Goal: Task Accomplishment & Management: Manage account settings

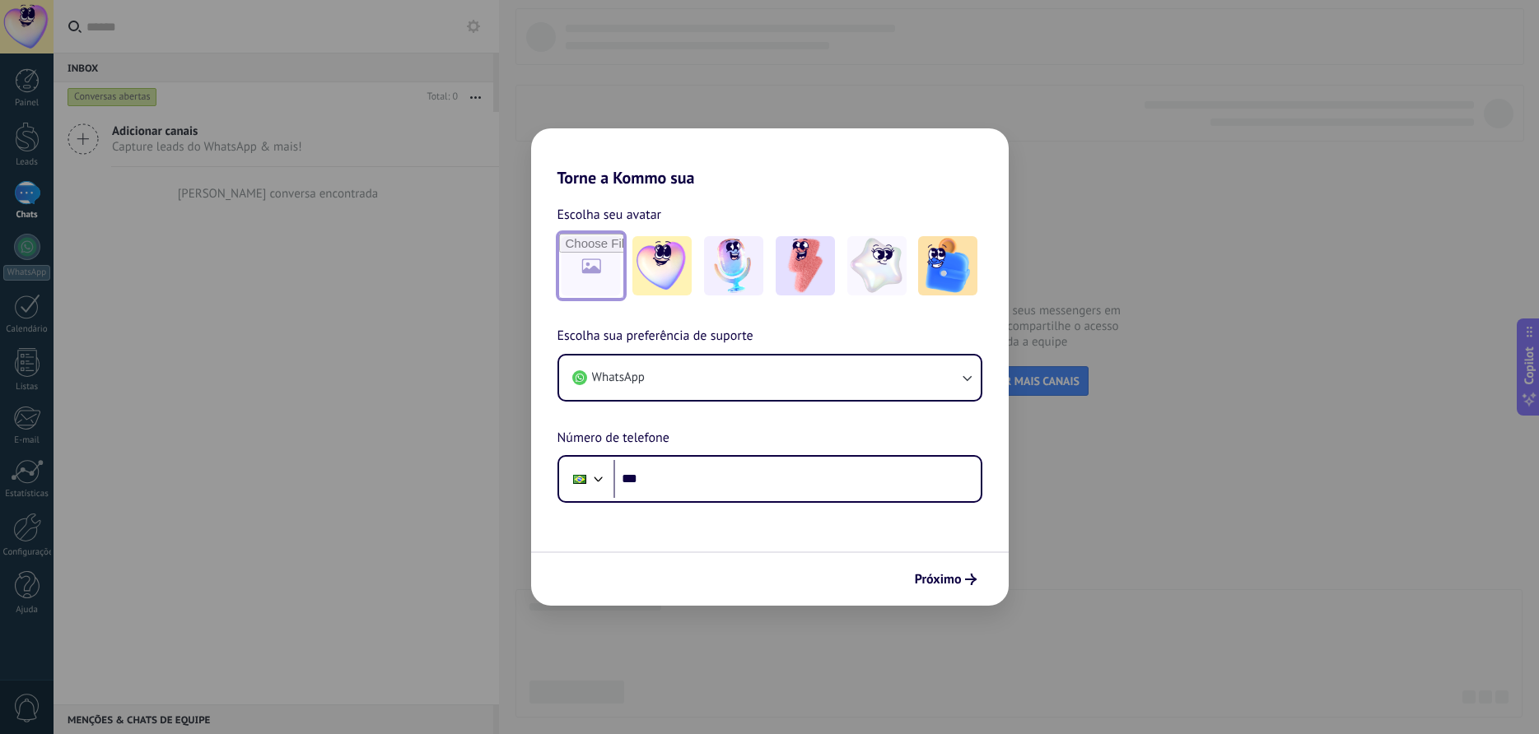
click at [593, 260] on input "file" at bounding box center [591, 266] width 64 height 64
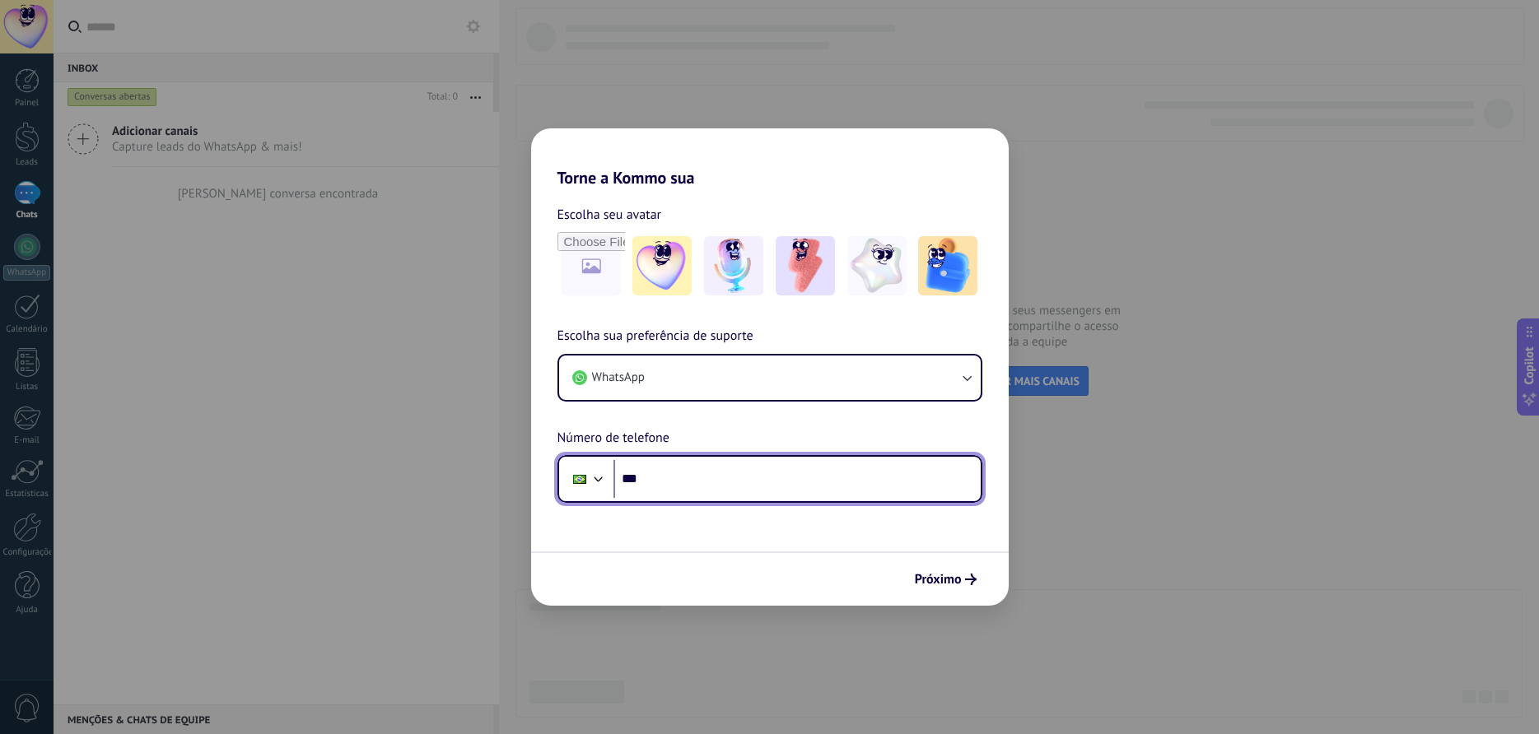
click at [690, 477] on input "***" at bounding box center [796, 479] width 367 height 38
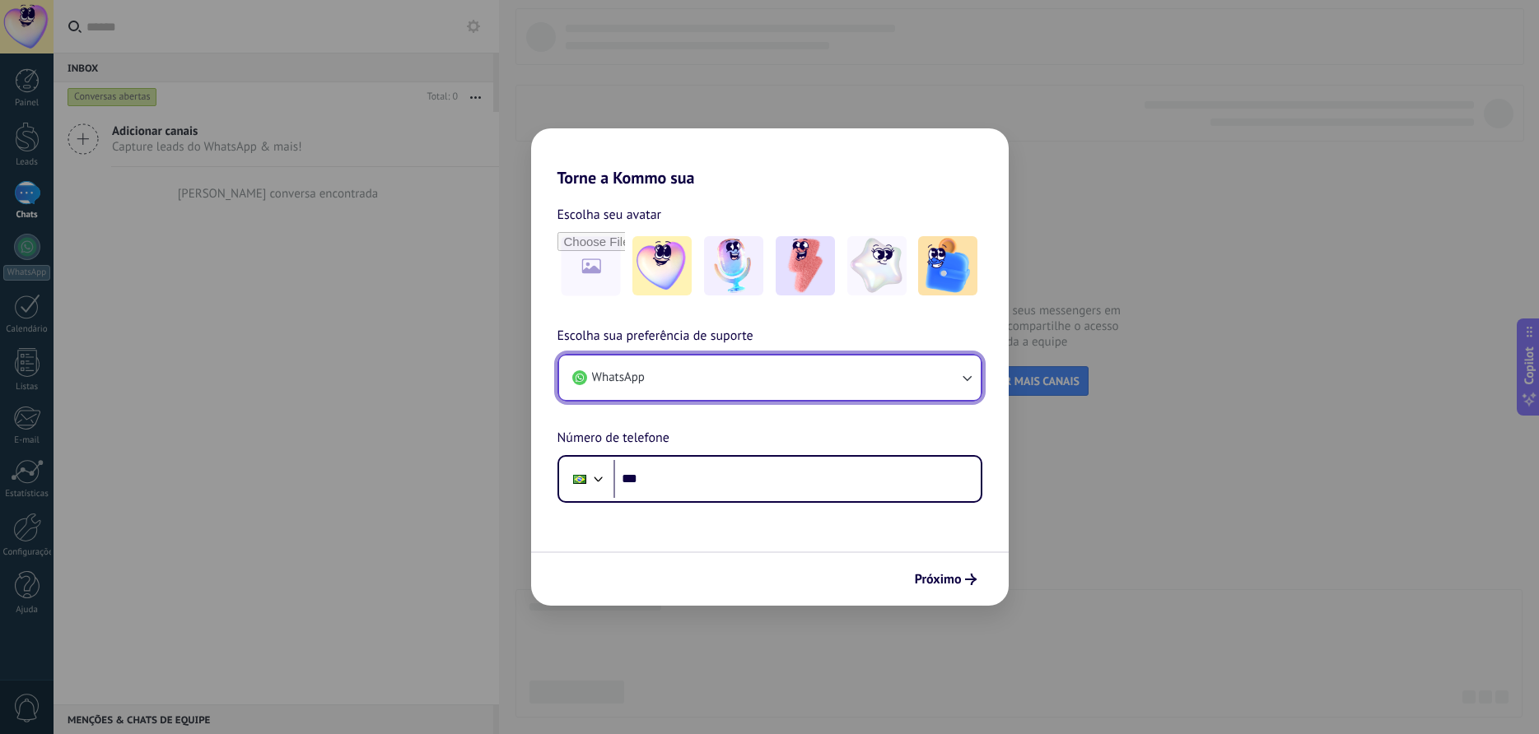
click at [761, 367] on button "WhatsApp" at bounding box center [769, 378] width 421 height 44
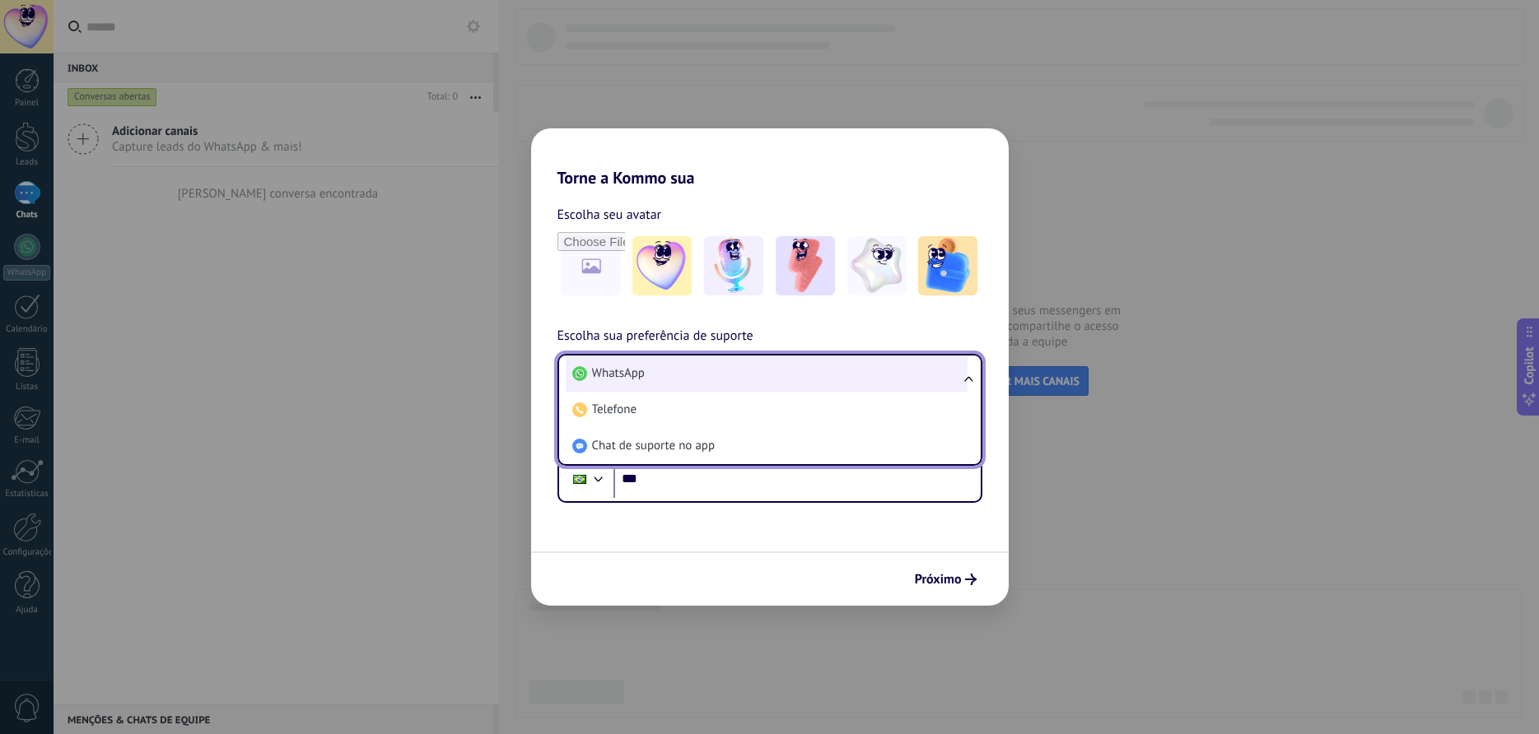
click at [634, 377] on span "WhatsApp" at bounding box center [618, 374] width 53 height 16
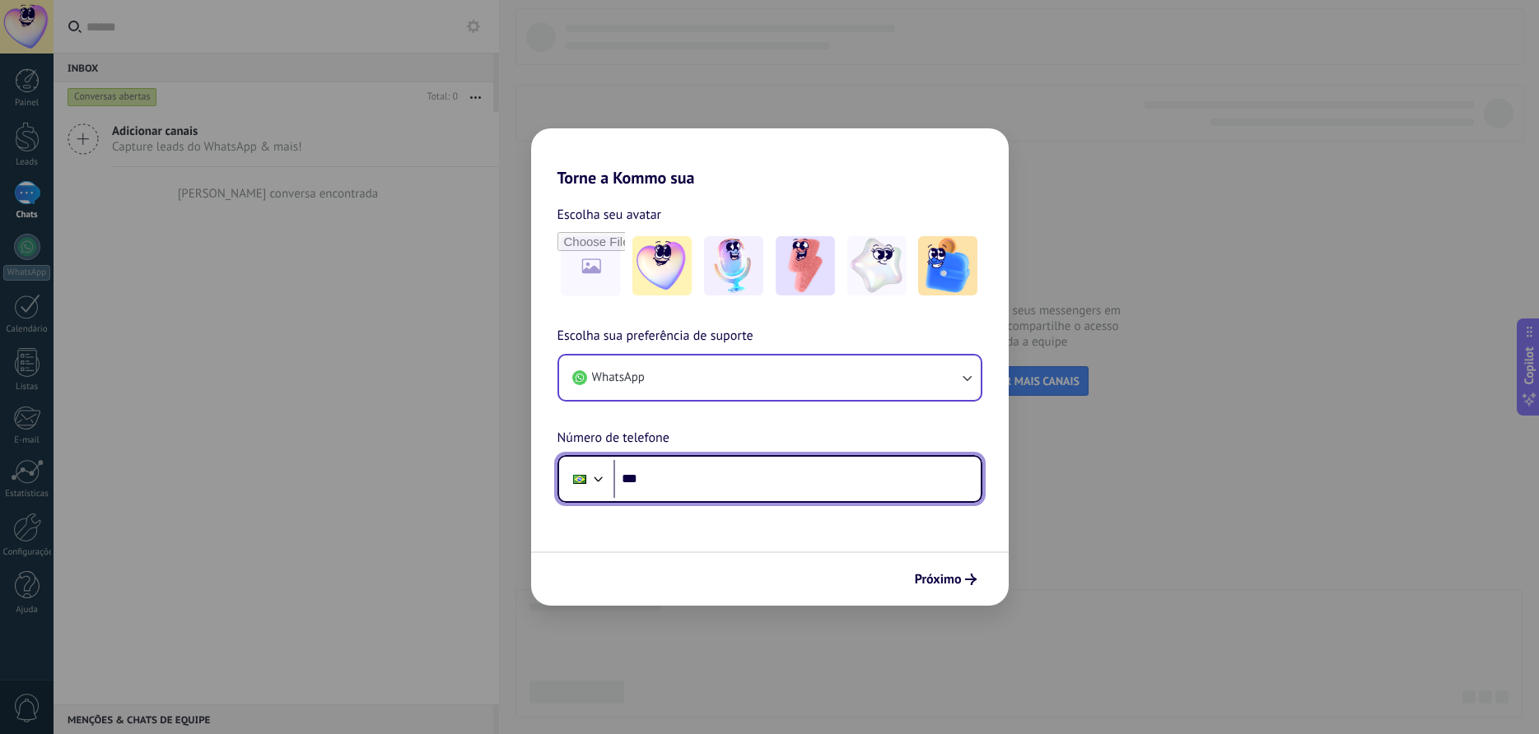
click at [768, 495] on input "***" at bounding box center [796, 479] width 367 height 38
type input "**********"
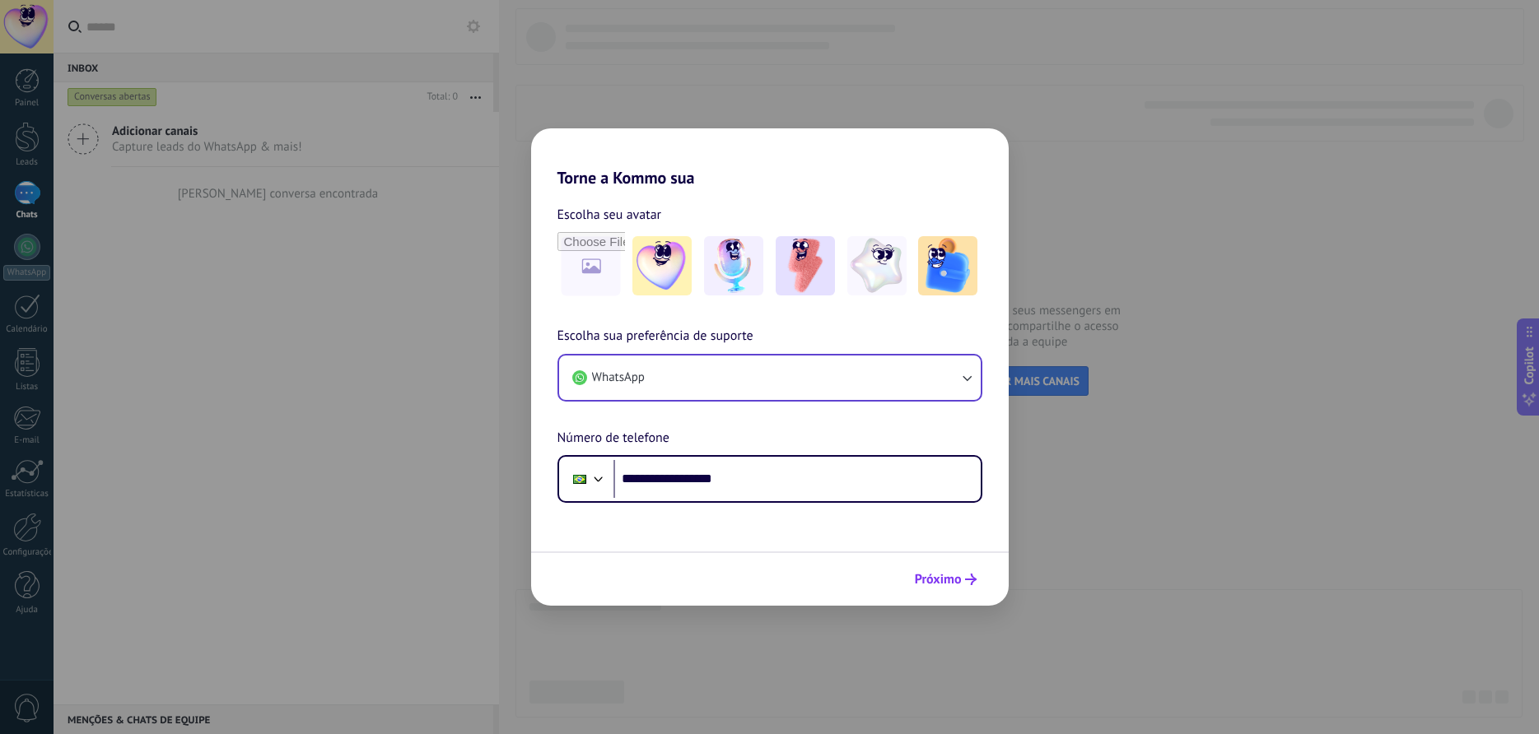
click at [941, 581] on span "Próximo" at bounding box center [938, 580] width 47 height 12
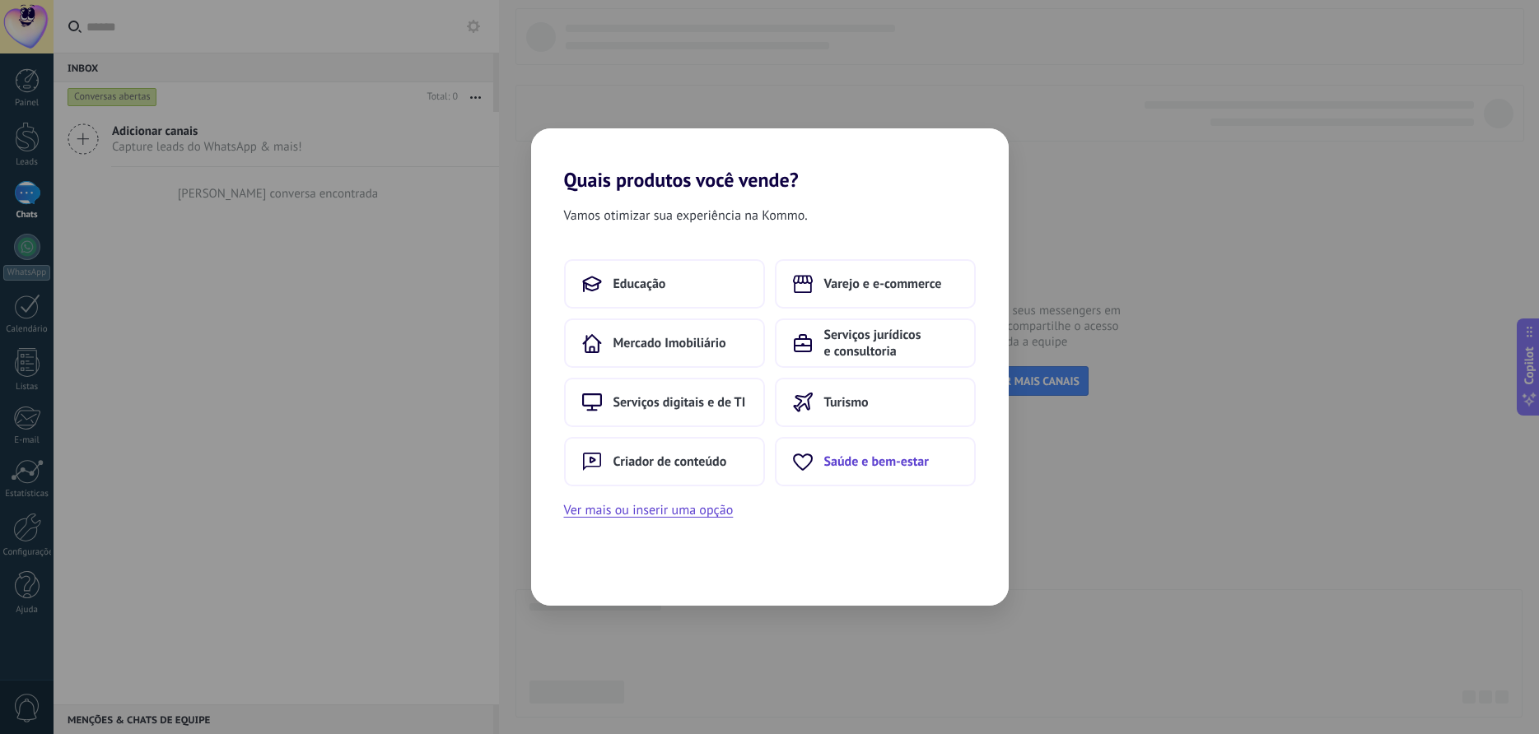
click at [841, 467] on span "Saúde e bem-estar" at bounding box center [876, 462] width 105 height 16
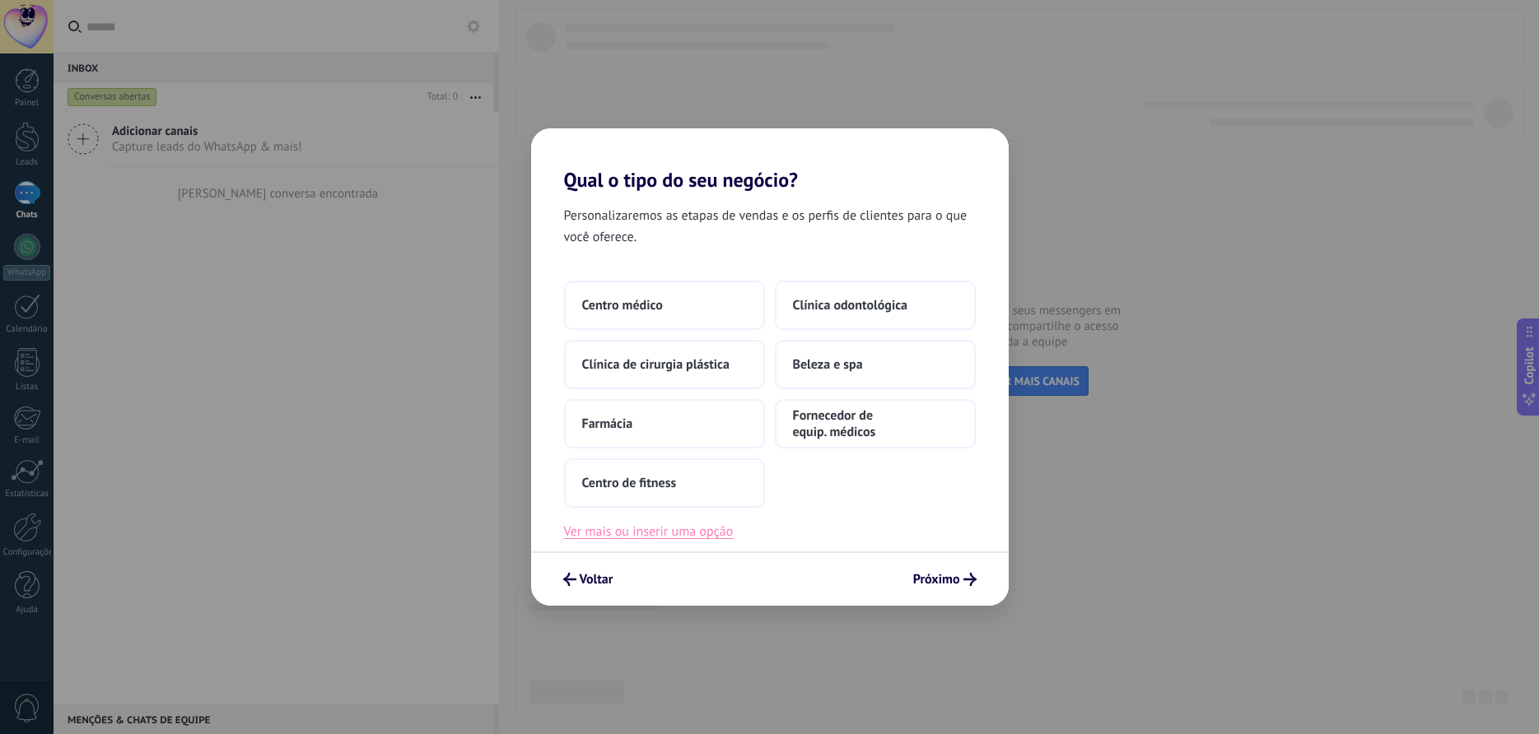
click at [690, 533] on button "Ver mais ou inserir uma opção" at bounding box center [649, 531] width 170 height 21
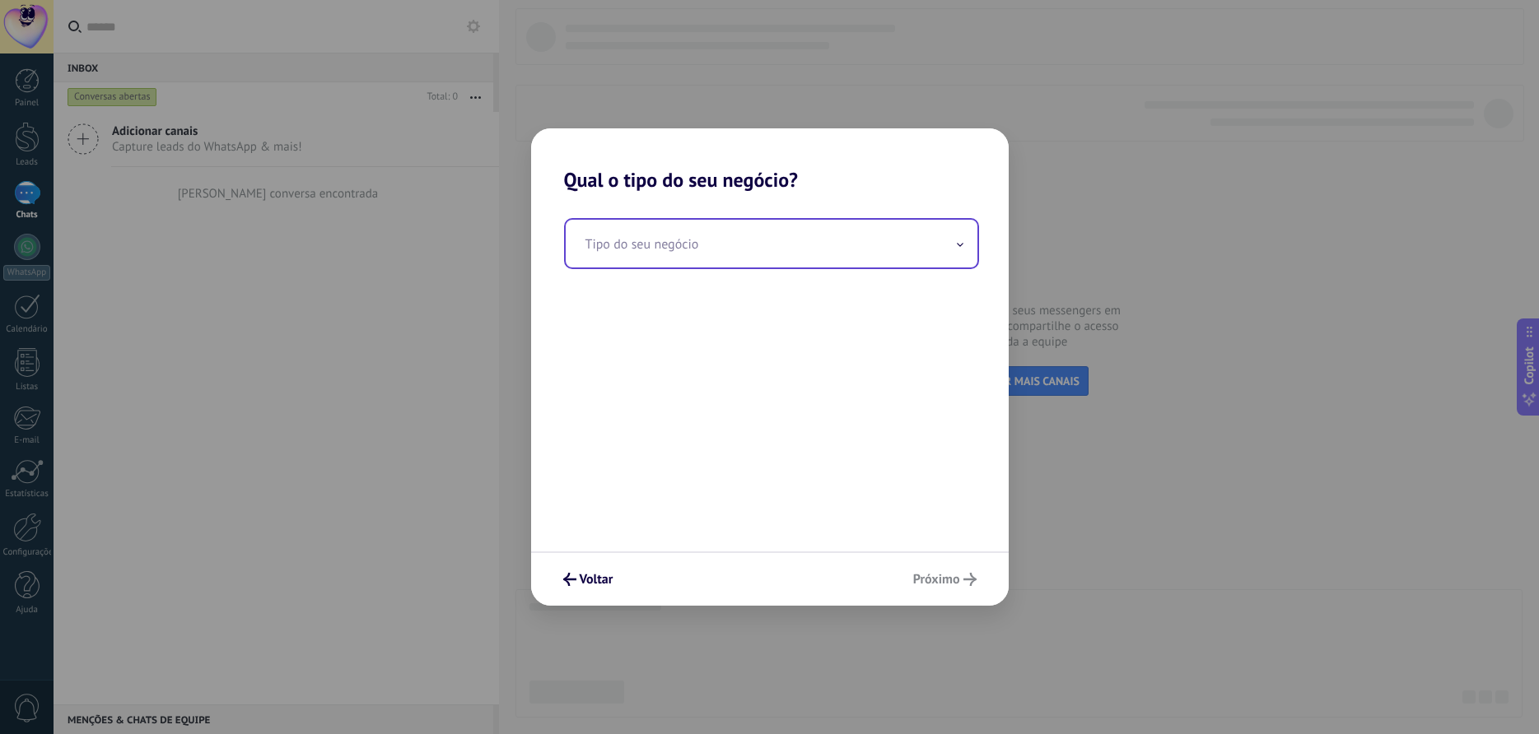
click at [714, 254] on input "text" at bounding box center [772, 244] width 412 height 48
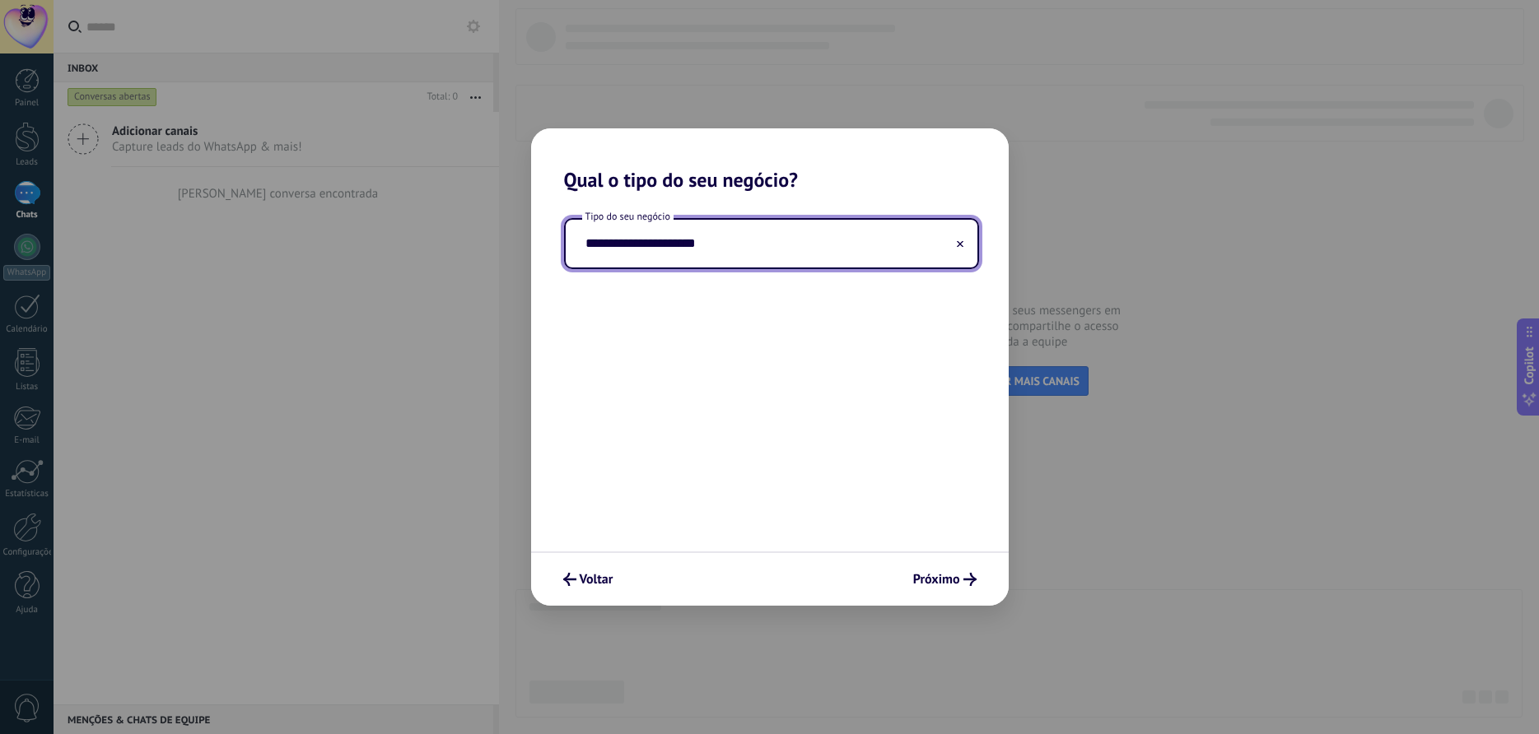
type input "**********"
drag, startPoint x: 906, startPoint y: 559, endPoint x: 920, endPoint y: 580, distance: 24.4
click at [906, 558] on div "Voltar Próximo" at bounding box center [769, 579] width 477 height 54
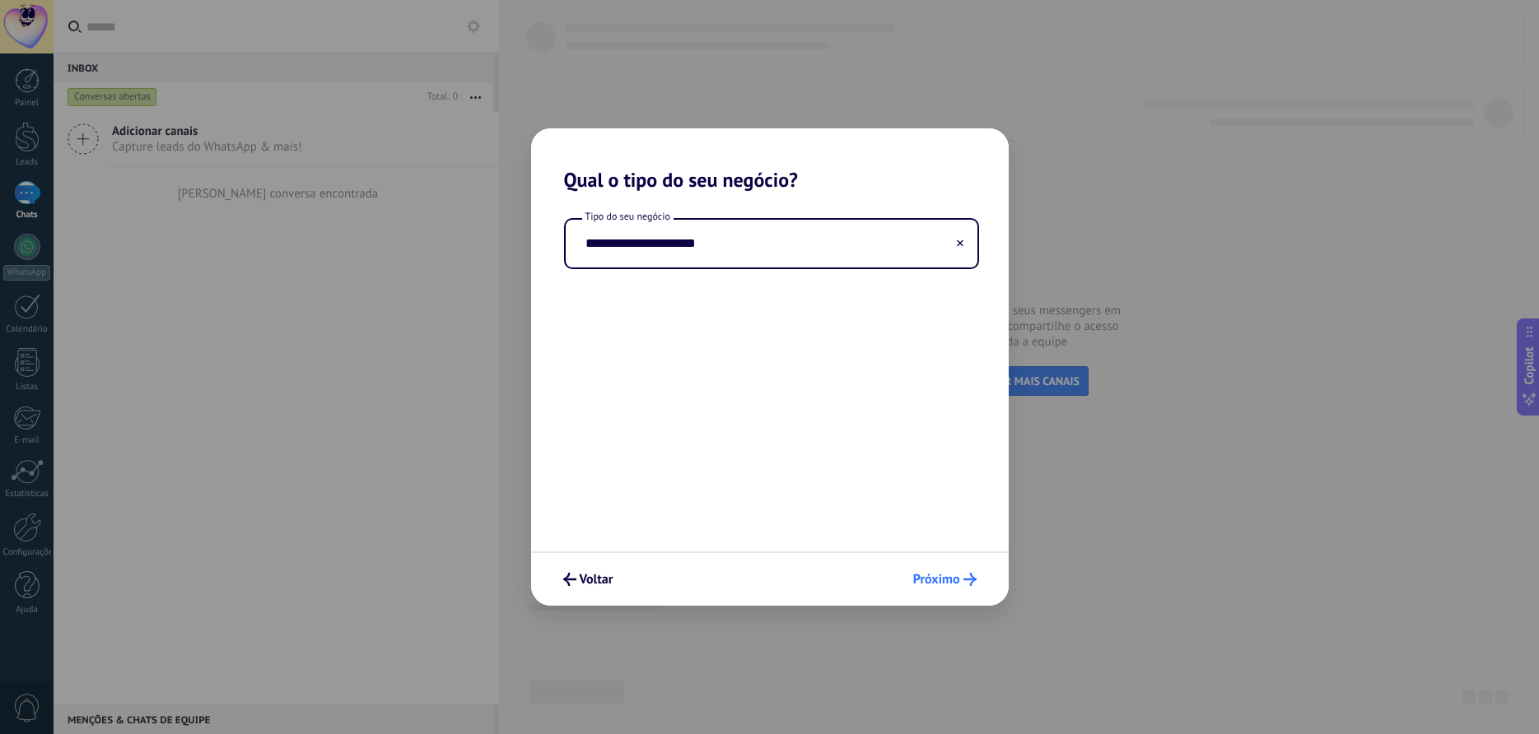
click at [937, 583] on span "Próximo" at bounding box center [936, 580] width 47 height 12
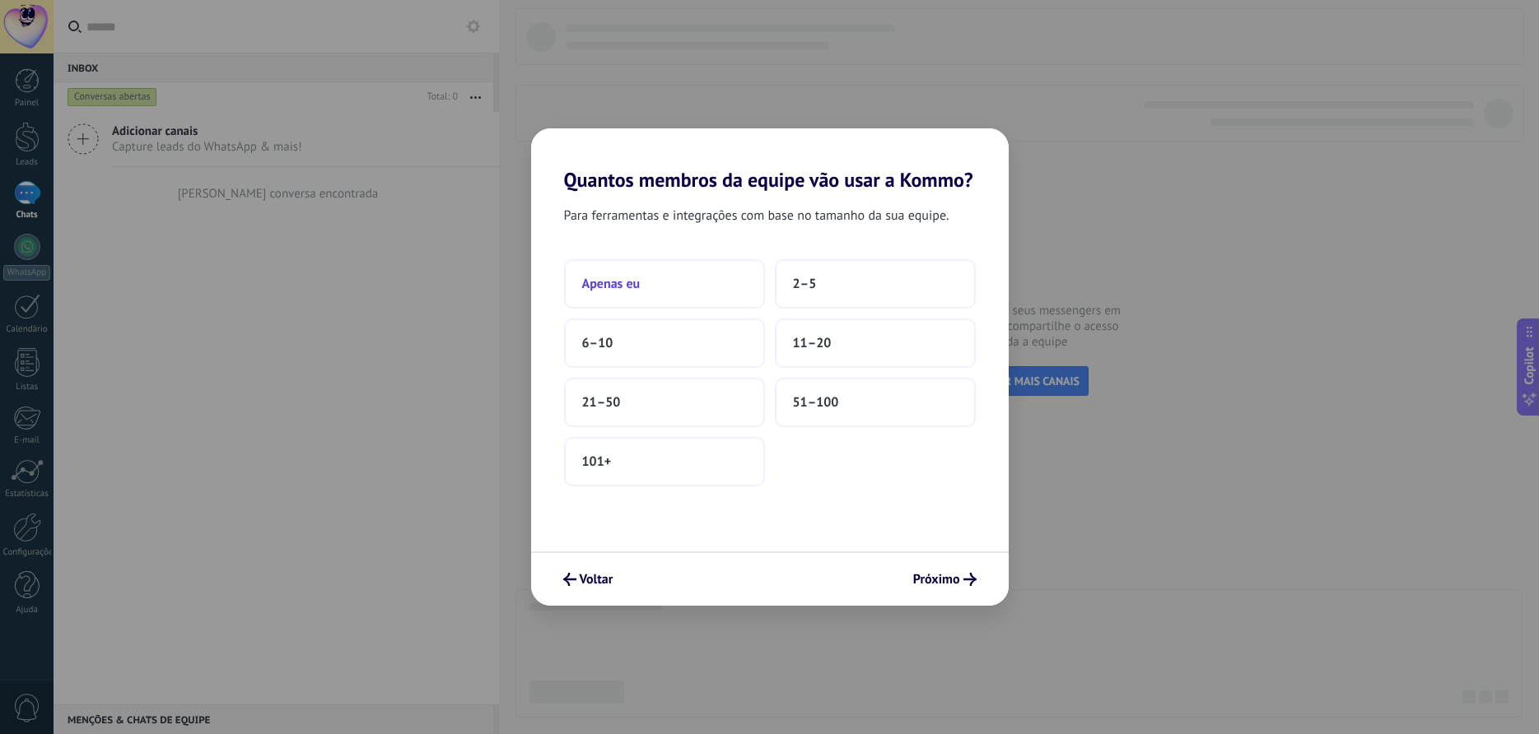
click at [621, 284] on span "Apenas eu" at bounding box center [611, 284] width 58 height 16
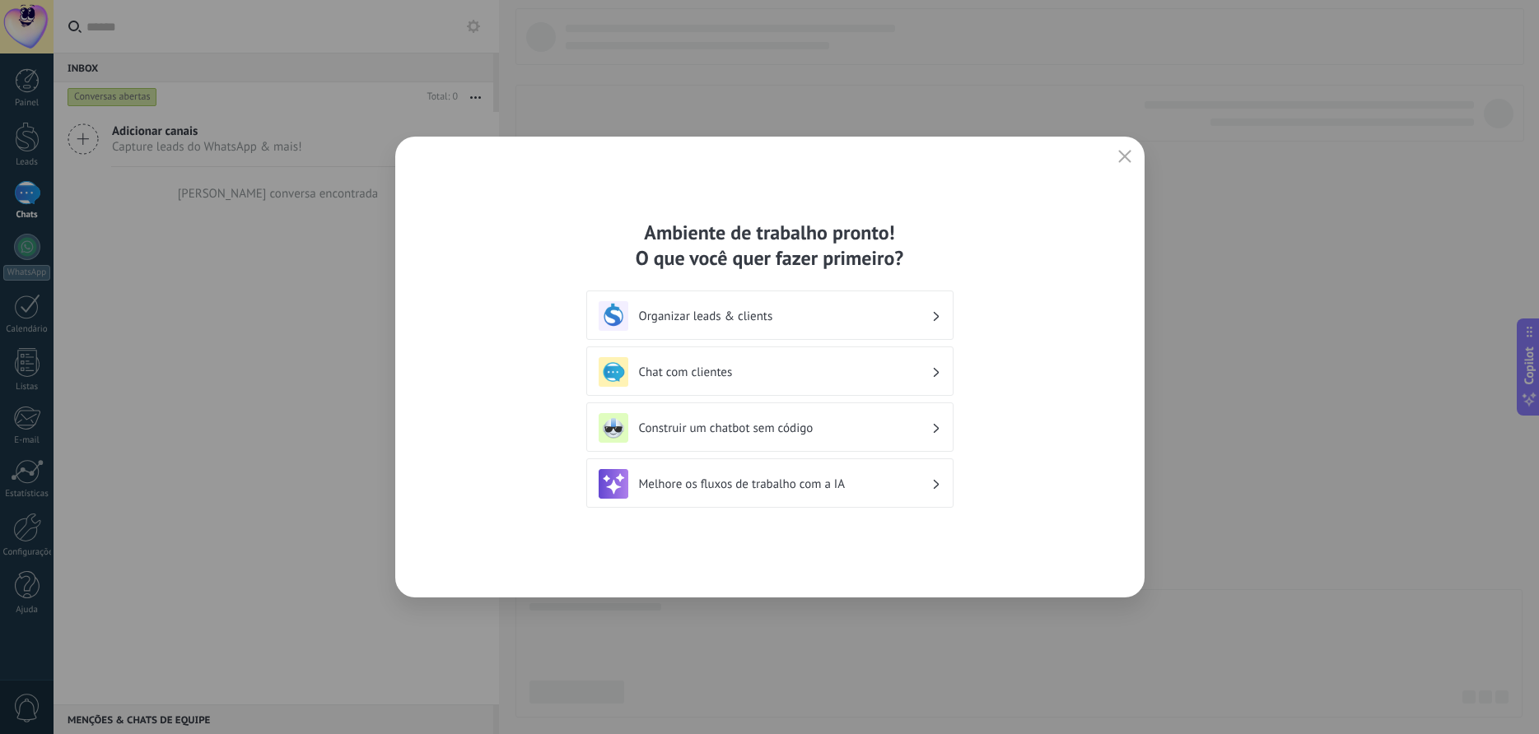
click at [678, 314] on h3 "Organizar leads & clients" at bounding box center [785, 317] width 292 height 16
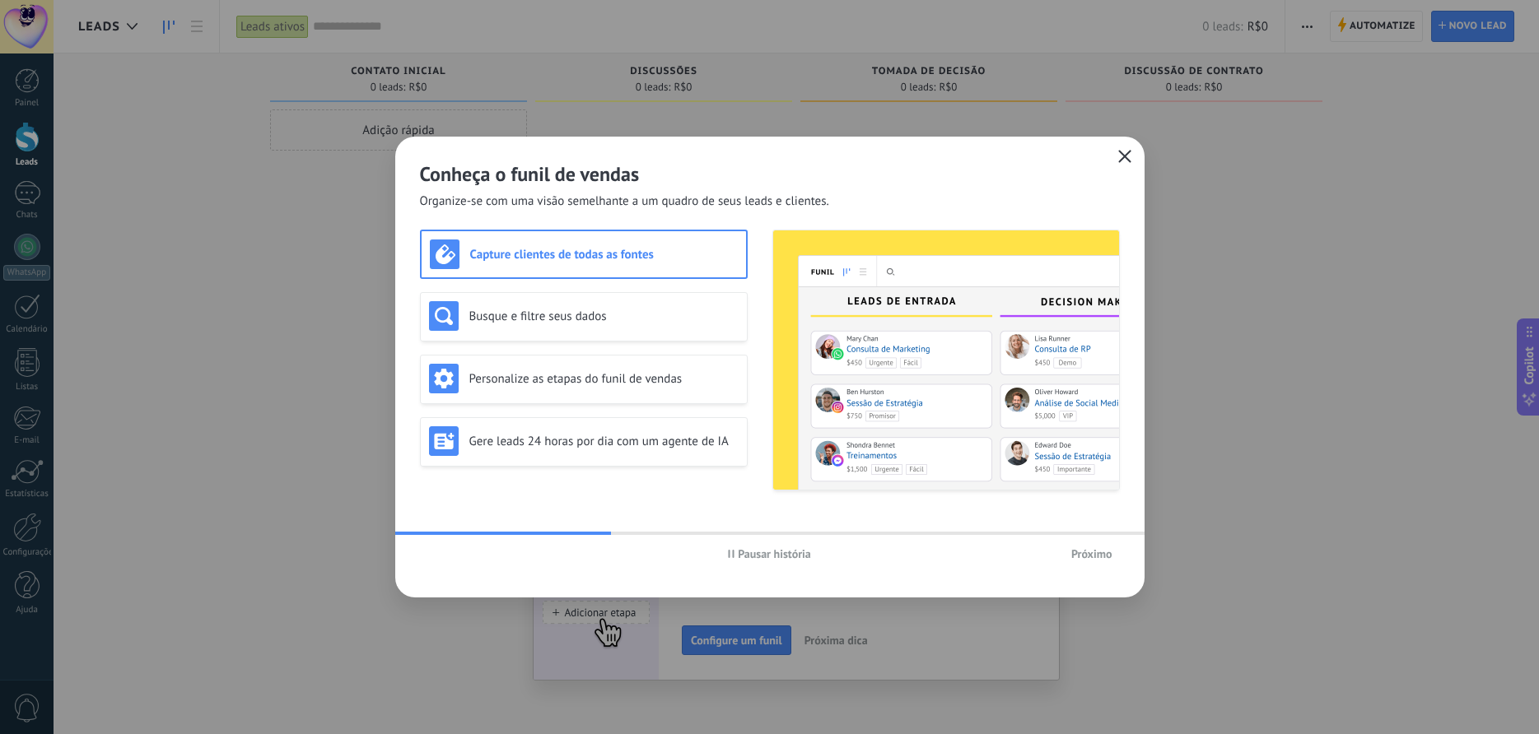
click at [1124, 161] on icon "button" at bounding box center [1124, 156] width 13 height 13
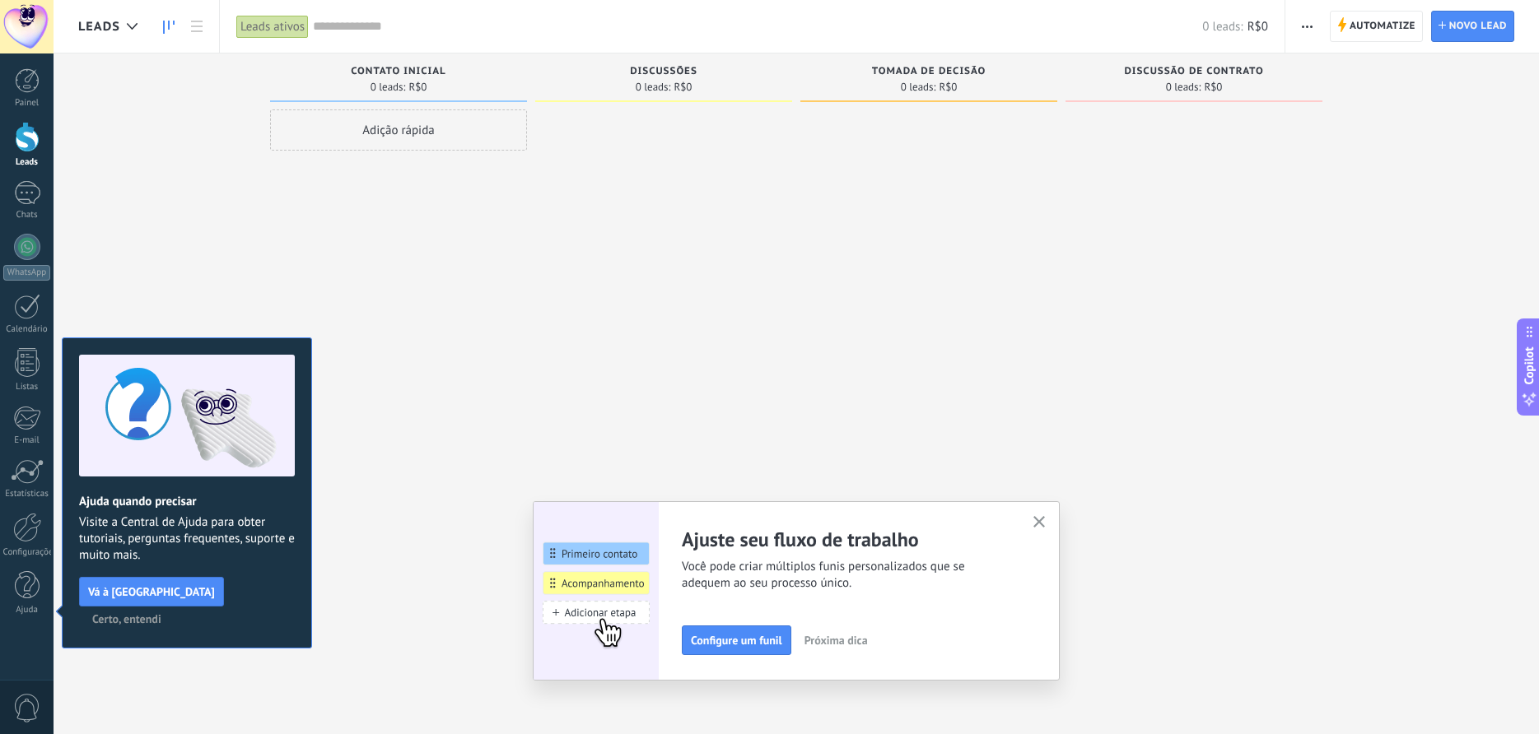
click at [1043, 519] on use "button" at bounding box center [1039, 522] width 12 height 12
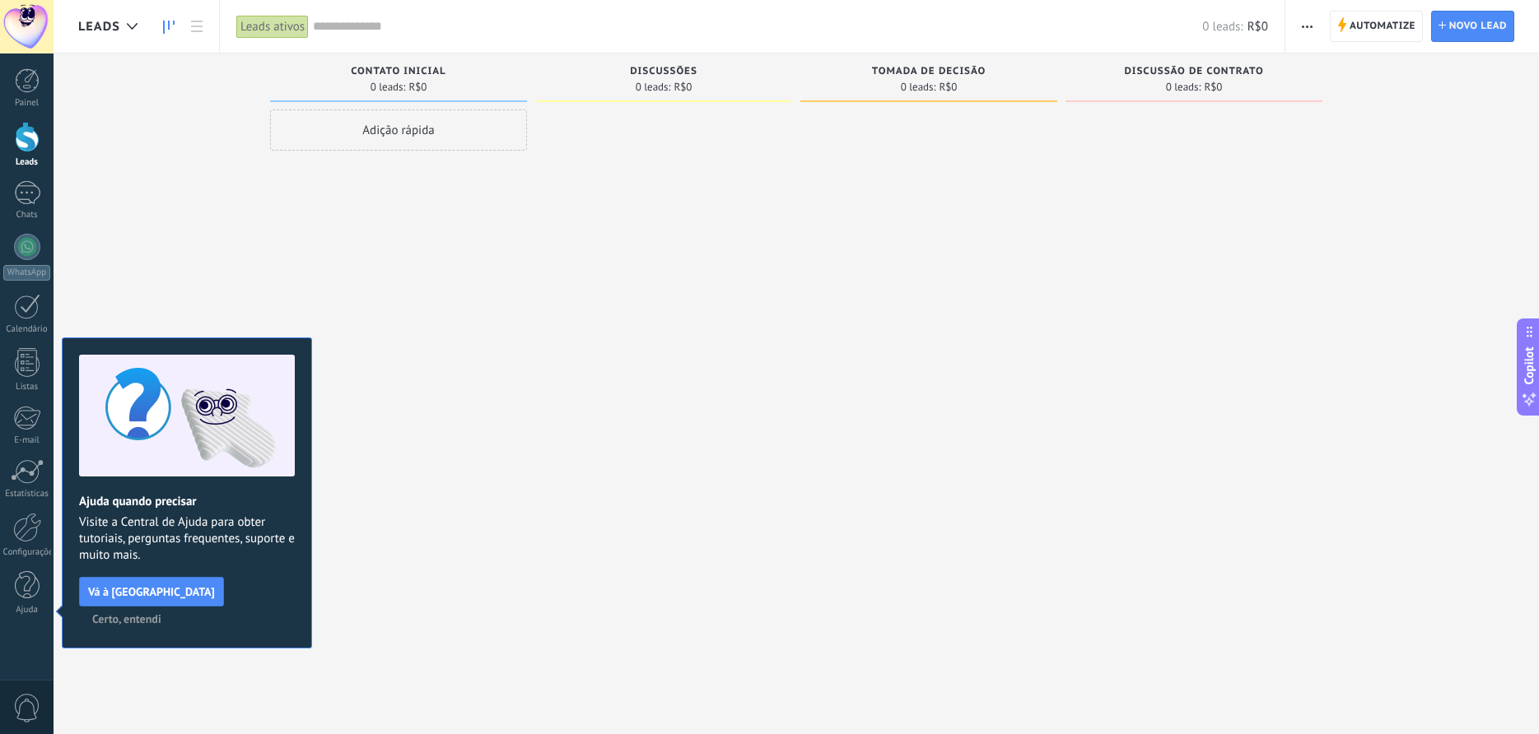
click at [161, 613] on span "Certo, entendi" at bounding box center [126, 619] width 69 height 12
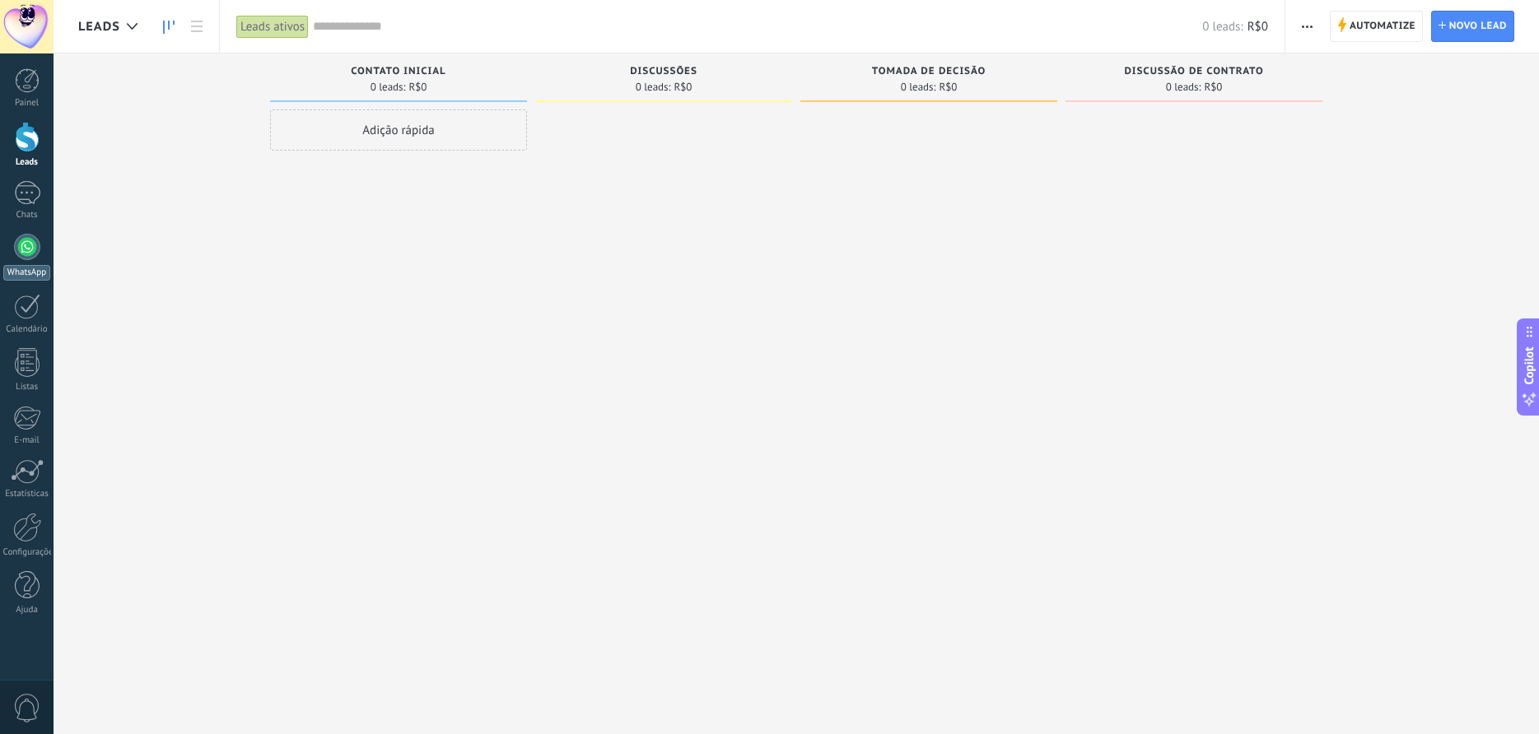
click at [29, 249] on div at bounding box center [27, 247] width 26 height 26
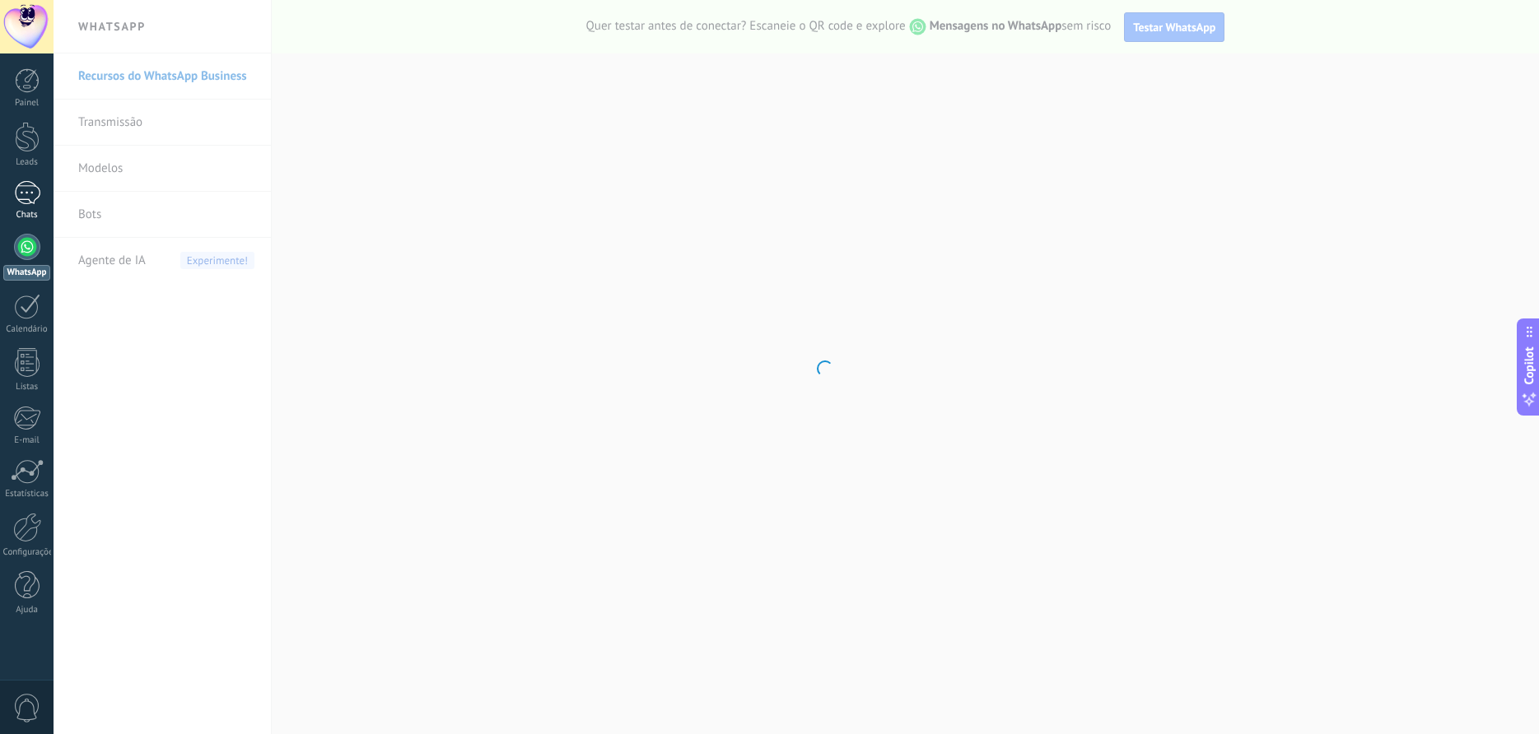
click at [27, 198] on div at bounding box center [27, 193] width 26 height 24
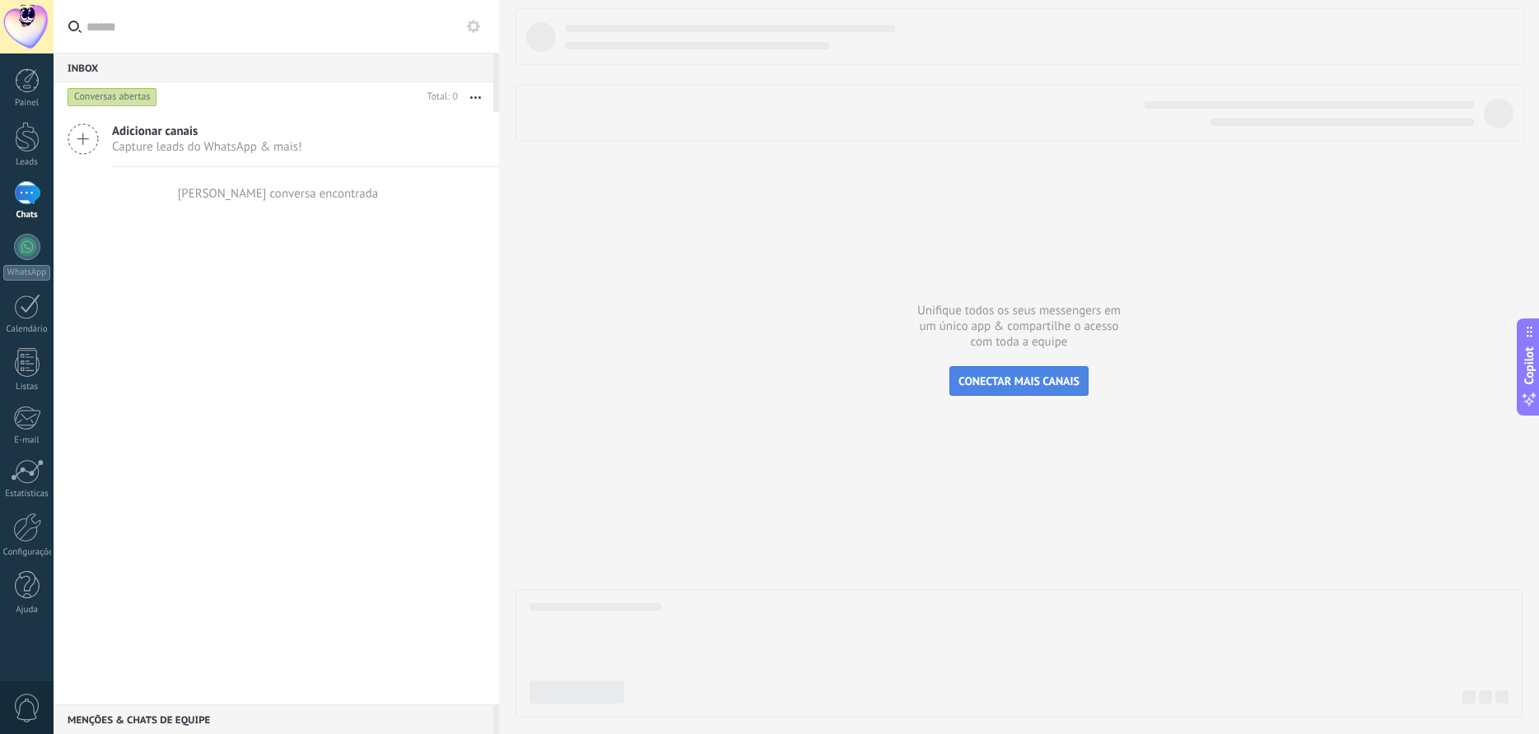
click at [999, 384] on span "CONECTAR MAIS CANAIS" at bounding box center [1018, 381] width 121 height 15
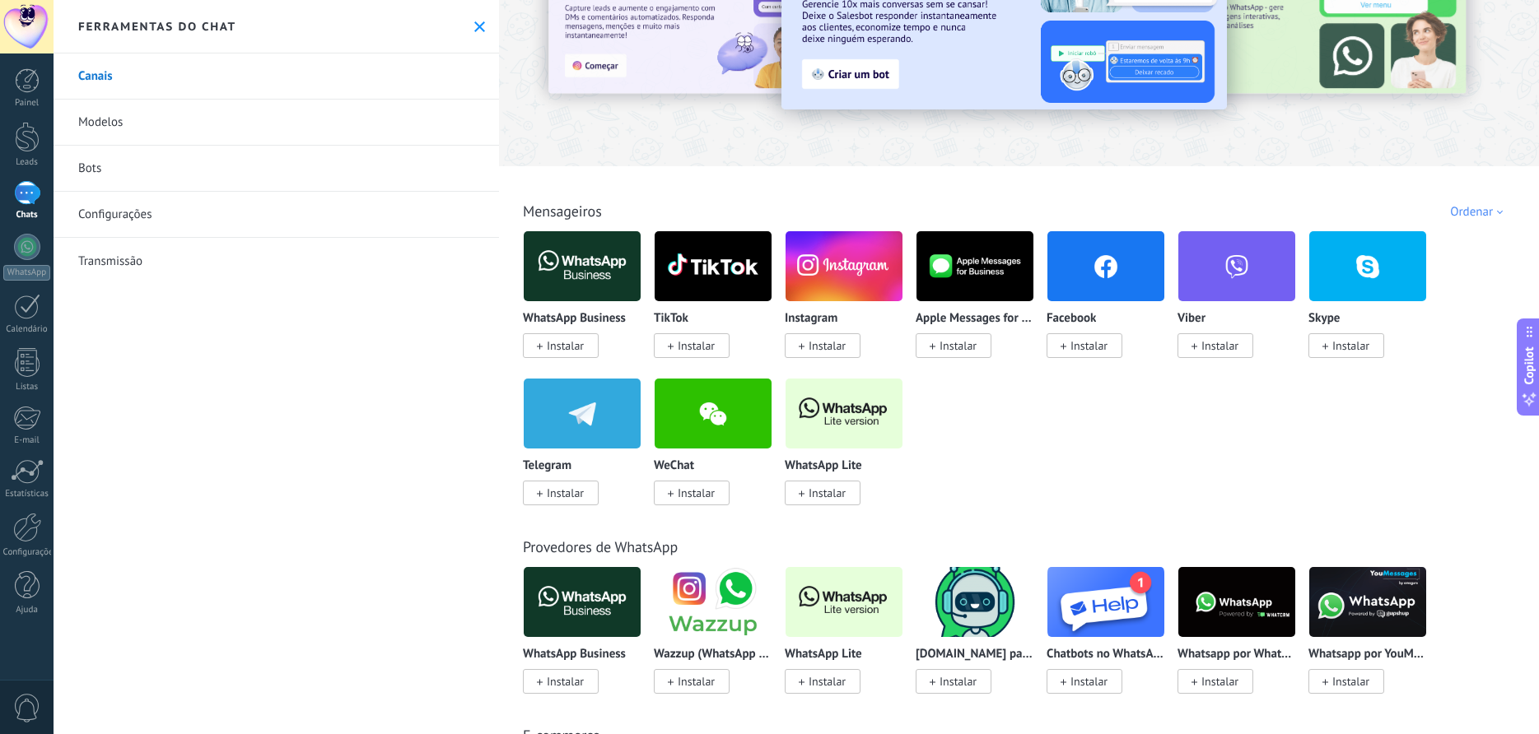
scroll to position [94, 0]
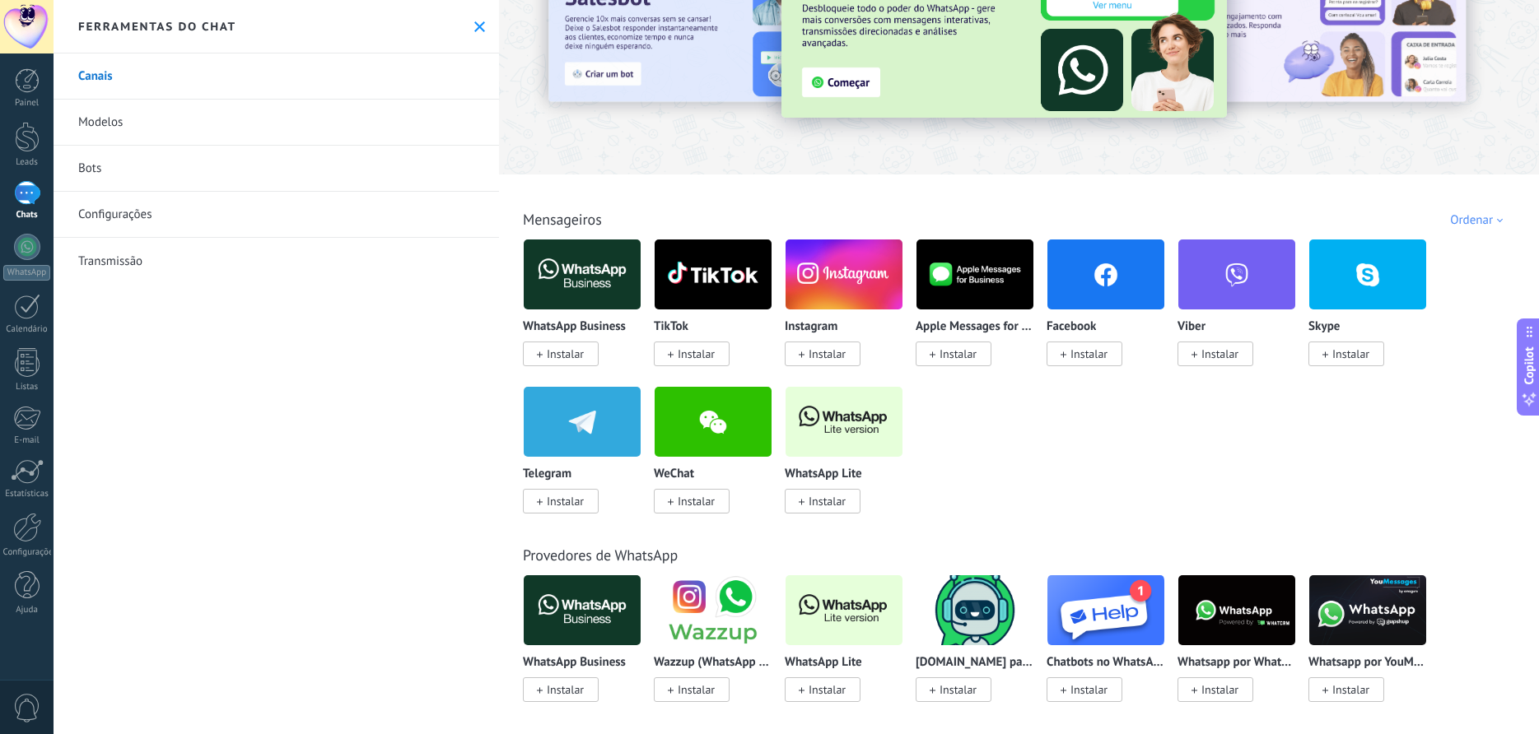
click at [566, 352] on span "Instalar" at bounding box center [565, 354] width 37 height 15
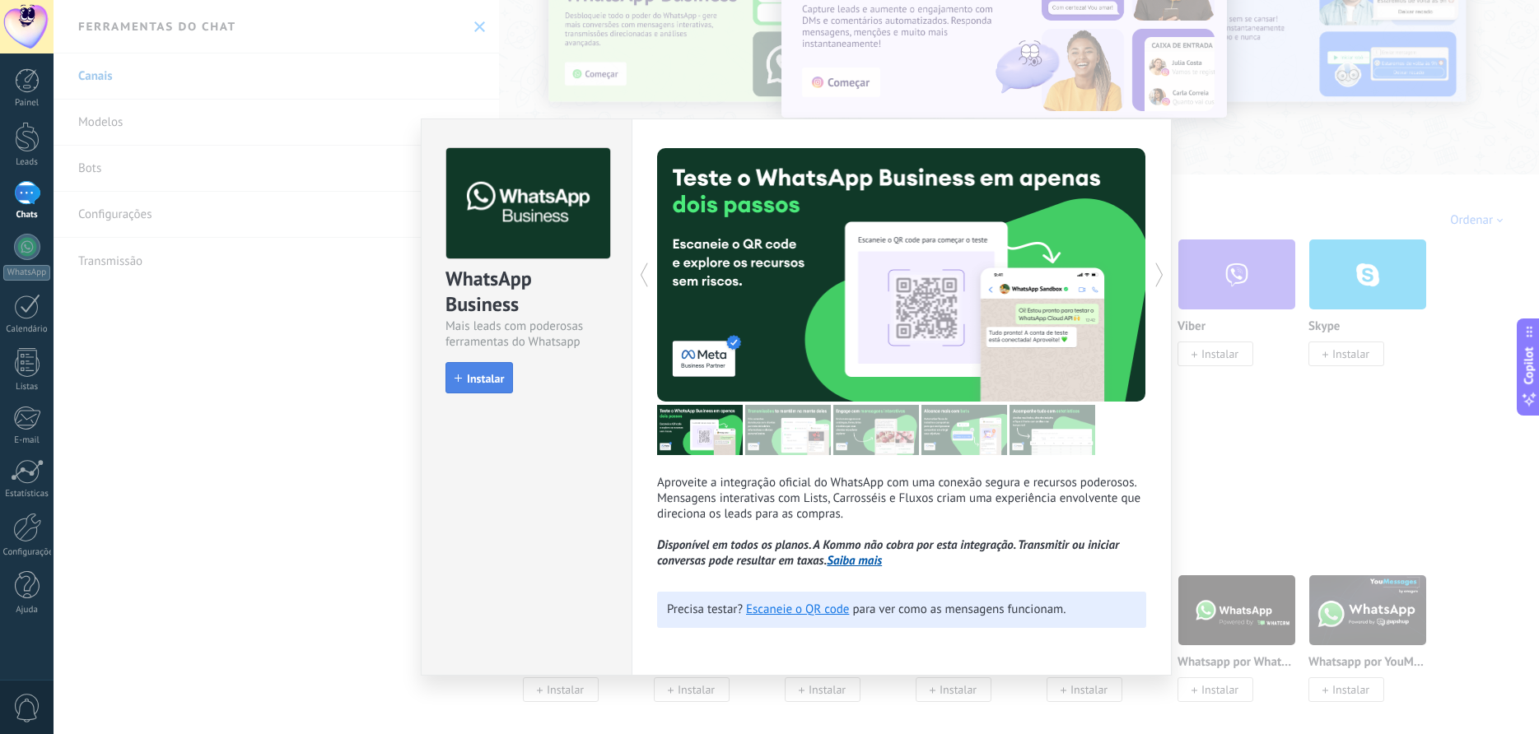
click at [463, 373] on button "Instalar" at bounding box center [479, 377] width 68 height 31
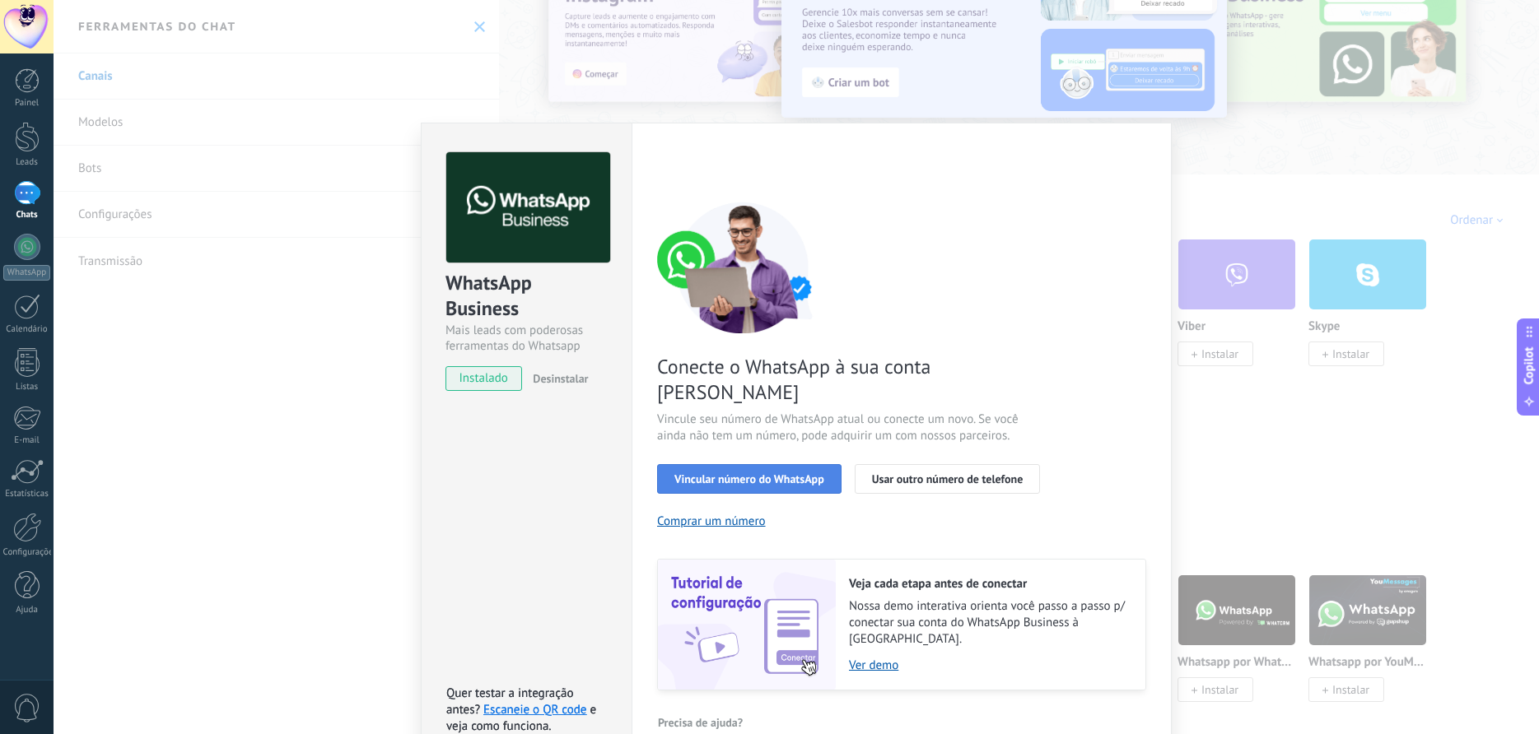
click at [771, 473] on span "Vincular número do WhatsApp" at bounding box center [749, 479] width 150 height 12
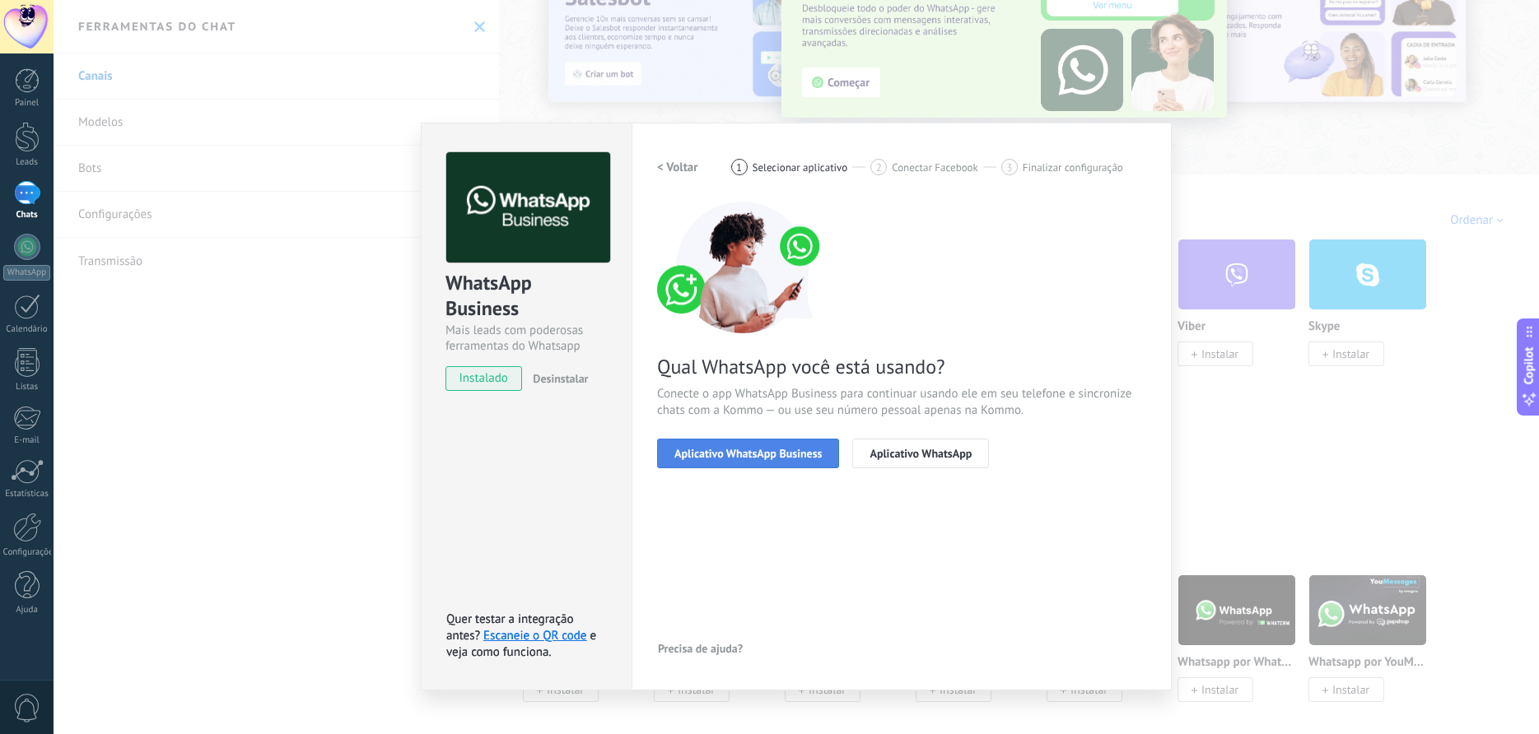
click at [794, 445] on button "Aplicativo WhatsApp Business" at bounding box center [748, 454] width 182 height 30
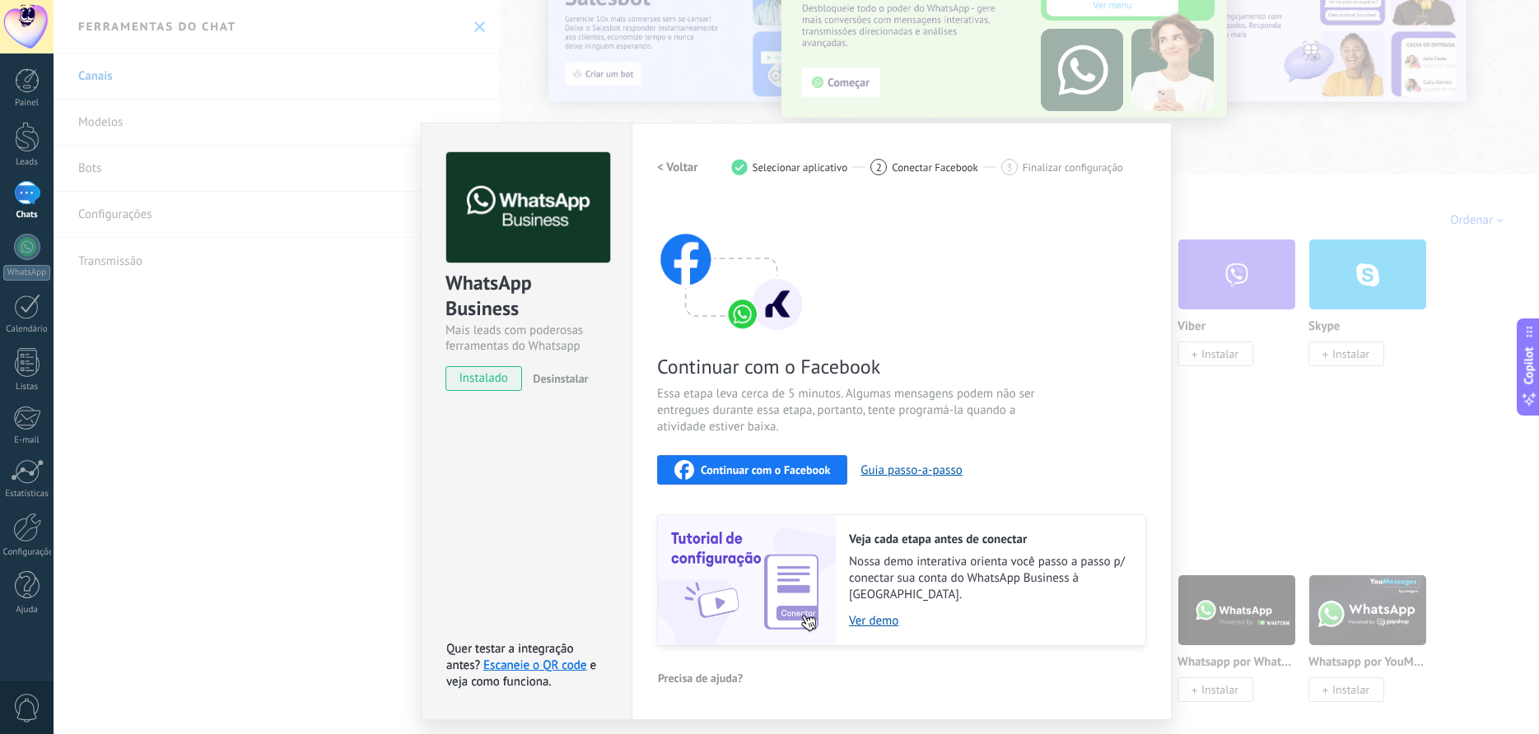
click at [775, 467] on span "Continuar com o Facebook" at bounding box center [765, 470] width 129 height 12
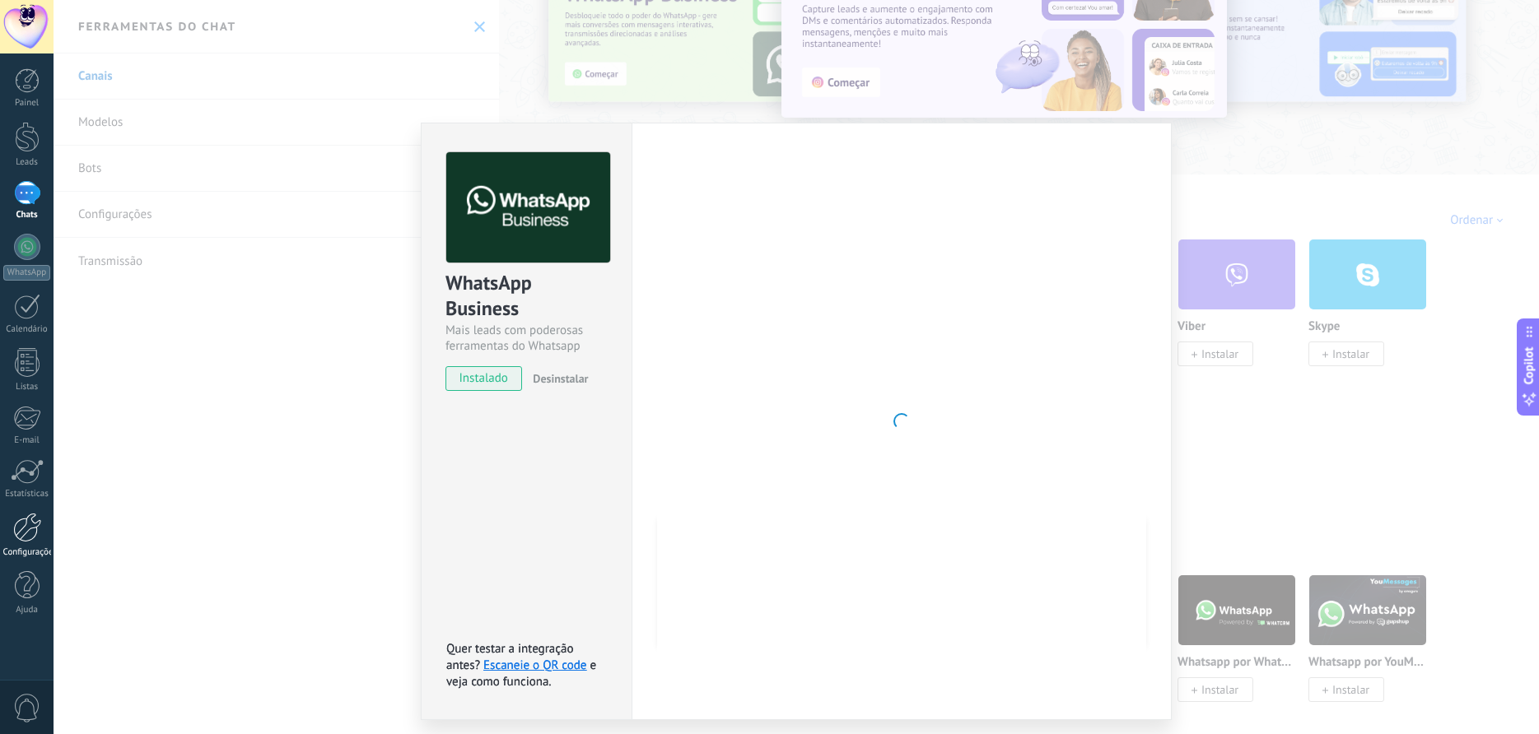
click at [21, 529] on div at bounding box center [27, 528] width 28 height 30
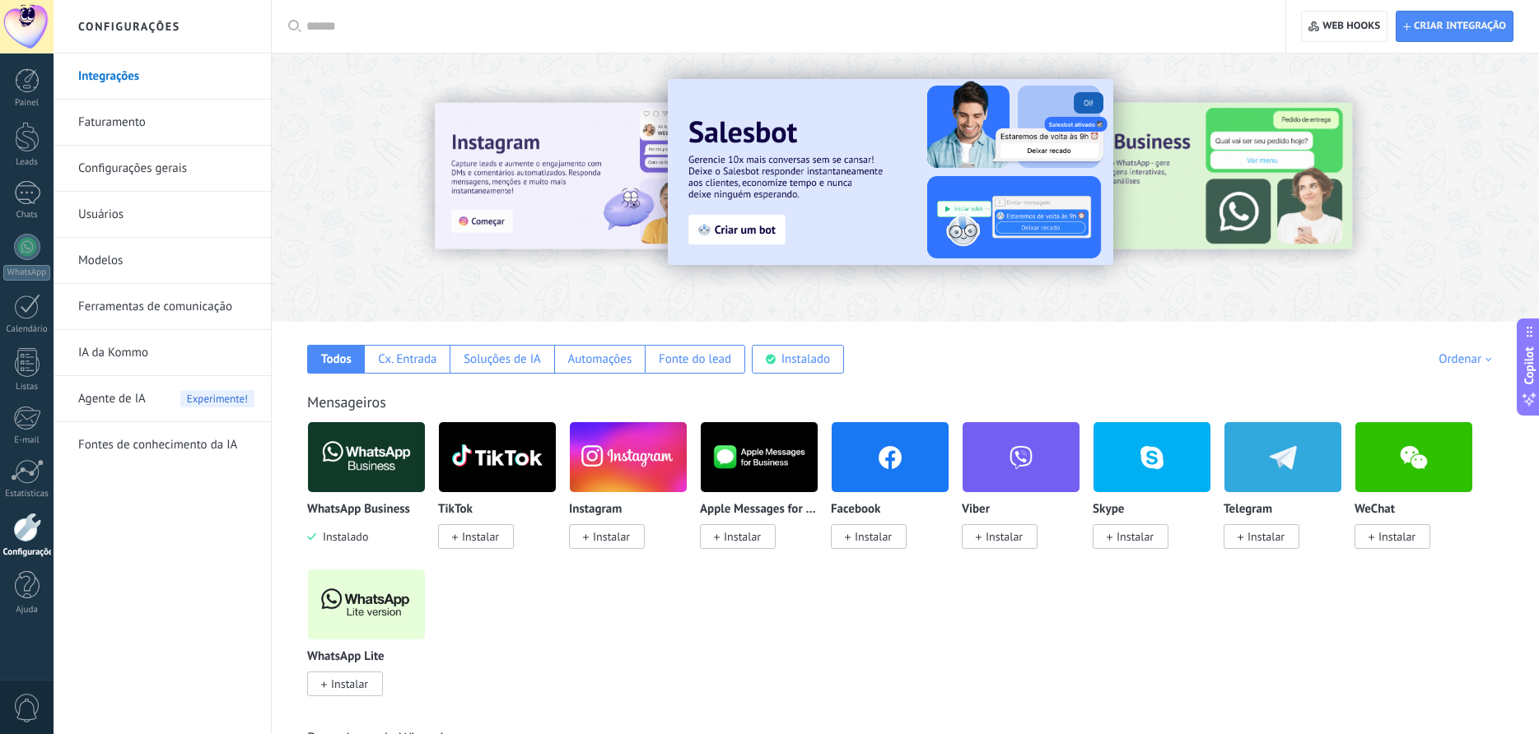
click at [357, 470] on img at bounding box center [366, 457] width 117 height 80
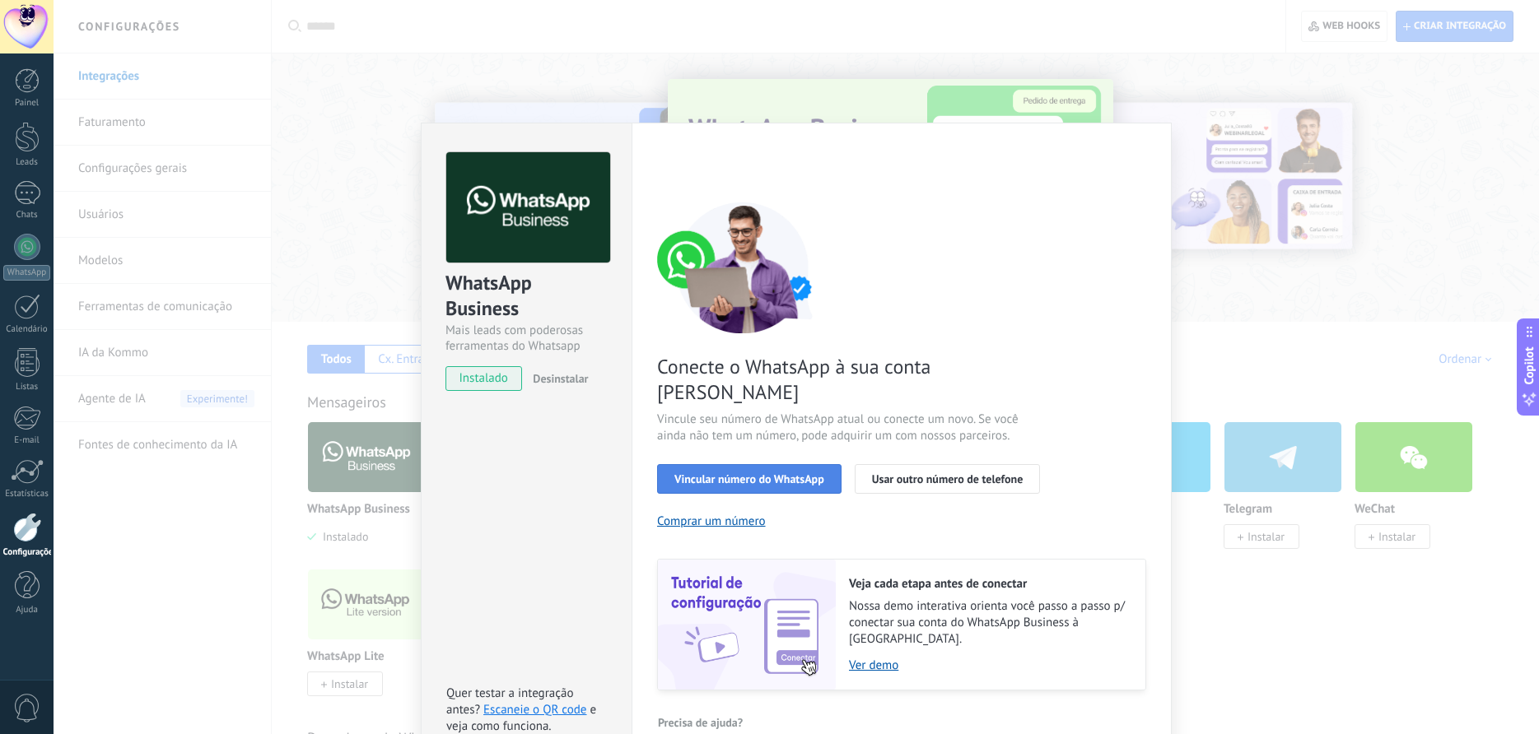
click at [796, 473] on span "Vincular número do WhatsApp" at bounding box center [749, 479] width 150 height 12
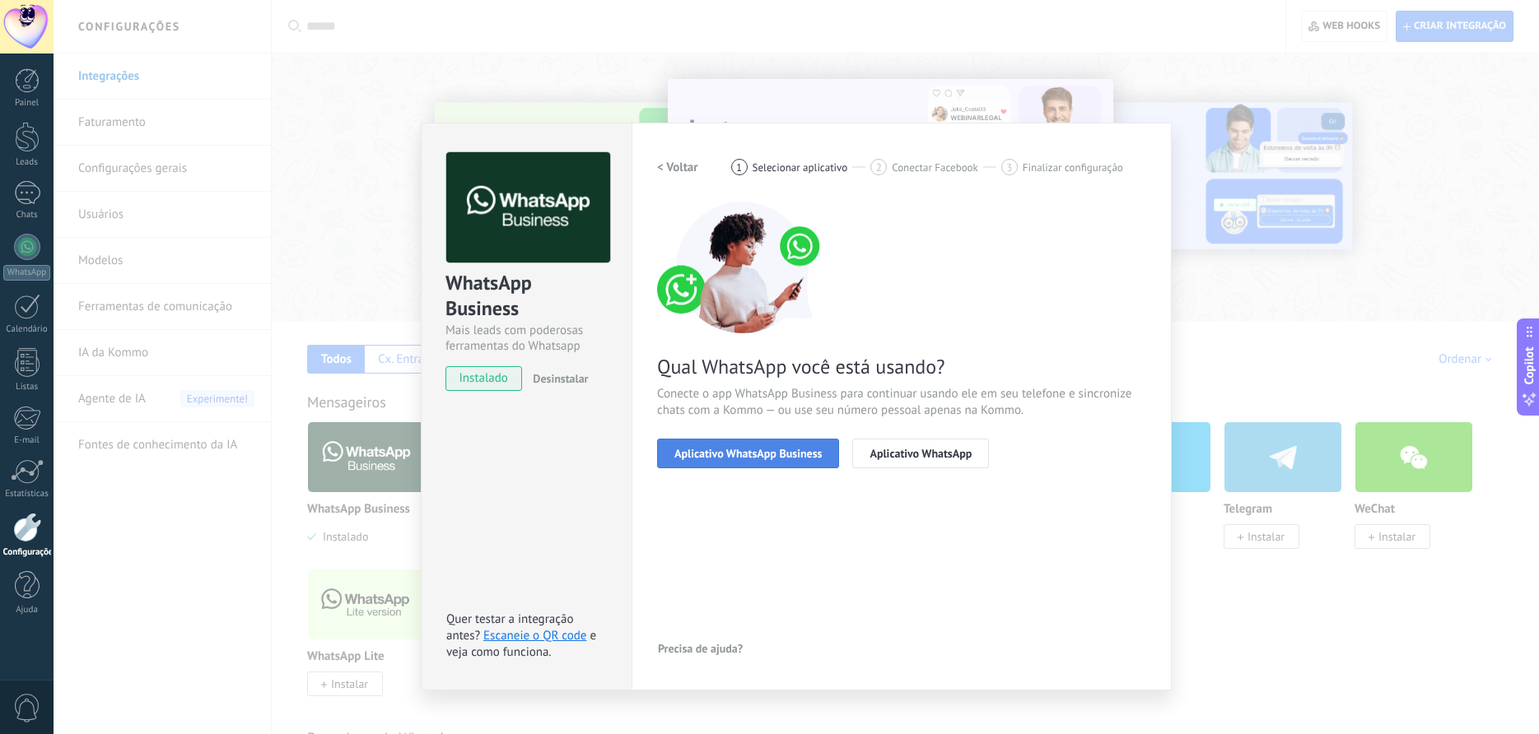
click at [789, 449] on span "Aplicativo WhatsApp Business" at bounding box center [747, 454] width 147 height 12
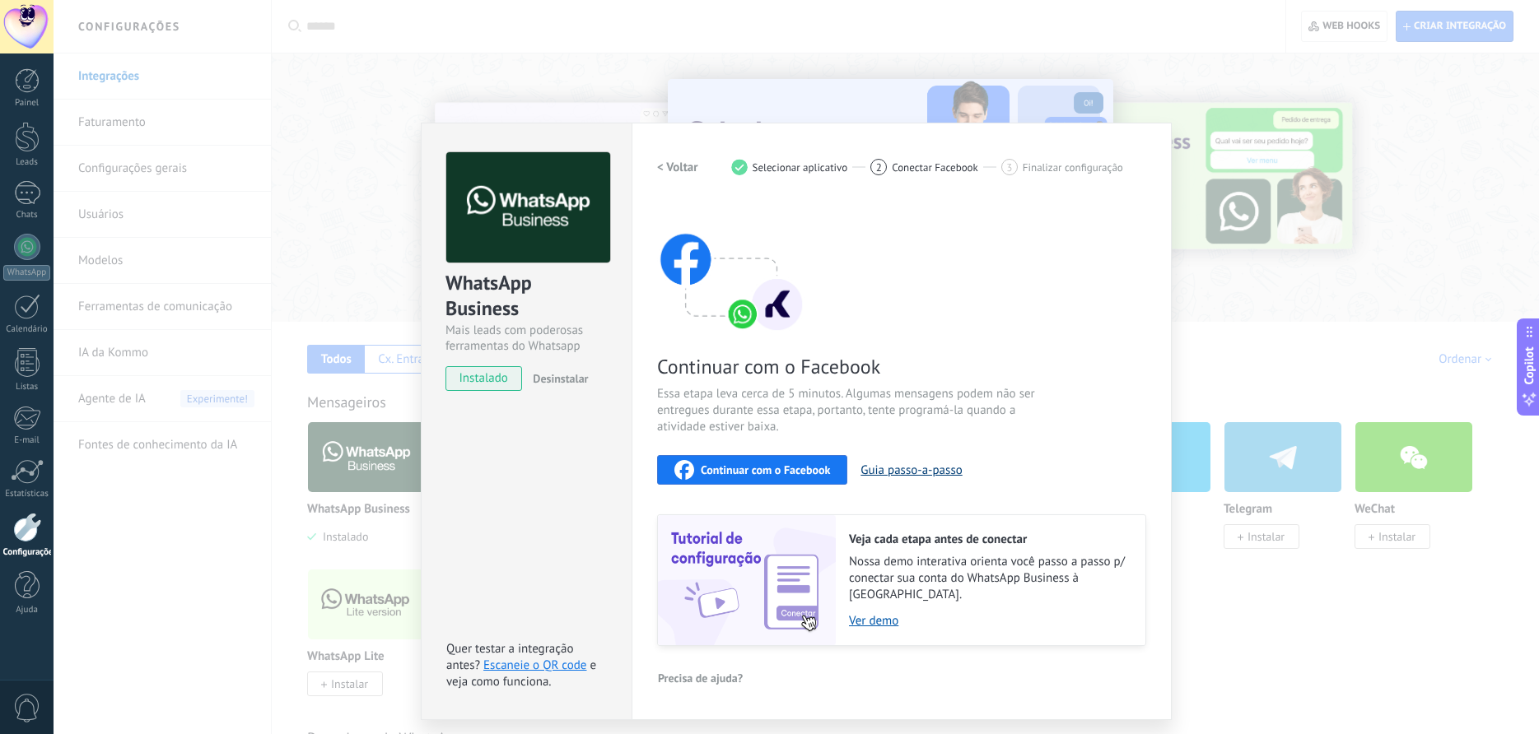
click at [905, 472] on button "Guia passo-a-passo" at bounding box center [910, 471] width 101 height 16
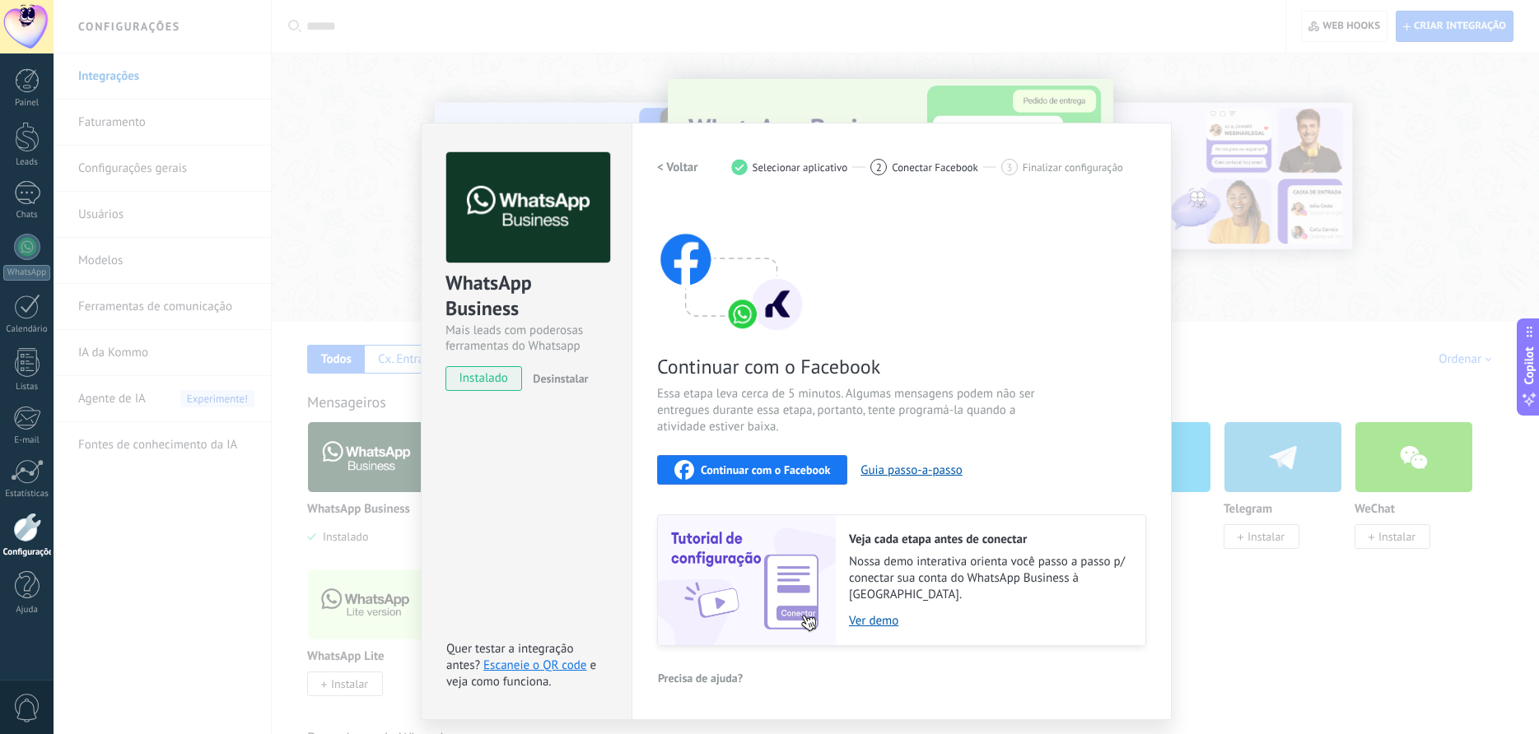
click at [780, 473] on span "Continuar com o Facebook" at bounding box center [765, 470] width 129 height 12
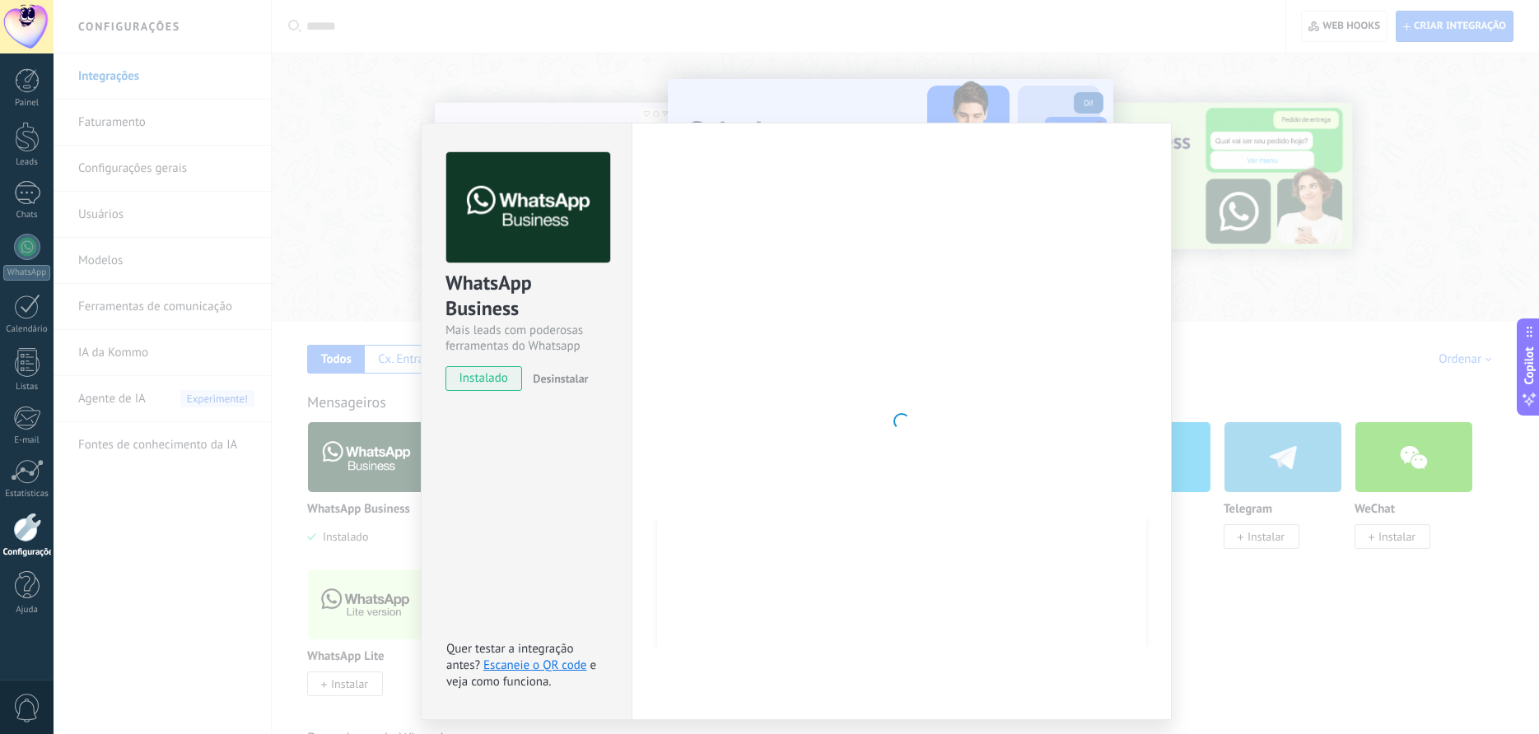
click at [526, 504] on div "WhatsApp Business Mais leads com poderosas ferramentas do Whatsapp instalado De…" at bounding box center [526, 422] width 211 height 598
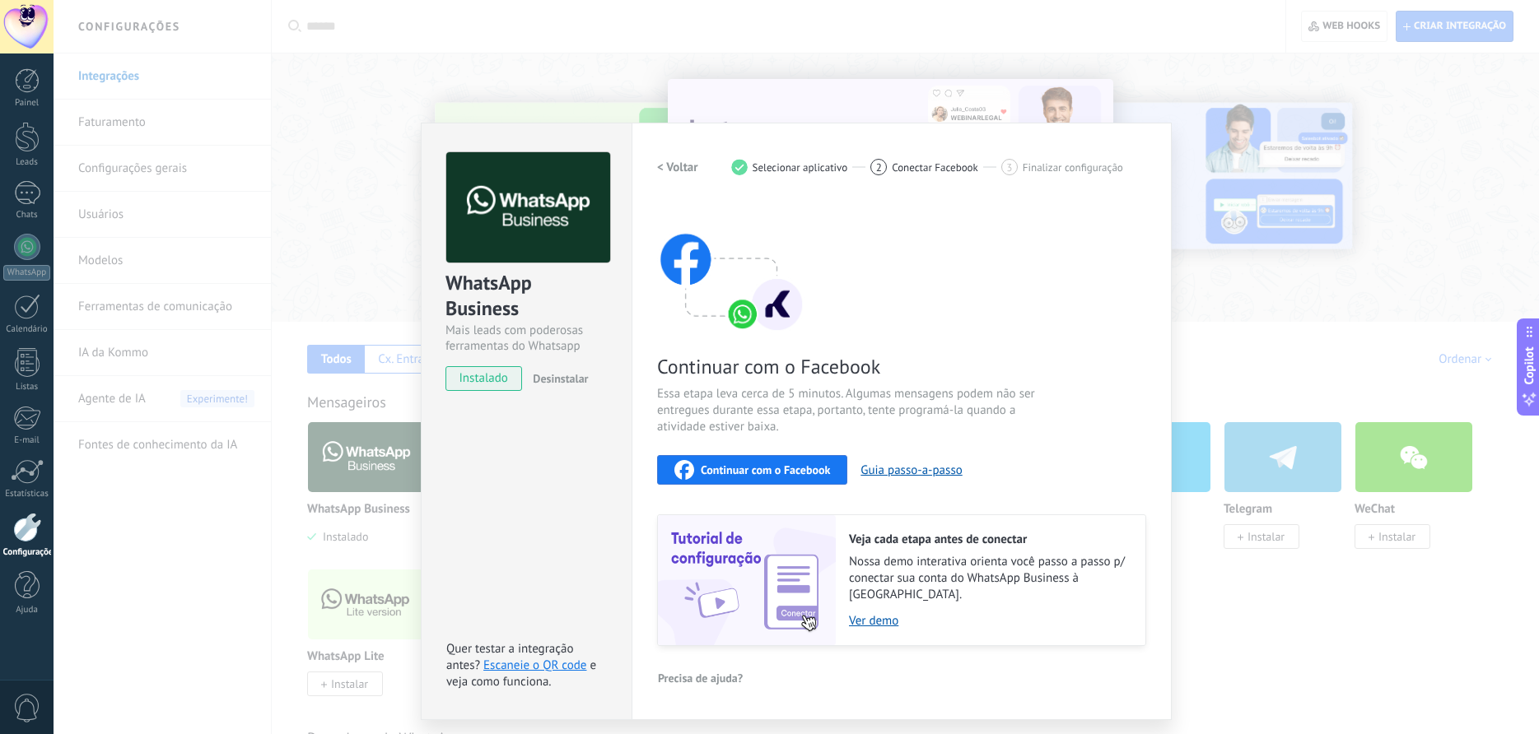
click at [889, 277] on div "Continuar com o Facebook Essa etapa leva cerca de 5 minutos. Algumas mensagens …" at bounding box center [901, 424] width 489 height 445
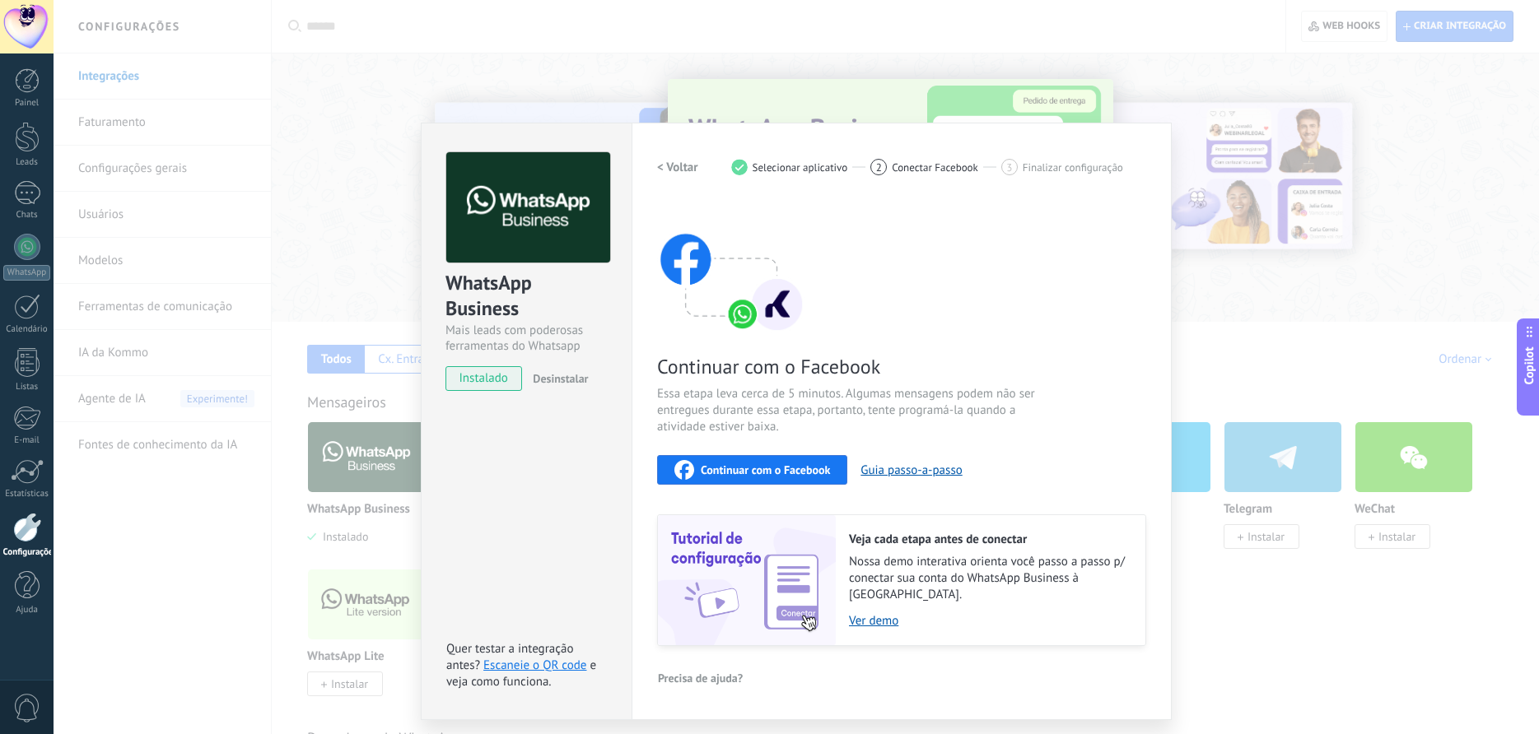
click at [1259, 337] on div "WhatsApp Business Mais leads com poderosas ferramentas do Whatsapp instalado De…" at bounding box center [796, 367] width 1485 height 734
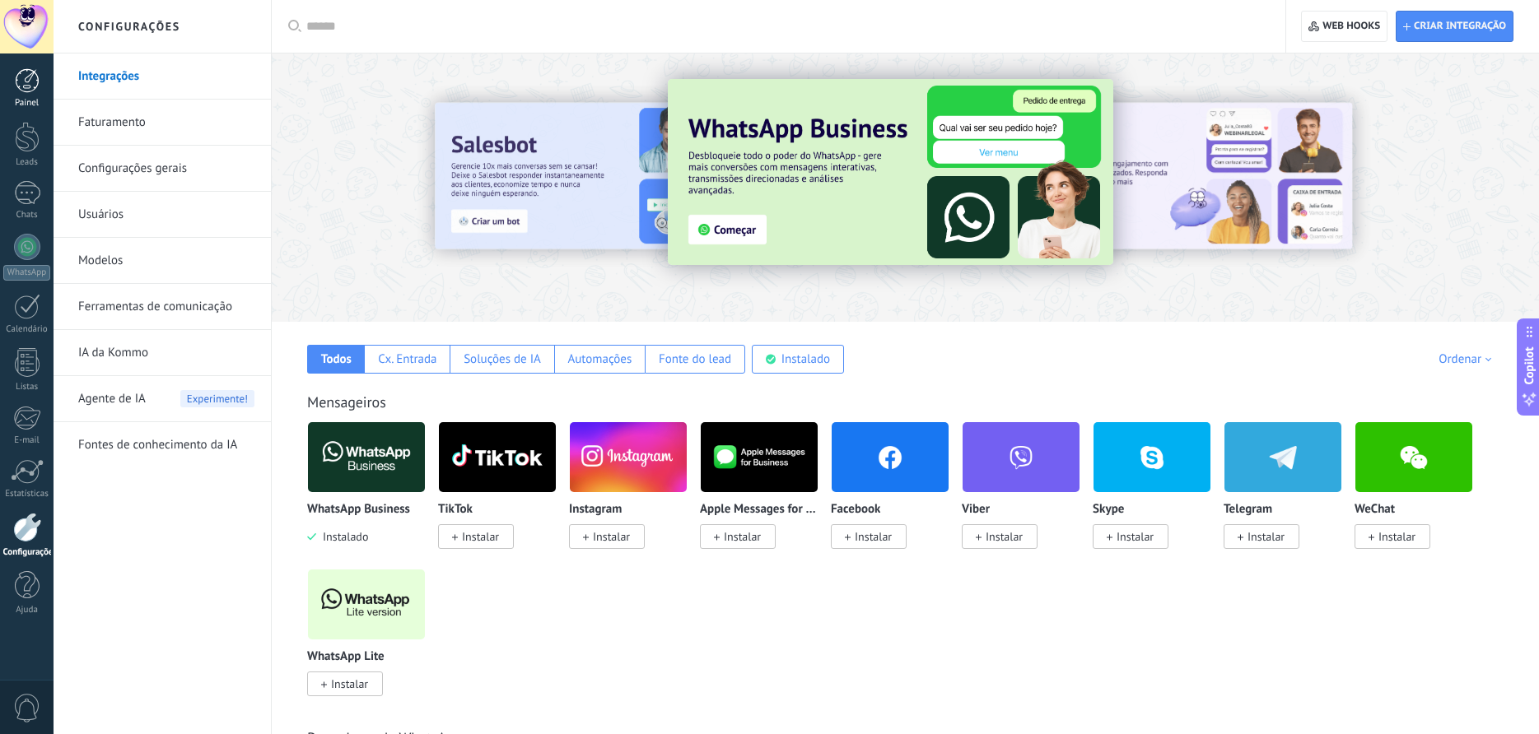
click at [24, 87] on div at bounding box center [27, 80] width 25 height 25
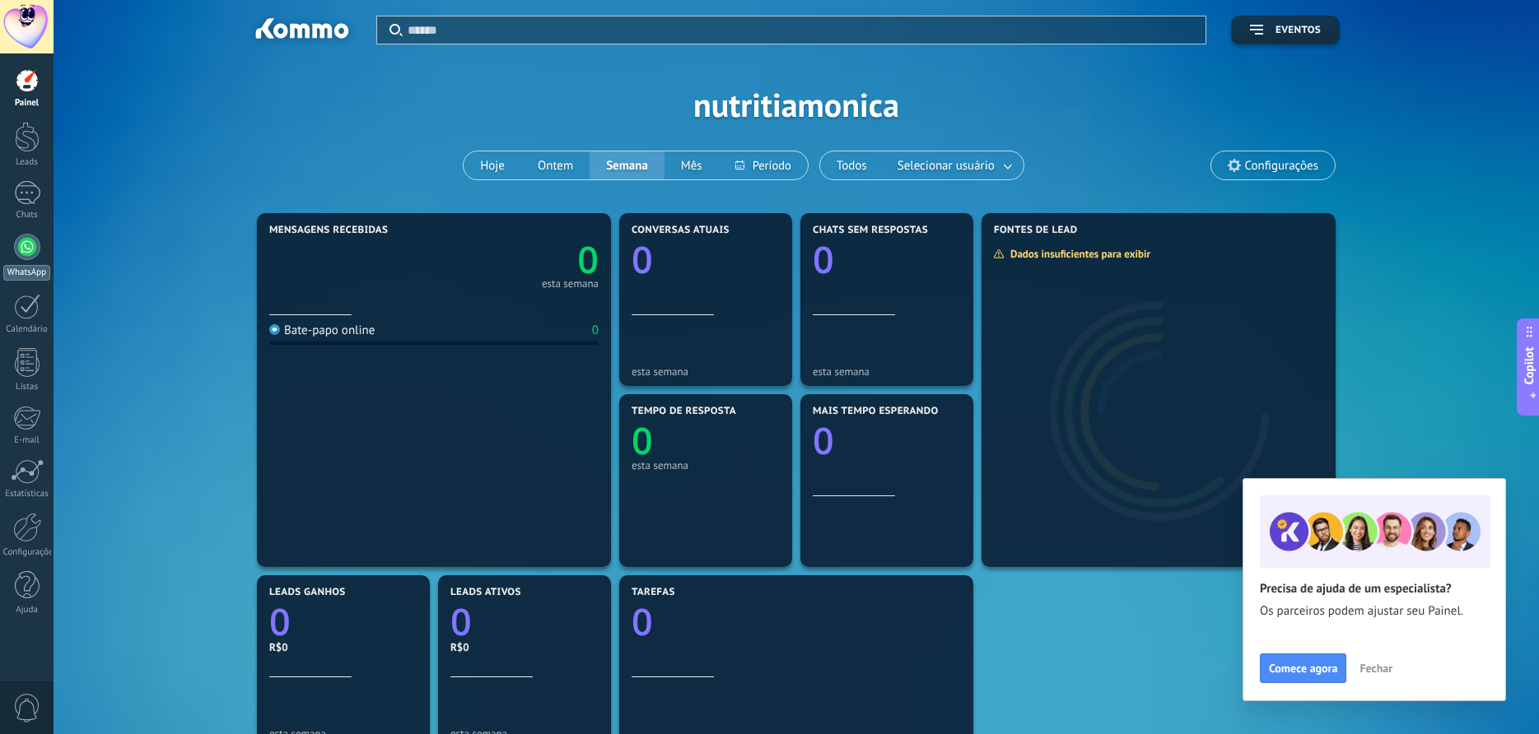
click at [19, 243] on div at bounding box center [27, 247] width 26 height 26
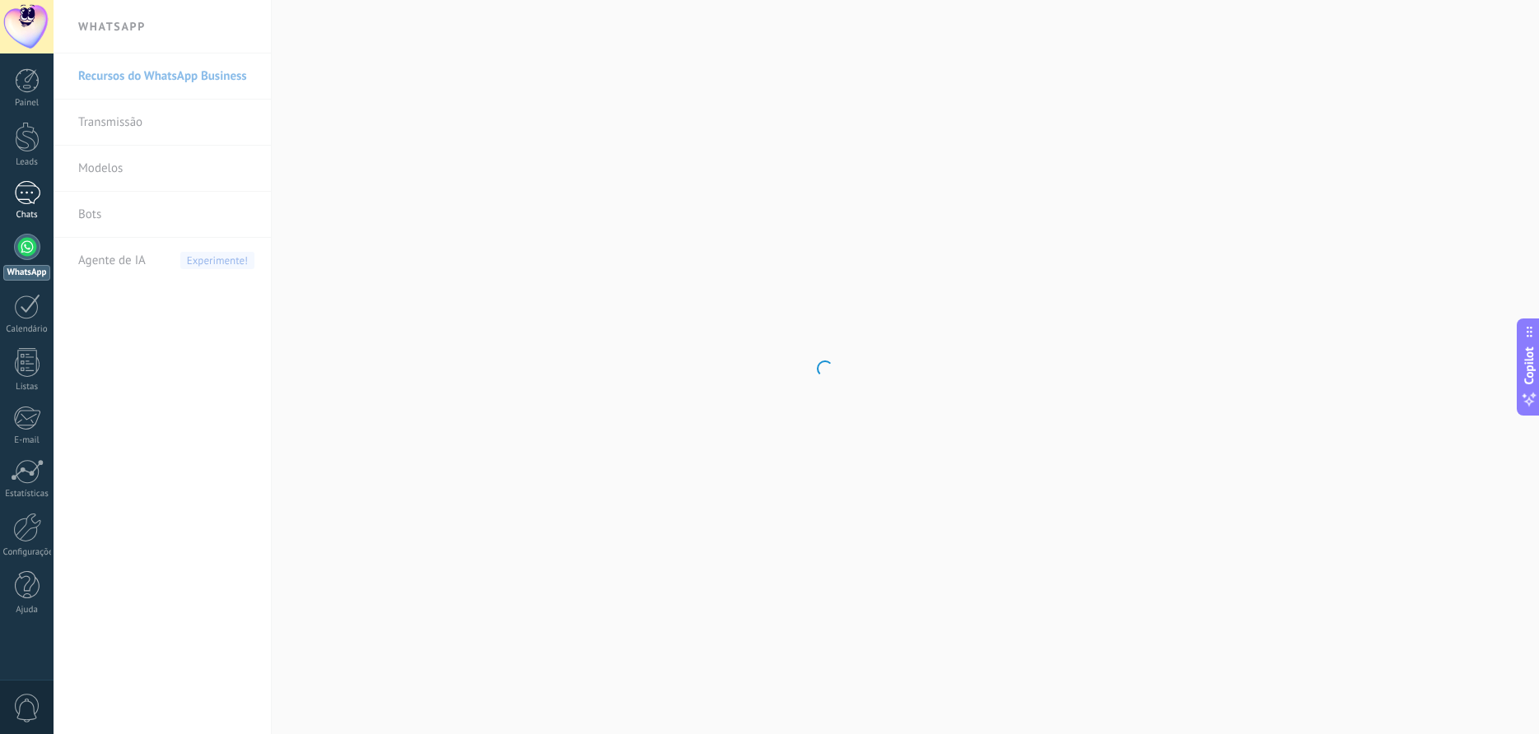
click at [22, 202] on div at bounding box center [27, 193] width 26 height 24
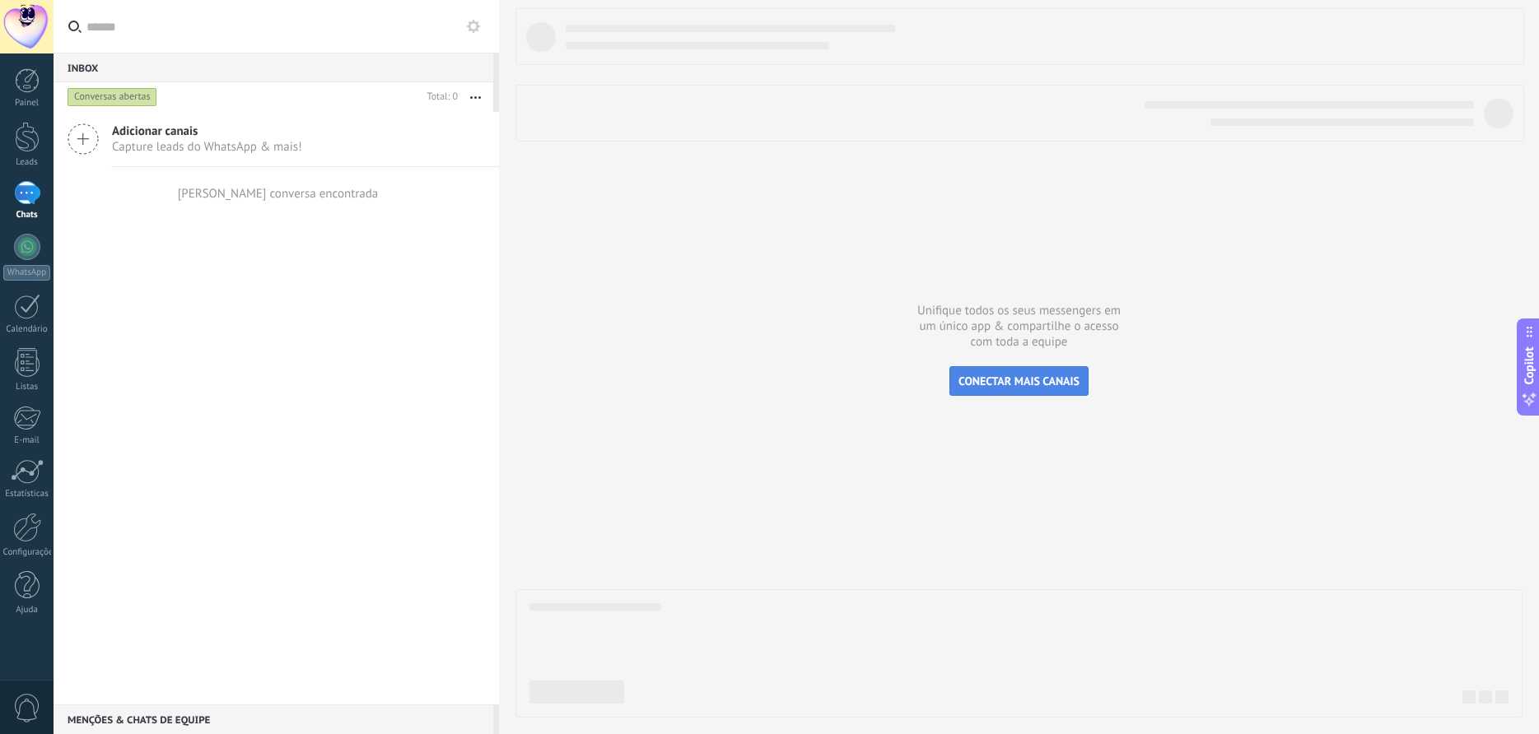
click at [1020, 385] on span "CONECTAR MAIS CANAIS" at bounding box center [1018, 381] width 121 height 15
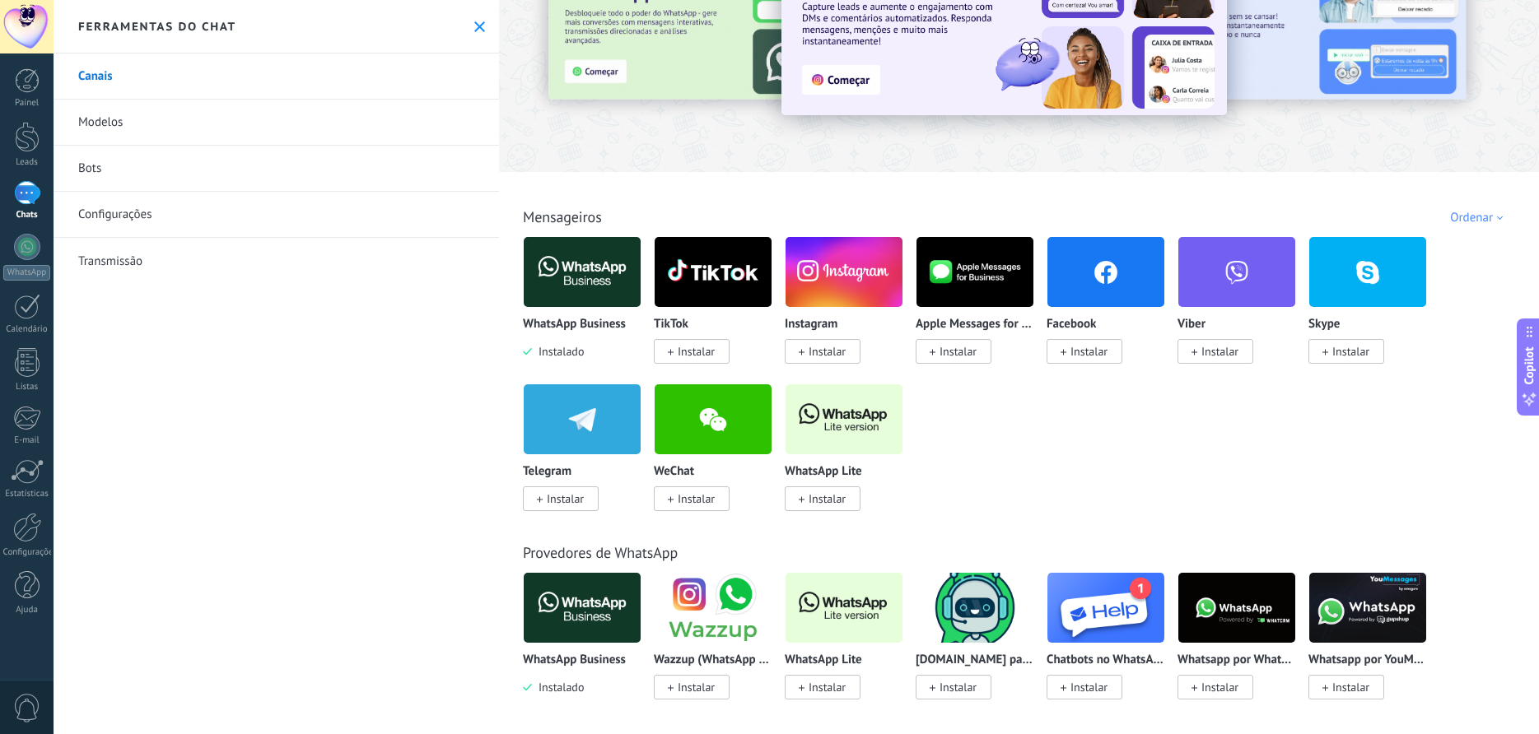
scroll to position [94, 0]
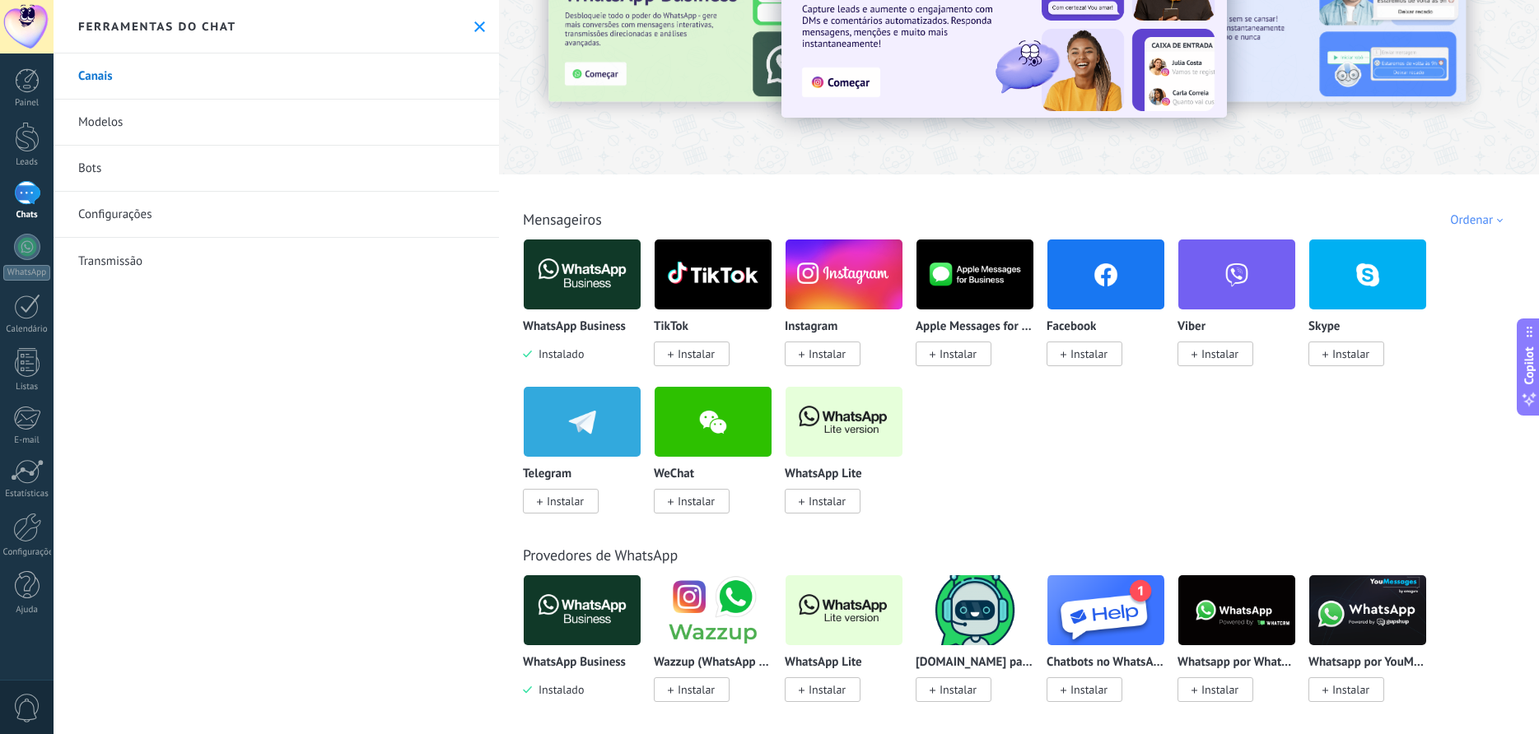
click at [603, 300] on img at bounding box center [582, 275] width 117 height 80
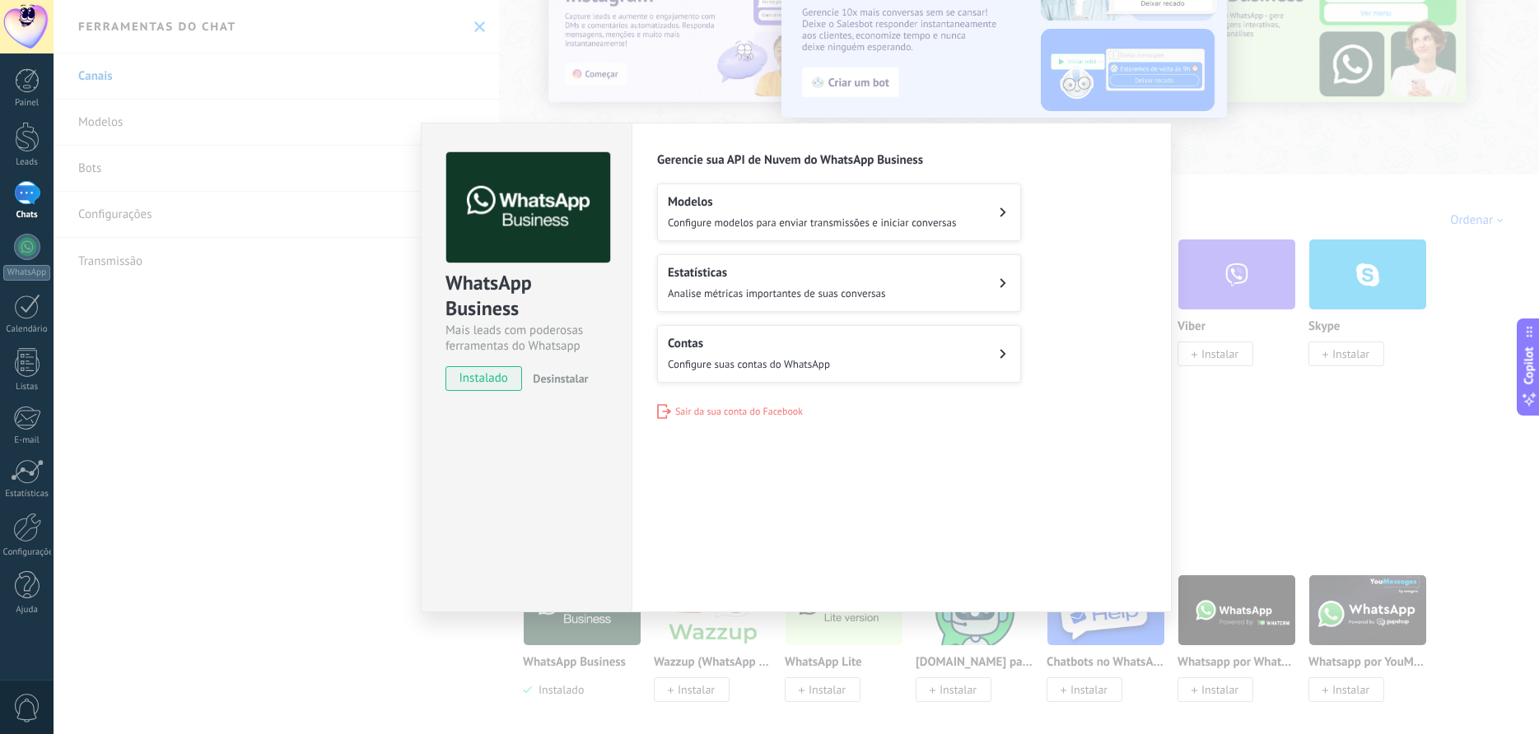
click at [706, 357] on span "Configure suas contas do WhatsApp" at bounding box center [749, 364] width 162 height 14
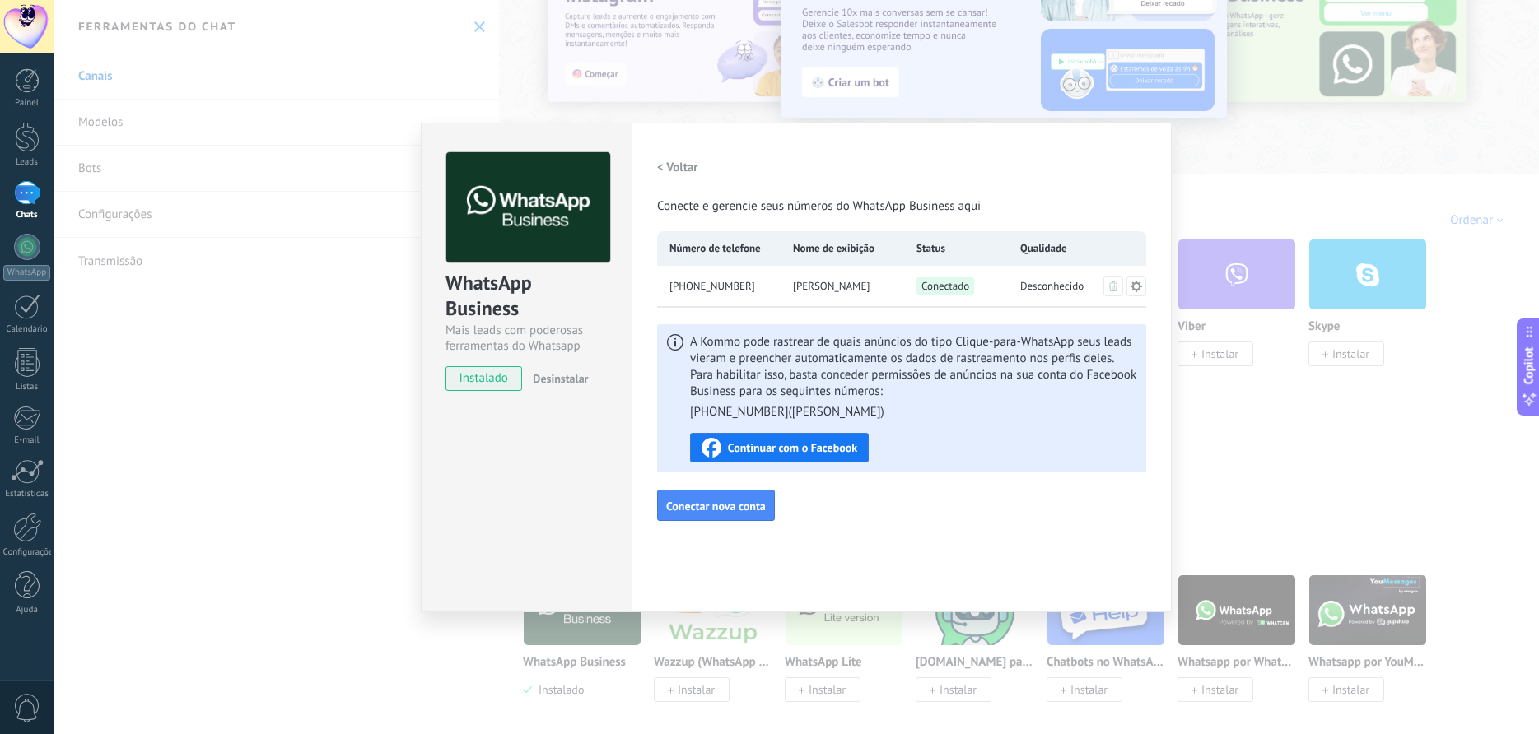
click at [771, 448] on span "Continuar com o Facebook" at bounding box center [792, 448] width 129 height 12
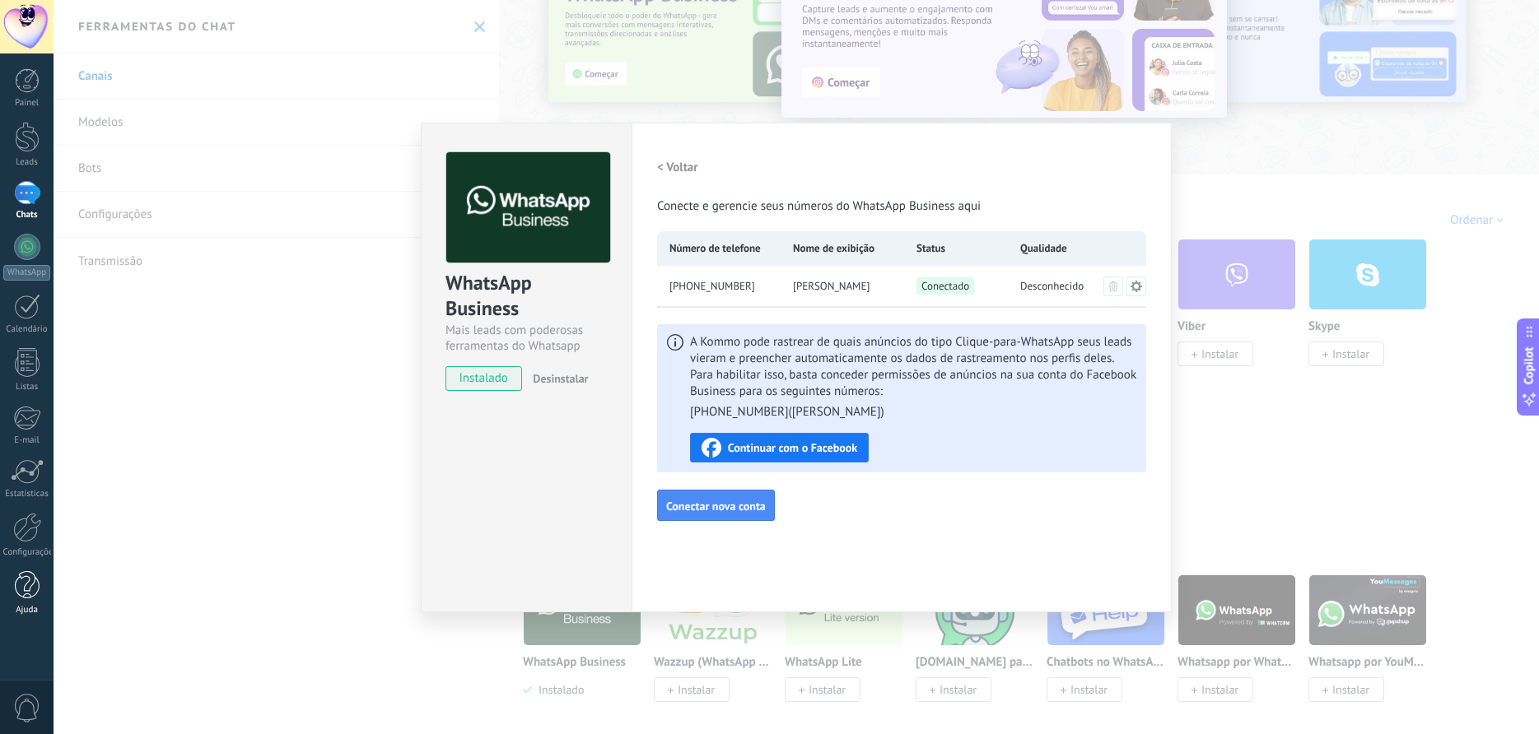
click at [28, 589] on div at bounding box center [27, 585] width 25 height 29
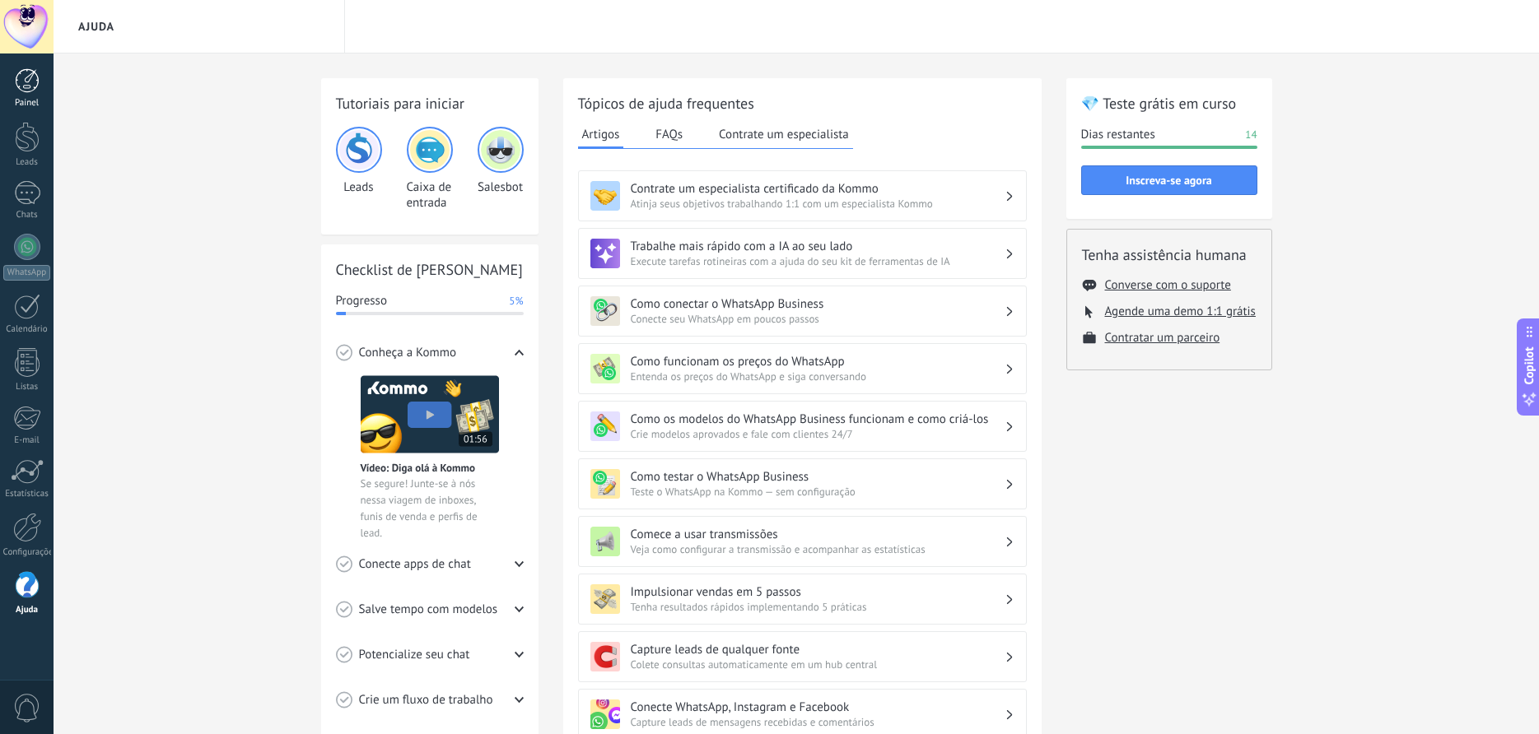
click at [34, 89] on div at bounding box center [27, 80] width 25 height 25
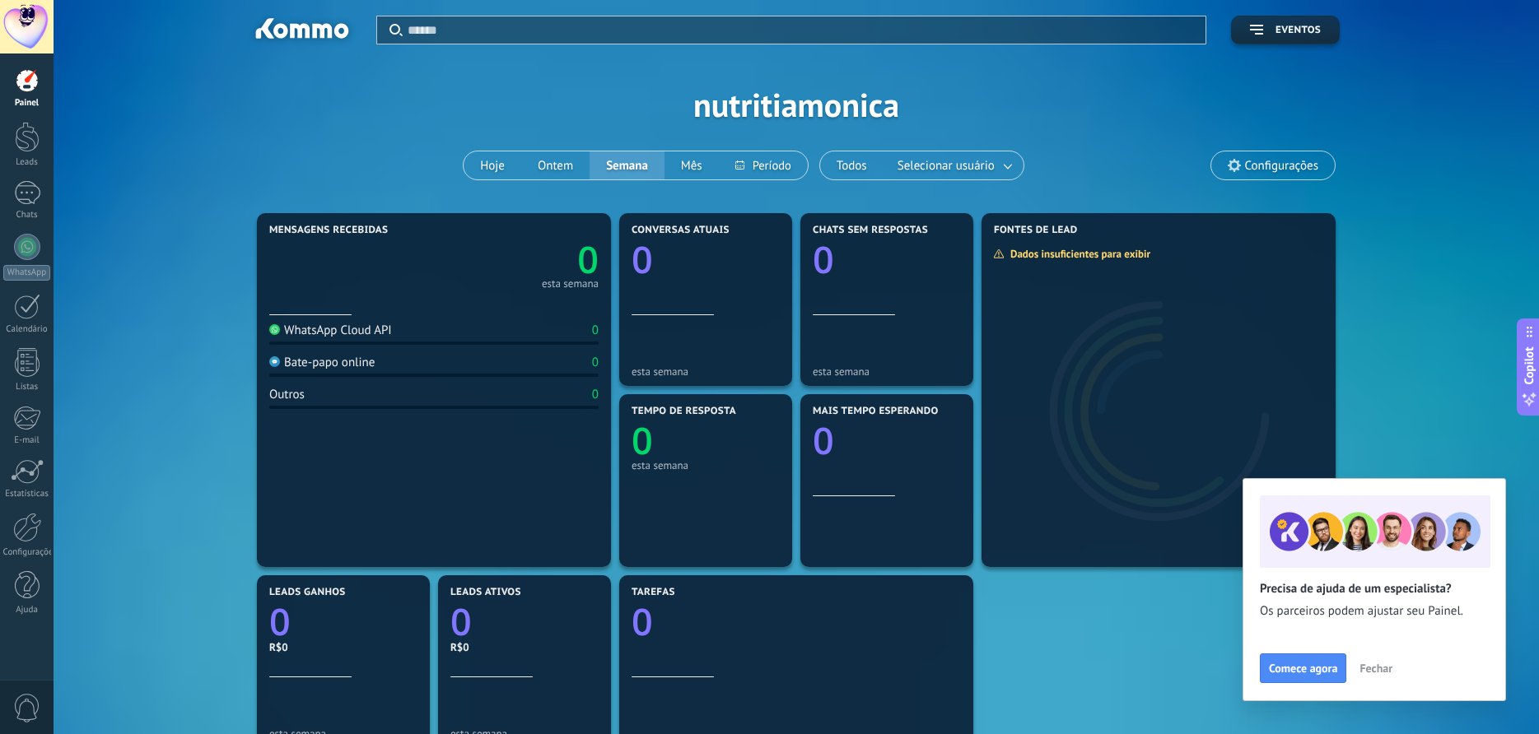
click at [470, 28] on input "text" at bounding box center [801, 29] width 788 height 17
click at [1305, 667] on span "Comece agora" at bounding box center [1303, 669] width 68 height 12
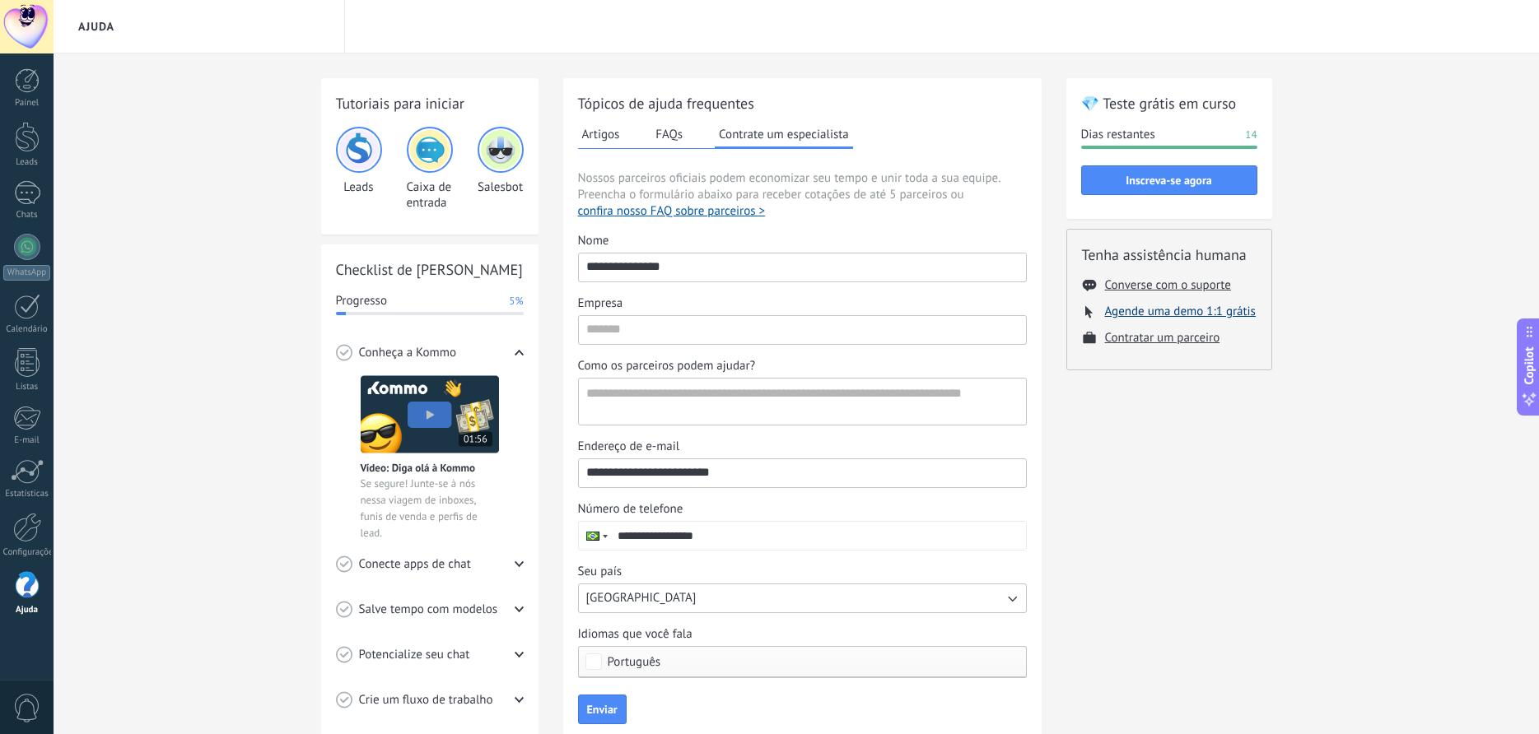
click at [1190, 312] on button "Agende uma demo 1:1 grátis" at bounding box center [1180, 312] width 151 height 16
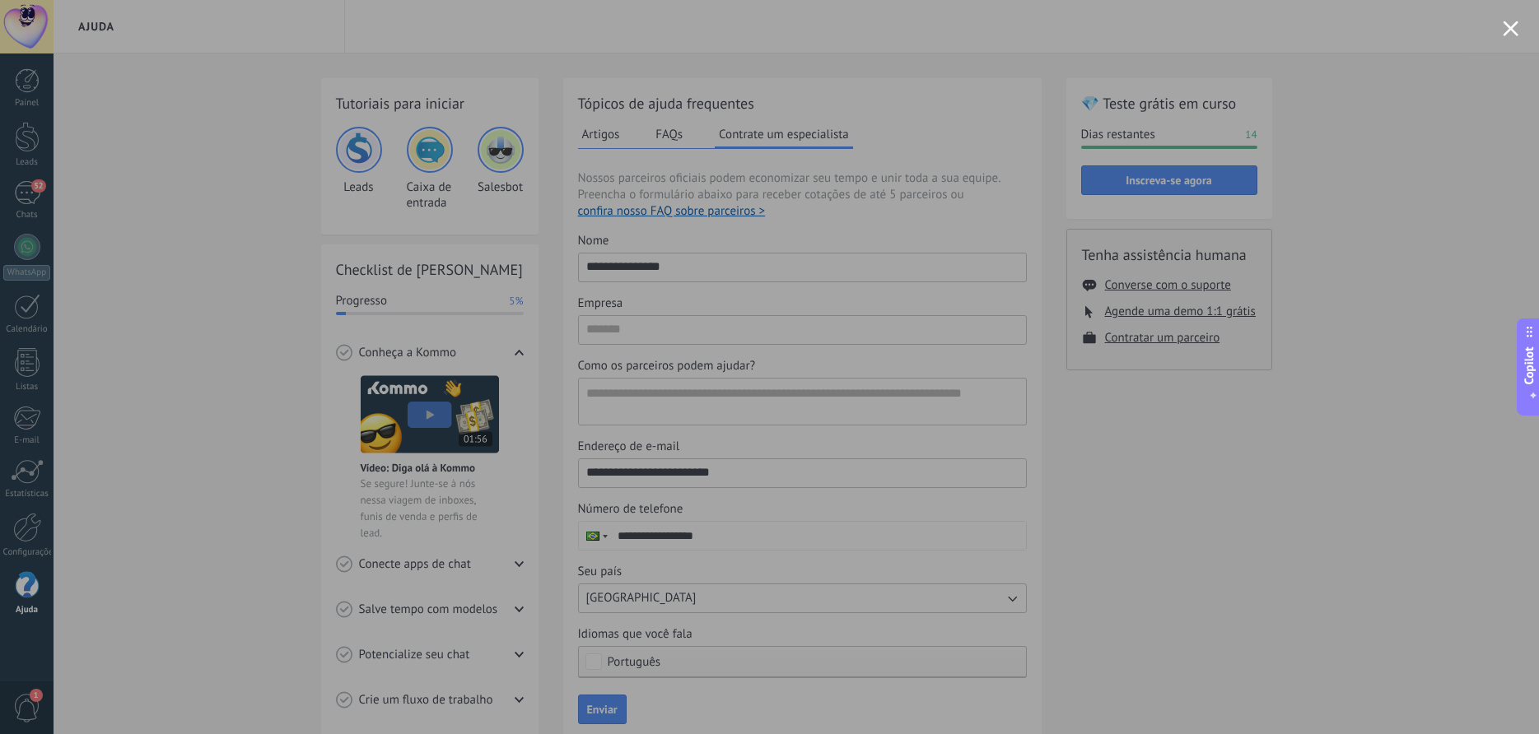
click at [272, 100] on div at bounding box center [769, 367] width 1539 height 734
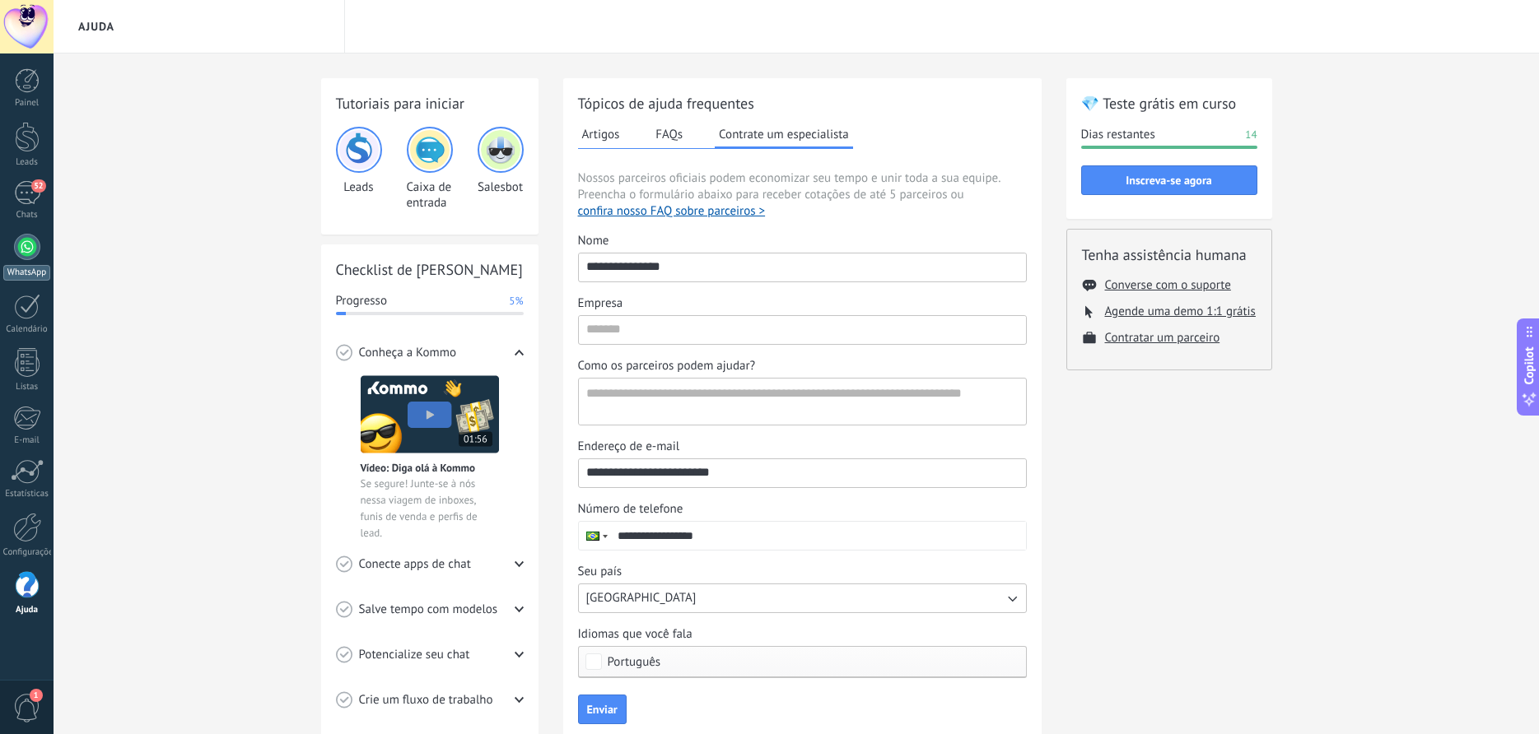
click at [38, 250] on div at bounding box center [27, 247] width 26 height 26
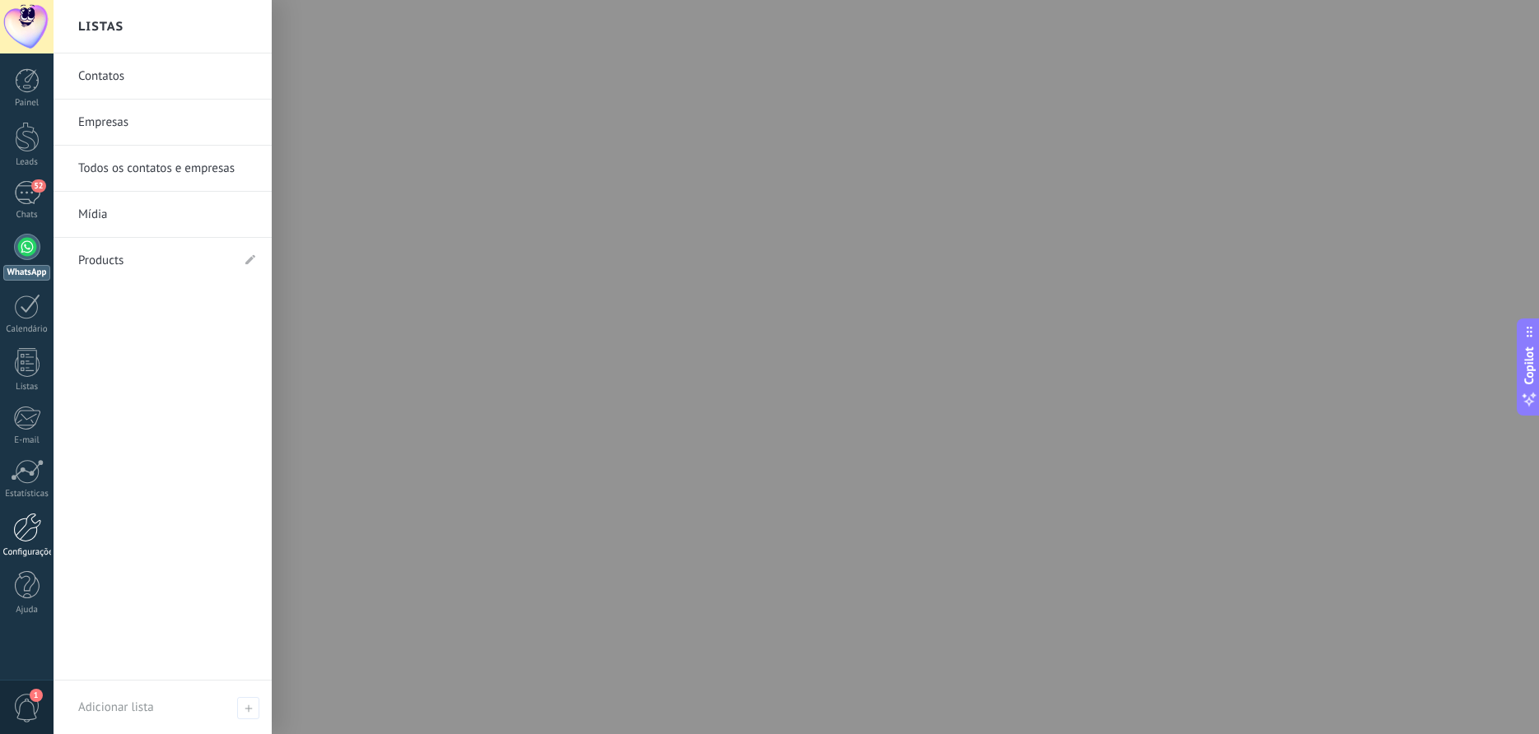
click at [23, 523] on div at bounding box center [27, 528] width 28 height 30
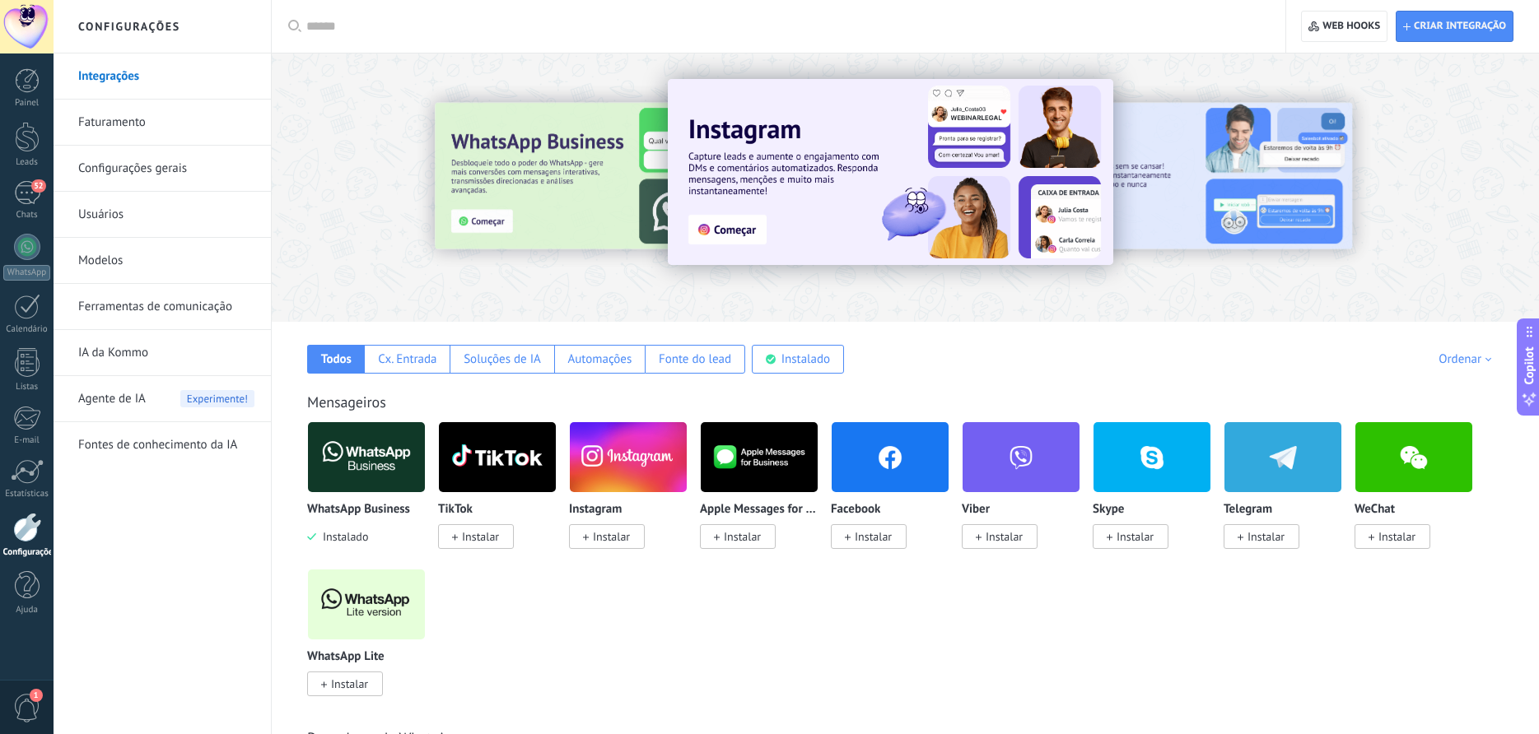
click at [362, 482] on img at bounding box center [366, 457] width 117 height 80
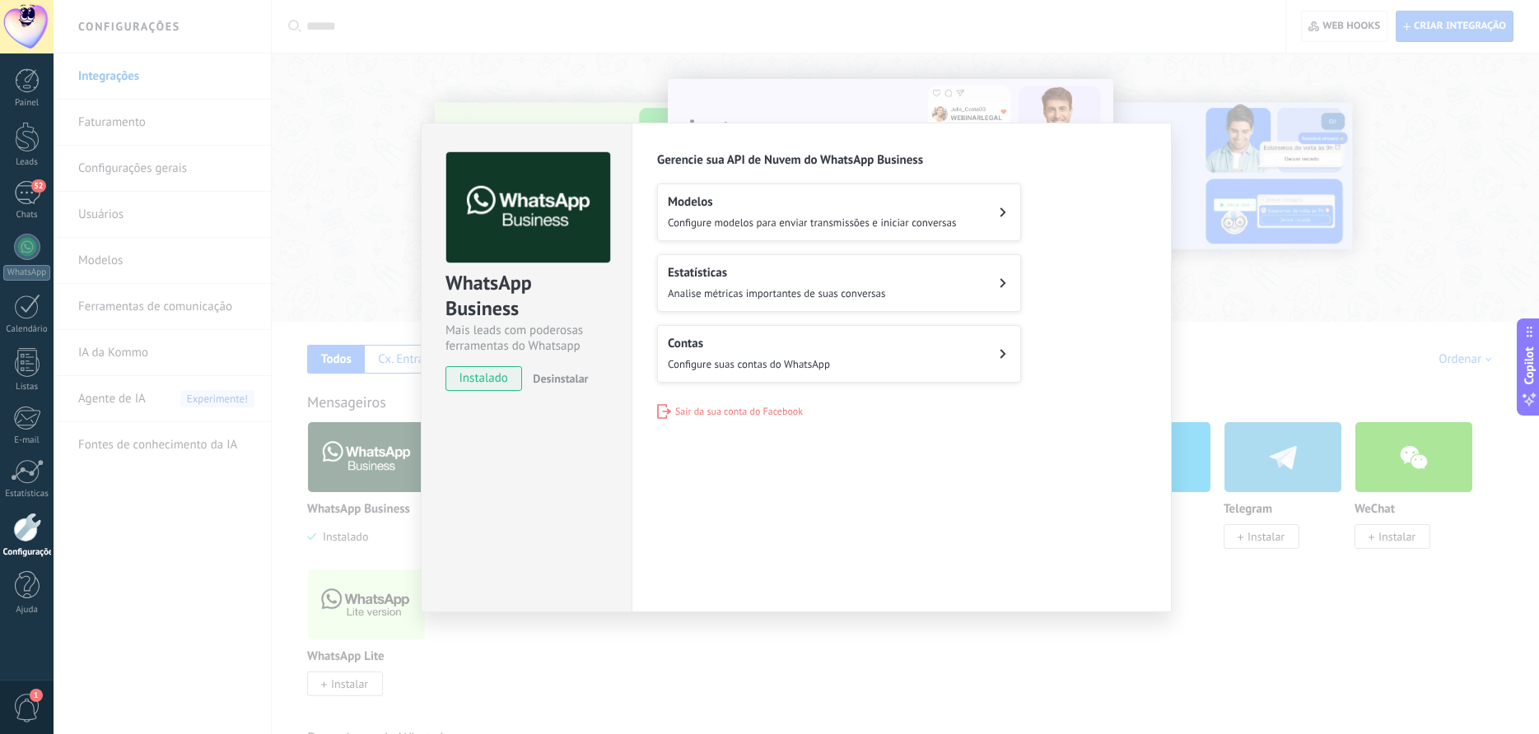
click at [750, 353] on div "Contas Configure suas contas do WhatsApp" at bounding box center [749, 354] width 162 height 36
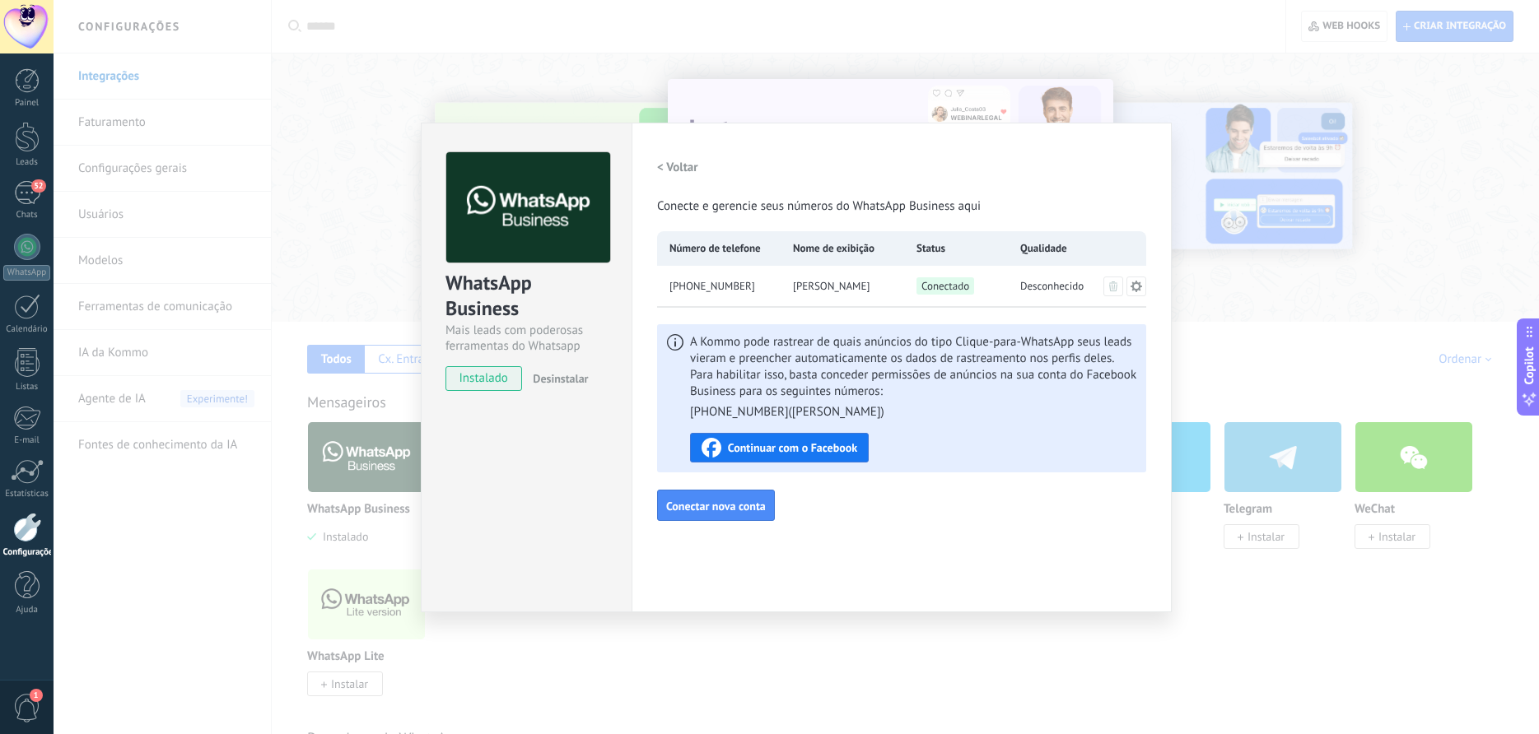
click at [797, 448] on span "Continuar com o Facebook" at bounding box center [792, 448] width 129 height 12
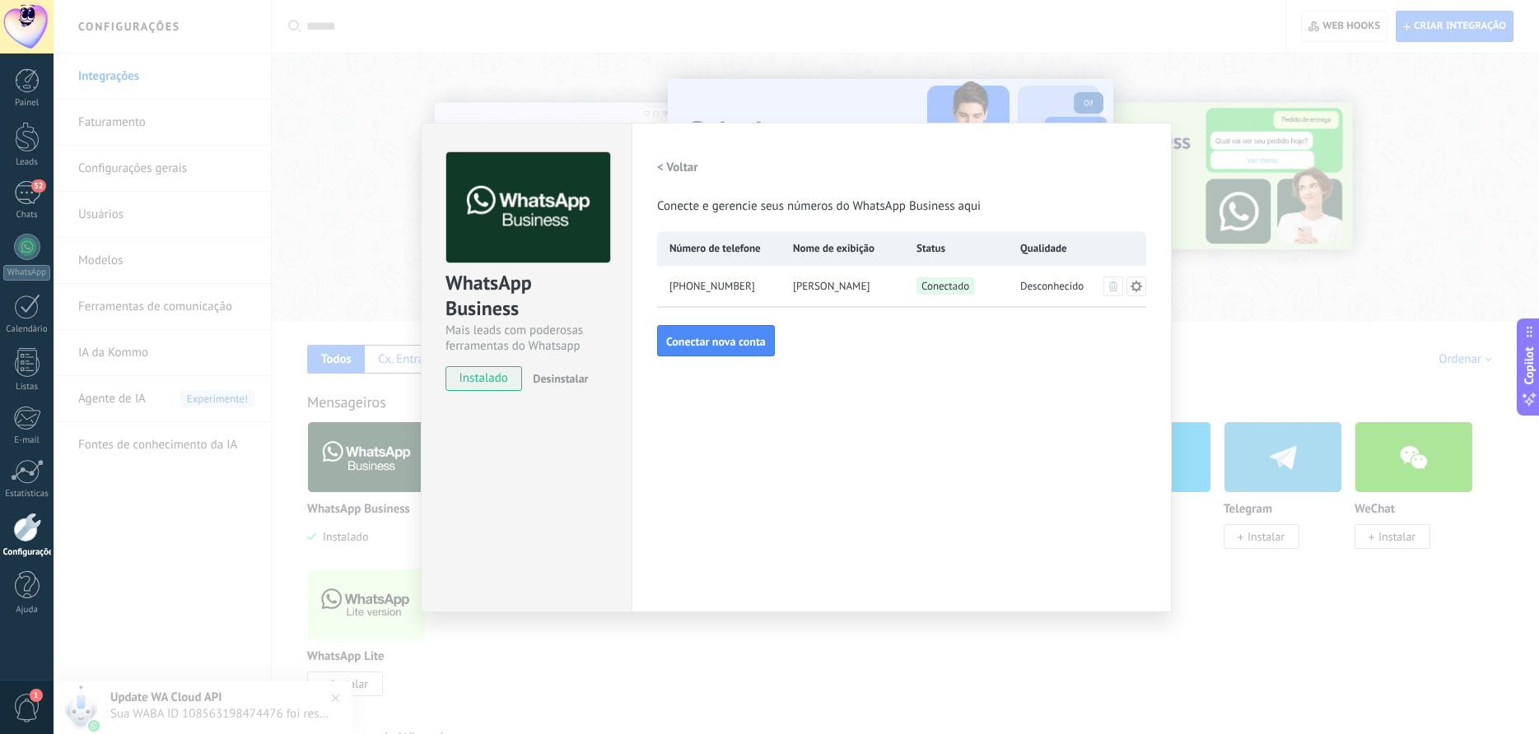
click at [667, 165] on h2 "< Voltar" at bounding box center [677, 168] width 41 height 16
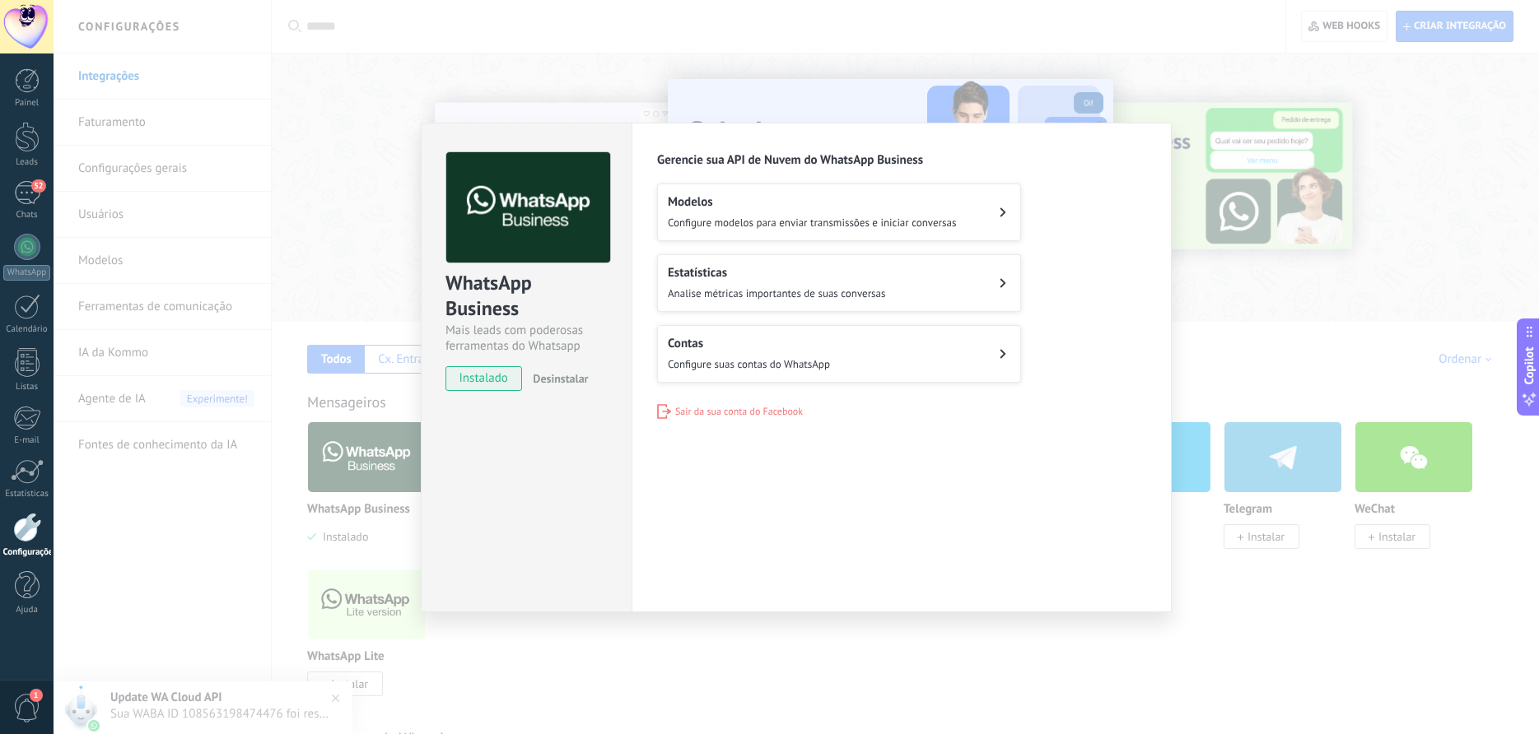
click at [715, 280] on div "Estatísticas Analise métricas importantes de suas conversas" at bounding box center [776, 283] width 217 height 36
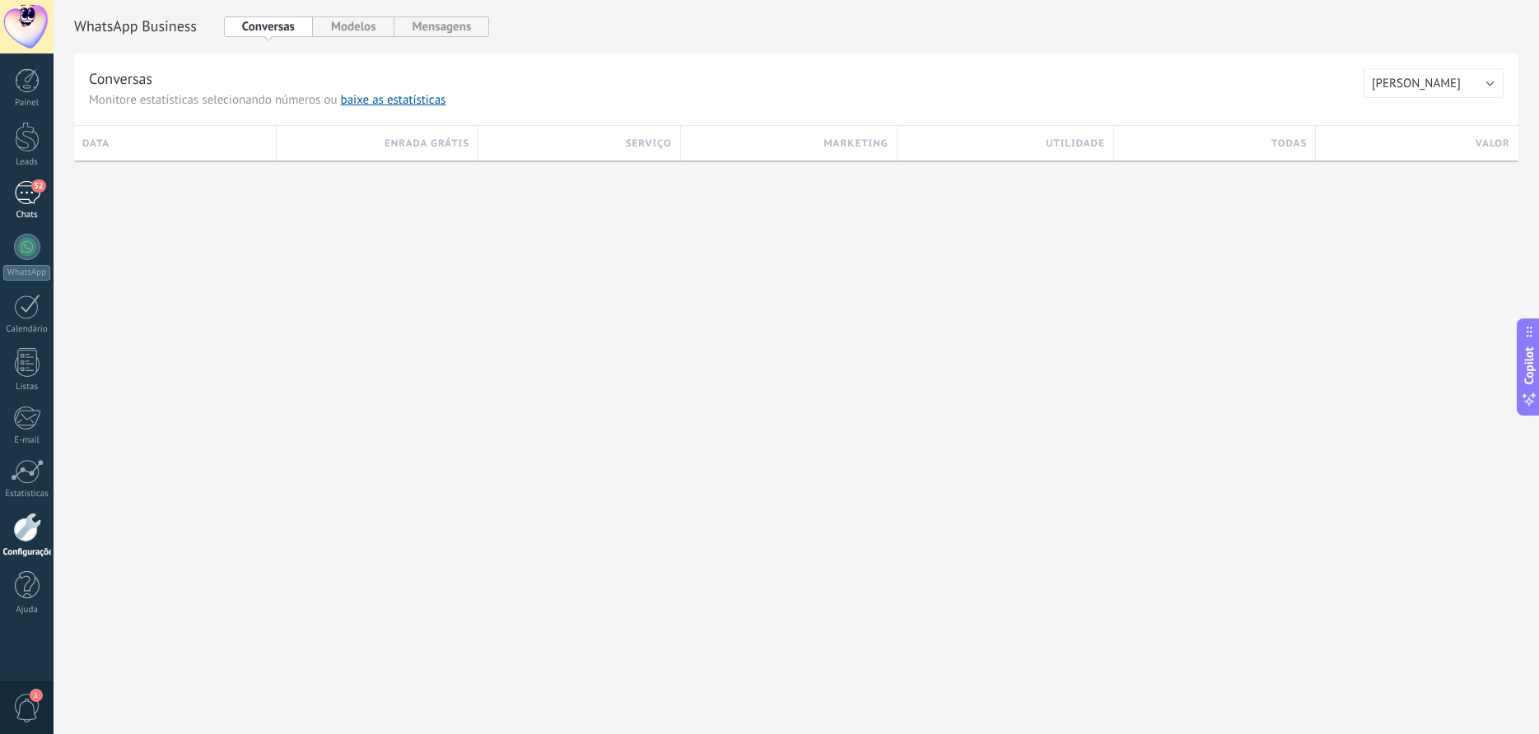
click at [36, 184] on span "52" at bounding box center [38, 185] width 14 height 13
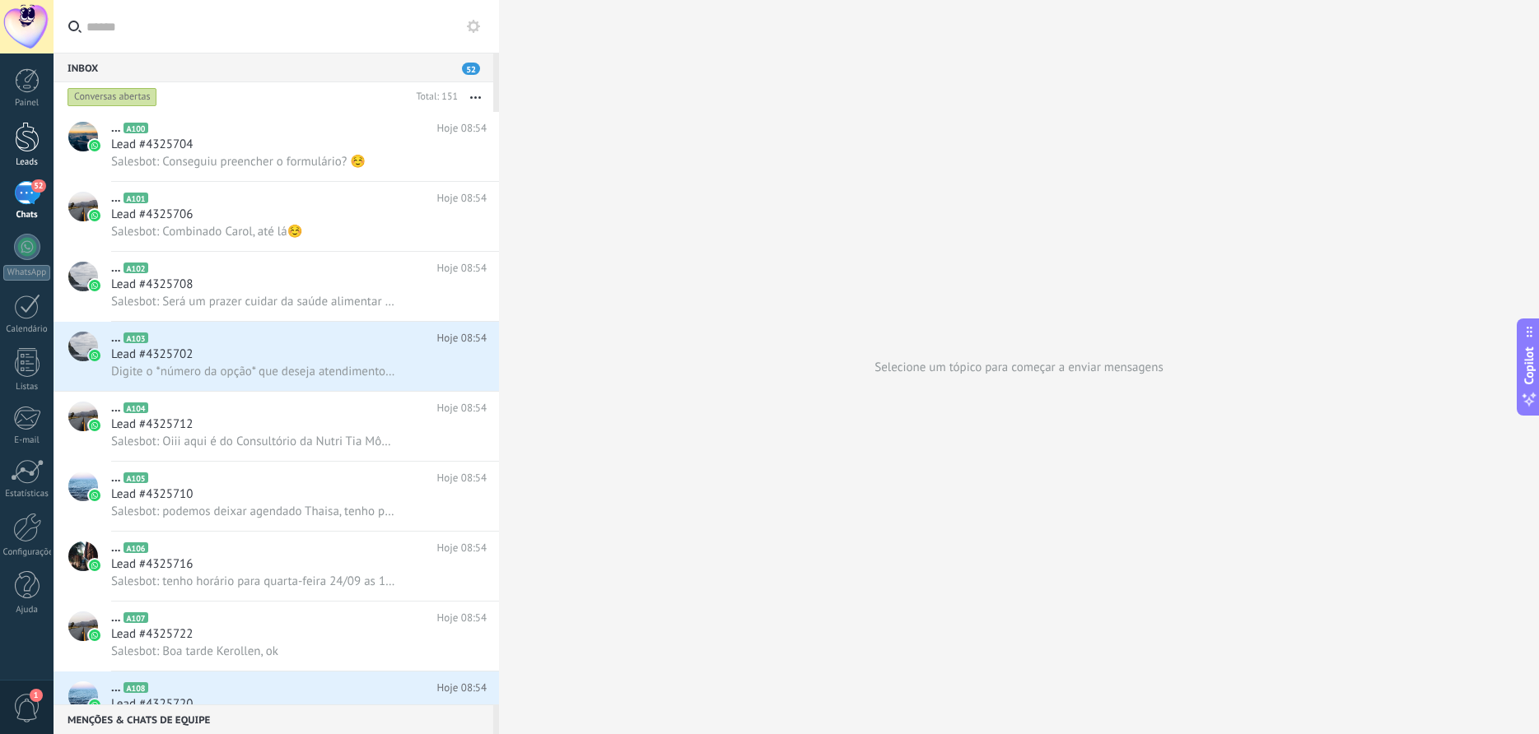
click at [27, 148] on div at bounding box center [27, 137] width 25 height 30
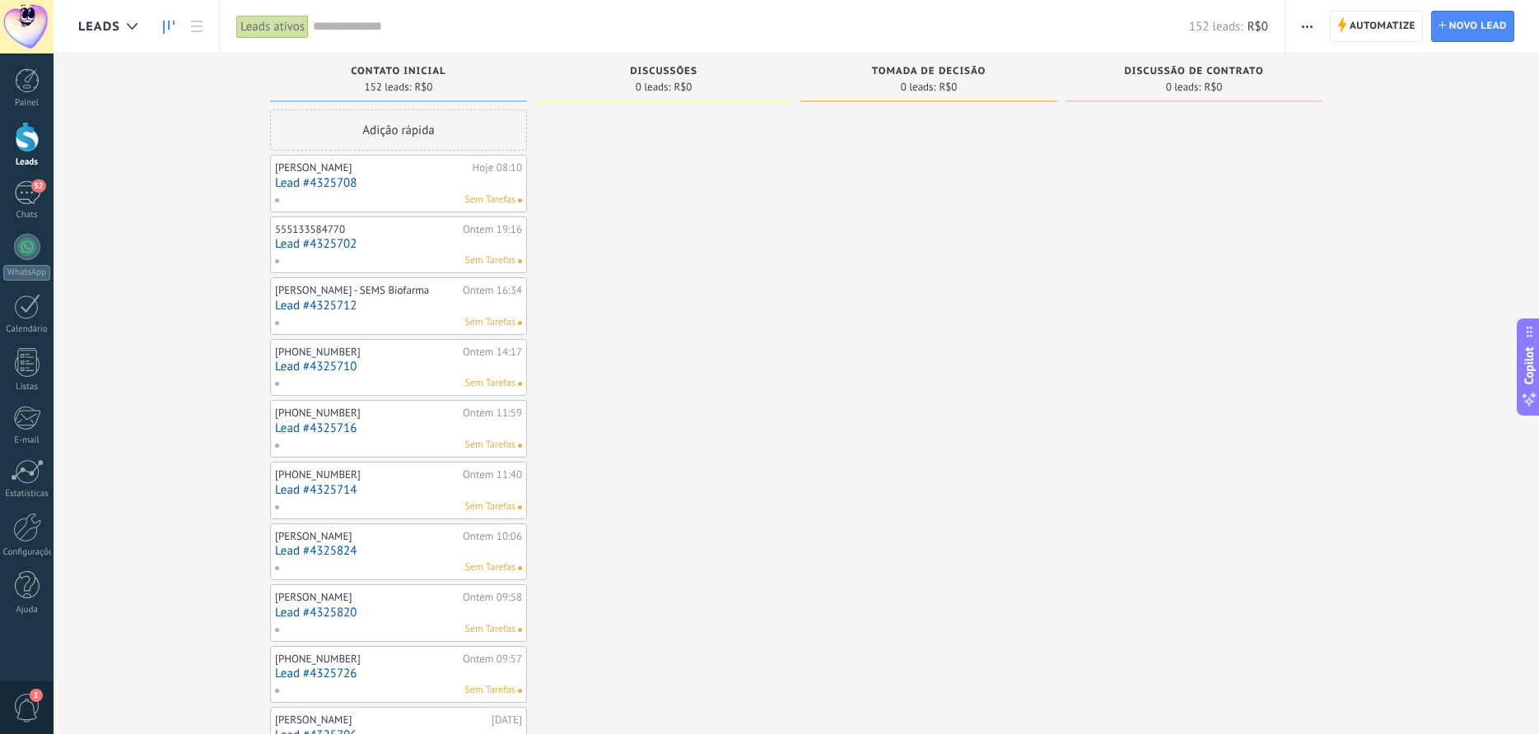
click at [1313, 25] on button "button" at bounding box center [1307, 26] width 24 height 31
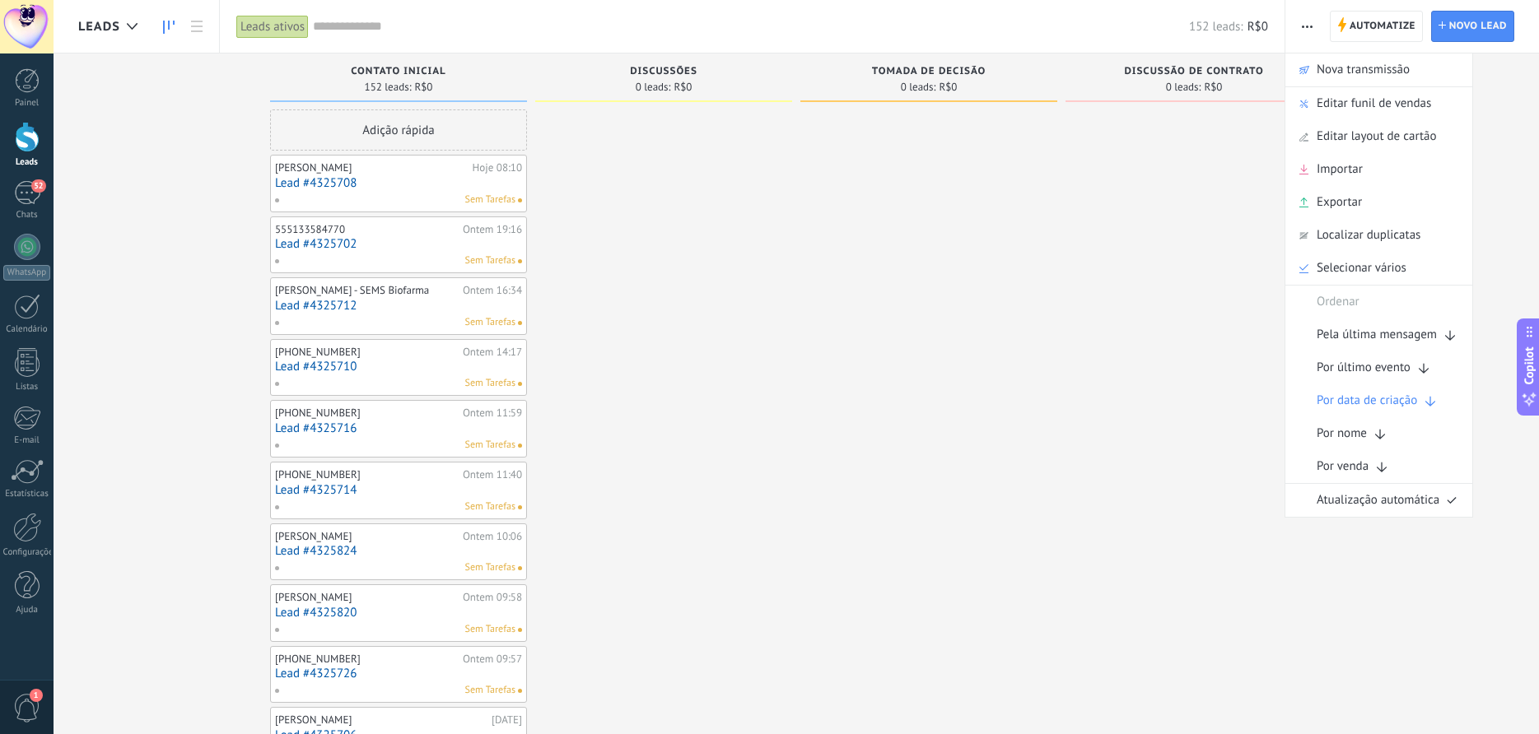
click at [1313, 25] on button "button" at bounding box center [1307, 26] width 24 height 31
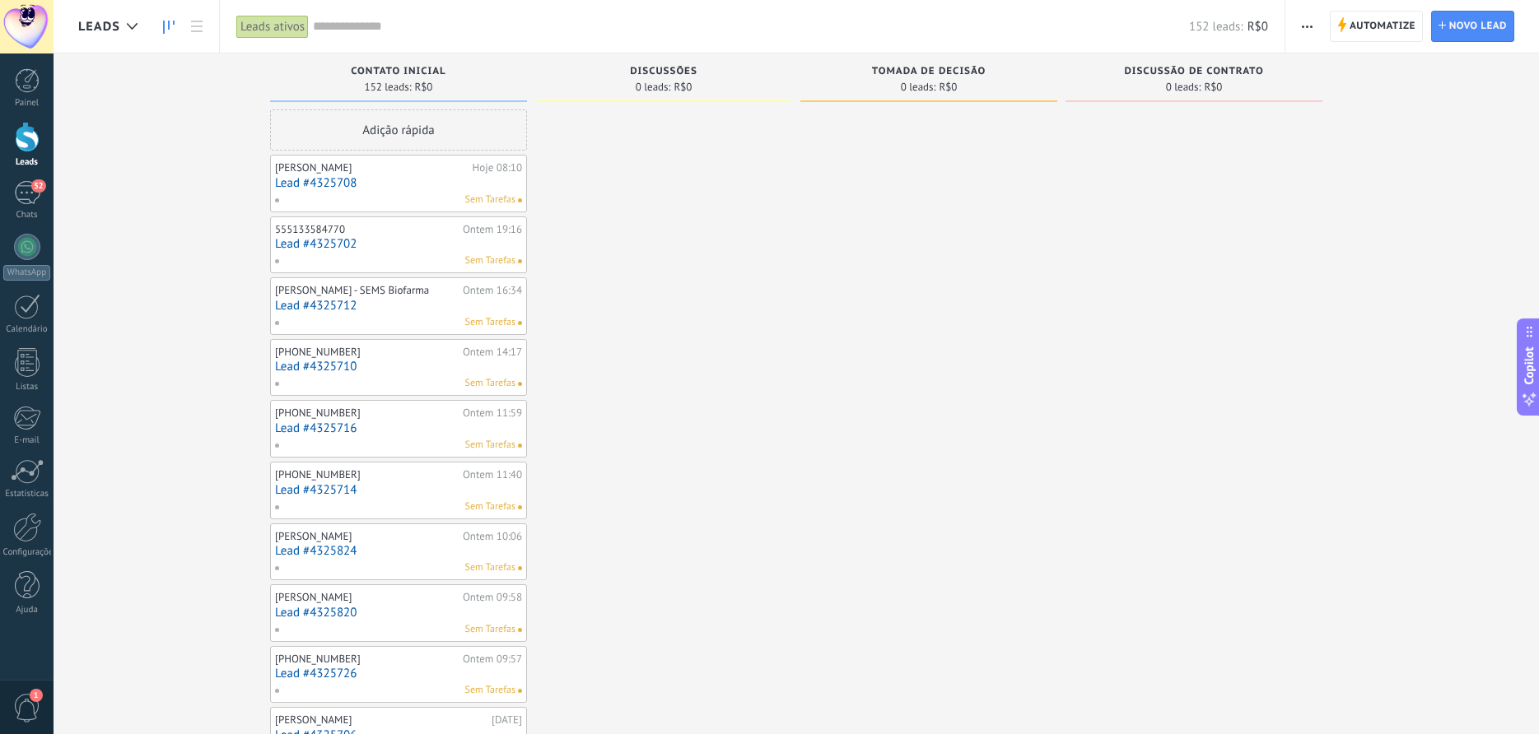
click at [28, 135] on div at bounding box center [27, 137] width 25 height 30
click at [25, 201] on div "52" at bounding box center [27, 193] width 26 height 24
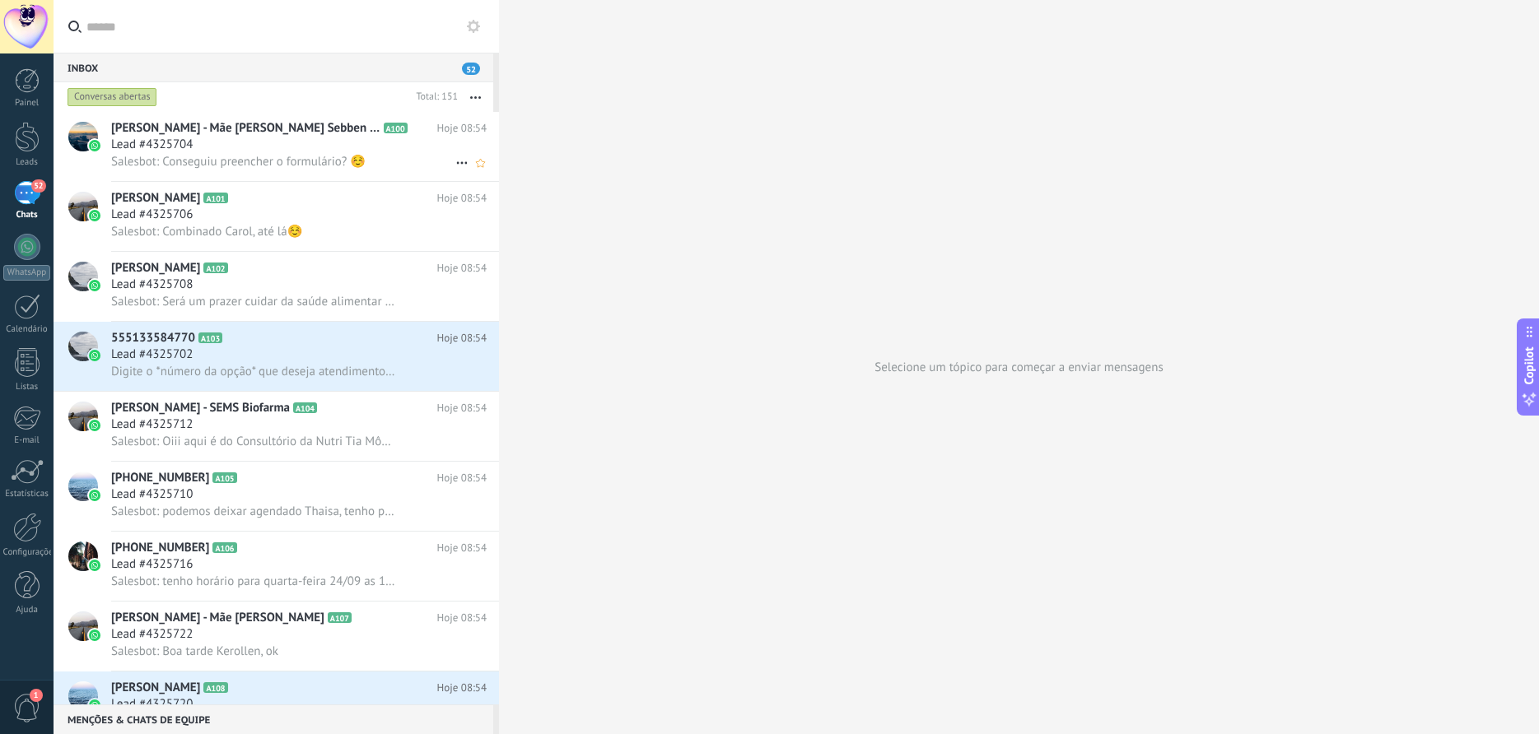
click at [232, 140] on div "Lead #4325704" at bounding box center [298, 145] width 375 height 16
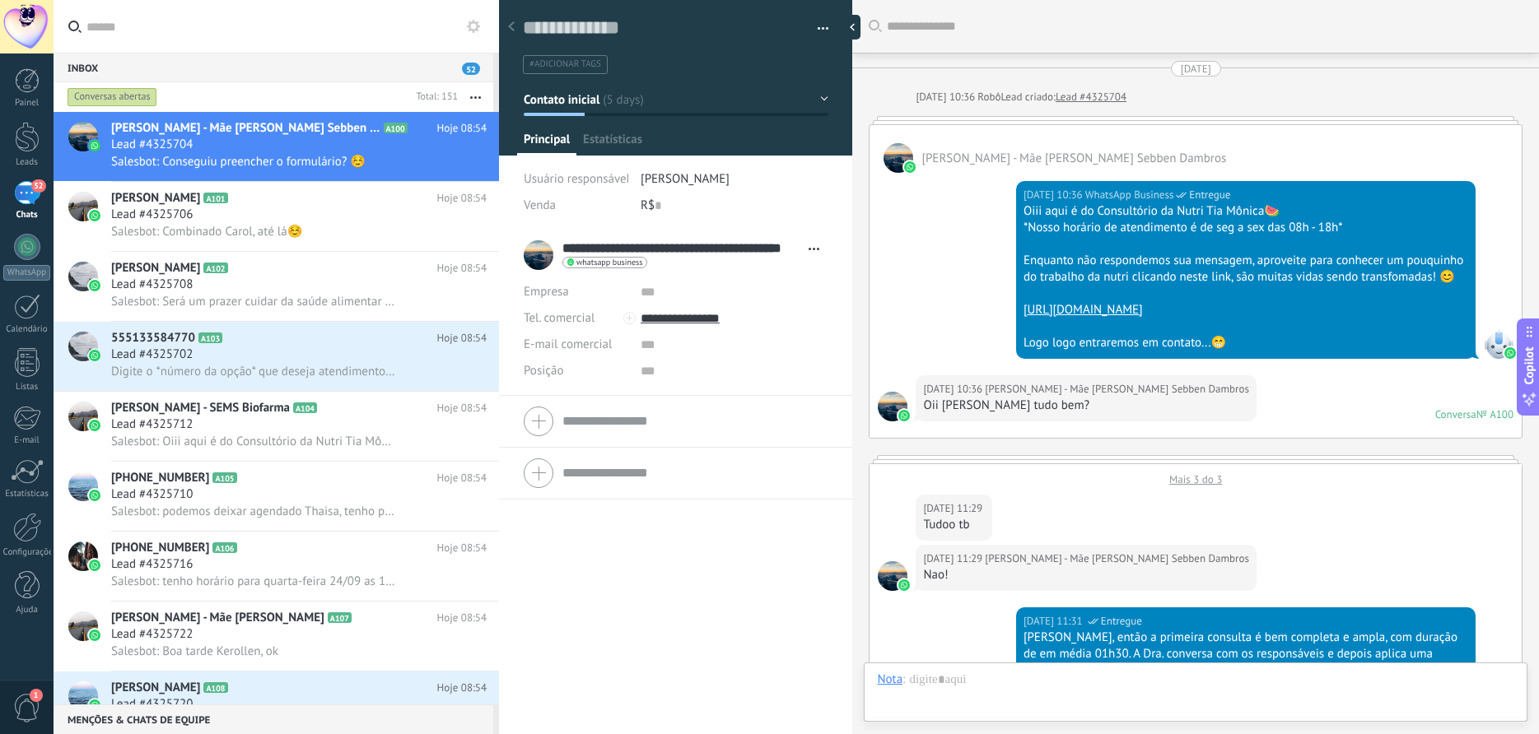
scroll to position [1072, 0]
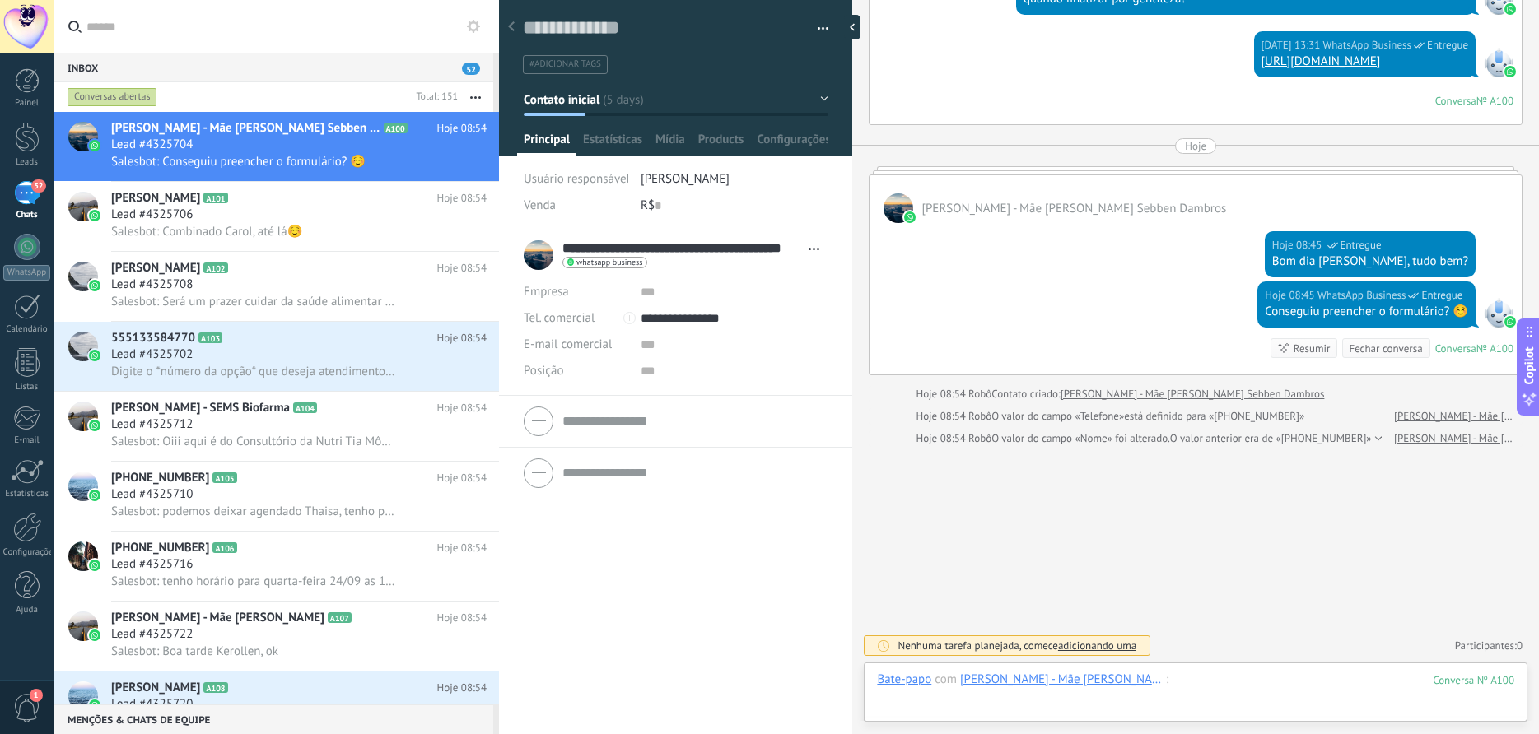
click at [972, 710] on div at bounding box center [1195, 696] width 637 height 49
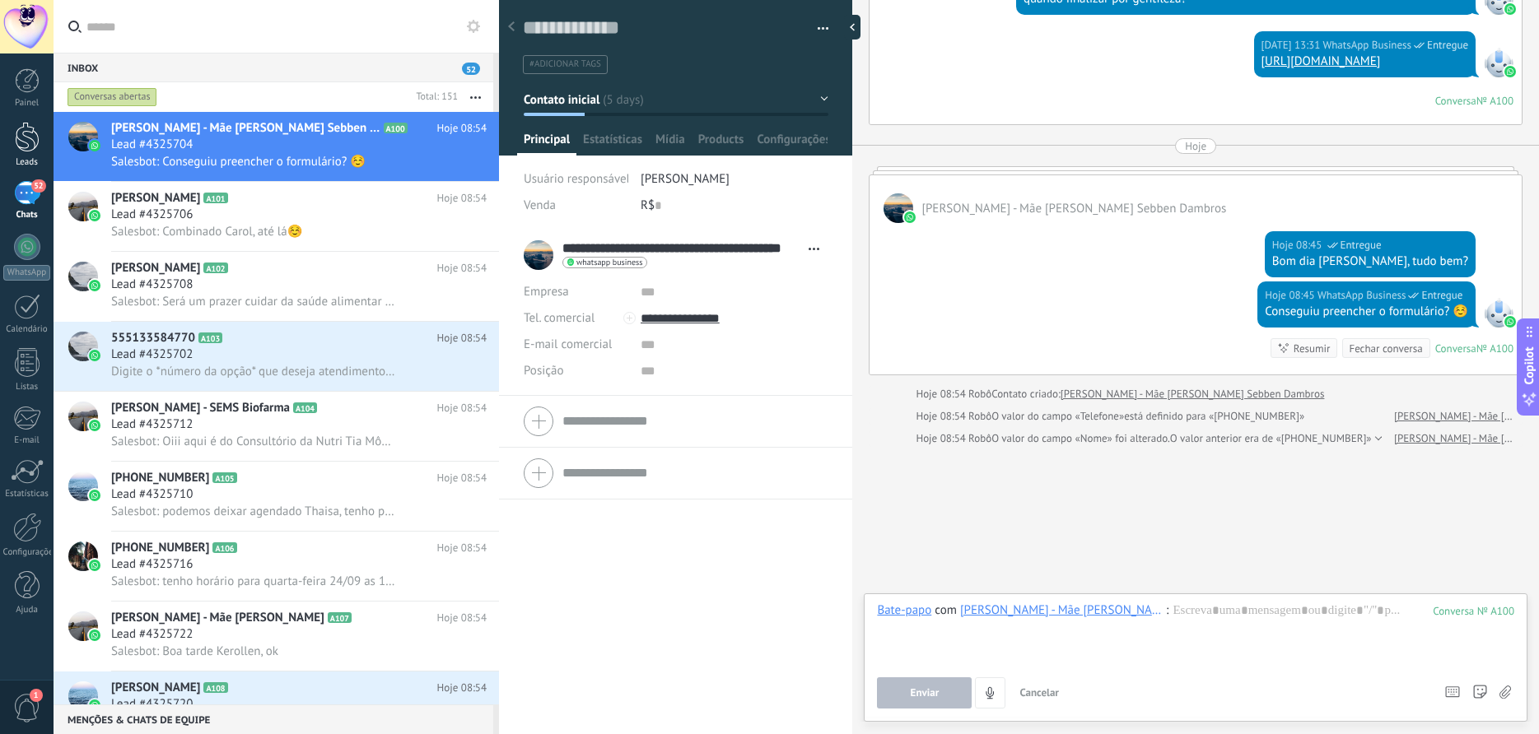
click at [13, 144] on link "Leads" at bounding box center [27, 145] width 54 height 46
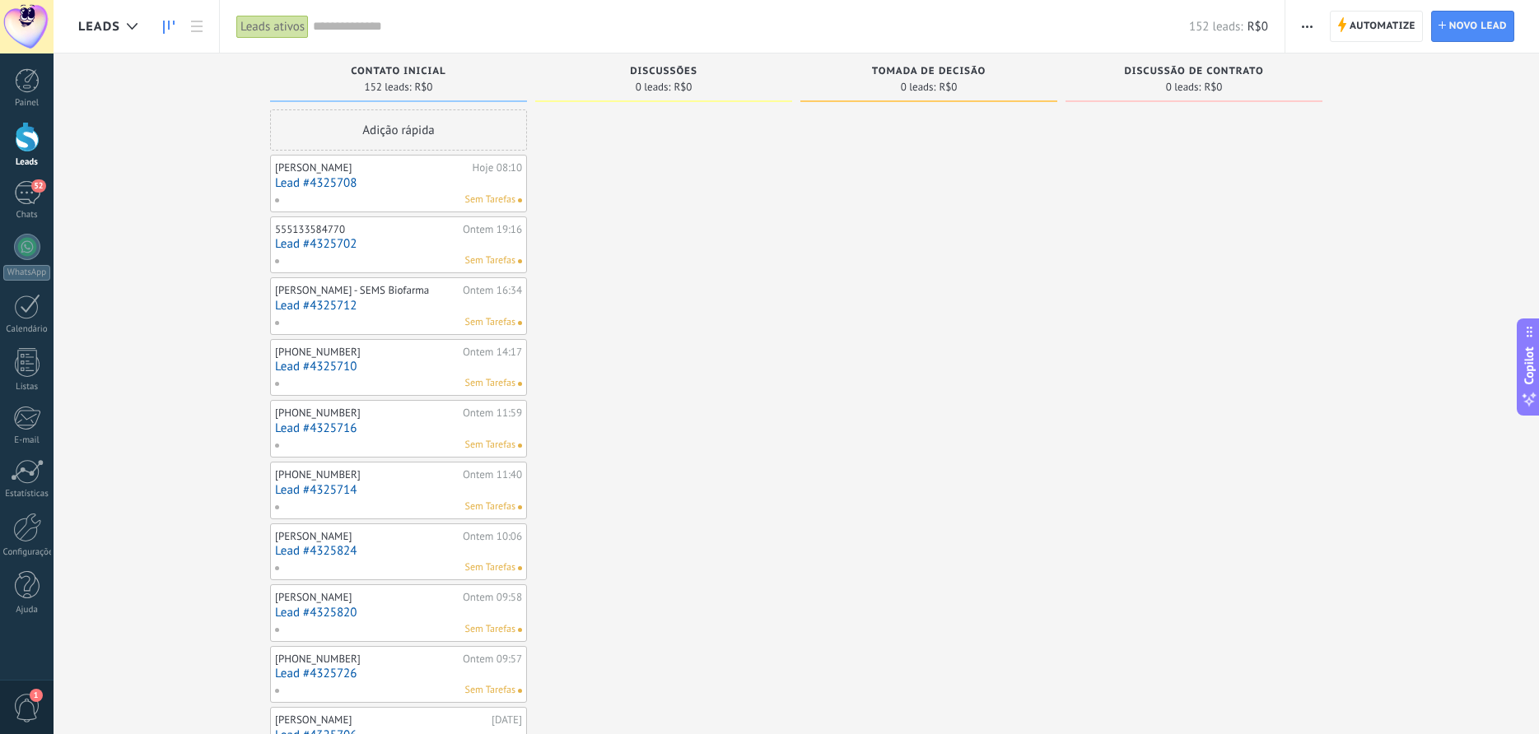
click at [1308, 24] on span "button" at bounding box center [1307, 26] width 11 height 31
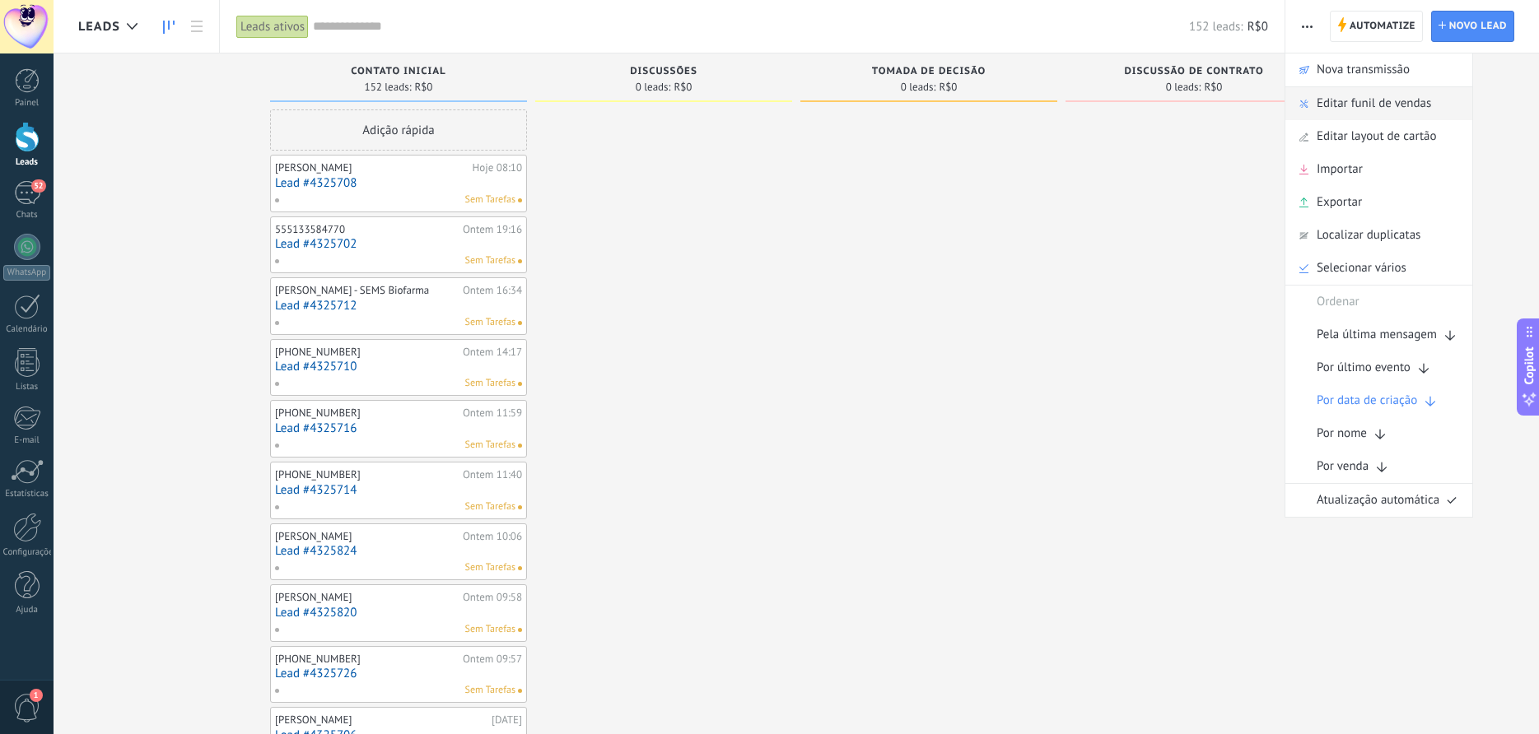
click at [1362, 105] on span "Editar funil de vendas" at bounding box center [1373, 103] width 114 height 33
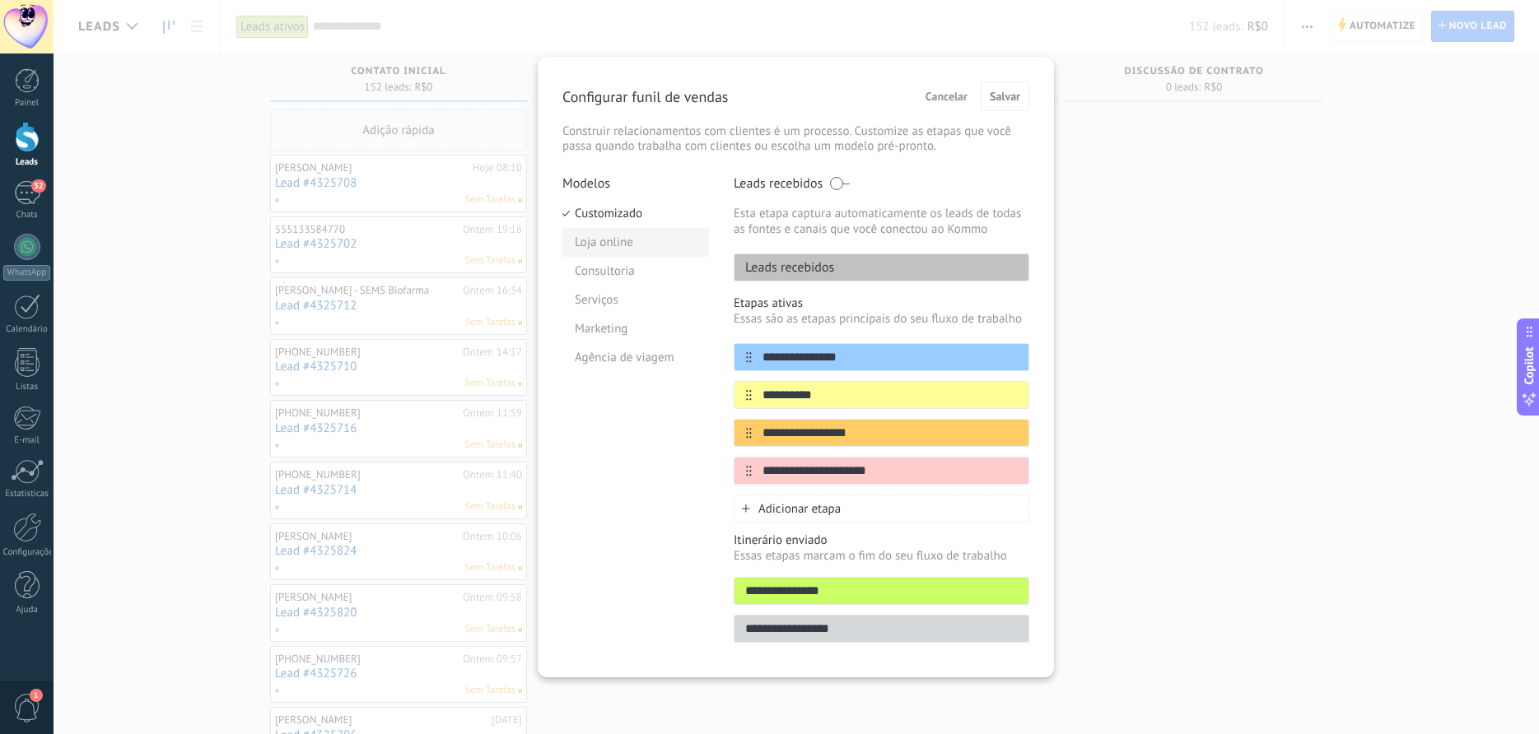
click at [614, 240] on li "Loja online" at bounding box center [635, 242] width 147 height 29
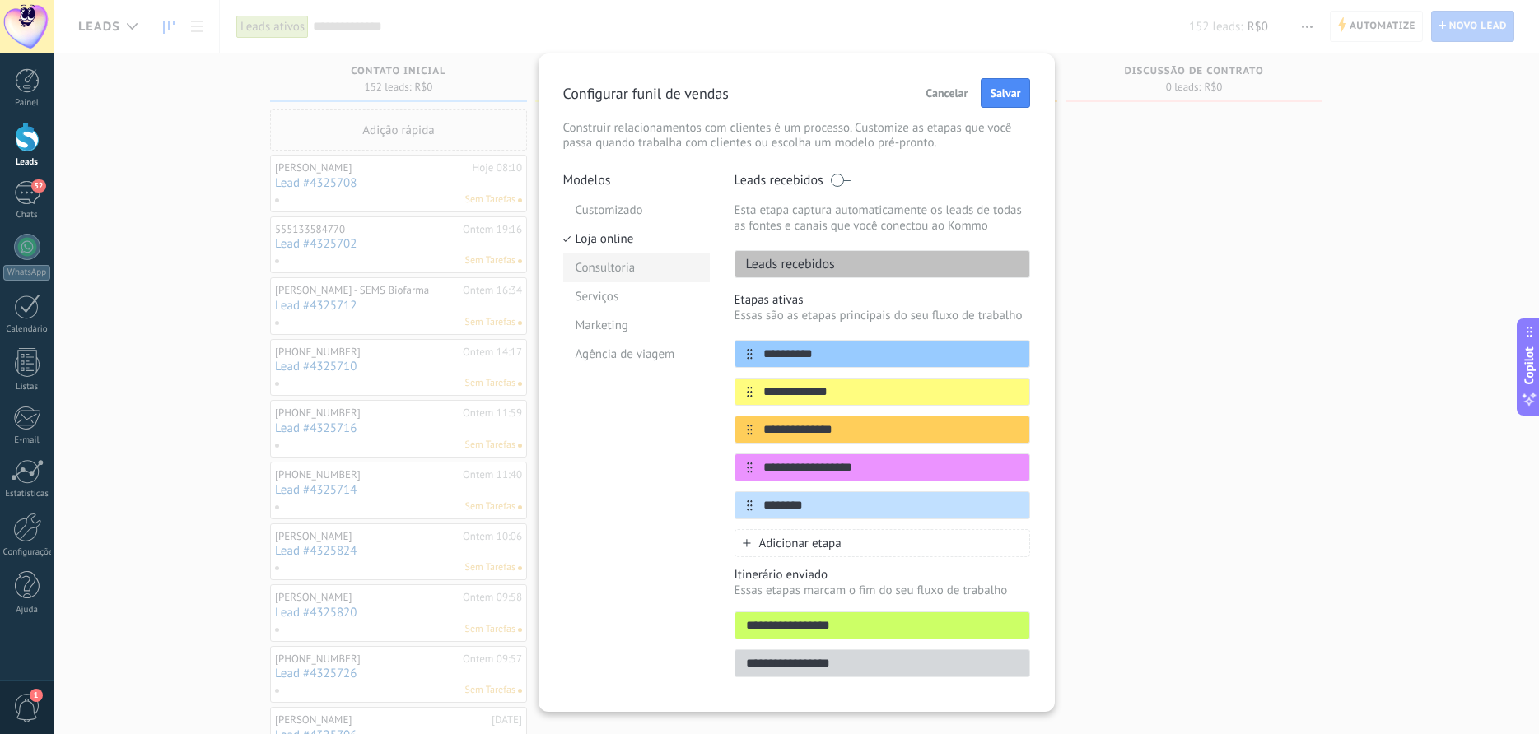
click at [612, 258] on li "Consultoria" at bounding box center [636, 268] width 147 height 29
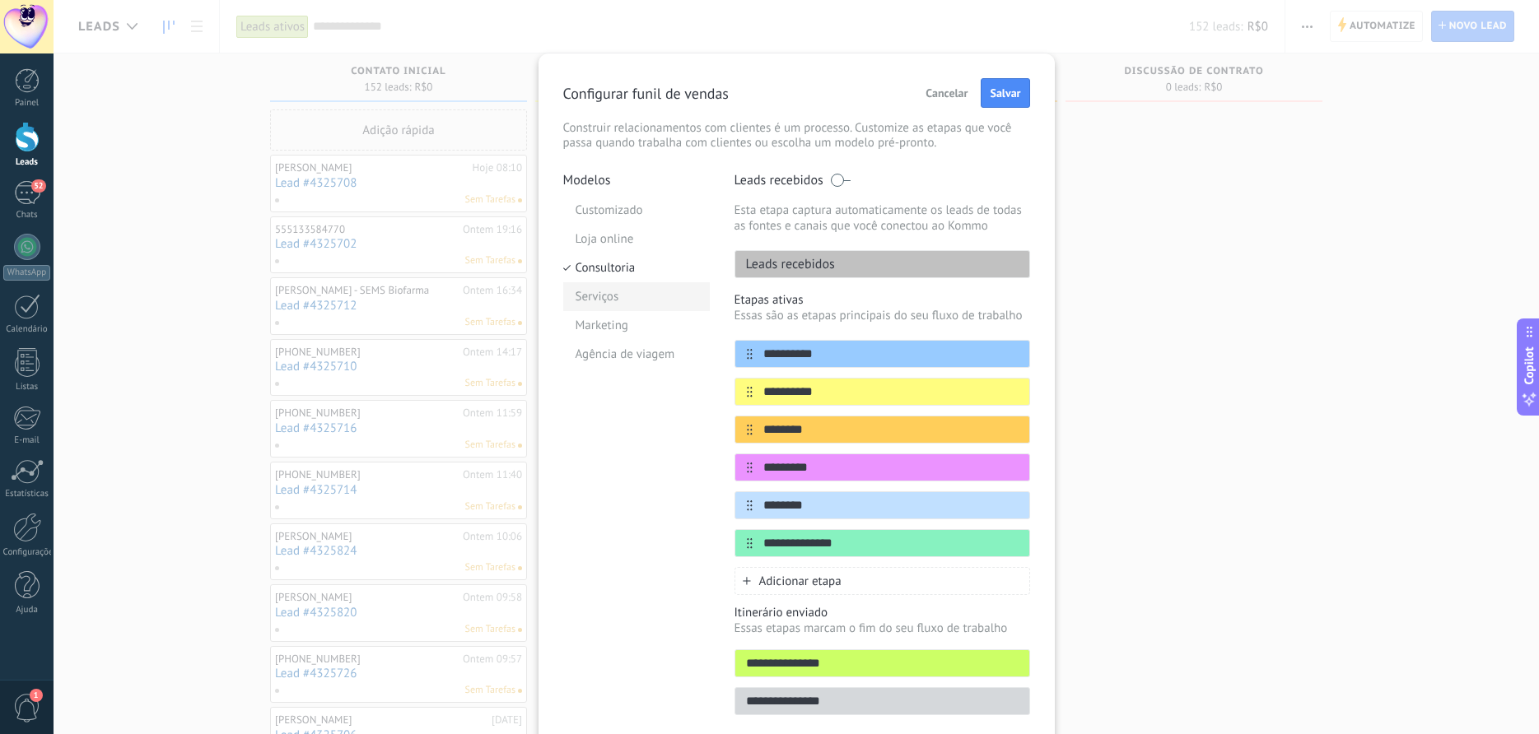
click at [598, 300] on li "Serviços" at bounding box center [636, 296] width 147 height 29
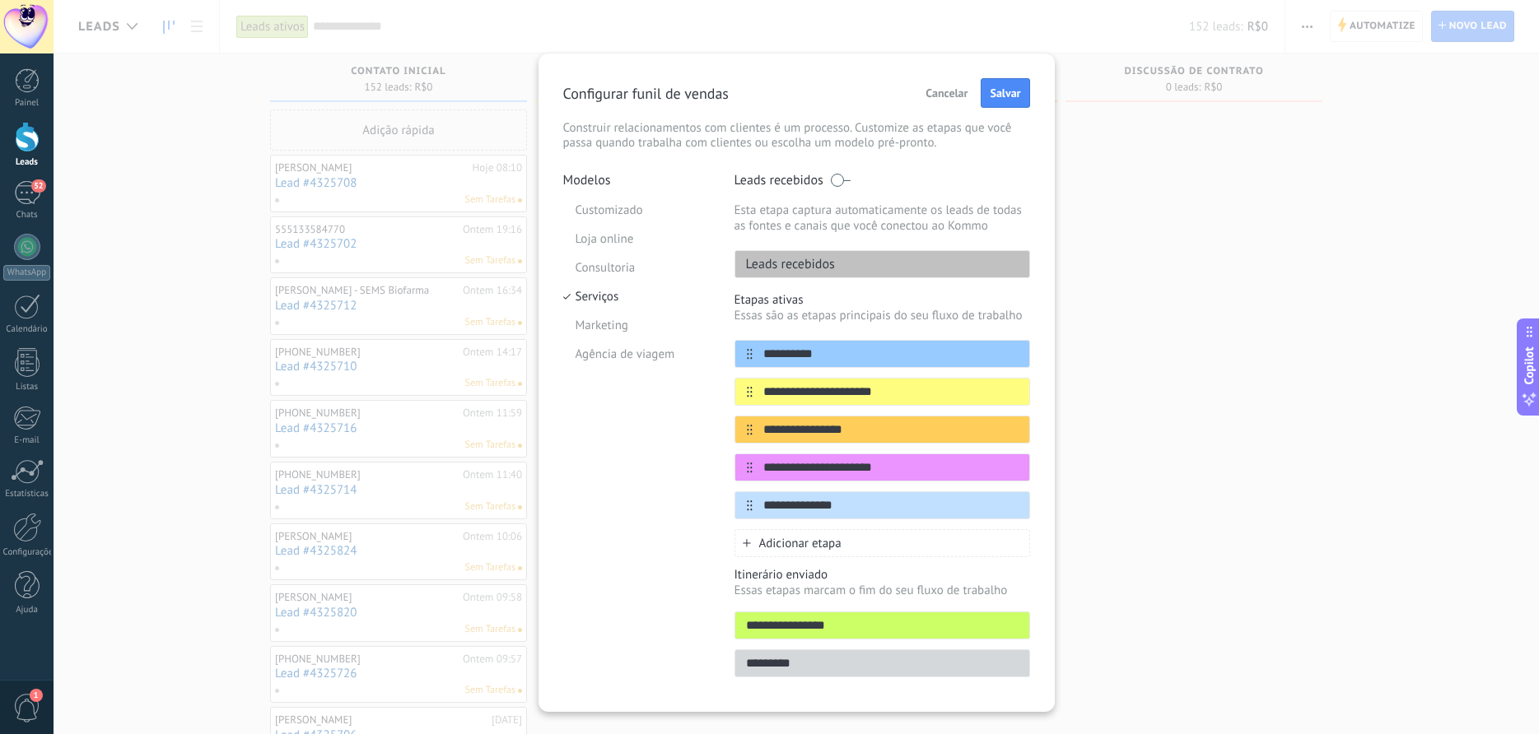
click at [602, 320] on li "Marketing" at bounding box center [636, 325] width 147 height 29
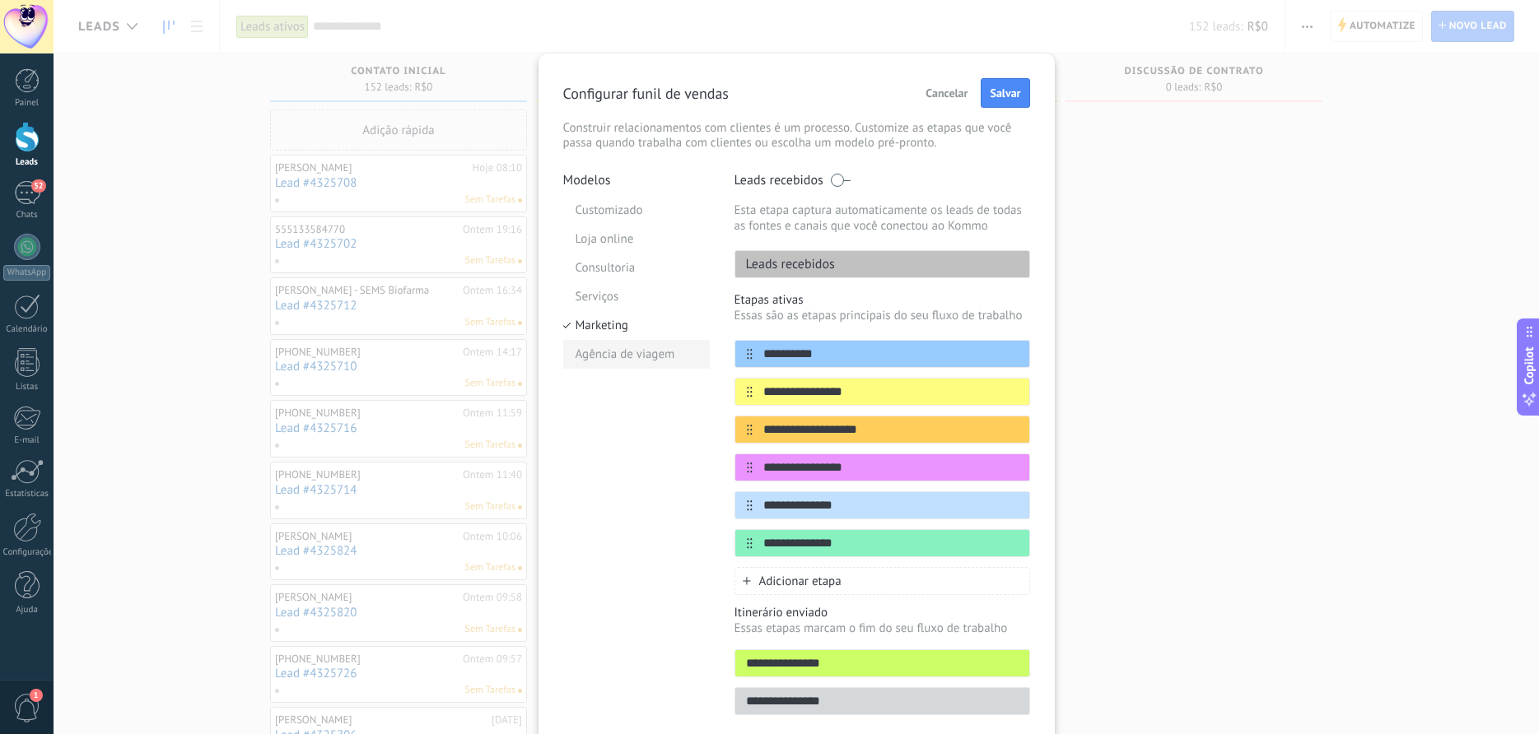
click at [603, 348] on li "Agência de viagem" at bounding box center [636, 354] width 147 height 29
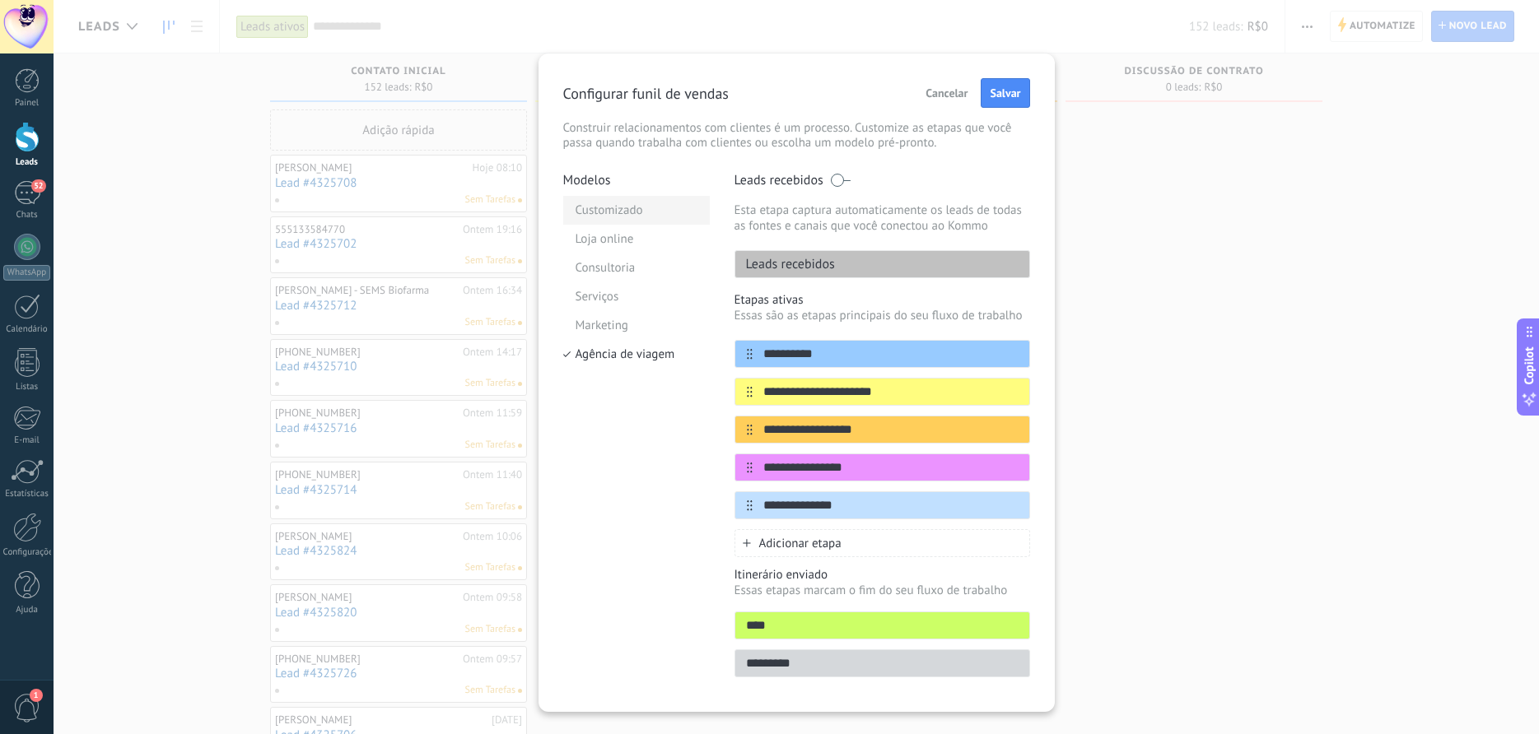
click at [610, 205] on li "Customizado" at bounding box center [636, 210] width 147 height 29
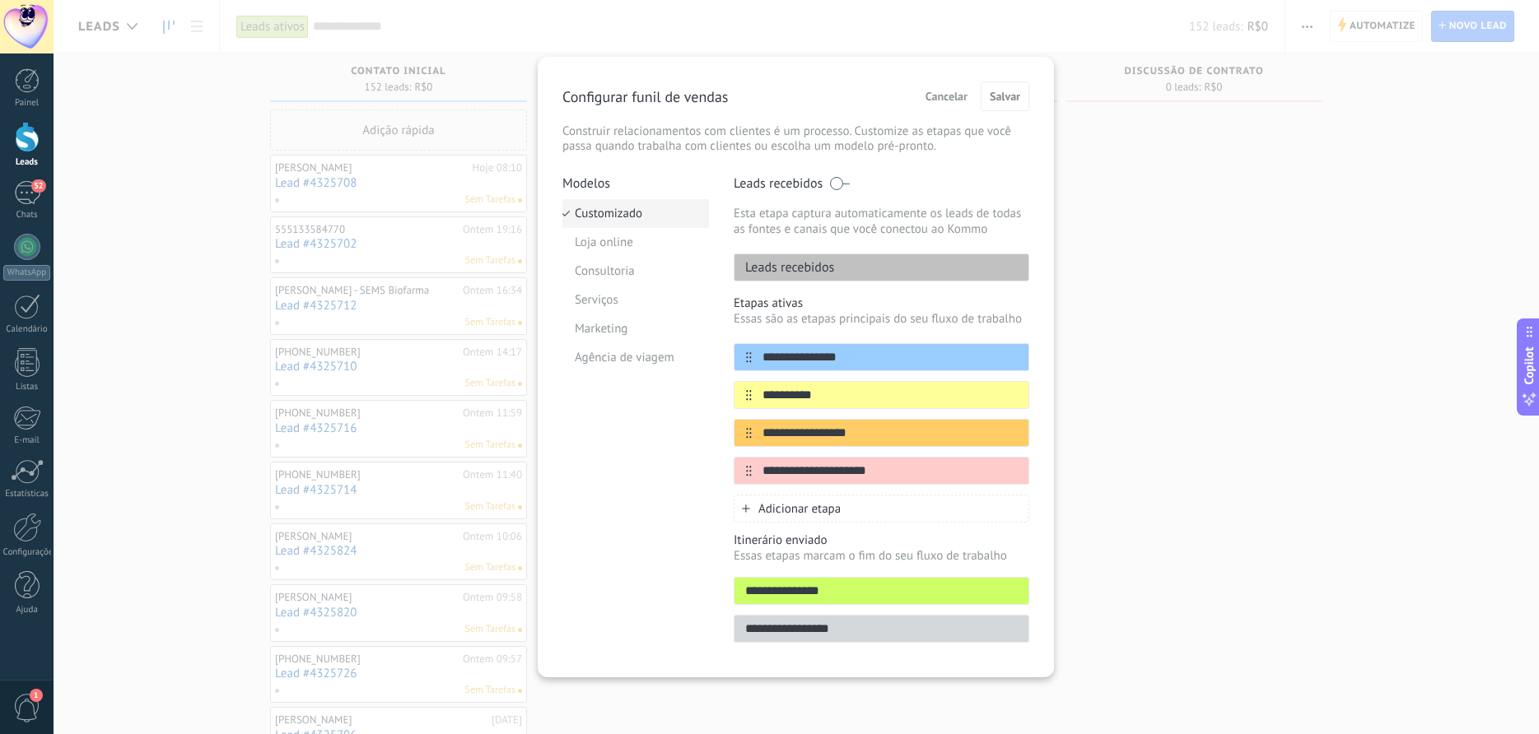
click at [606, 209] on li "Customizado" at bounding box center [635, 213] width 147 height 29
click at [994, 394] on icon at bounding box center [997, 394] width 9 height 10
click at [947, 392] on input "**********" at bounding box center [871, 395] width 239 height 17
drag, startPoint x: 833, startPoint y: 393, endPoint x: 757, endPoint y: 393, distance: 75.7
click at [757, 393] on input "**********" at bounding box center [871, 395] width 239 height 17
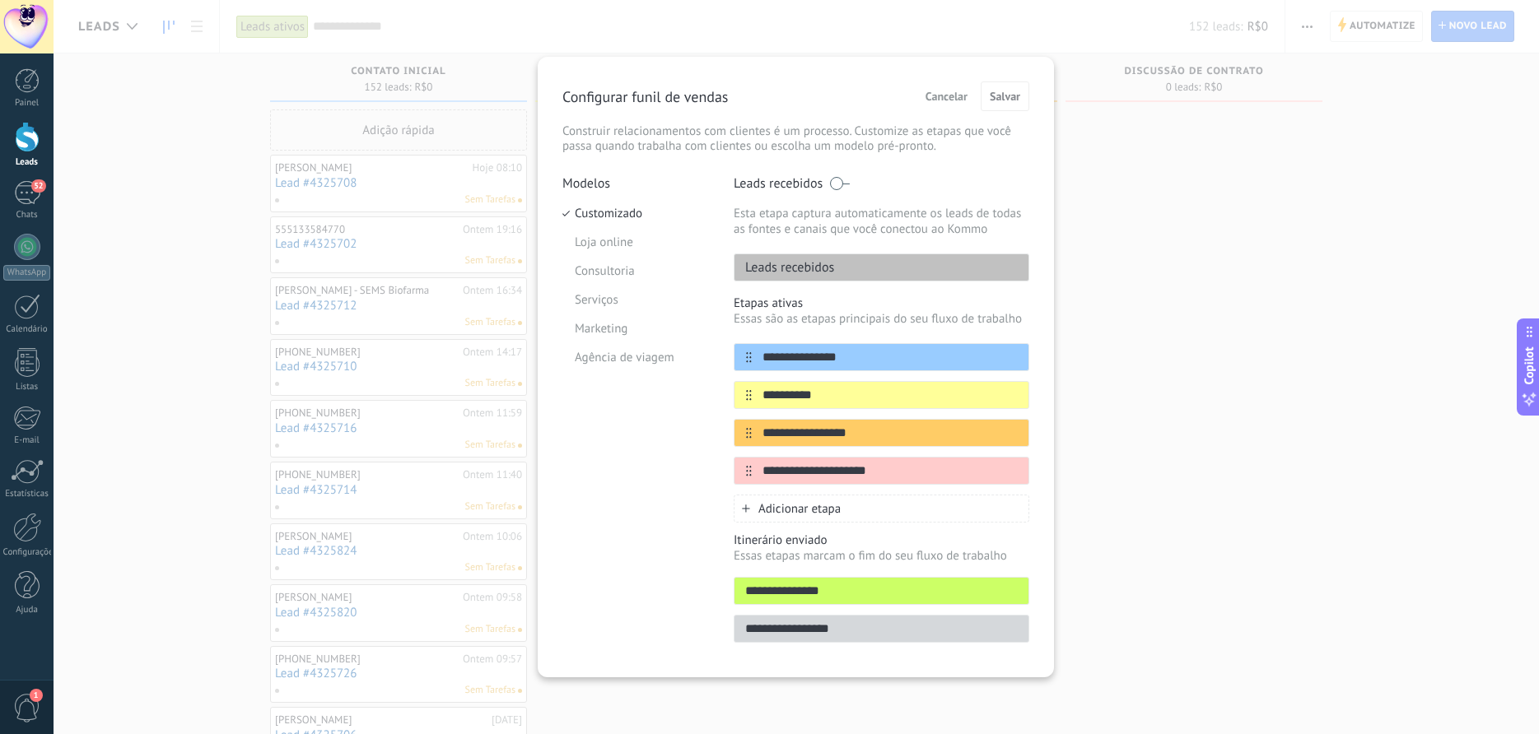
click at [956, 100] on span "Cancelar" at bounding box center [946, 97] width 42 height 12
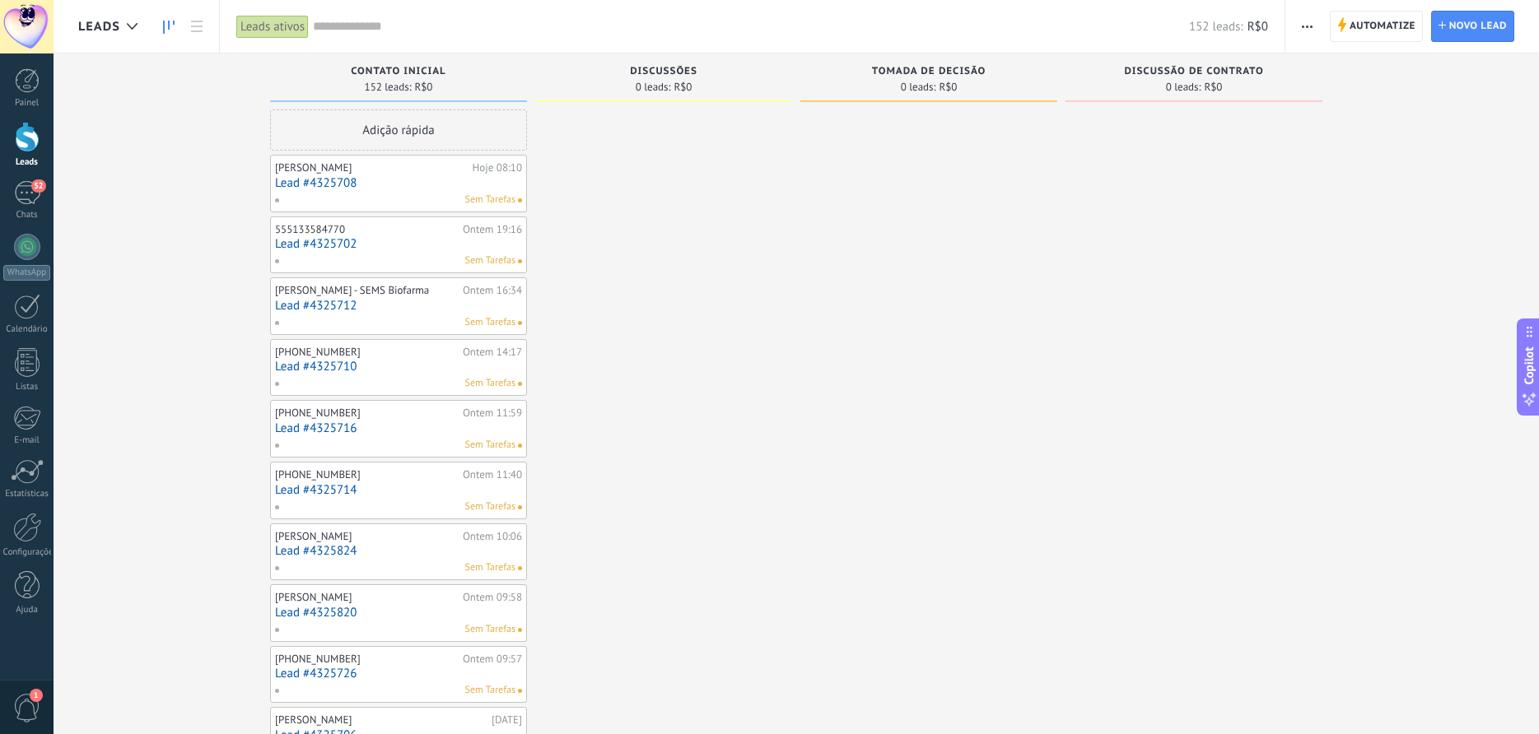
click at [352, 178] on link "Lead #4325708" at bounding box center [398, 183] width 247 height 14
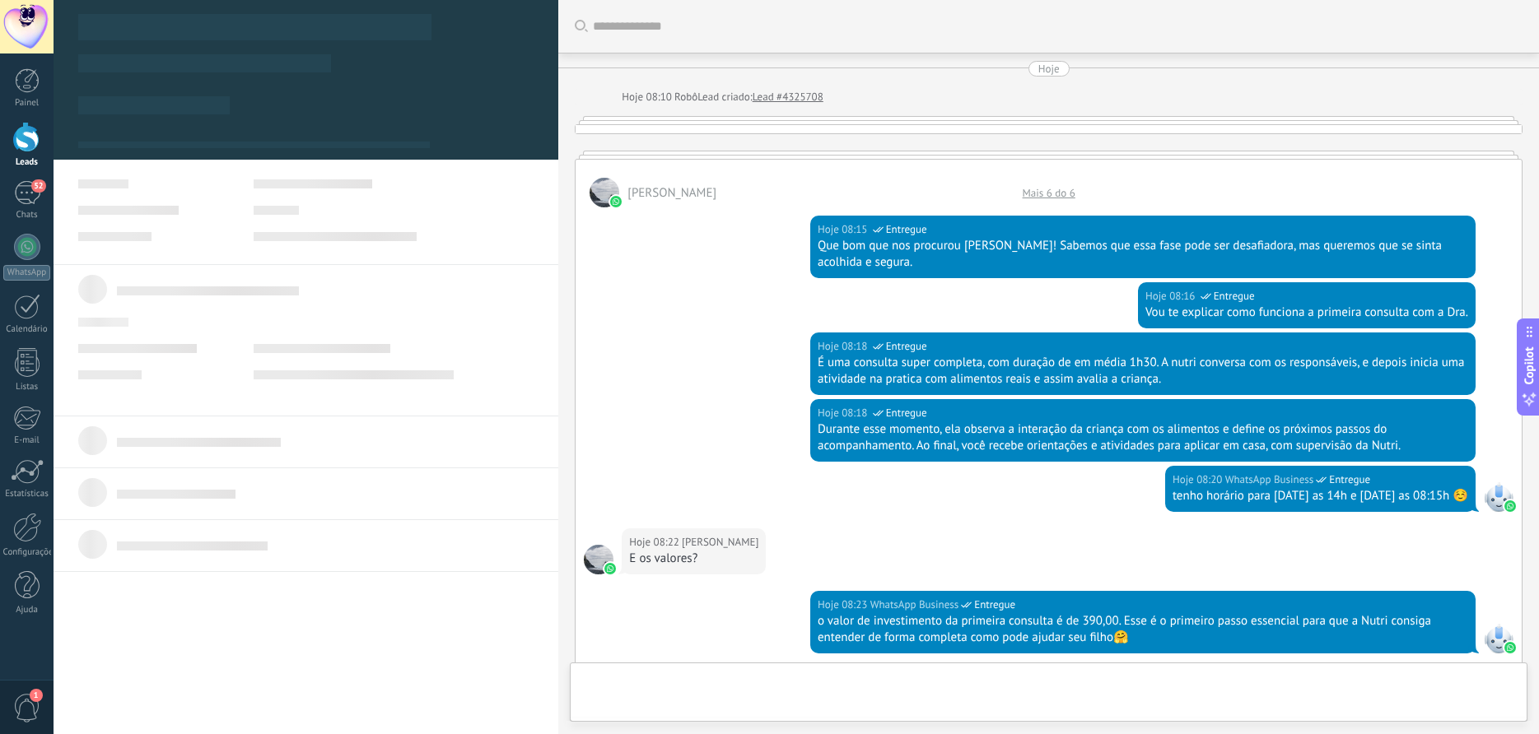
type textarea "**********"
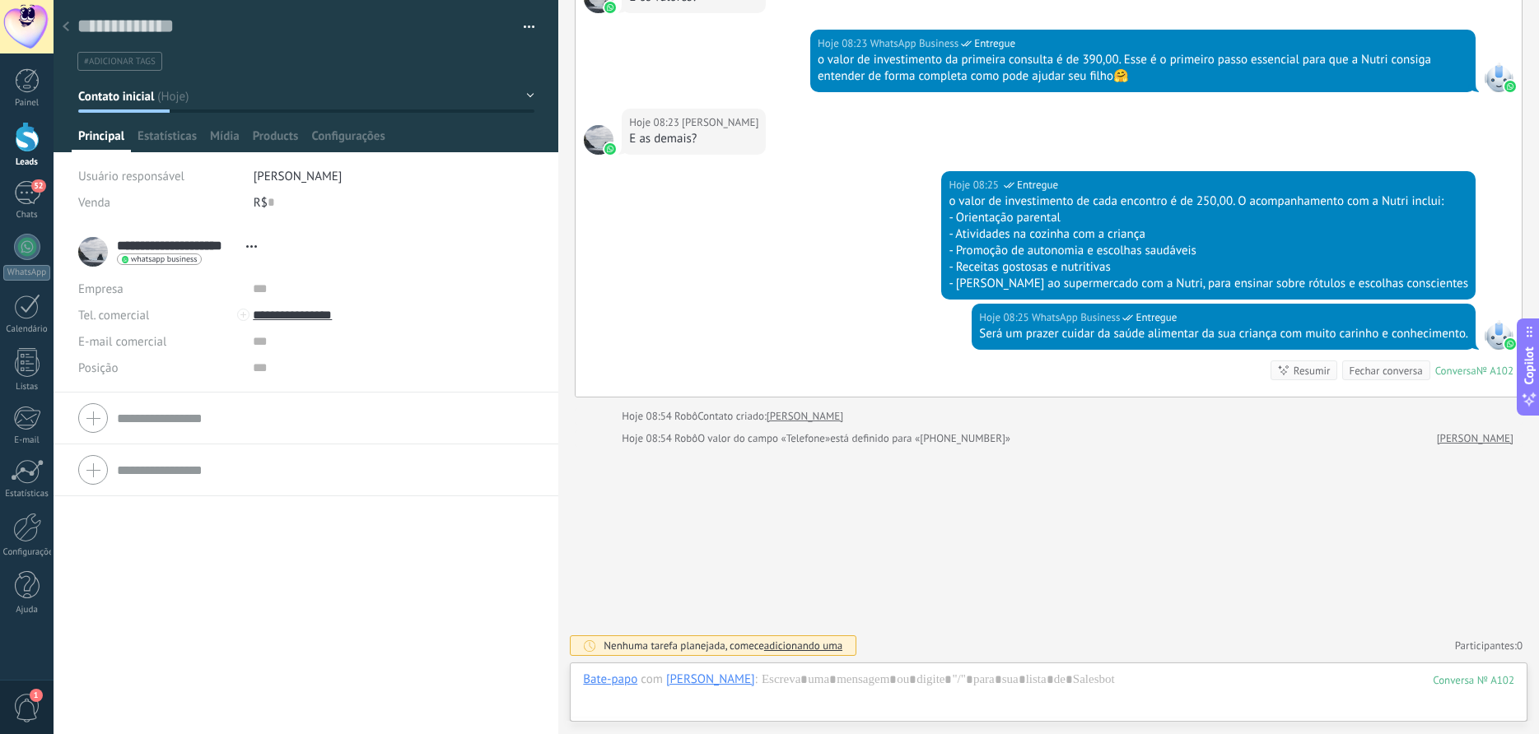
click at [64, 29] on icon at bounding box center [66, 26] width 7 height 10
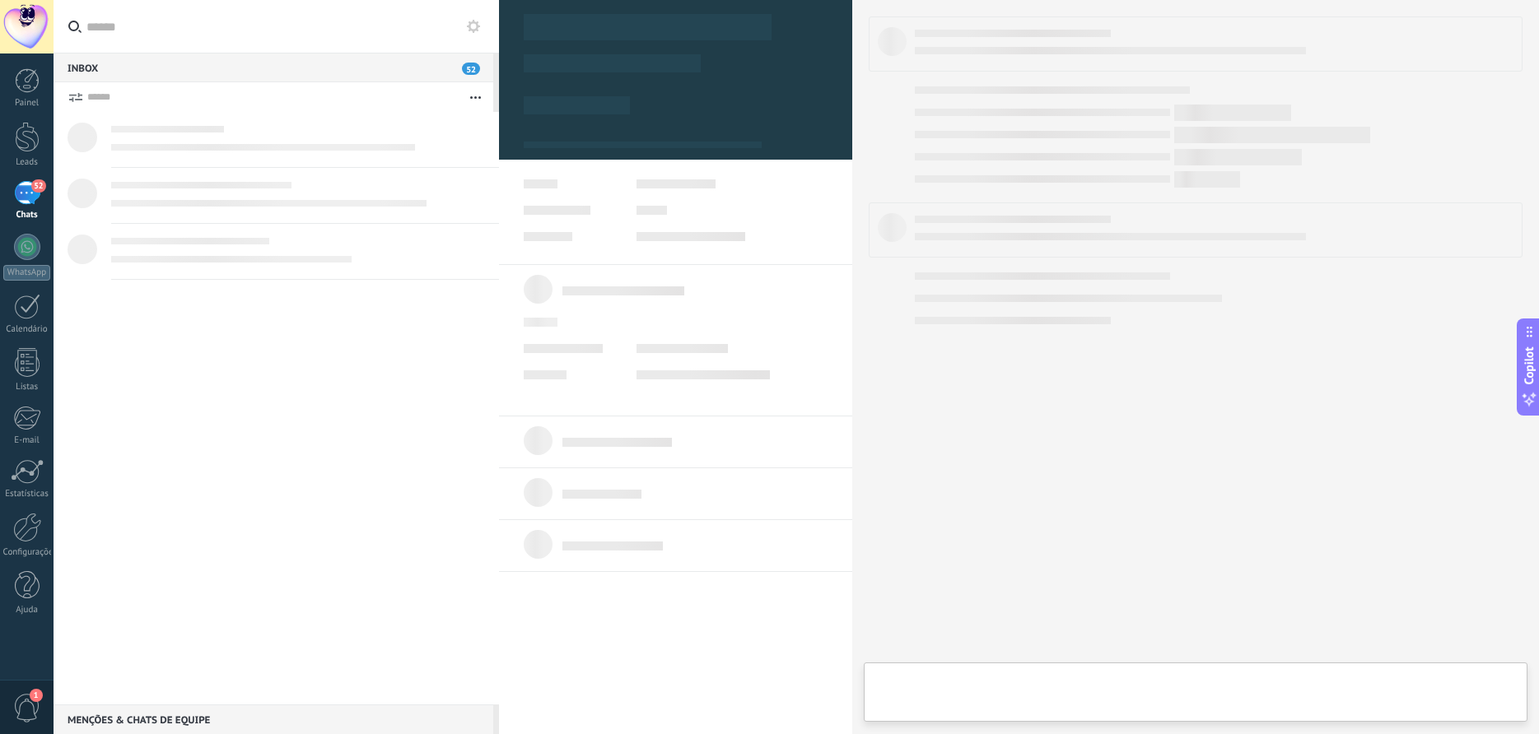
scroll to position [25, 0]
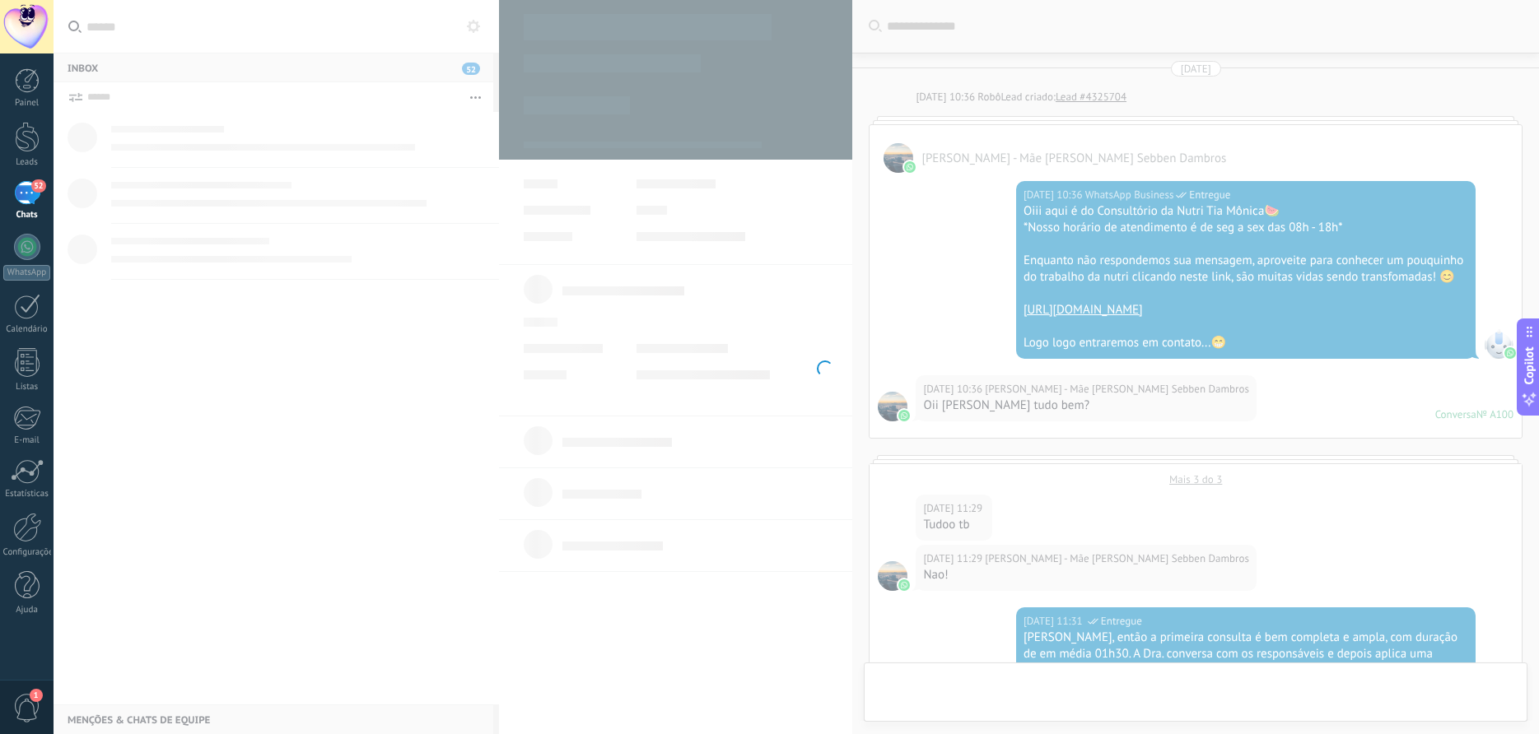
scroll to position [1072, 0]
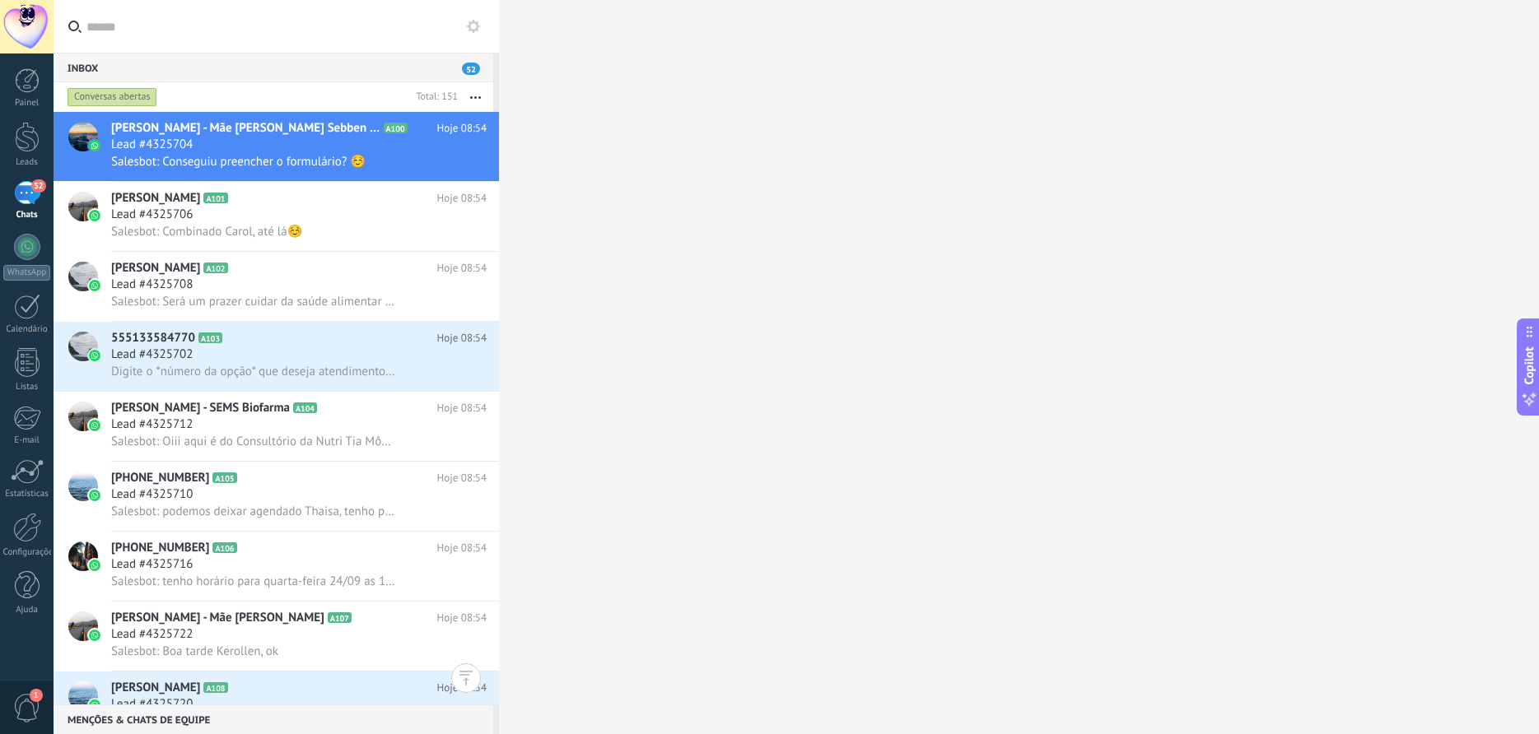
click at [24, 197] on div "52" at bounding box center [27, 193] width 26 height 24
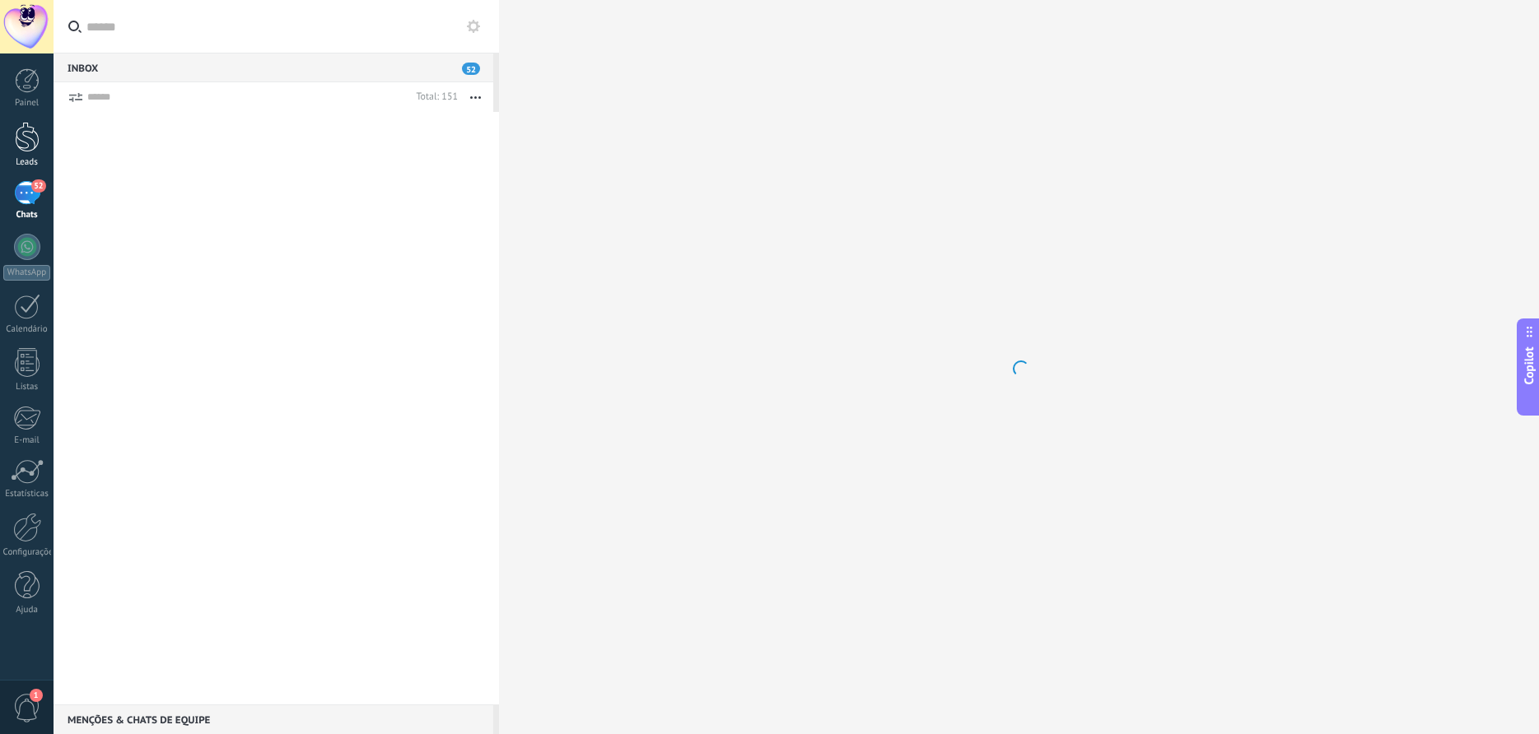
click at [25, 127] on div at bounding box center [27, 137] width 25 height 30
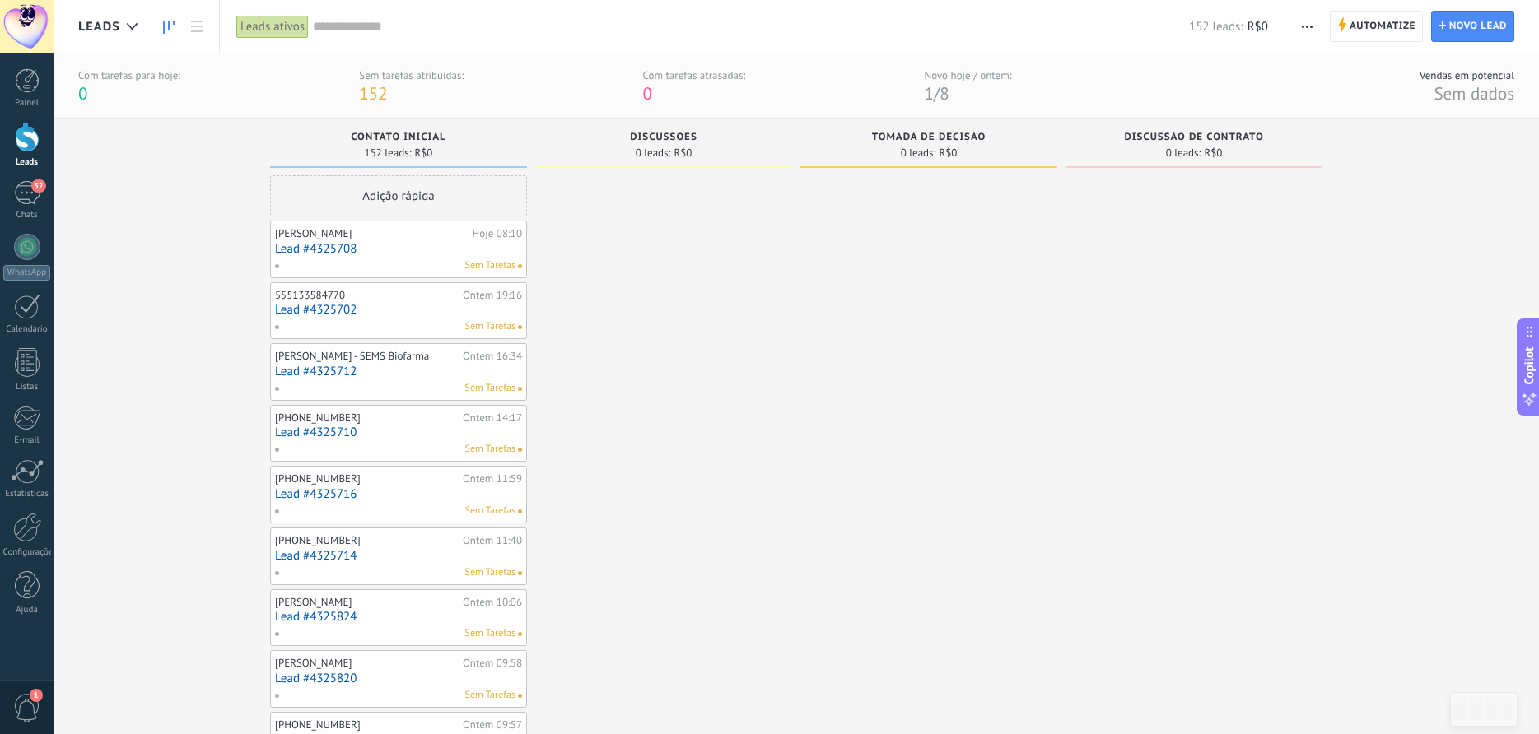
click at [1302, 28] on button "button" at bounding box center [1307, 26] width 24 height 31
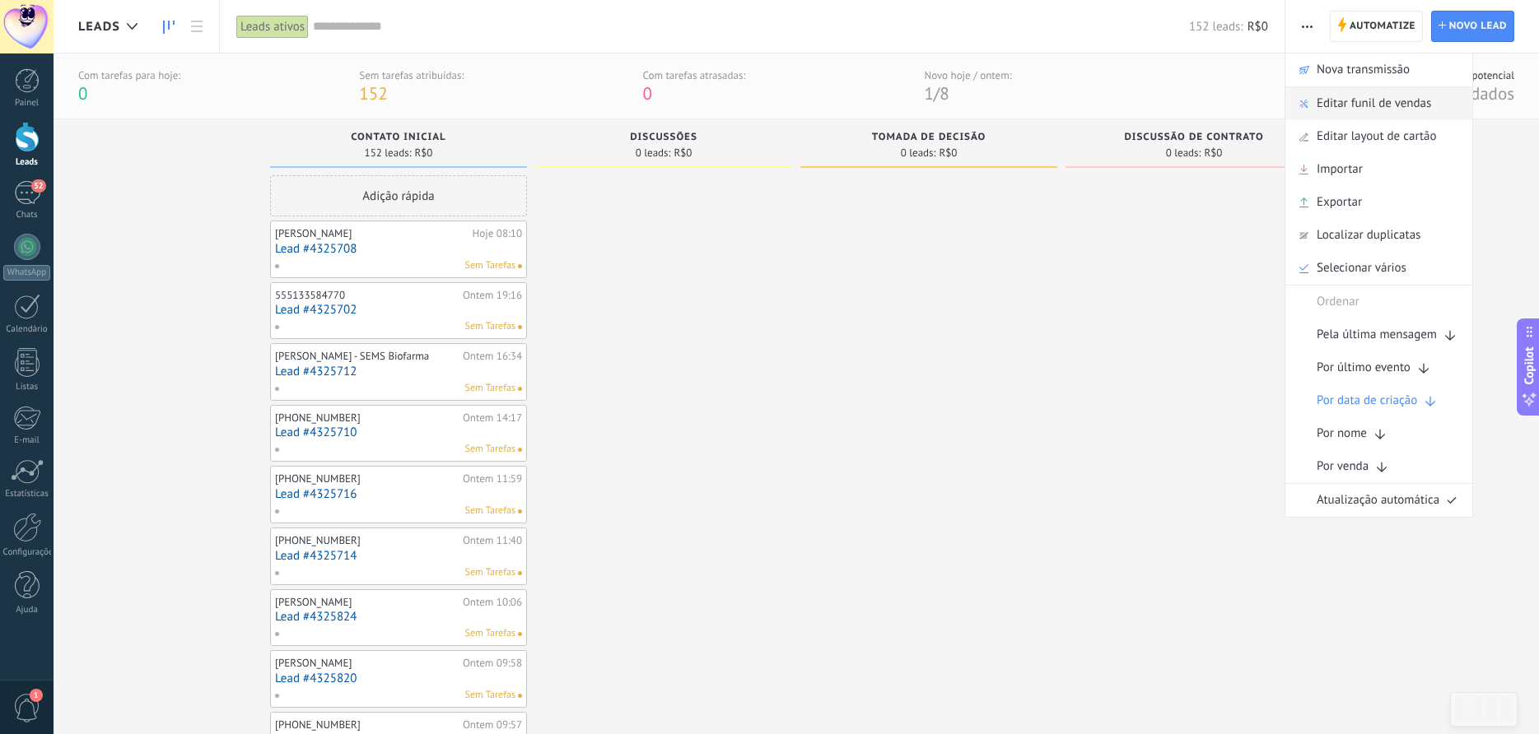
click at [1339, 105] on span "Editar funil de vendas" at bounding box center [1373, 103] width 114 height 33
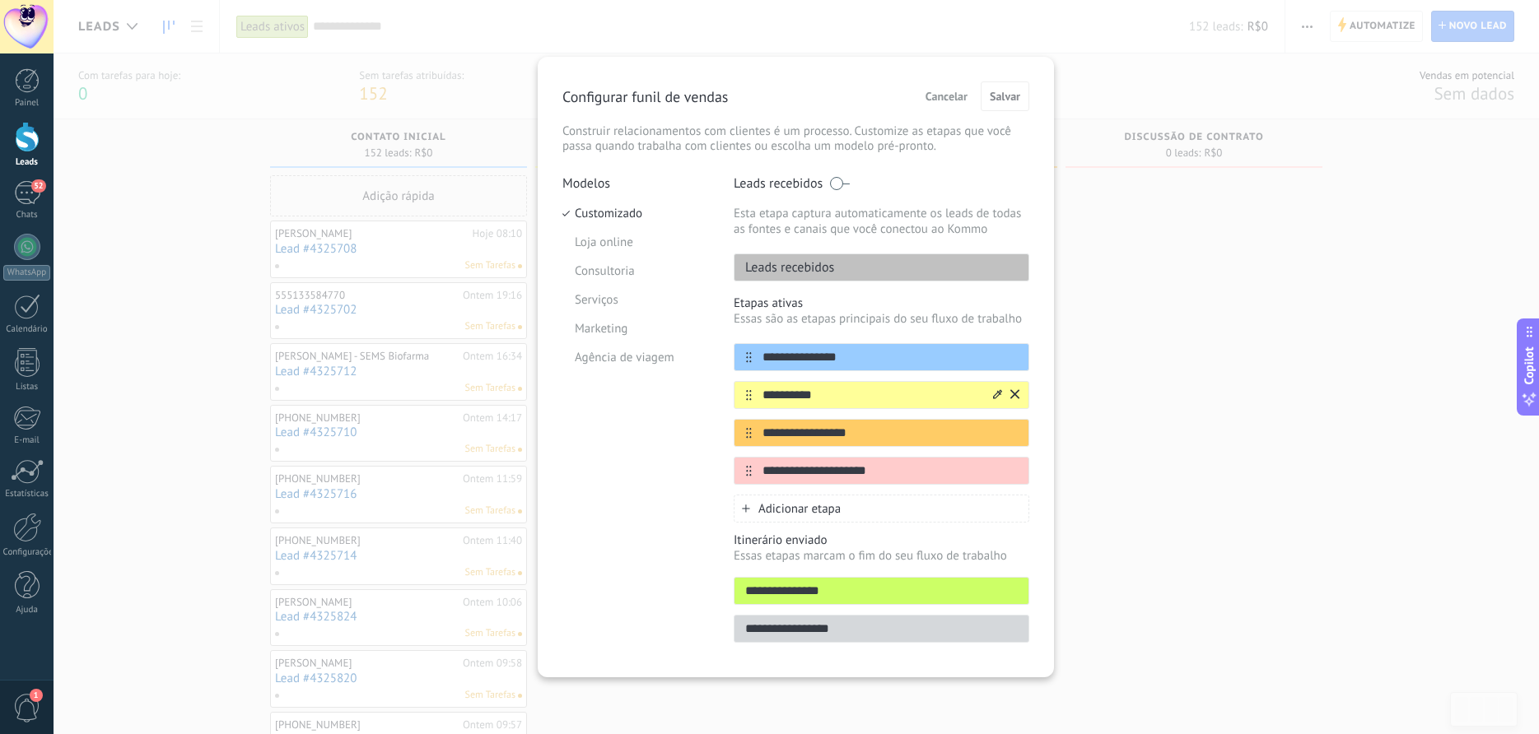
click at [827, 400] on input "**********" at bounding box center [871, 395] width 239 height 17
type input "*"
click at [821, 394] on input "**********" at bounding box center [871, 395] width 239 height 17
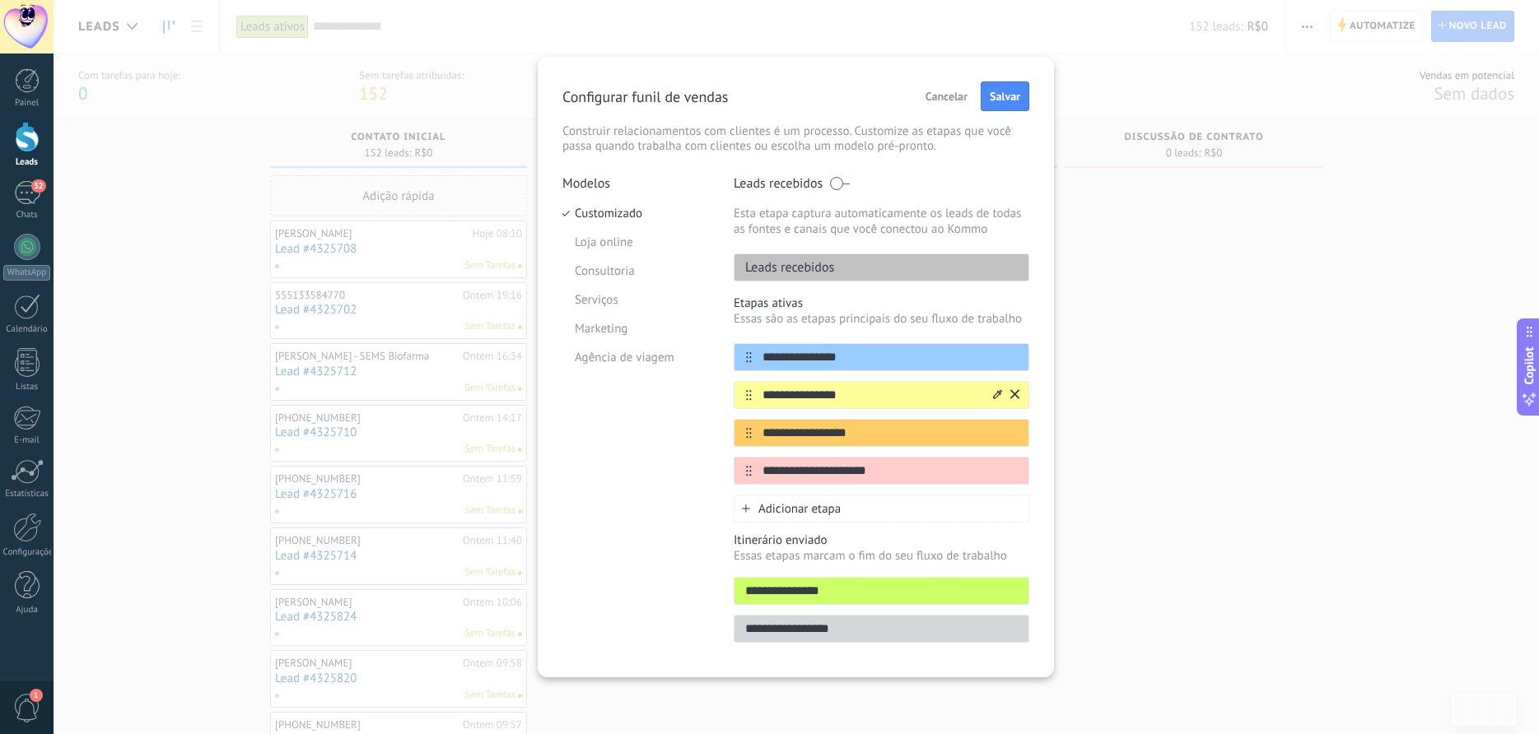
click at [860, 391] on input "**********" at bounding box center [871, 395] width 239 height 17
type input "**********"
click at [868, 435] on input "**********" at bounding box center [871, 433] width 239 height 17
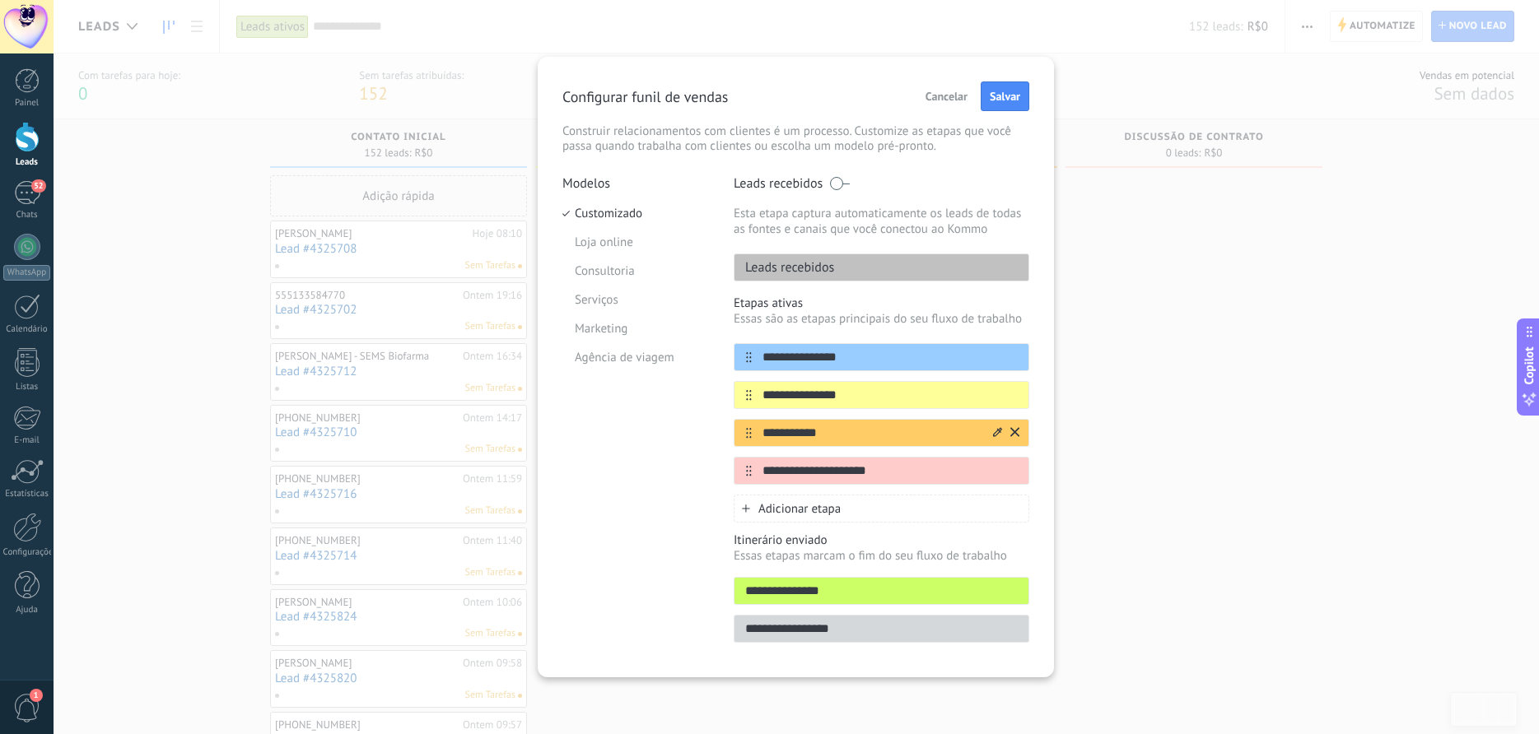
click at [841, 435] on input "**********" at bounding box center [871, 433] width 239 height 17
type input "**********"
click at [853, 477] on input "**********" at bounding box center [871, 471] width 239 height 17
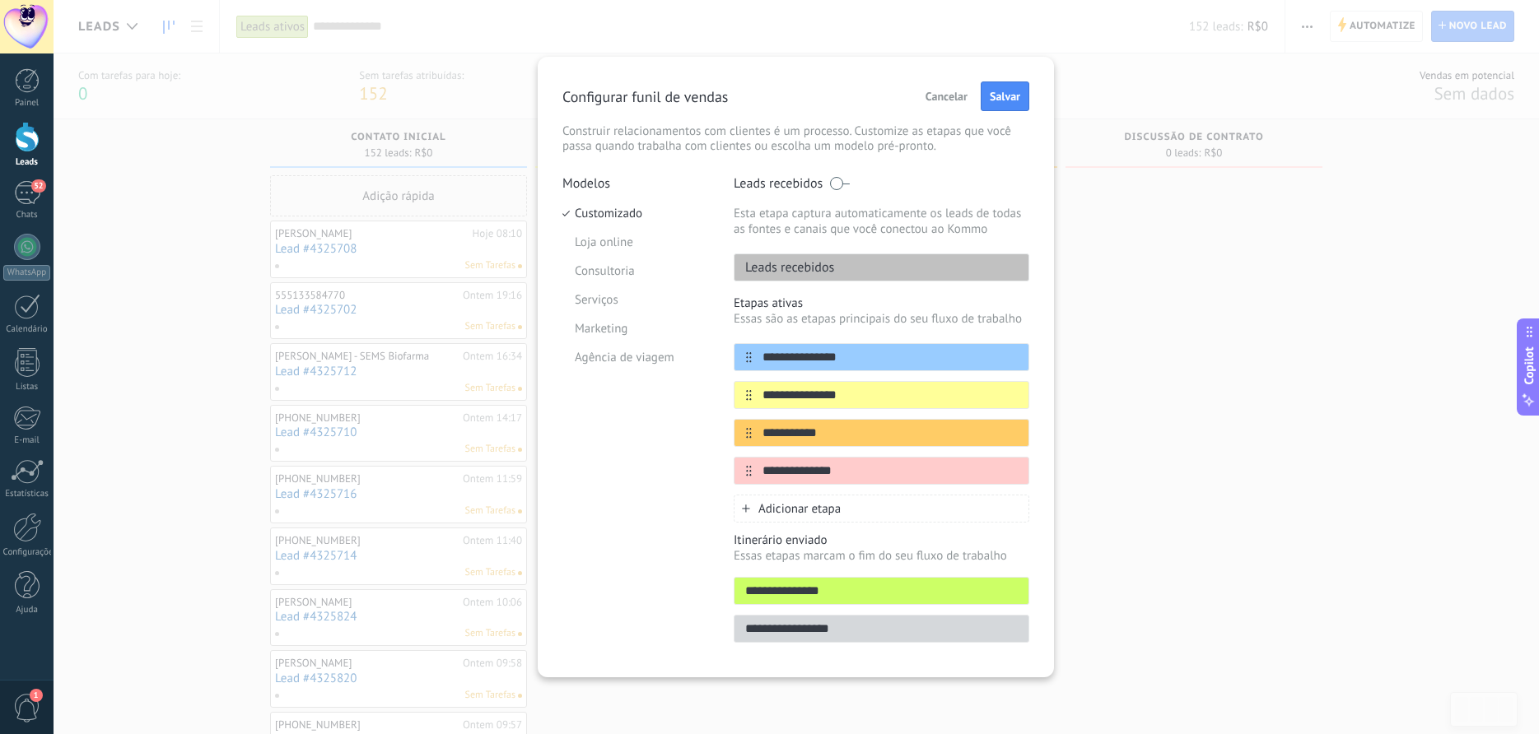
type input "**********"
click at [816, 507] on span "Adicionar etapa" at bounding box center [799, 509] width 82 height 16
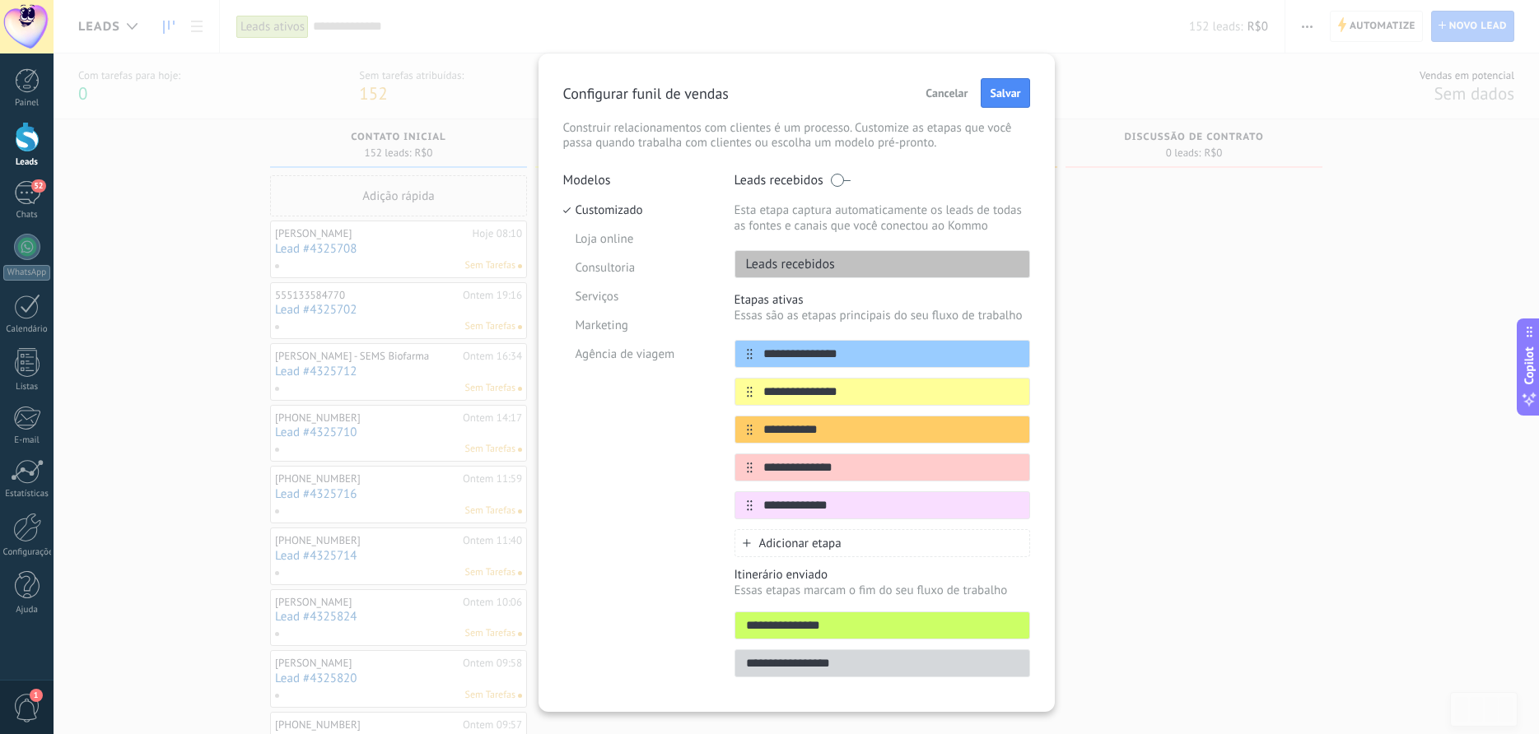
scroll to position [31, 0]
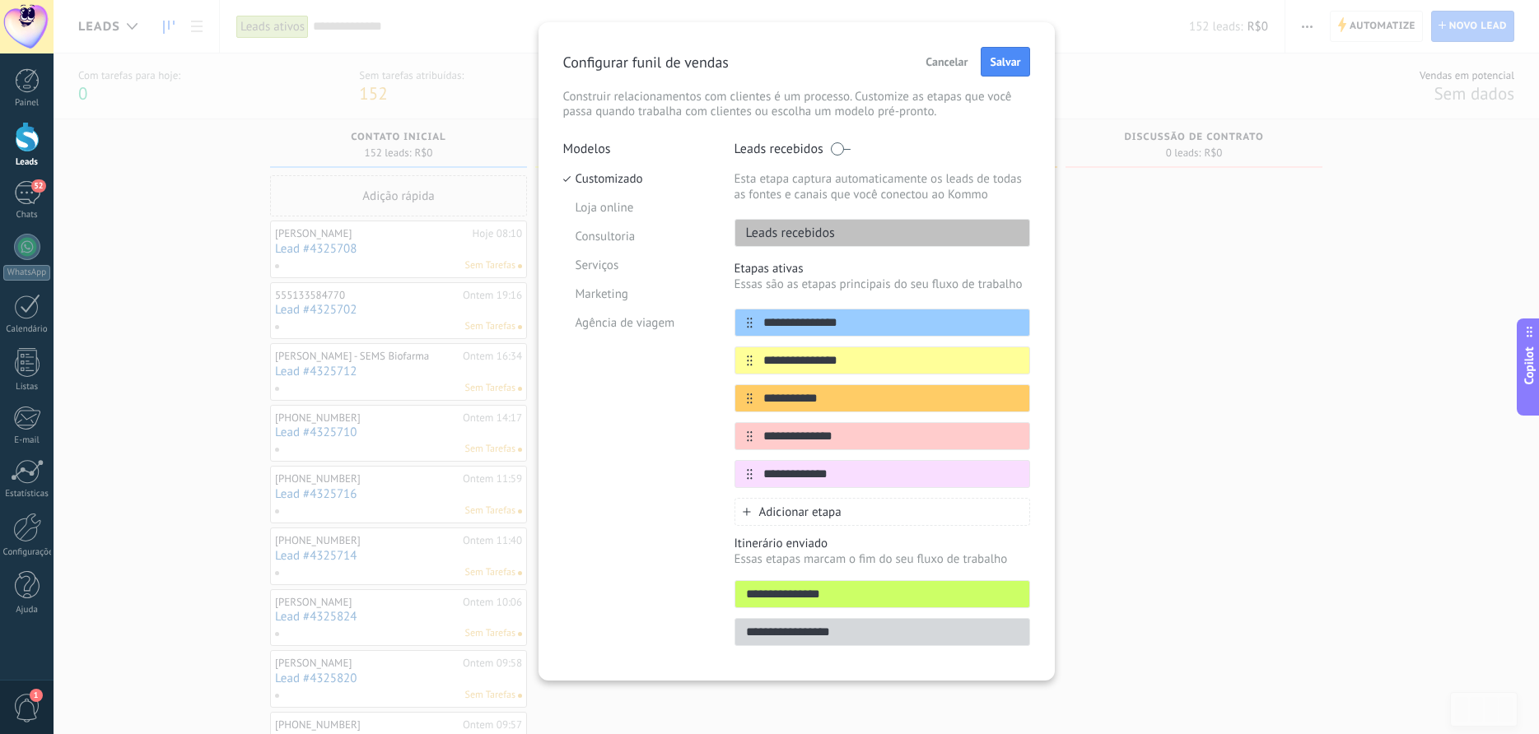
type input "**********"
click at [813, 509] on span "Adicionar etapa" at bounding box center [800, 513] width 82 height 16
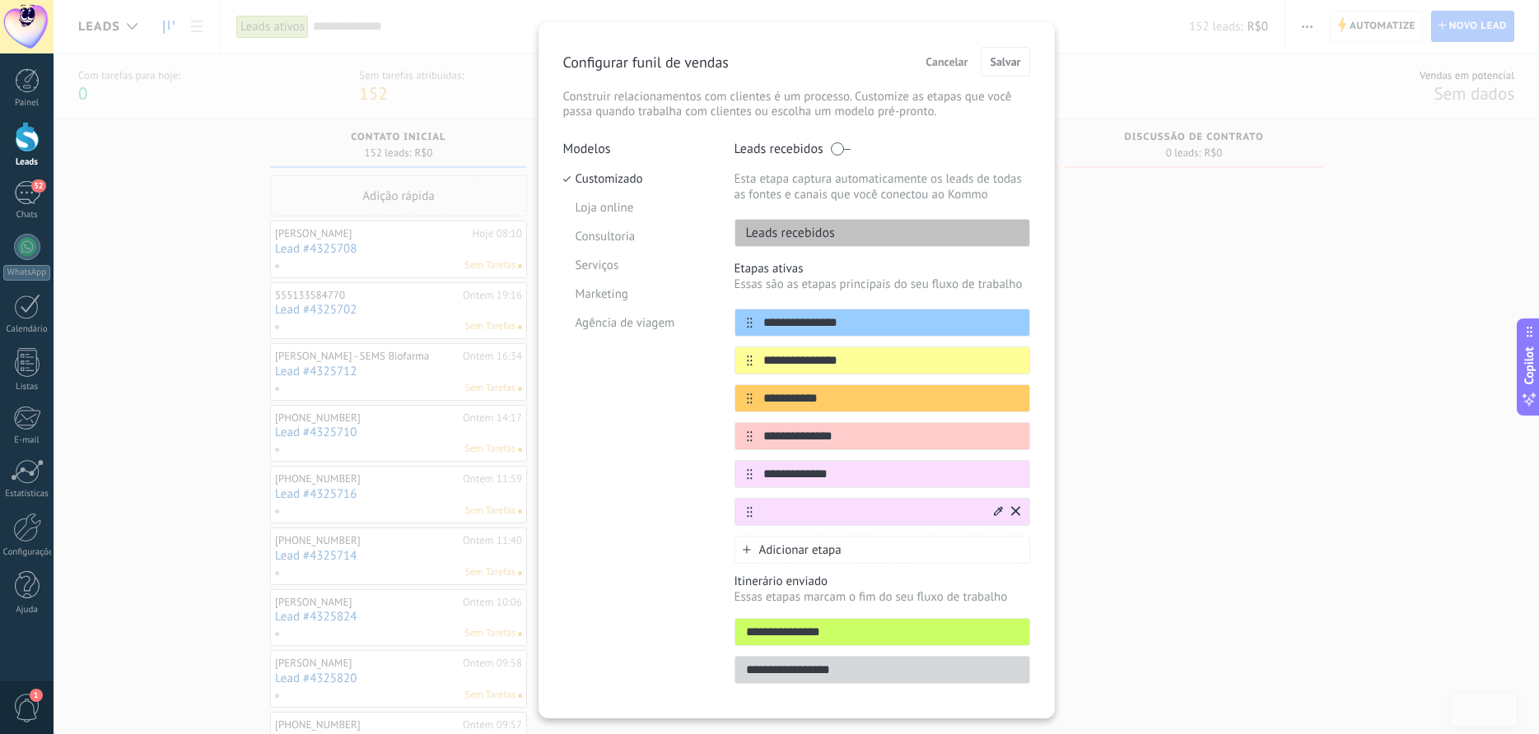
click at [808, 515] on input "text" at bounding box center [871, 512] width 239 height 17
click at [834, 508] on input "text" at bounding box center [871, 512] width 239 height 17
type input "**********"
click at [1000, 510] on icon at bounding box center [998, 510] width 9 height 9
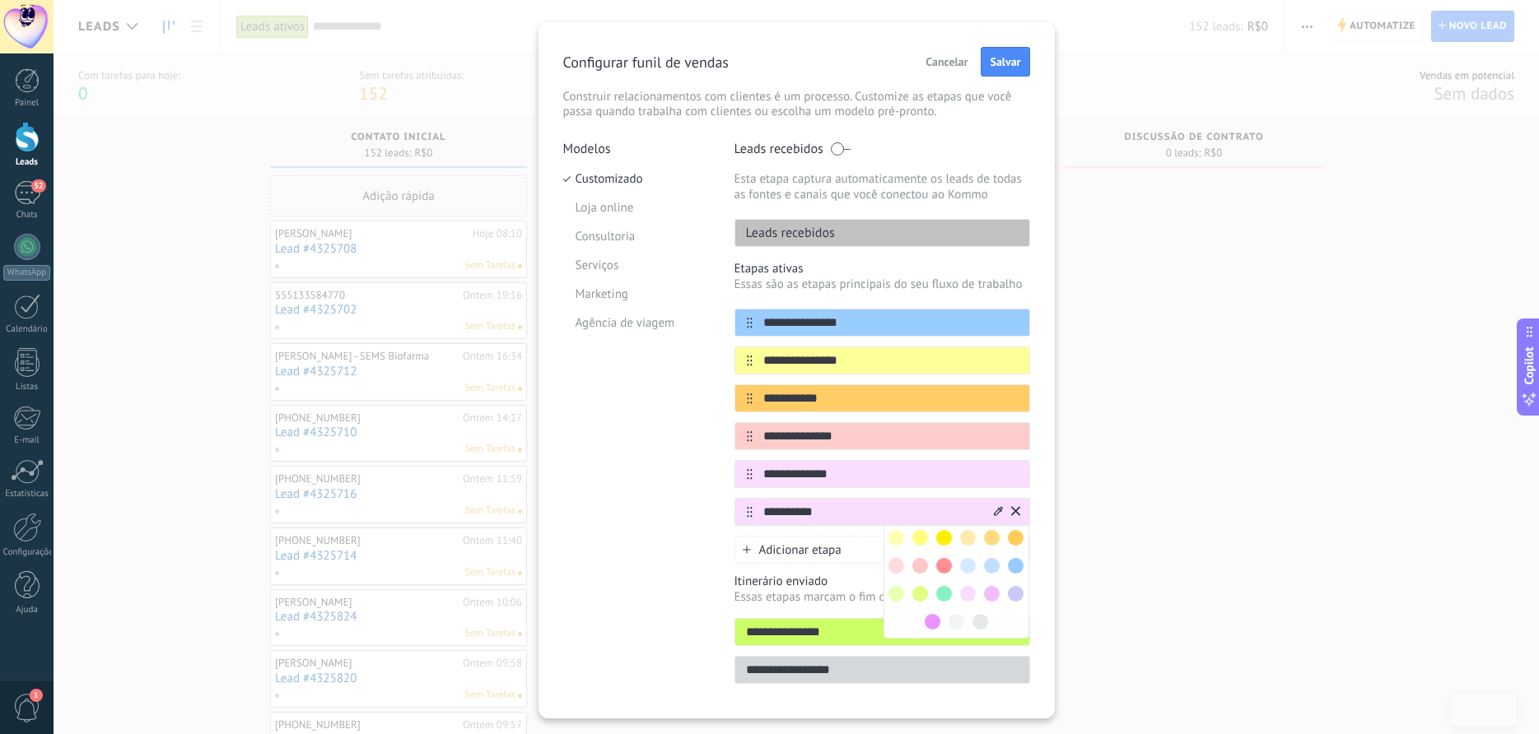
click at [945, 589] on span at bounding box center [944, 594] width 16 height 16
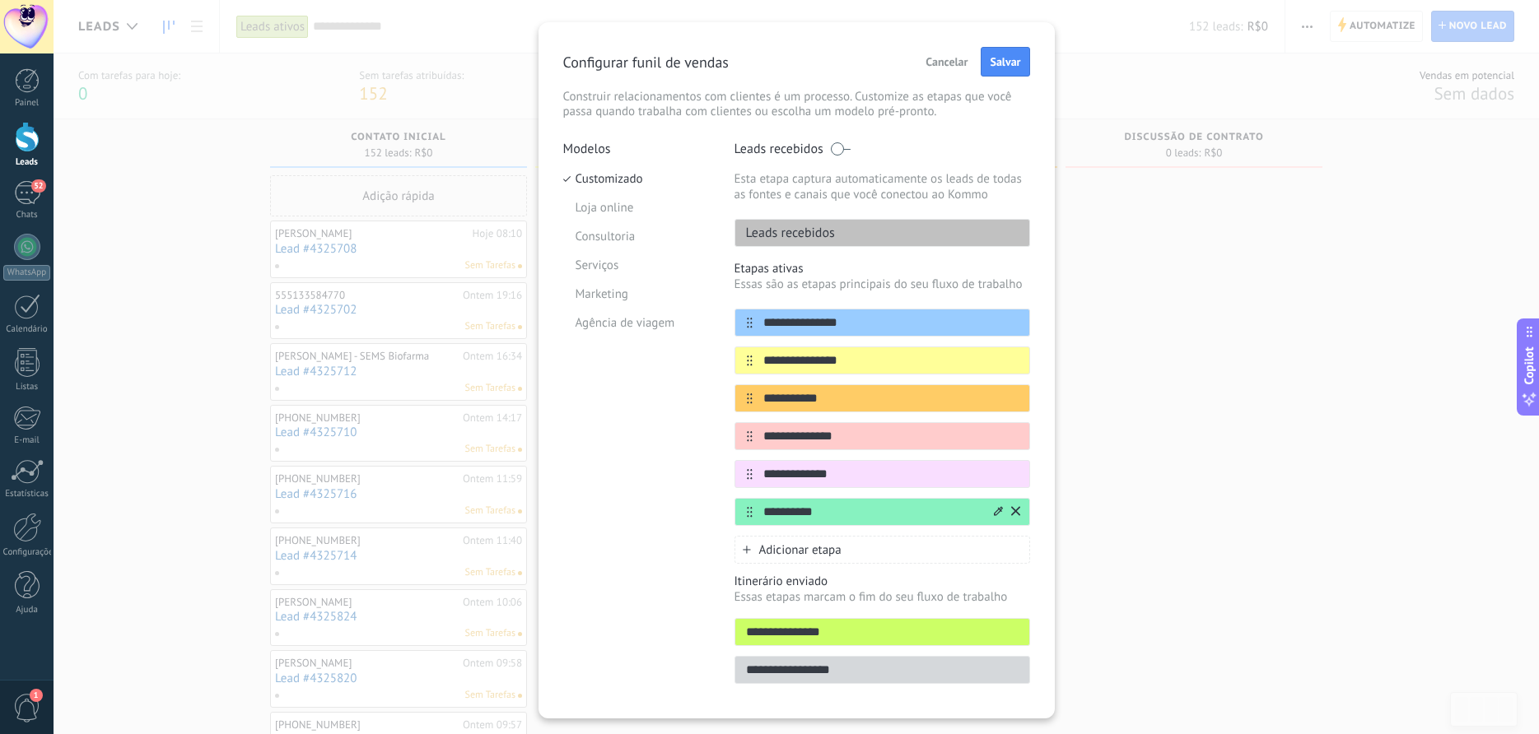
click at [816, 547] on span "Adicionar etapa" at bounding box center [800, 550] width 82 height 16
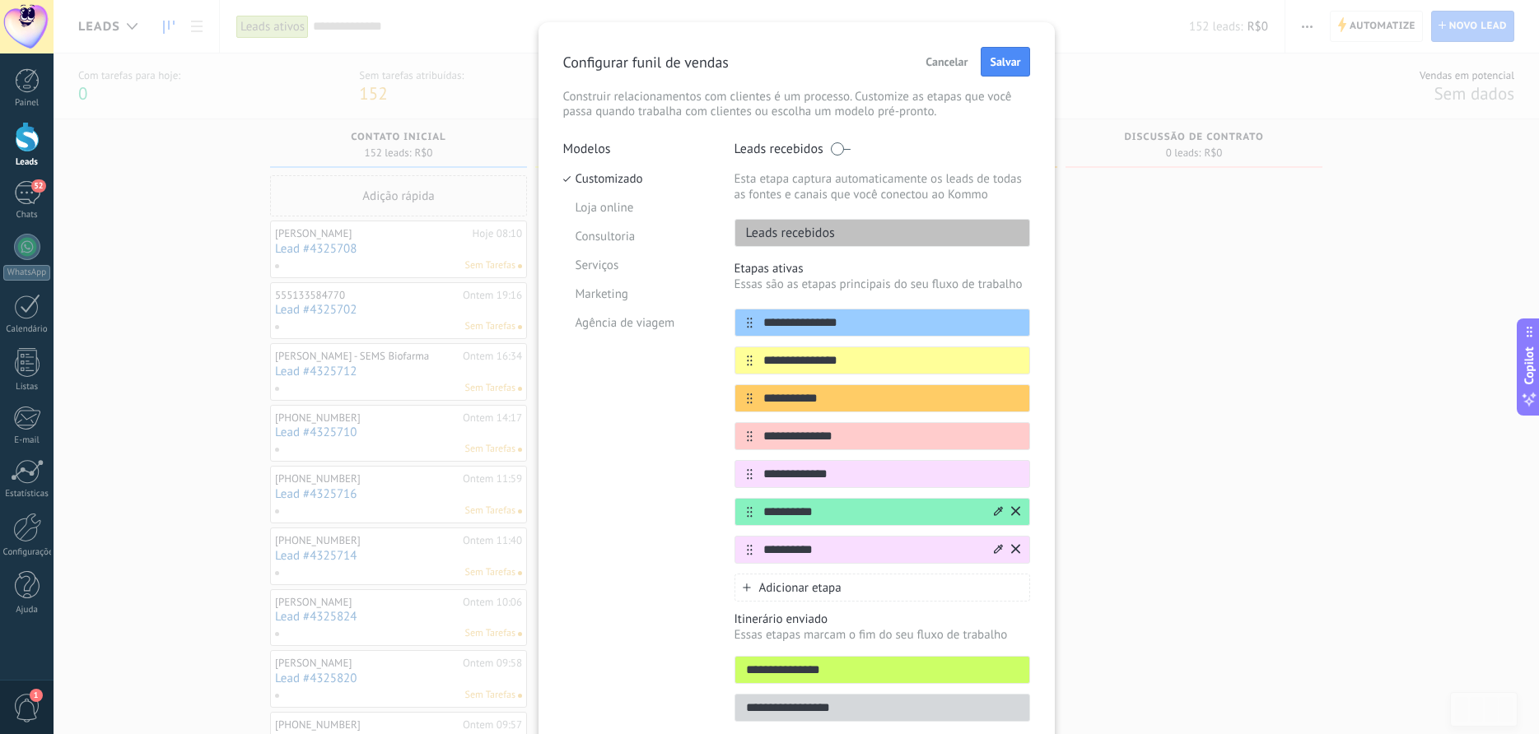
type input "**********"
click at [997, 551] on icon at bounding box center [998, 549] width 9 height 10
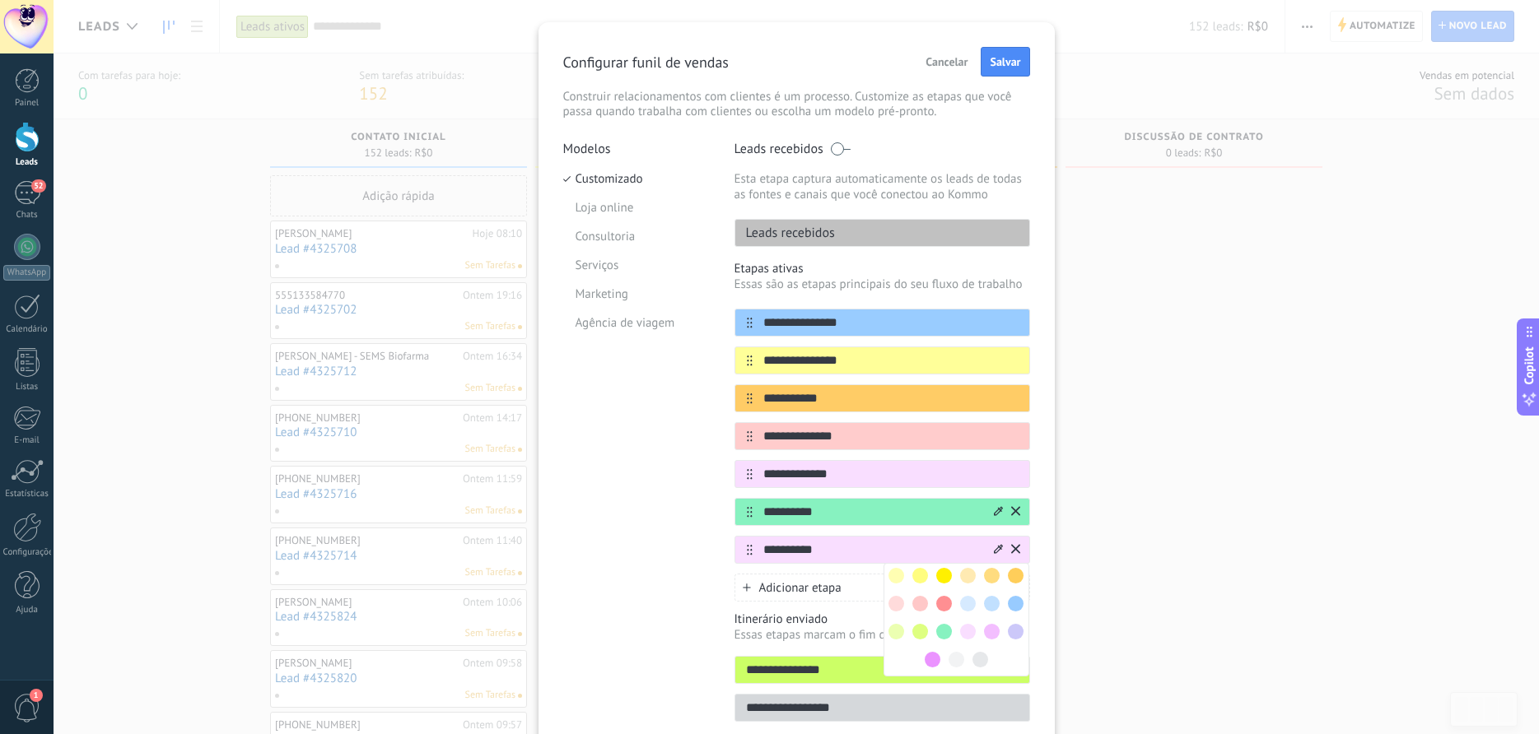
click at [946, 597] on span at bounding box center [944, 604] width 16 height 16
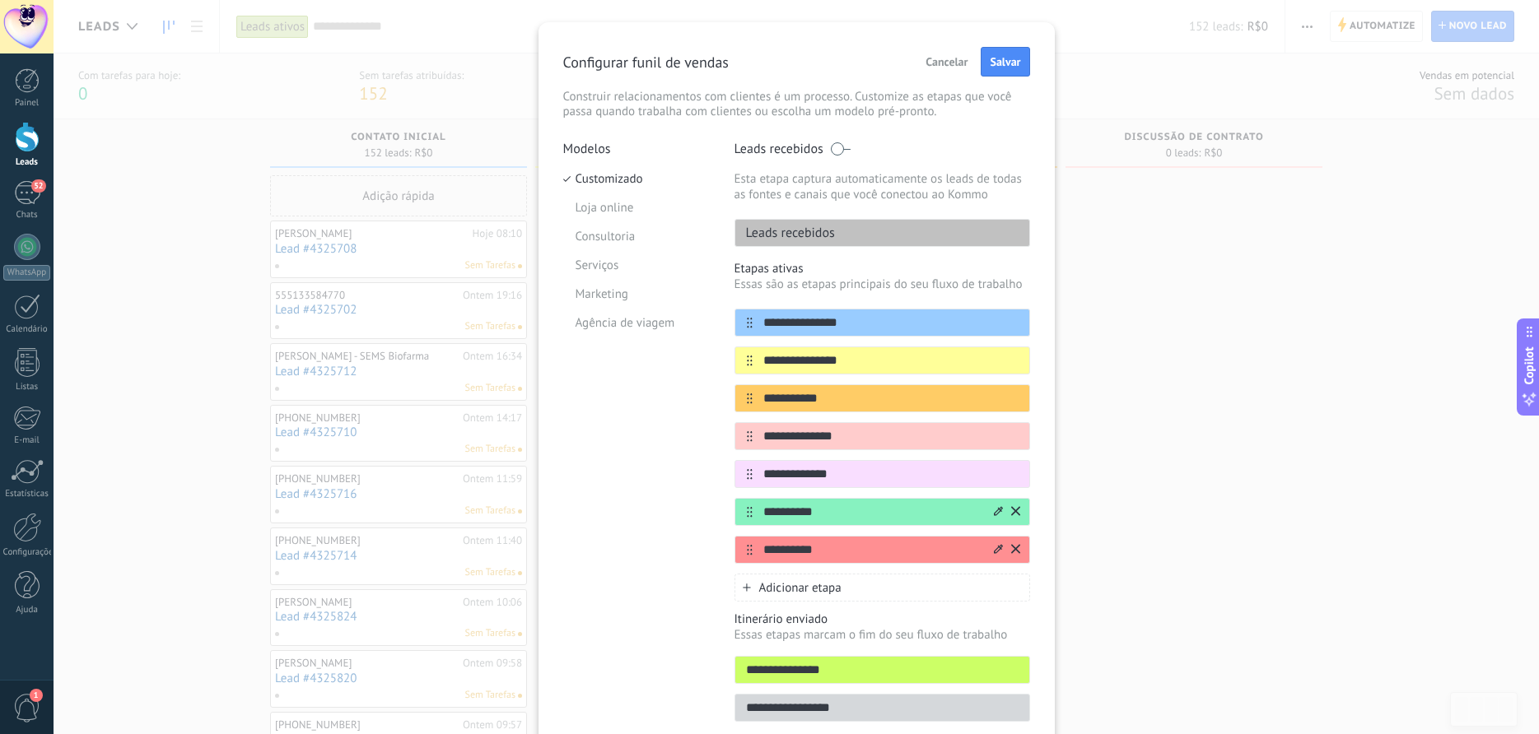
click at [860, 554] on input "**********" at bounding box center [871, 550] width 239 height 17
click at [808, 585] on span "Adicionar etapa" at bounding box center [800, 588] width 82 height 16
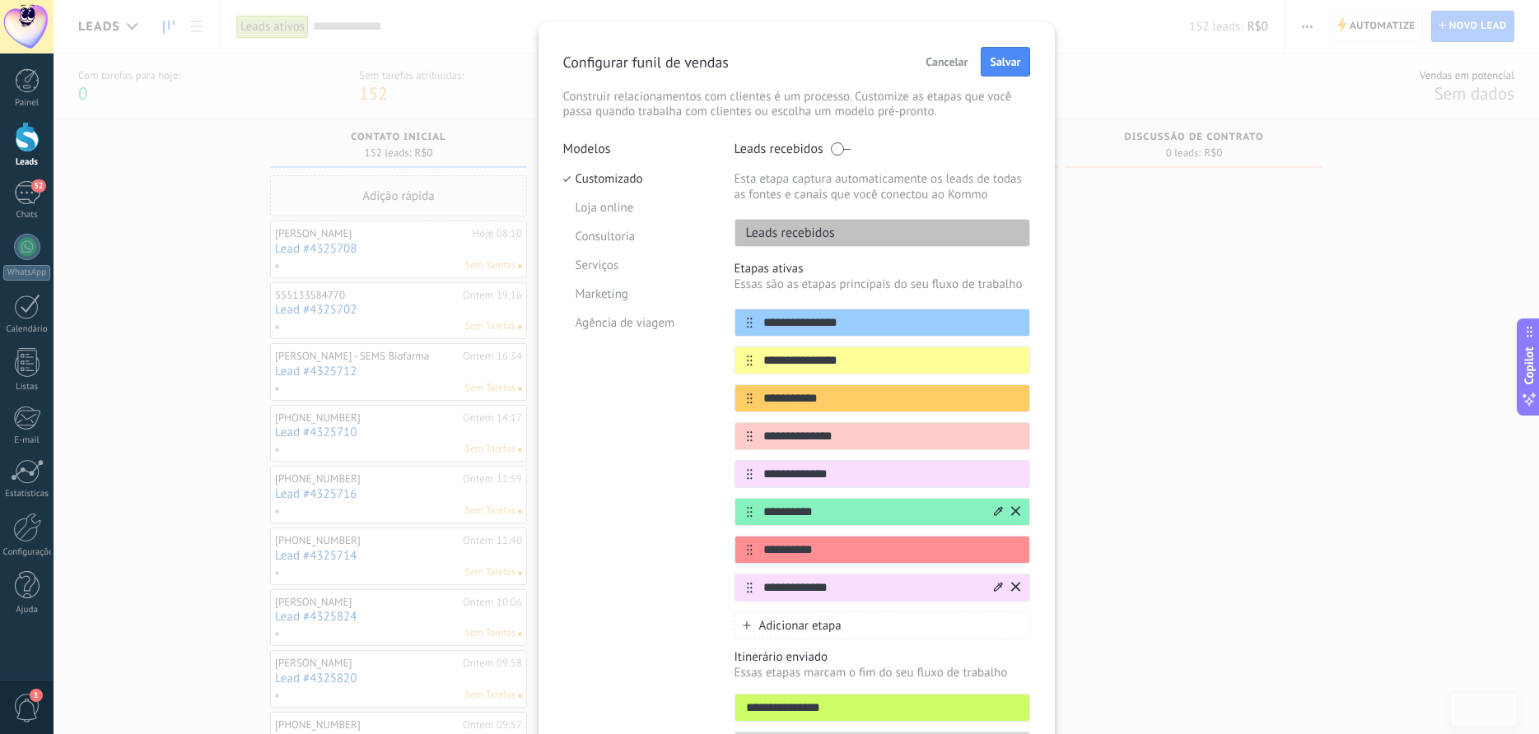
type input "**********"
click at [999, 589] on icon at bounding box center [998, 586] width 9 height 9
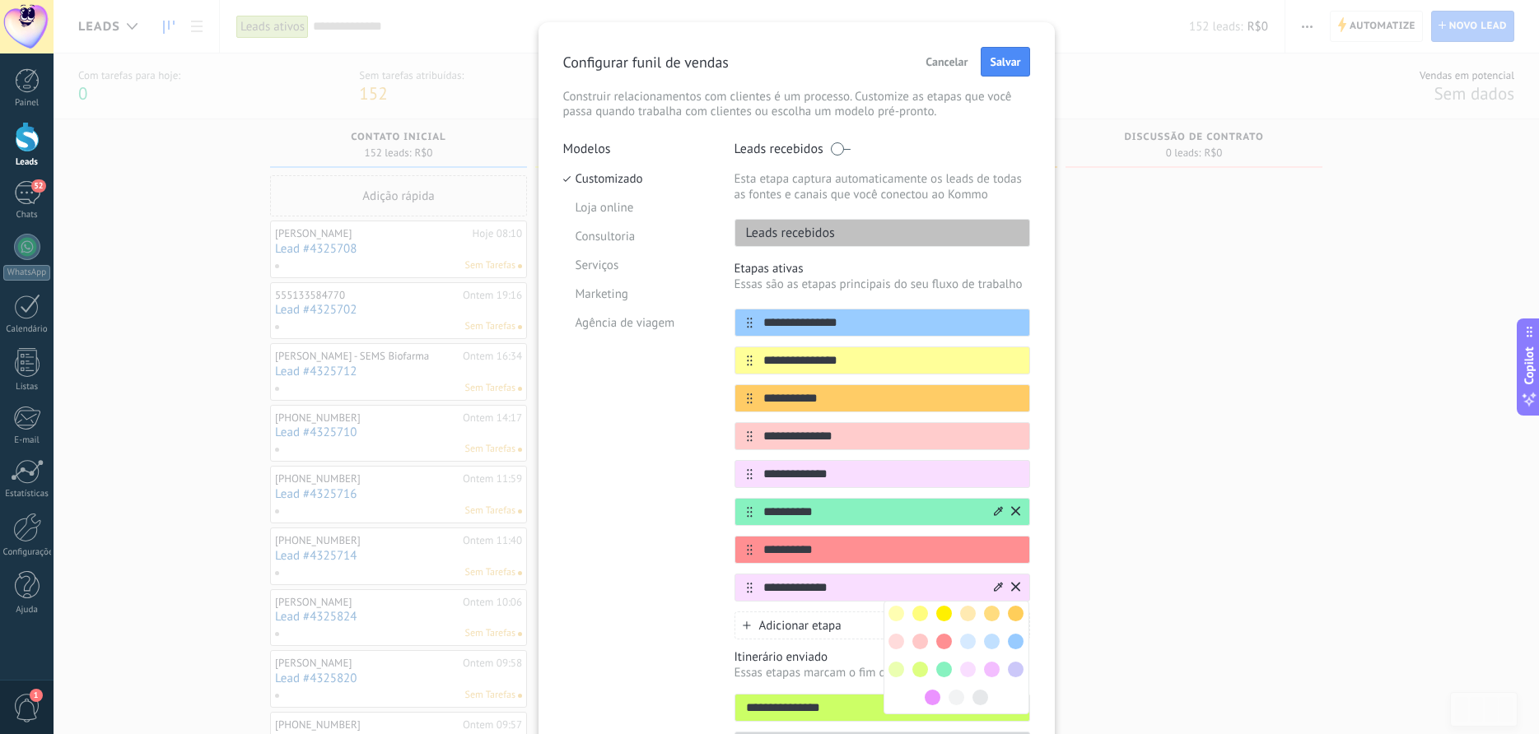
click at [972, 668] on span at bounding box center [968, 670] width 16 height 16
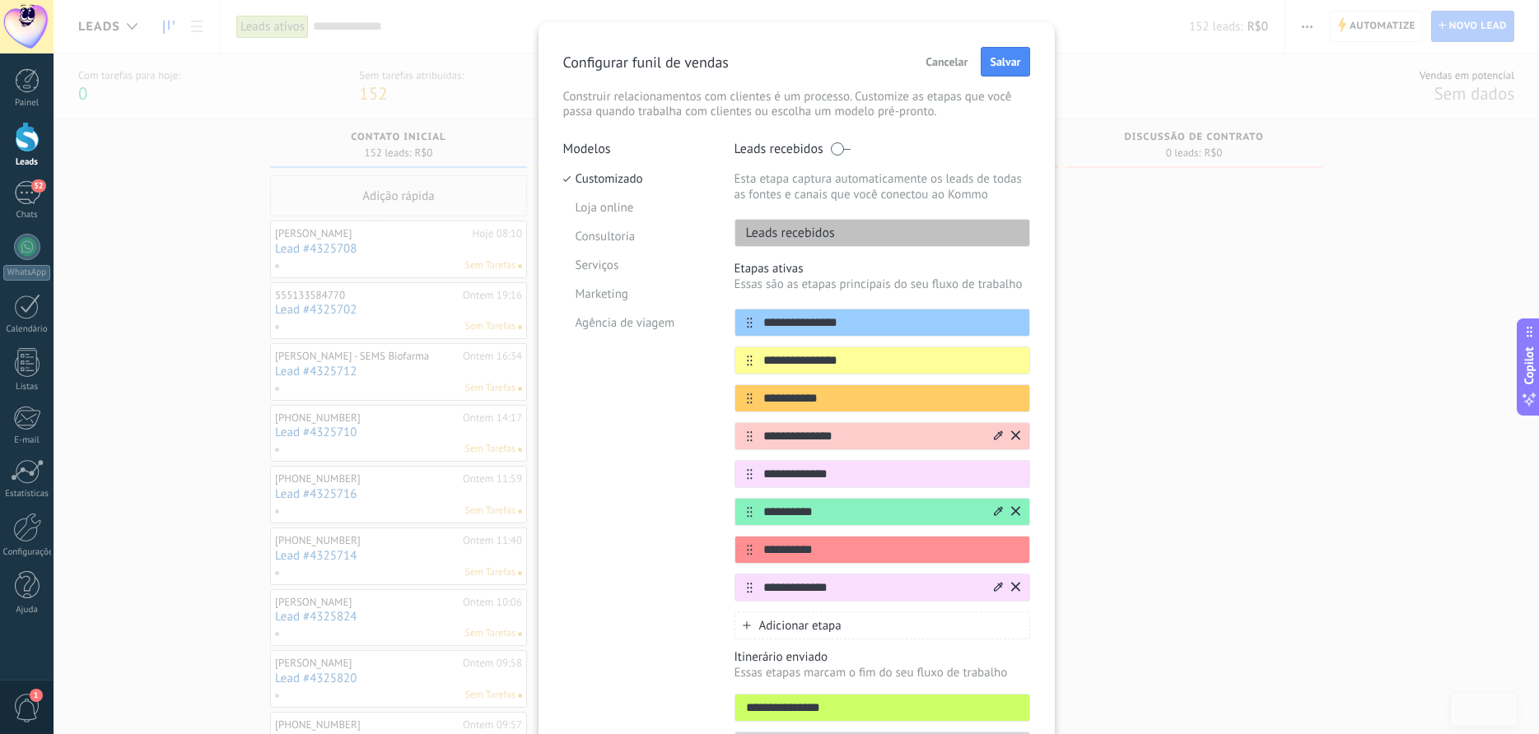
click at [994, 438] on icon at bounding box center [998, 435] width 9 height 9
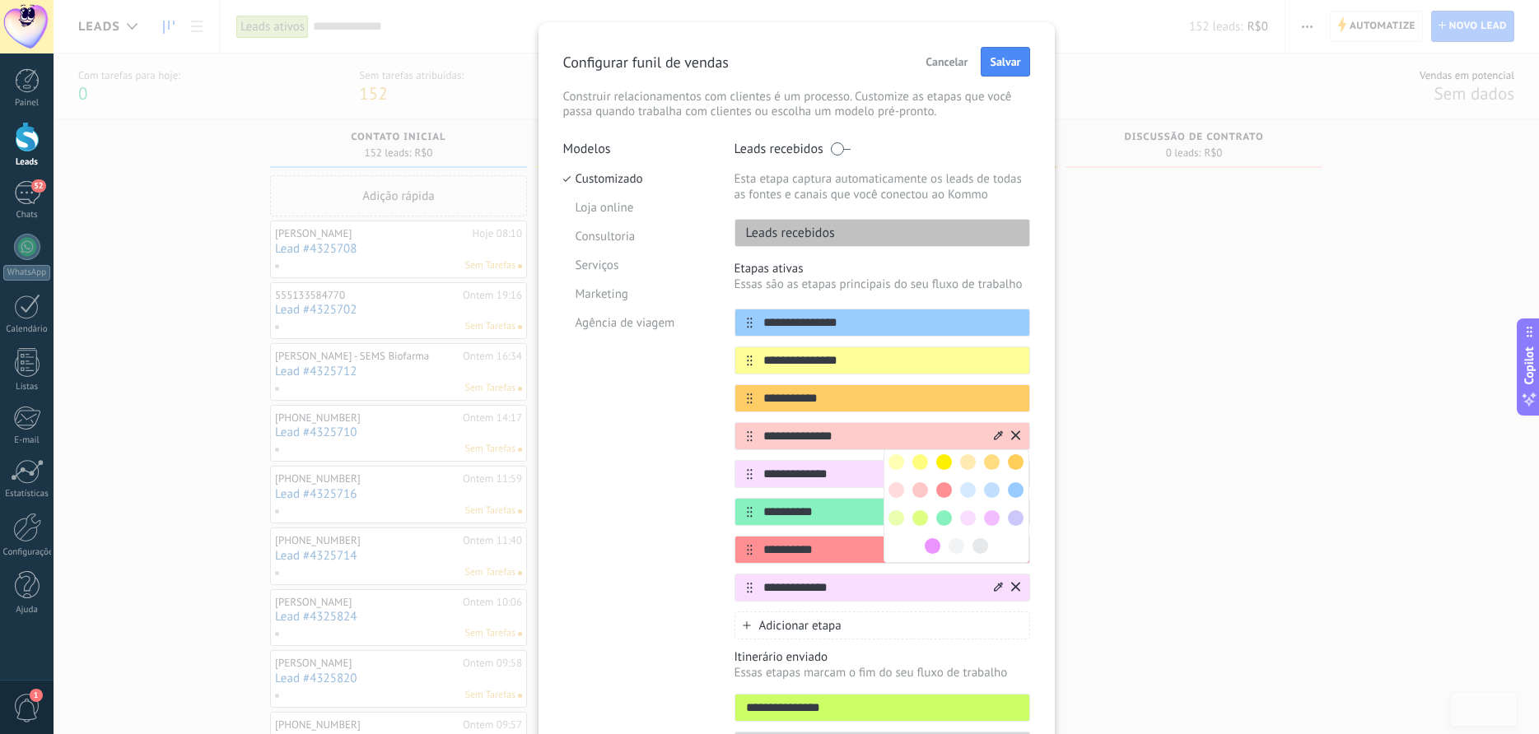
click at [1013, 489] on span at bounding box center [1016, 490] width 16 height 16
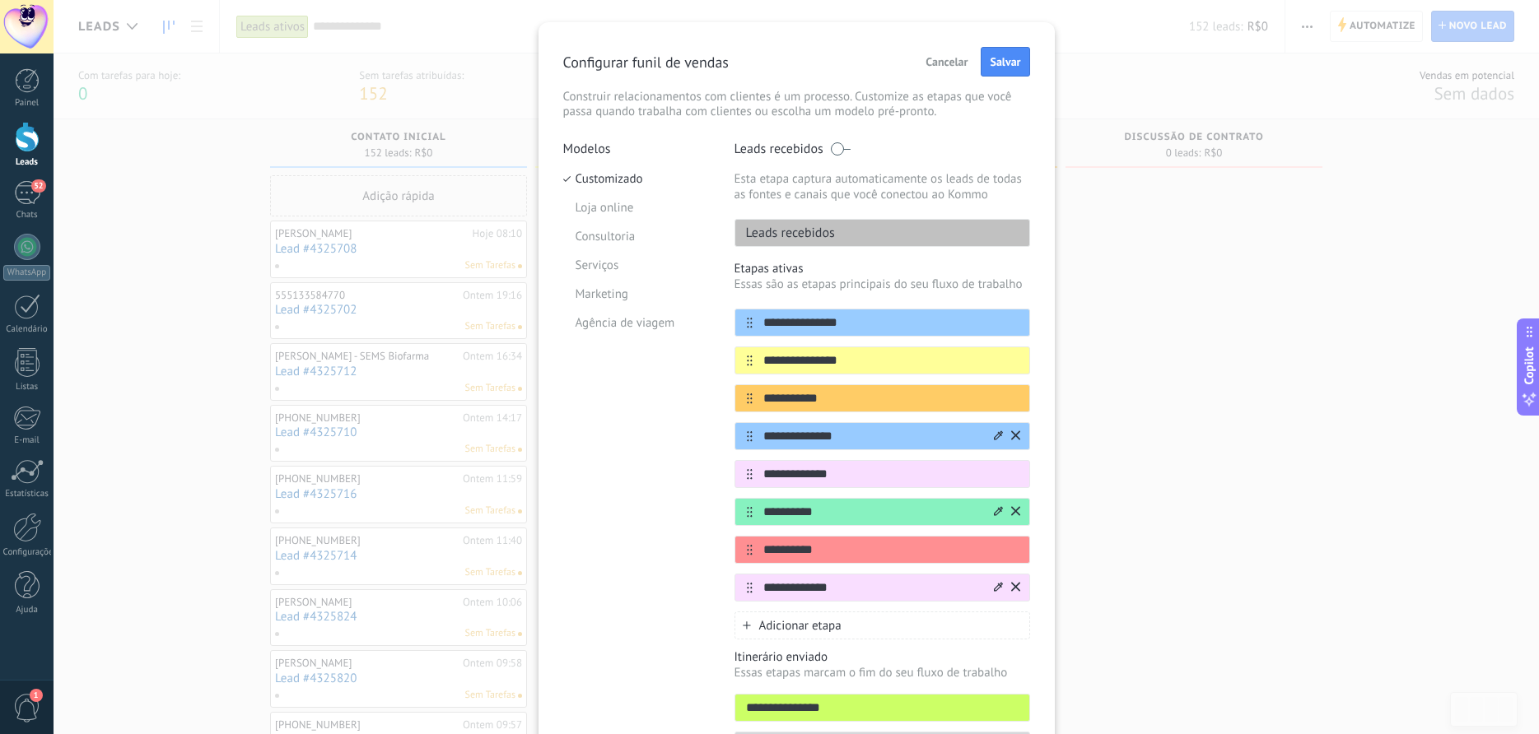
click at [997, 432] on icon at bounding box center [998, 436] width 9 height 10
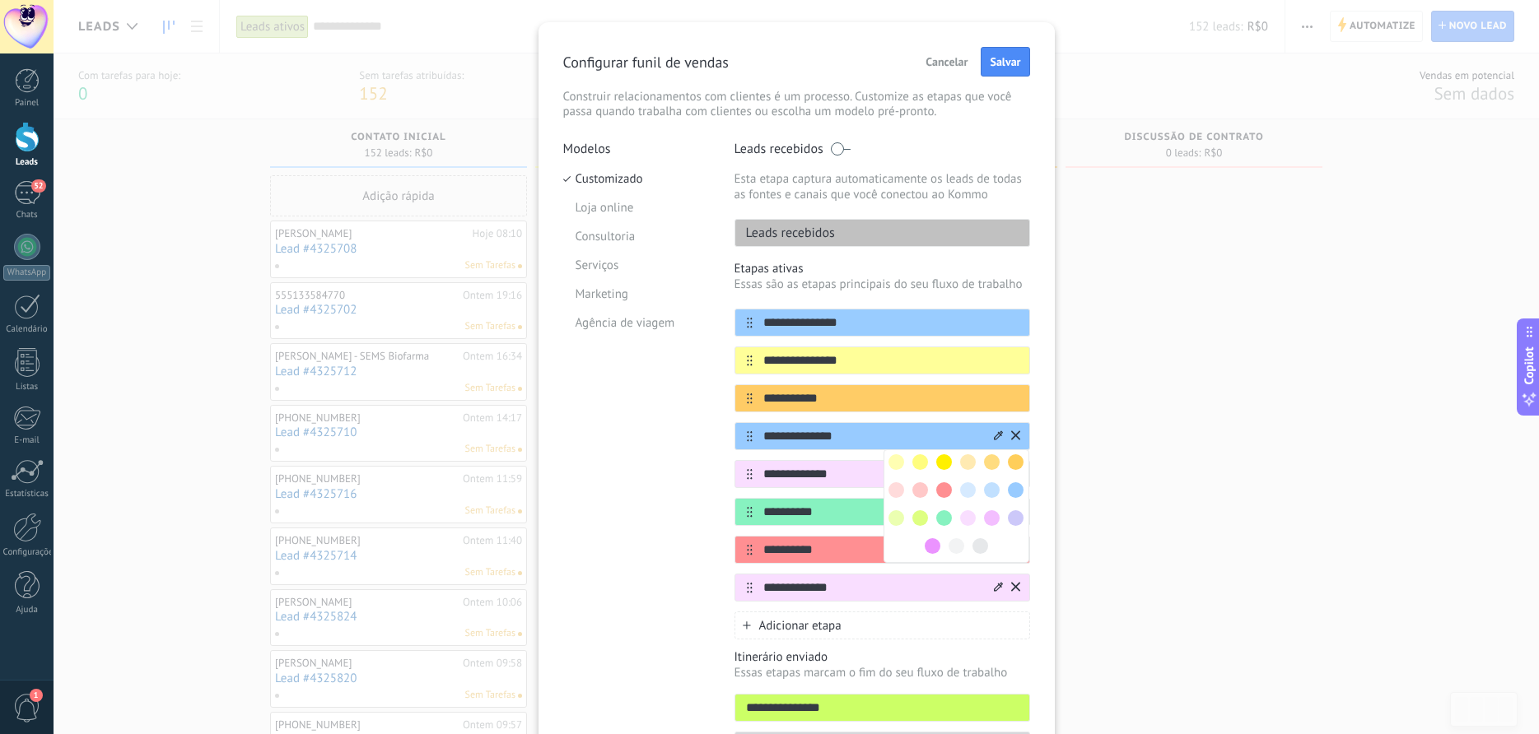
click at [994, 487] on span at bounding box center [992, 490] width 16 height 16
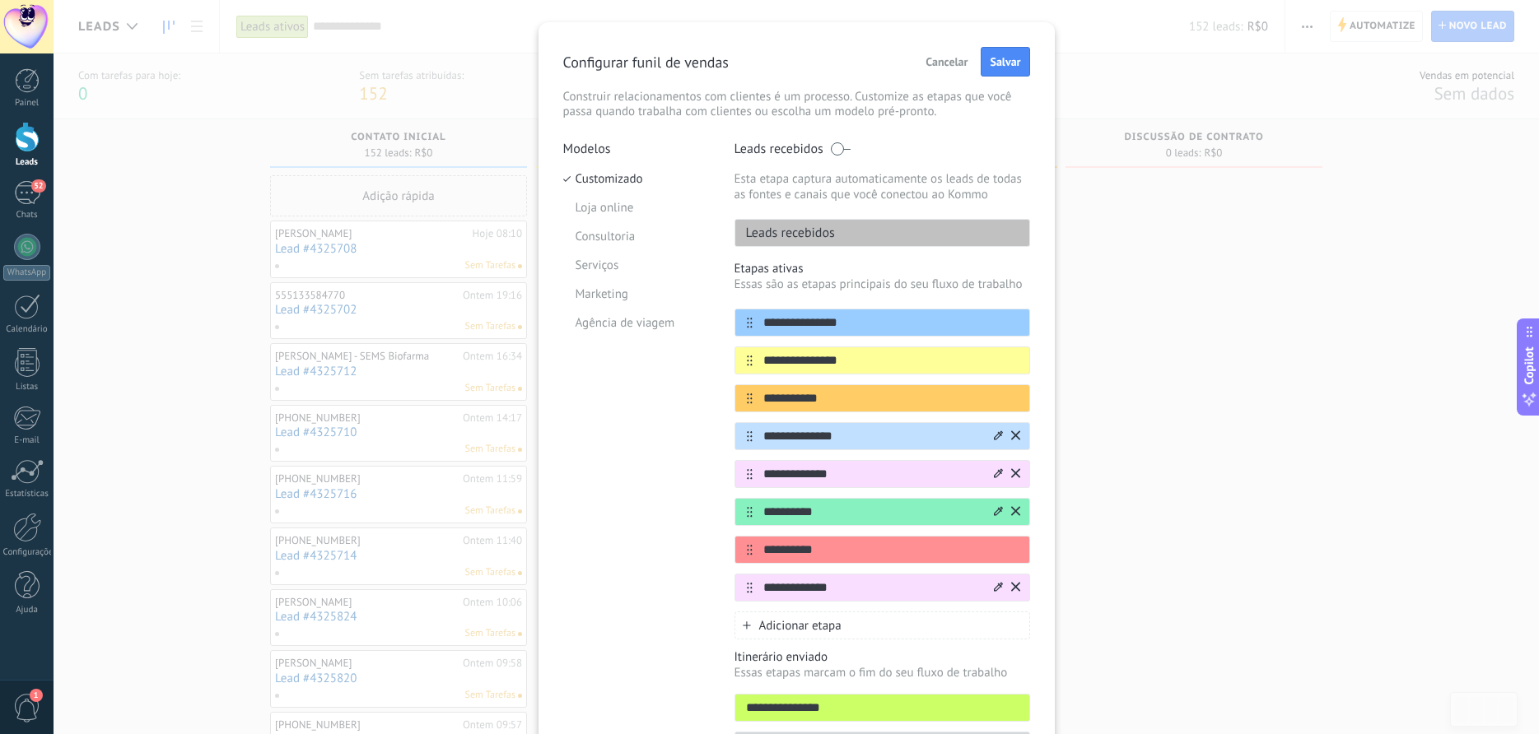
click at [994, 473] on icon at bounding box center [998, 473] width 9 height 10
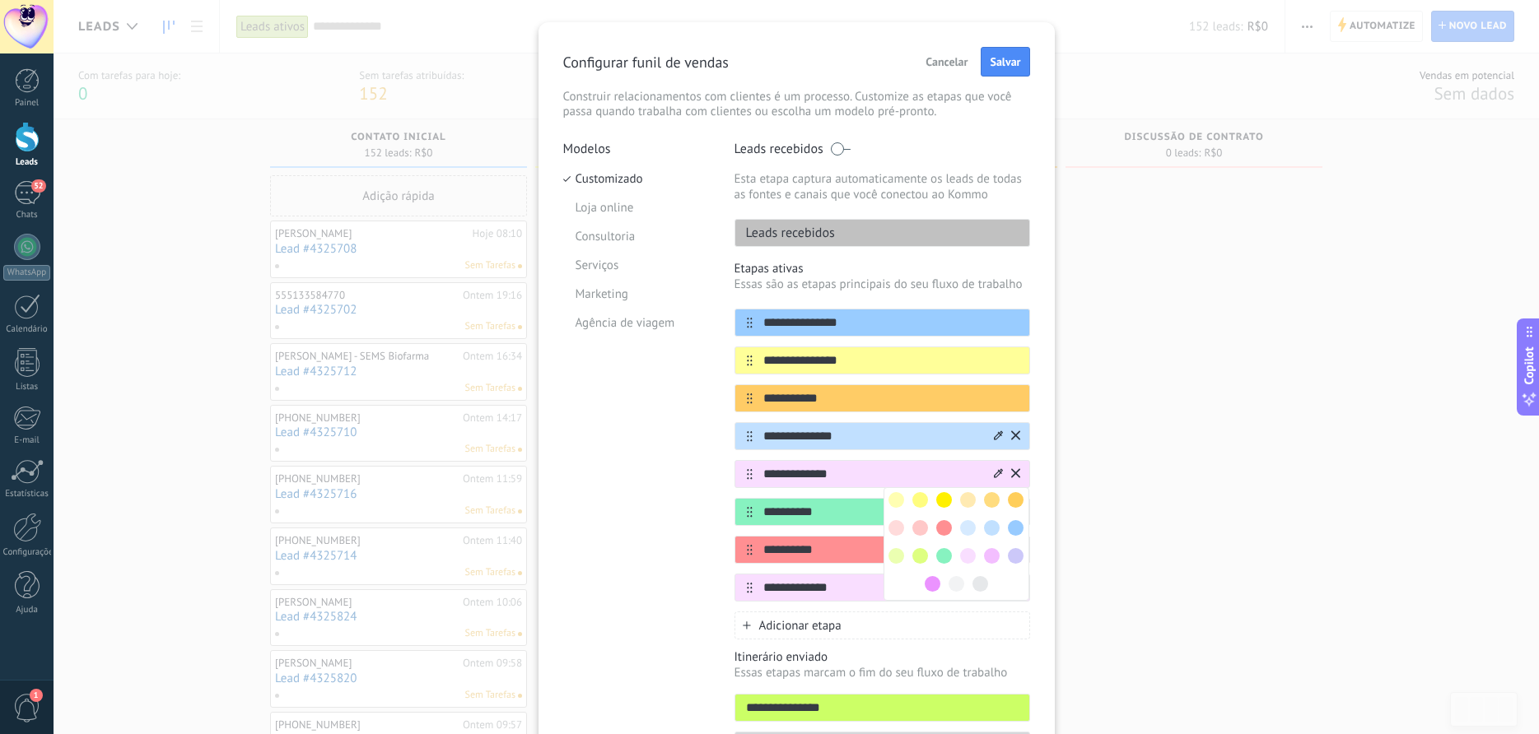
click at [934, 580] on span at bounding box center [932, 584] width 16 height 16
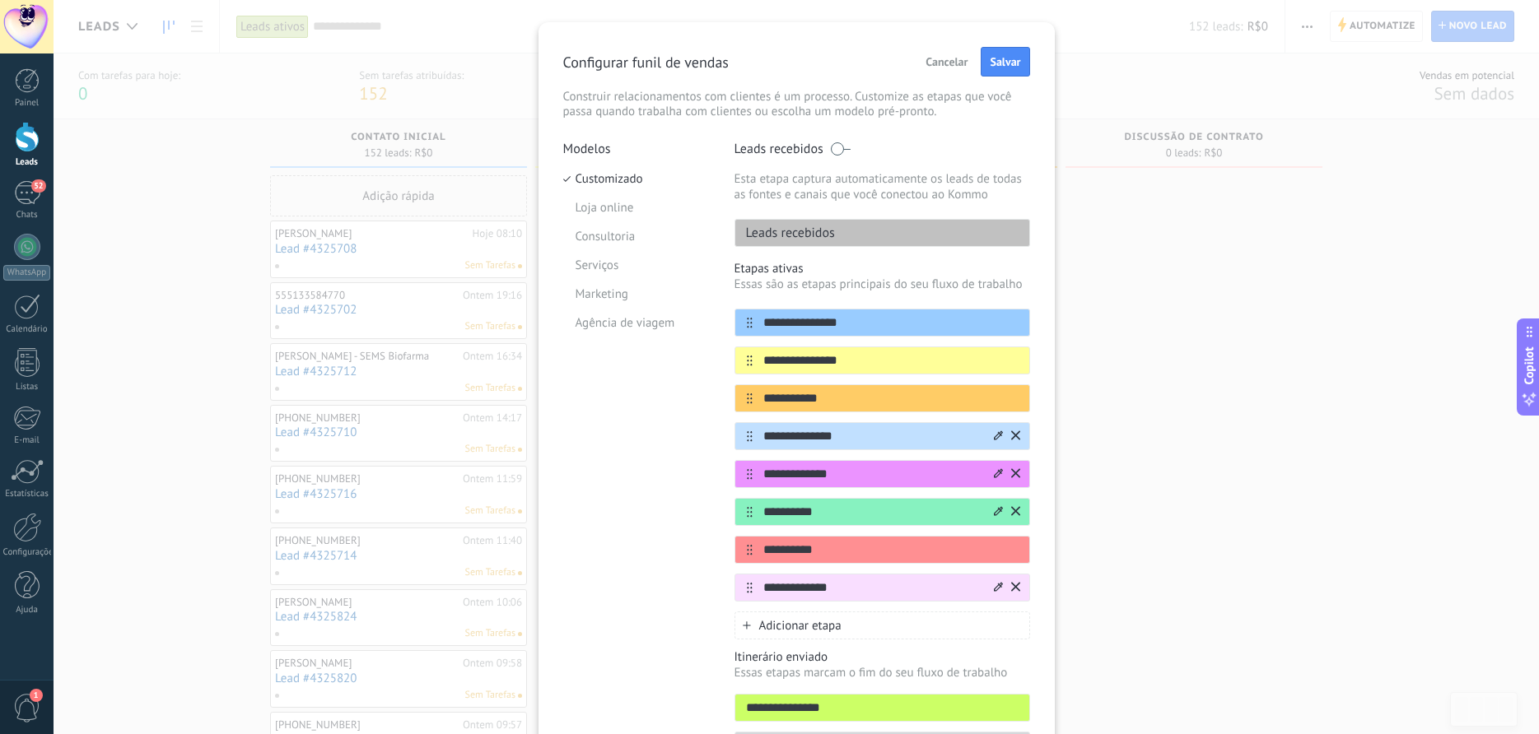
click at [0, 0] on icon at bounding box center [0, 0] width 0 height 0
click at [943, 599] on span at bounding box center [944, 604] width 16 height 16
click at [998, 587] on icon at bounding box center [998, 586] width 9 height 9
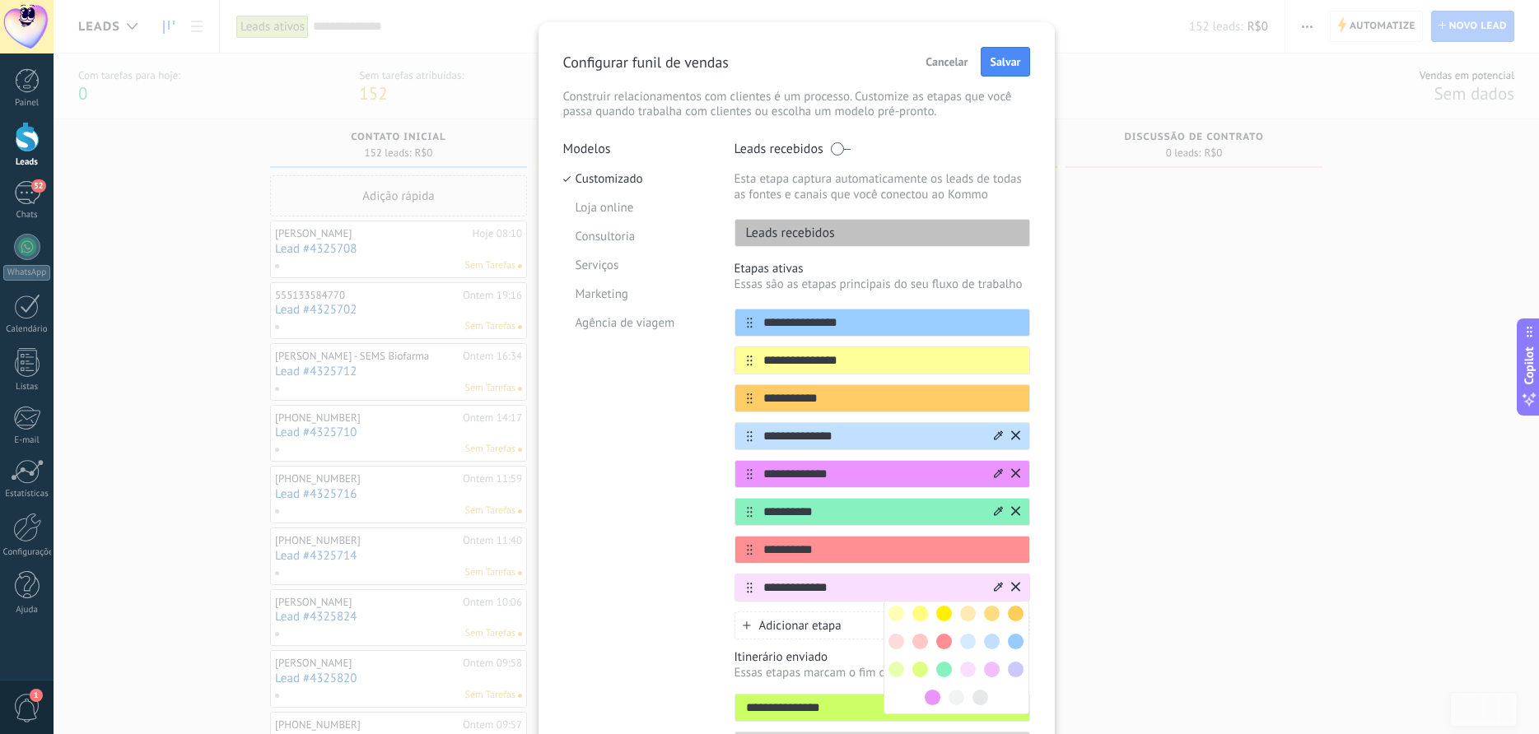
click at [952, 566] on div "**********" at bounding box center [882, 455] width 296 height 293
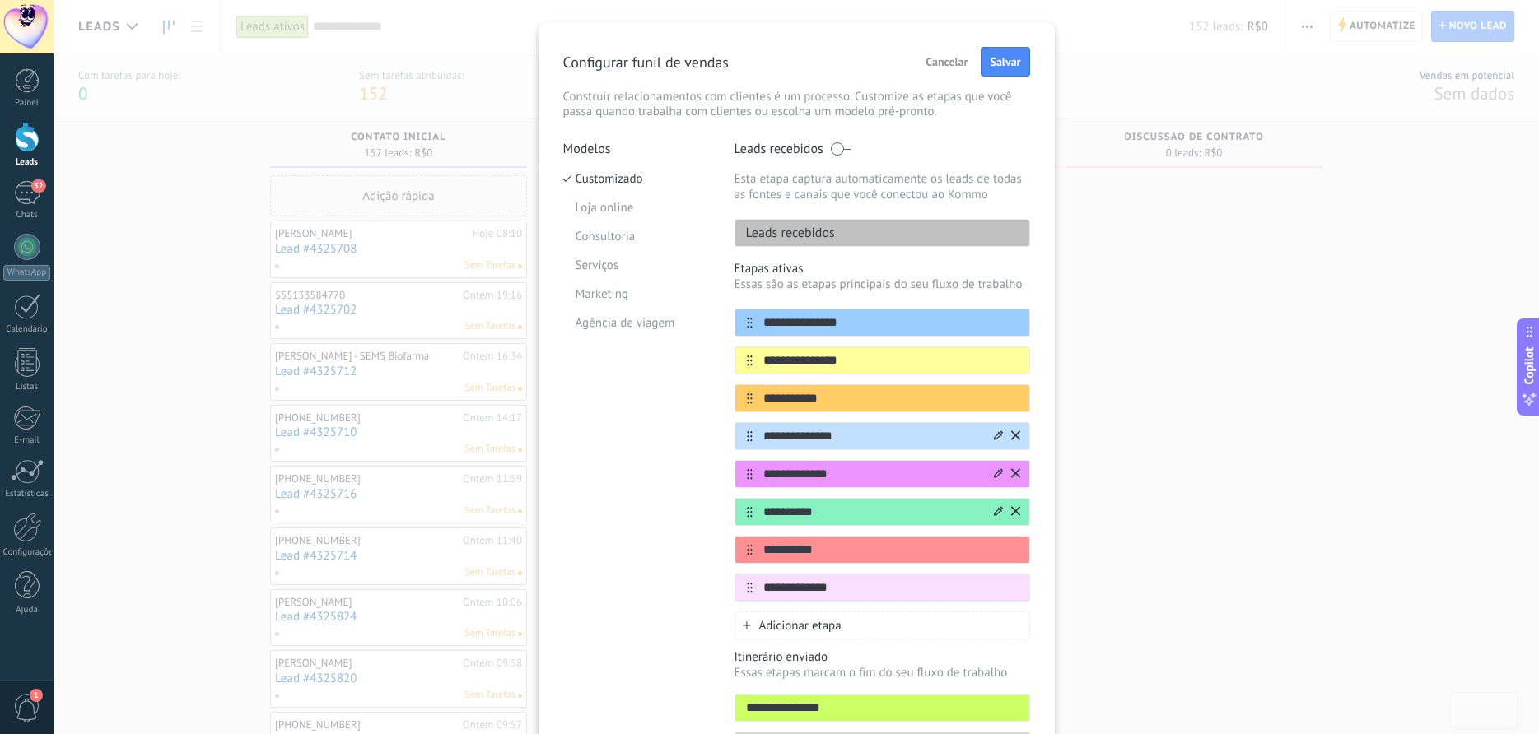
click at [999, 515] on icon at bounding box center [998, 511] width 9 height 10
click at [872, 518] on input "**********" at bounding box center [871, 512] width 239 height 17
drag, startPoint x: 822, startPoint y: 516, endPoint x: 792, endPoint y: 516, distance: 29.6
click at [792, 516] on input "**********" at bounding box center [871, 512] width 239 height 17
type input "**********"
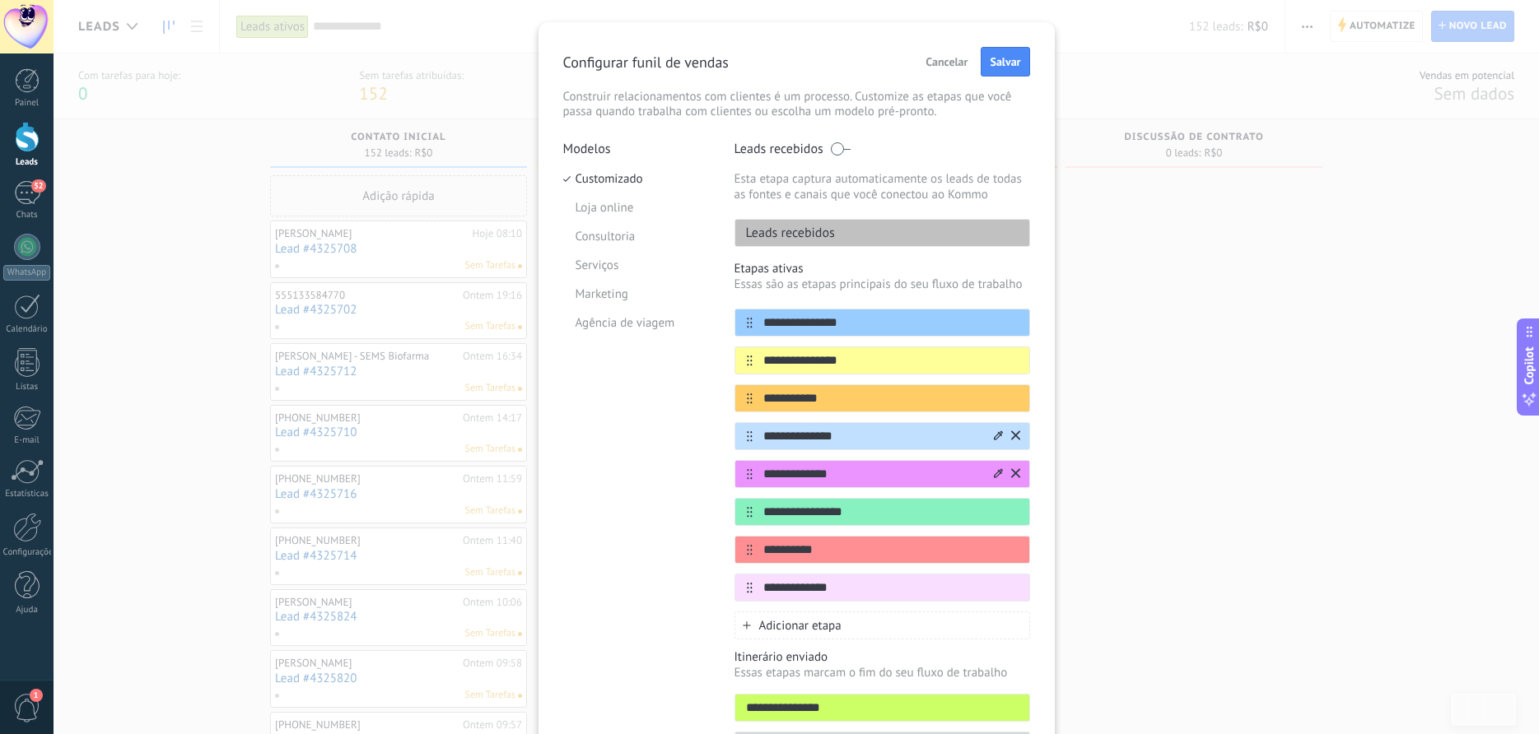
click at [785, 631] on span "Adicionar etapa" at bounding box center [800, 626] width 82 height 16
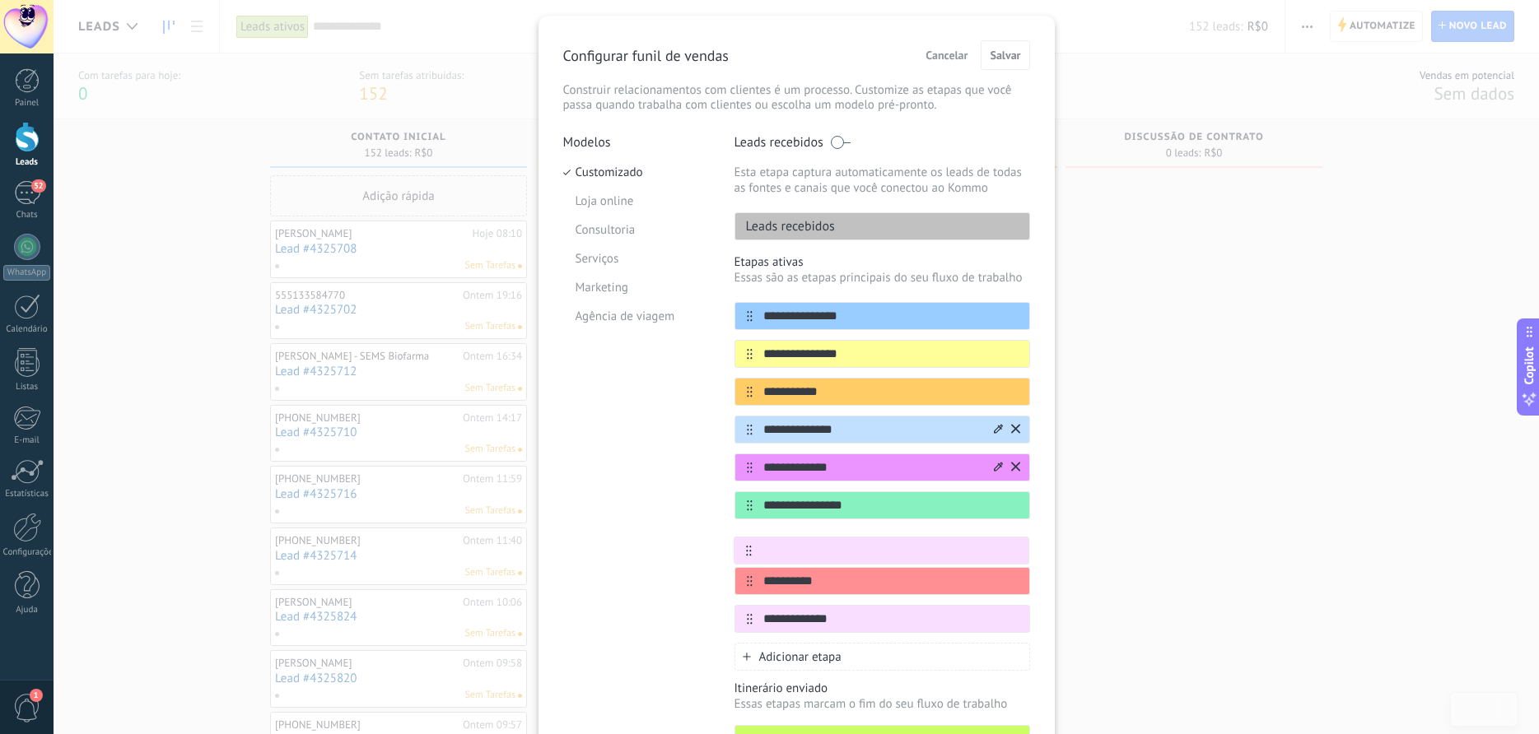
scroll to position [43, 0]
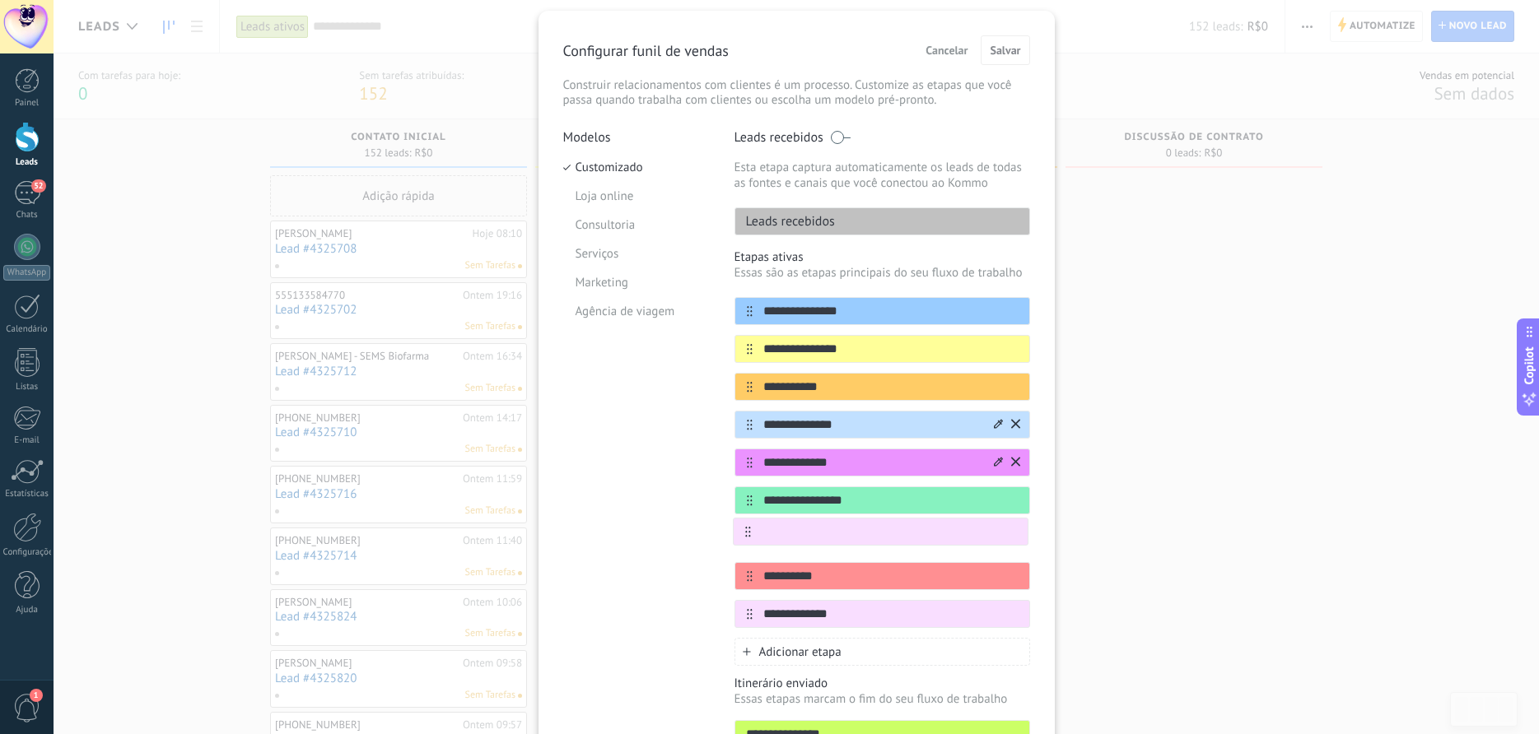
drag, startPoint x: 747, startPoint y: 628, endPoint x: 745, endPoint y: 530, distance: 98.0
click at [745, 530] on div "**********" at bounding box center [882, 462] width 296 height 331
click at [806, 539] on input "text" at bounding box center [871, 538] width 239 height 17
click at [775, 538] on input "**********" at bounding box center [871, 538] width 239 height 17
type input "**********"
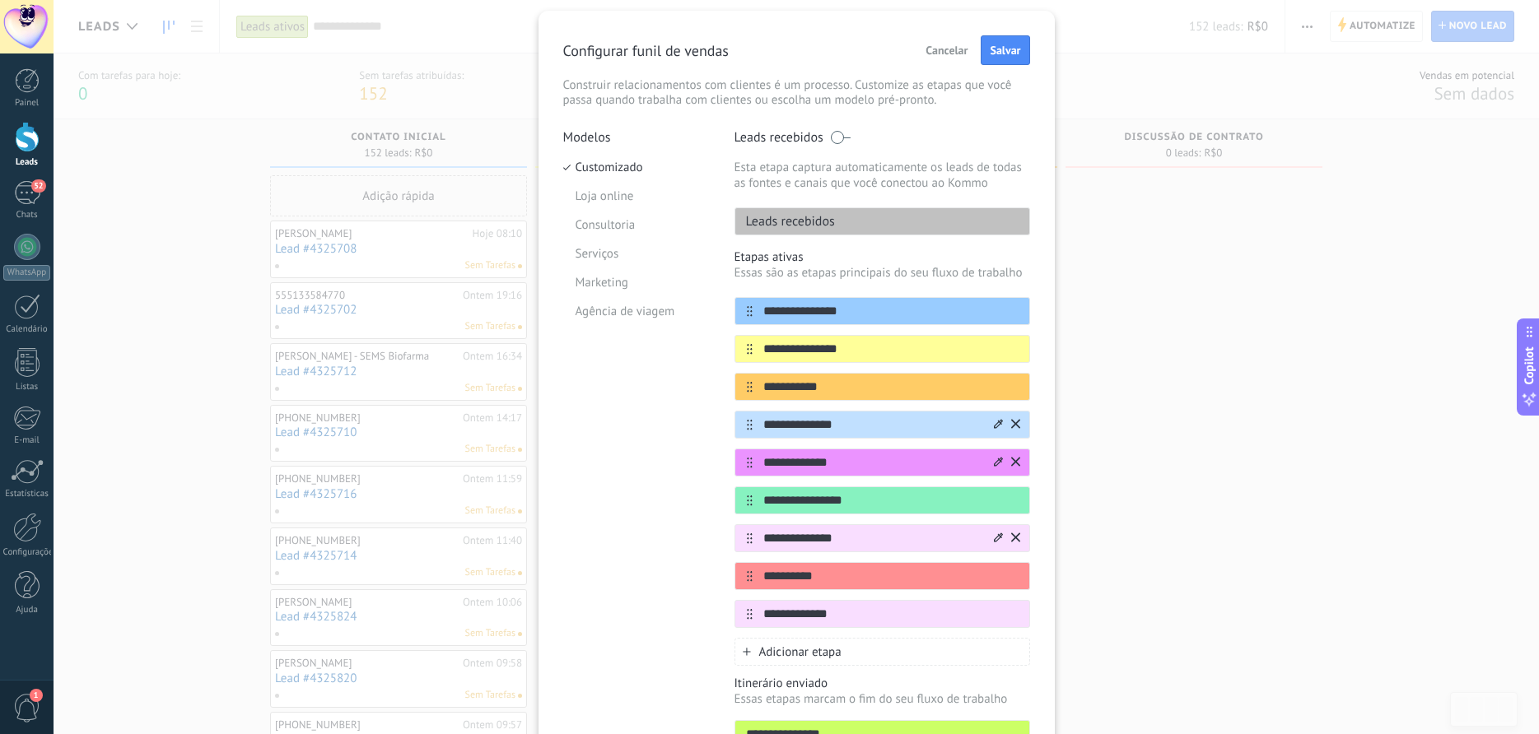
click at [999, 542] on icon at bounding box center [998, 538] width 9 height 10
click at [938, 617] on span at bounding box center [944, 620] width 16 height 16
click at [806, 647] on span "Adicionar etapa" at bounding box center [800, 653] width 82 height 16
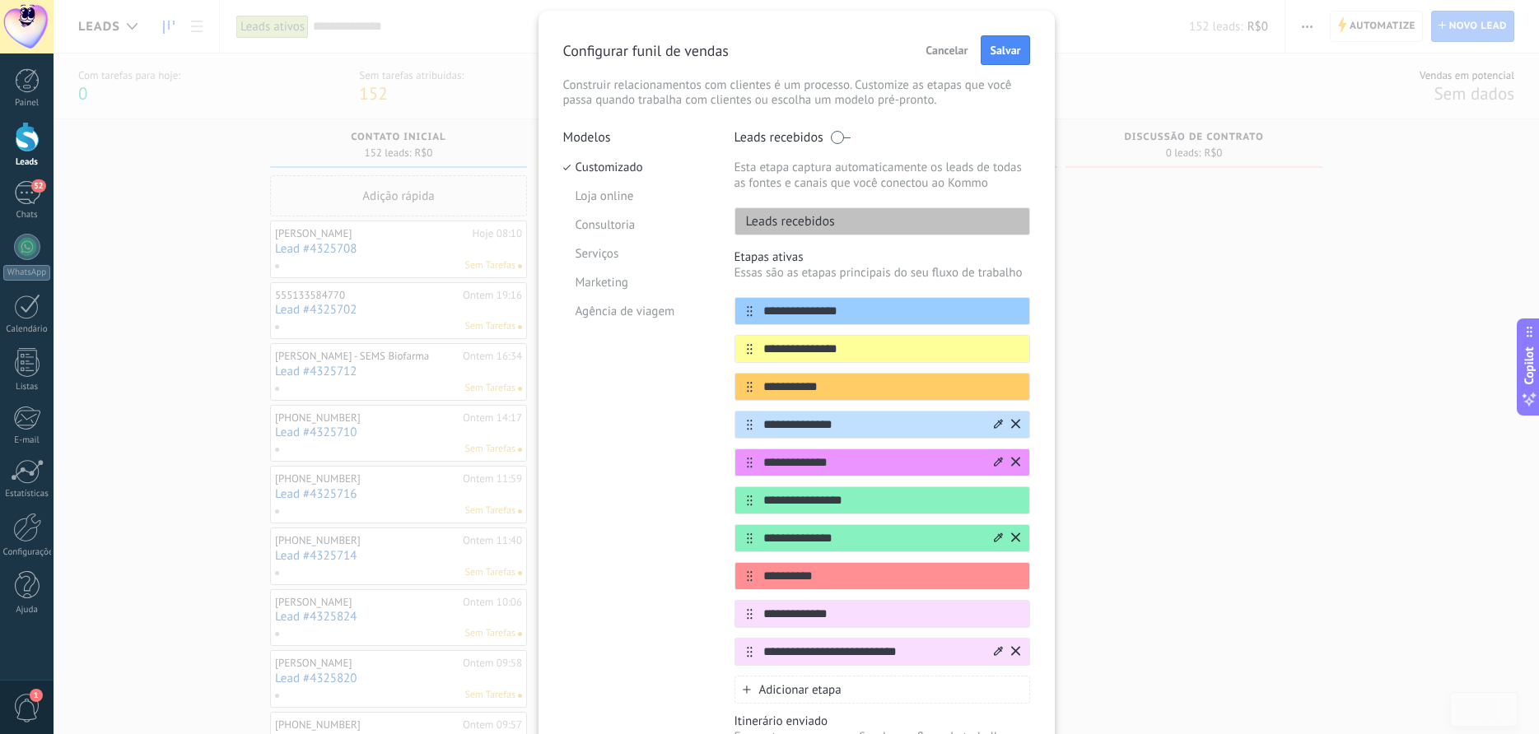
type input "**********"
click at [996, 652] on icon at bounding box center [998, 650] width 9 height 9
click at [943, 727] on span at bounding box center [944, 734] width 16 height 16
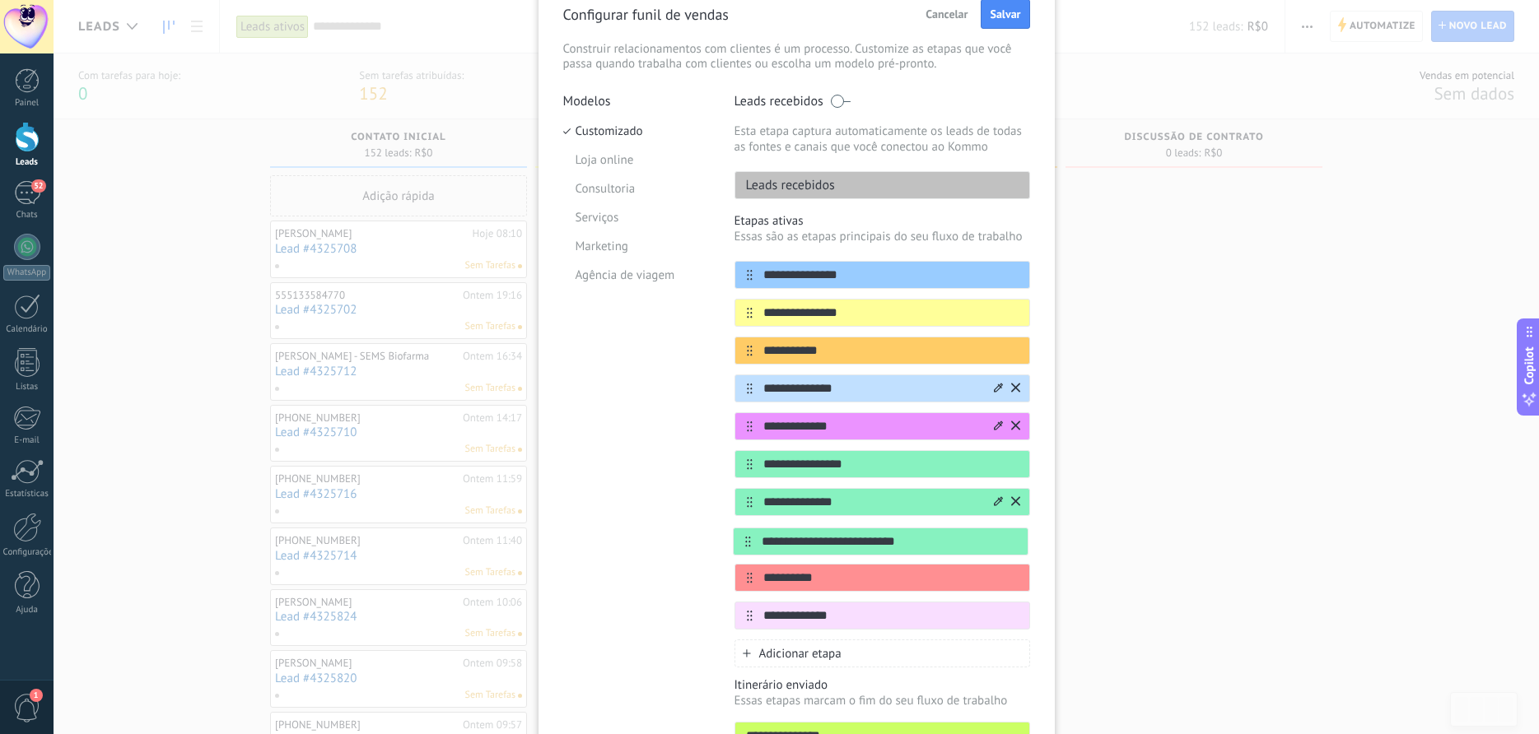
scroll to position [81, 0]
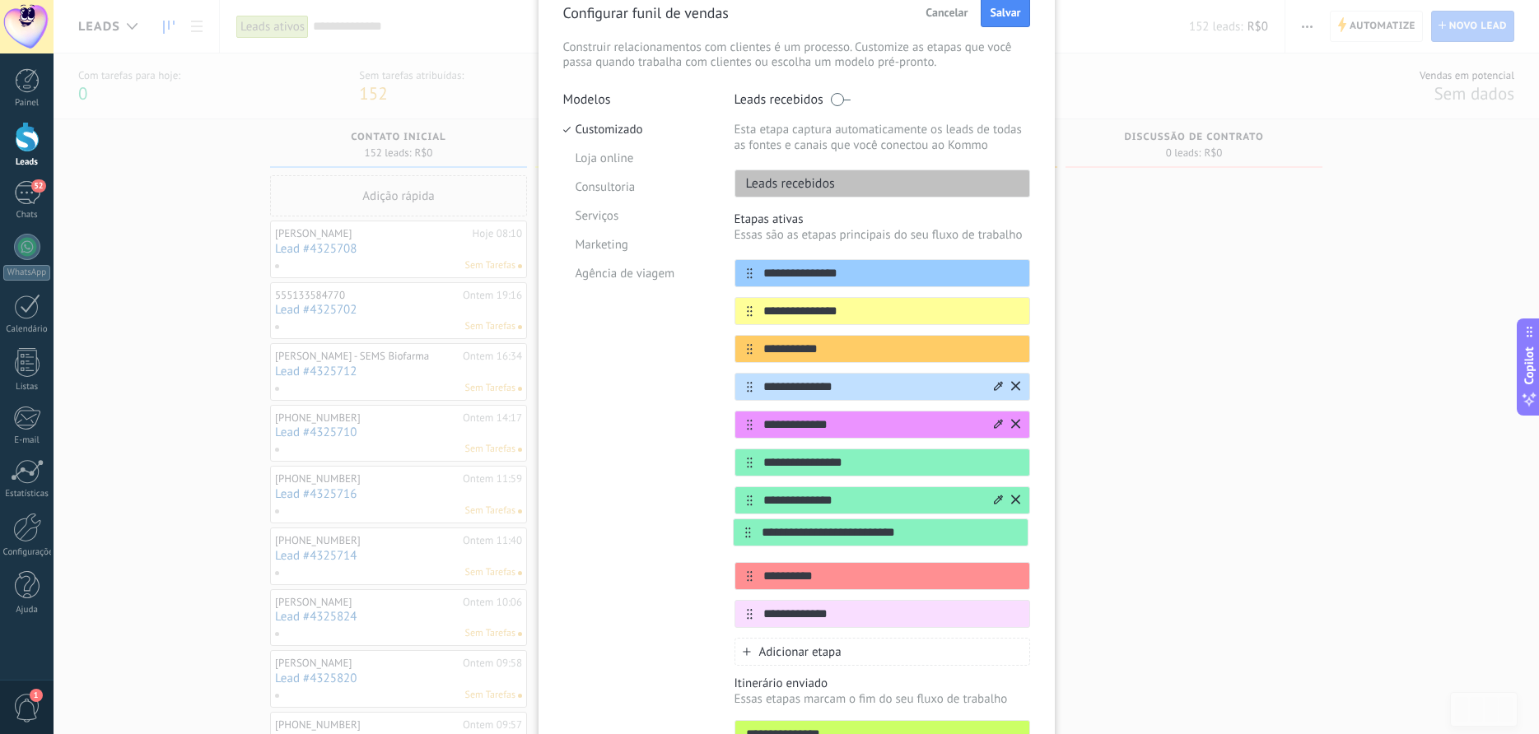
drag, startPoint x: 747, startPoint y: 652, endPoint x: 745, endPoint y: 526, distance: 126.0
click at [745, 526] on div "**********" at bounding box center [882, 443] width 296 height 369
click at [766, 654] on span "Adicionar etapa" at bounding box center [800, 653] width 82 height 16
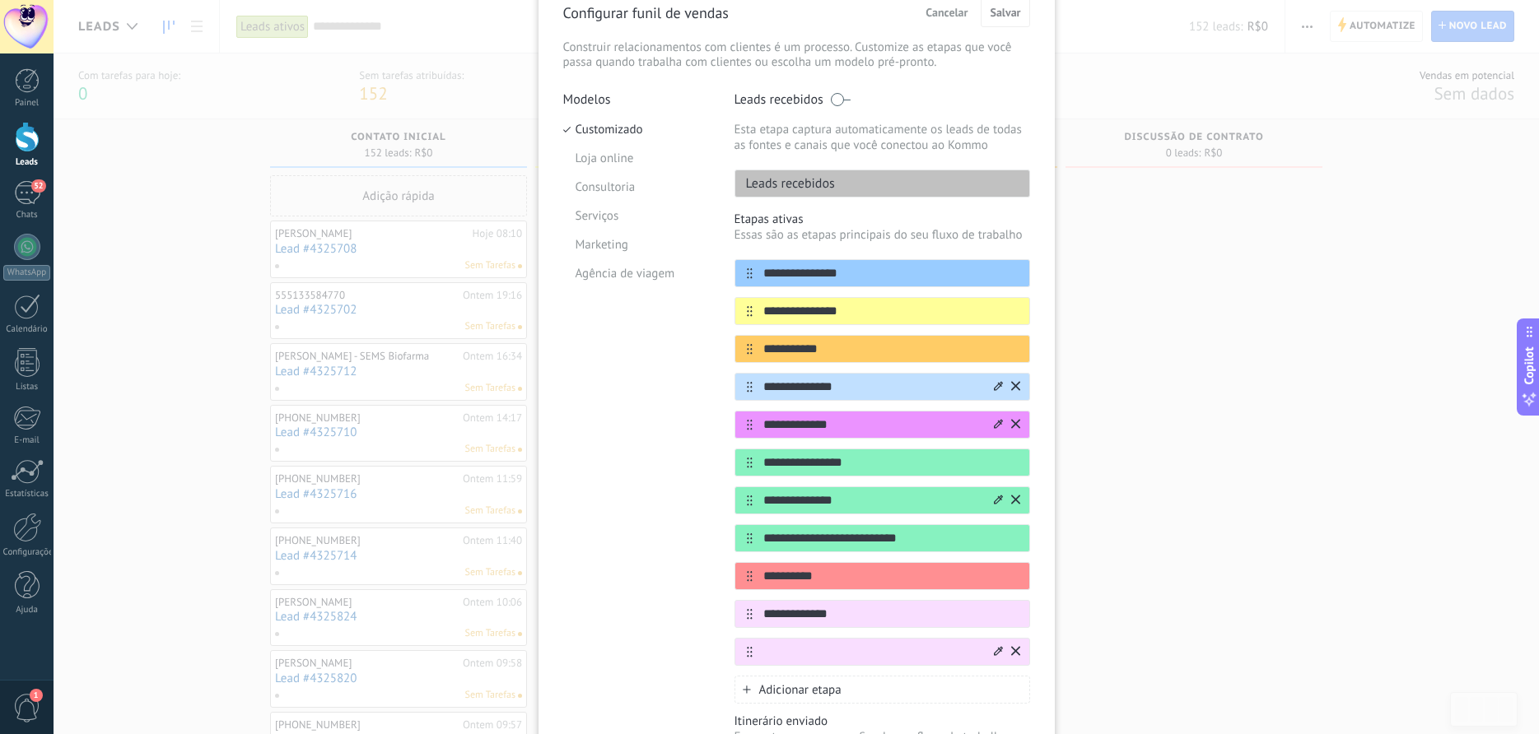
click at [777, 652] on input "text" at bounding box center [871, 652] width 239 height 17
type input "**********"
click at [994, 648] on icon at bounding box center [998, 651] width 9 height 10
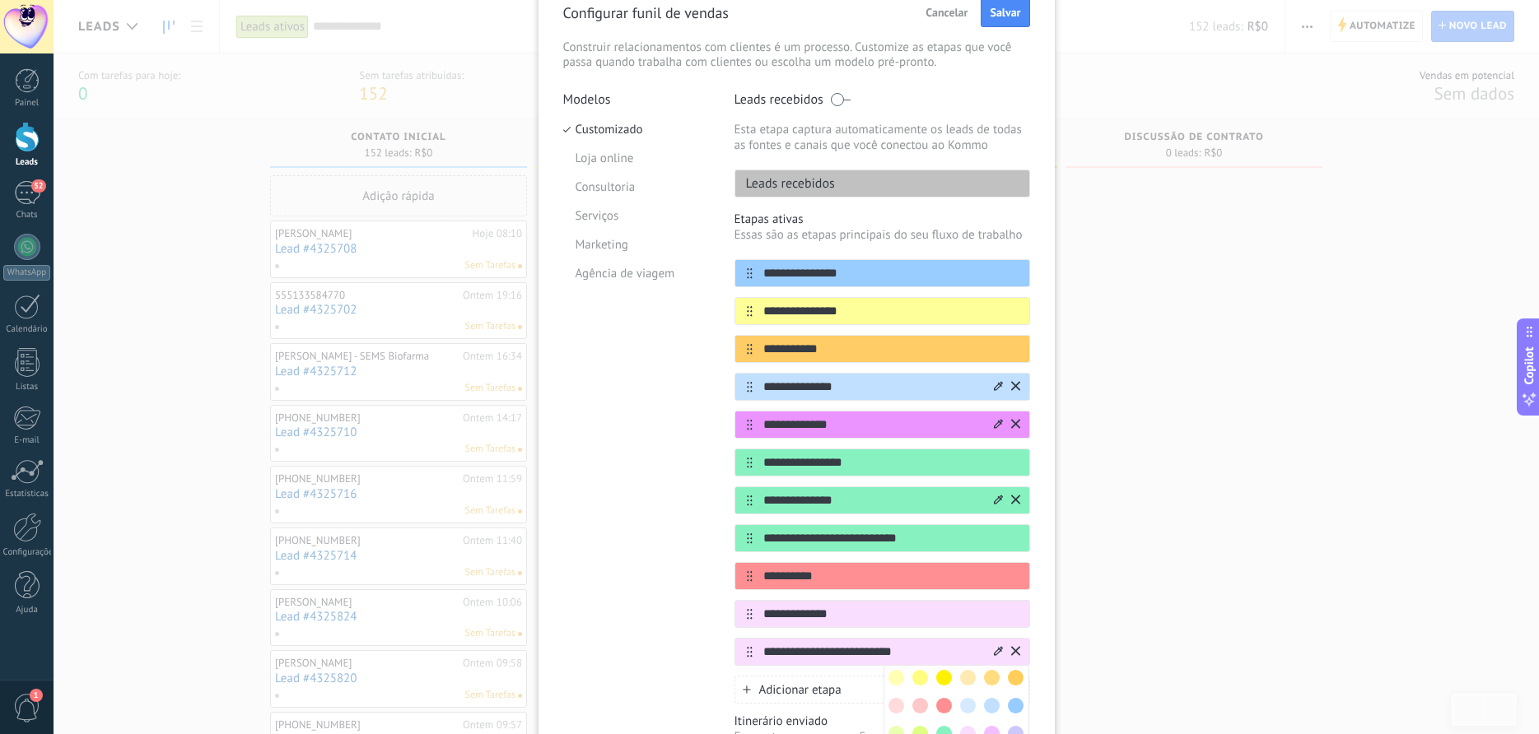
click at [943, 729] on span at bounding box center [944, 734] width 16 height 16
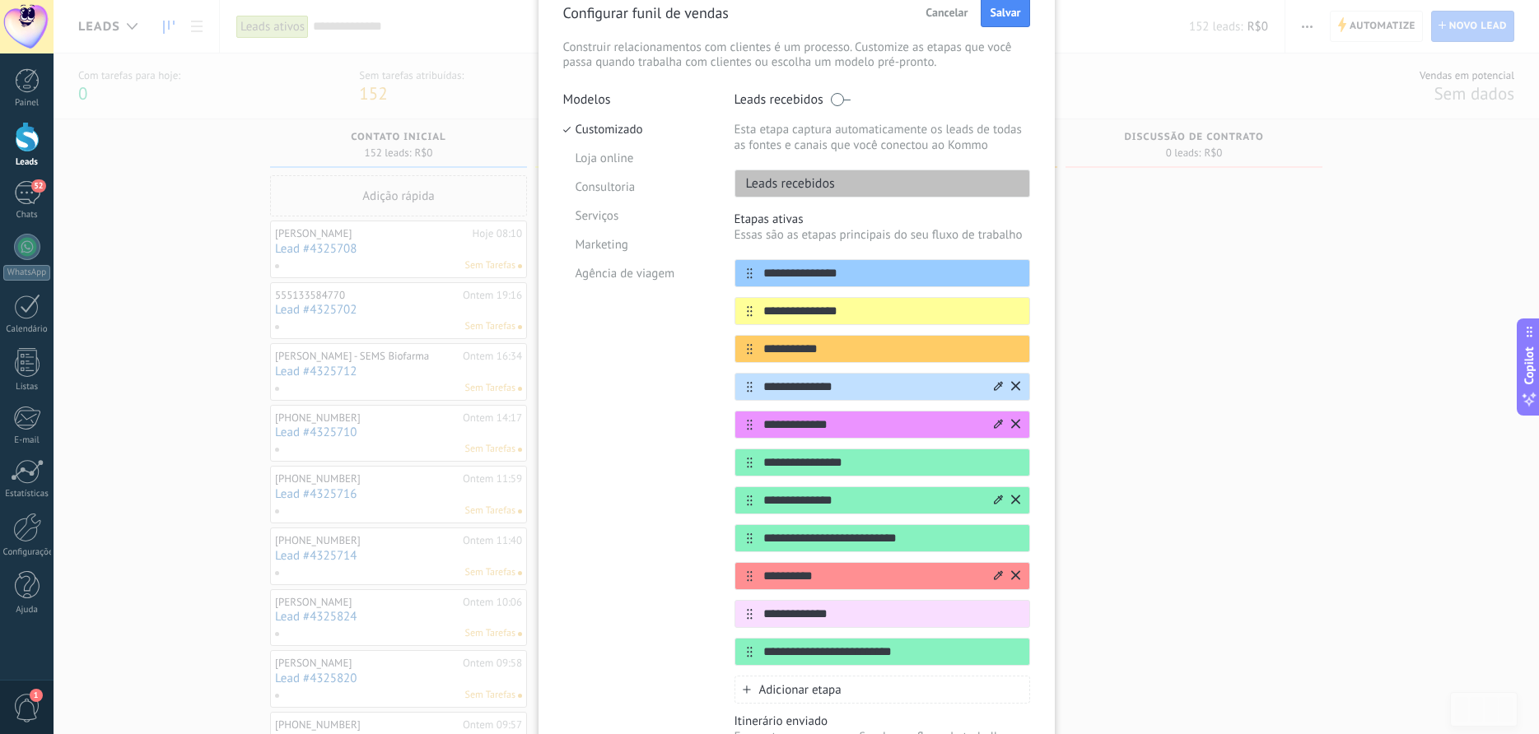
drag, startPoint x: 748, startPoint y: 658, endPoint x: 742, endPoint y: 587, distance: 71.1
click at [742, 587] on div "**********" at bounding box center [882, 462] width 296 height 407
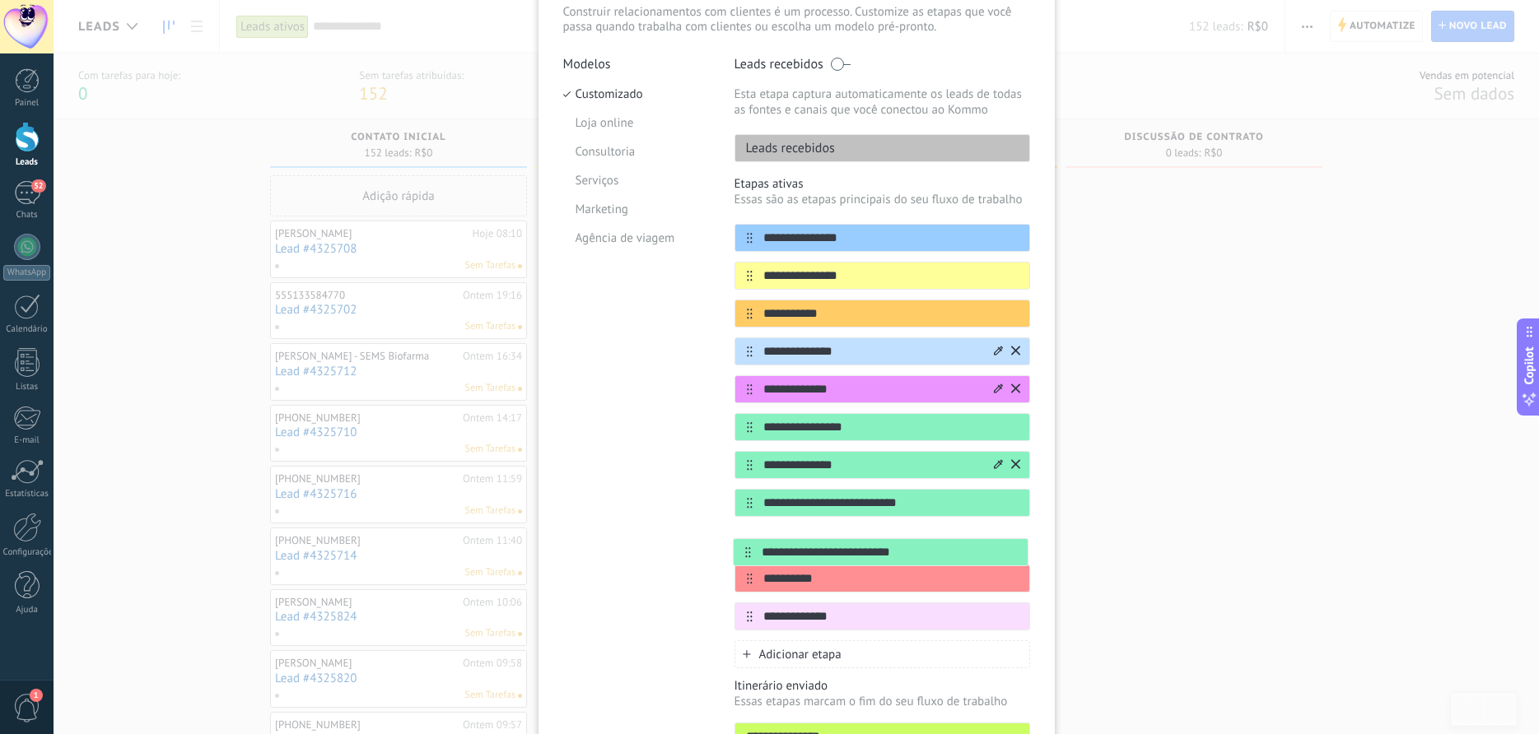
scroll to position [121, 0]
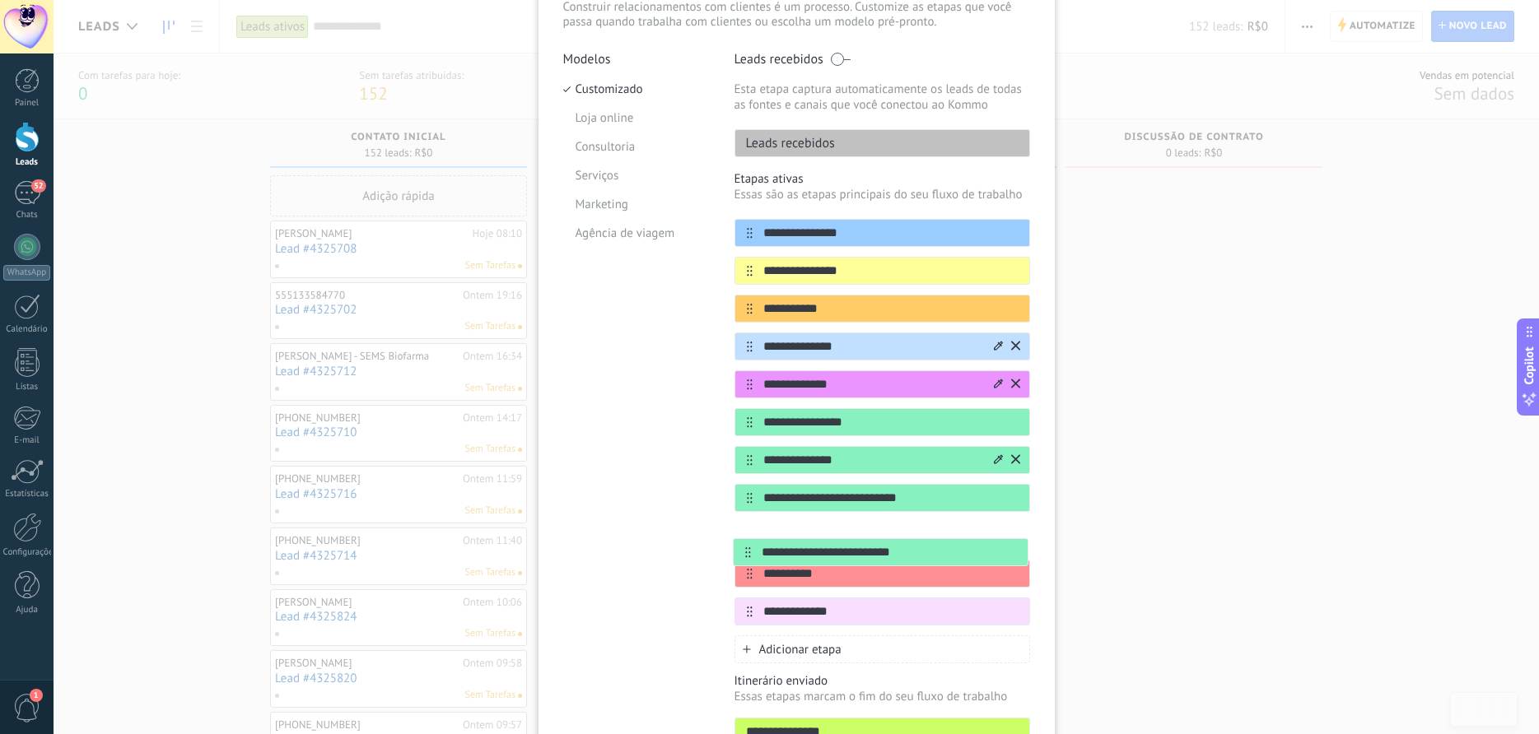
drag, startPoint x: 747, startPoint y: 653, endPoint x: 745, endPoint y: 542, distance: 111.1
click at [745, 542] on div "**********" at bounding box center [882, 422] width 296 height 407
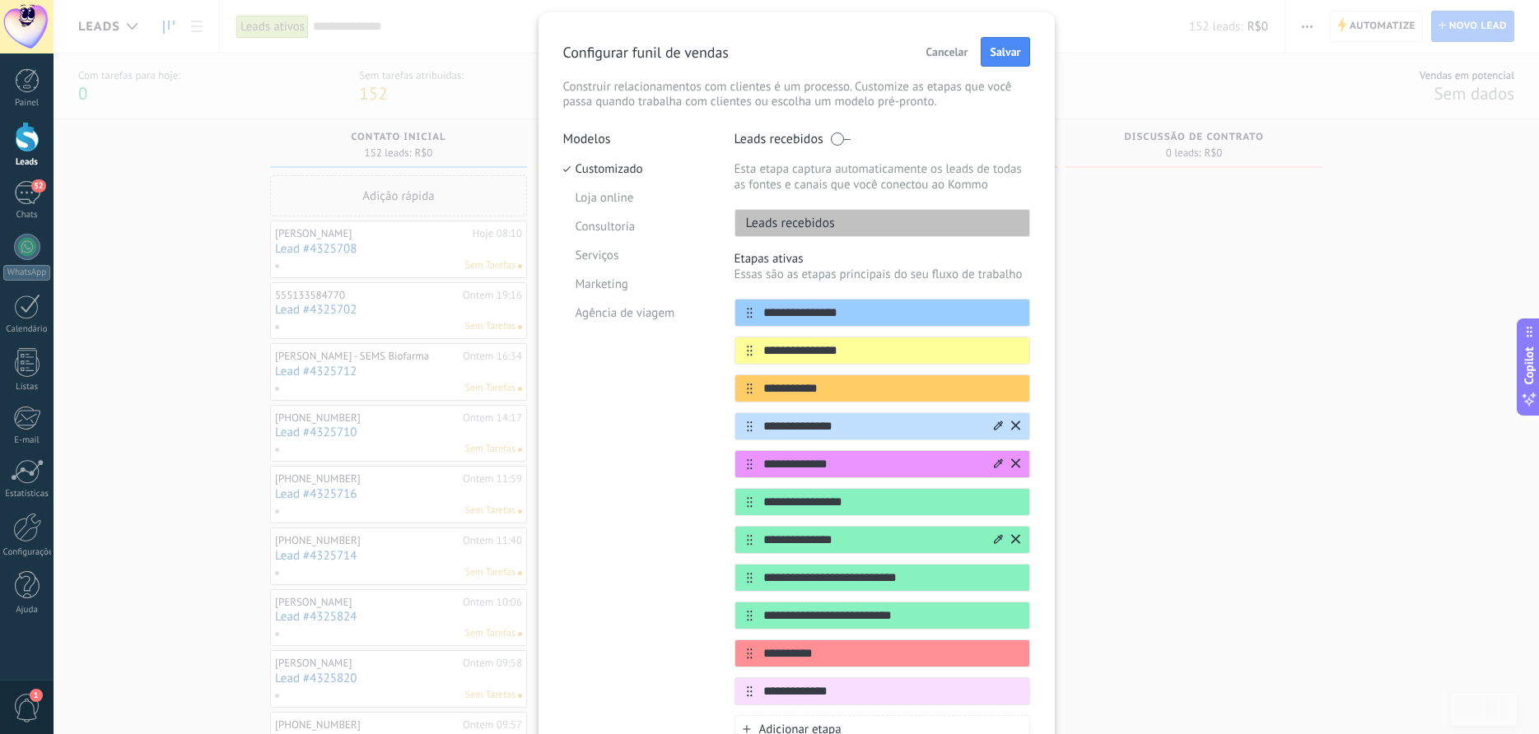
scroll to position [0, 0]
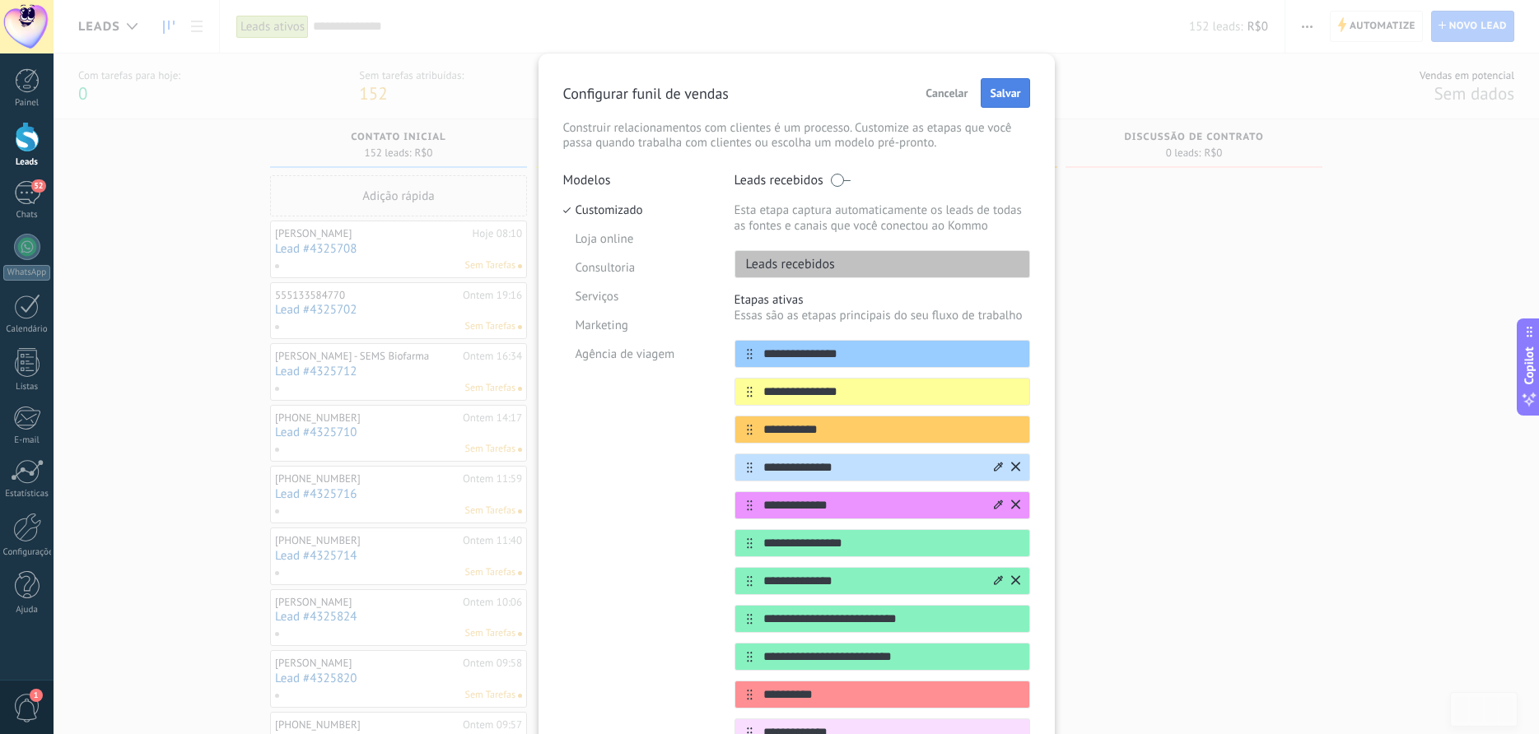
click at [999, 91] on span "Salvar" at bounding box center [1005, 93] width 30 height 12
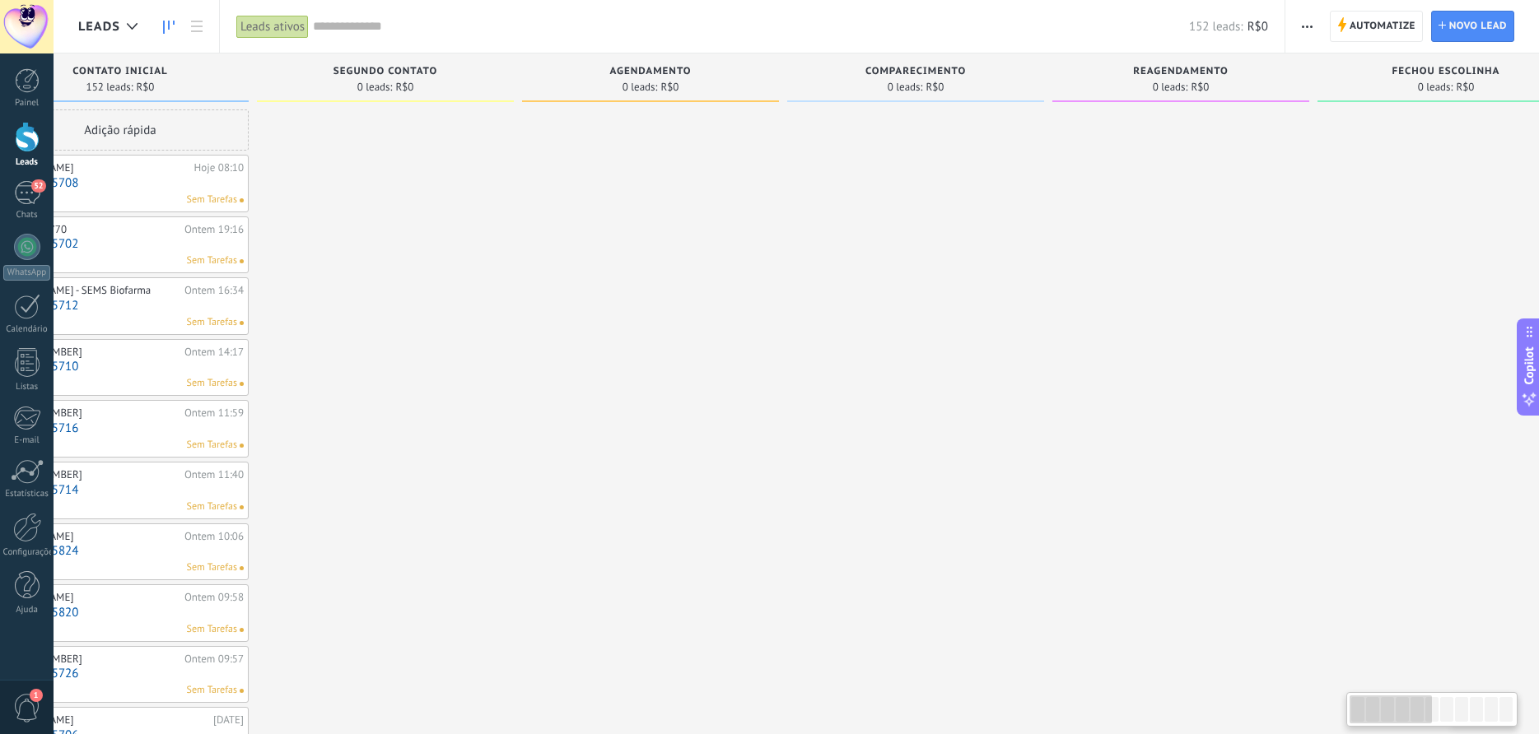
drag, startPoint x: 1122, startPoint y: 379, endPoint x: 1024, endPoint y: 320, distance: 114.1
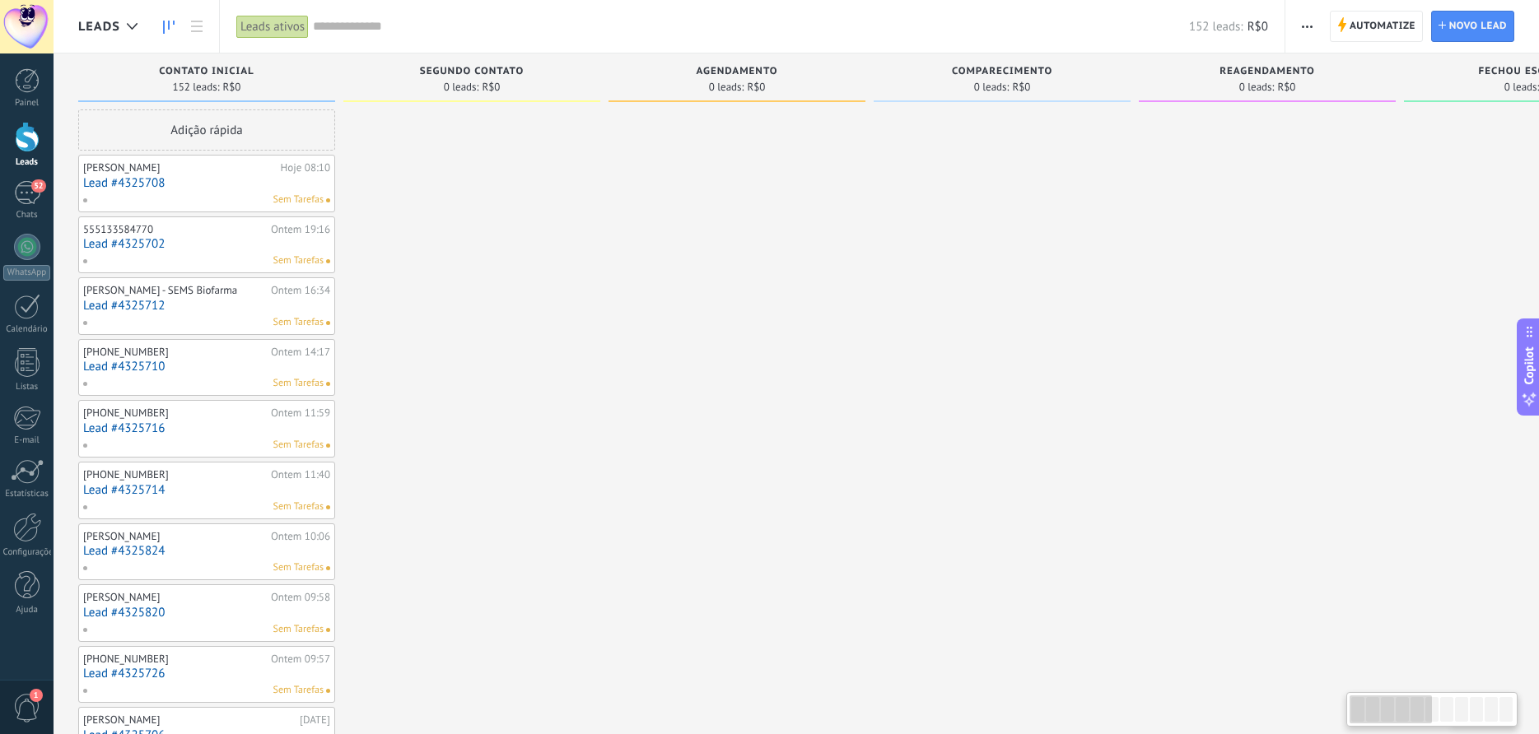
drag, startPoint x: 861, startPoint y: 340, endPoint x: 1368, endPoint y: 315, distance: 507.7
click at [1368, 315] on div "Etapa de leads de entrada solicitações: 0 0 0 0 0 0 0 0 0 Contato inicial 152 l…" at bounding box center [1544, 723] width 2932 height 1338
click at [194, 181] on div "Leads Leads ativos Aplicar 152 leads: R$0 Leads ativos Meus leads Leads ganhos …" at bounding box center [796, 716] width 1485 height 1432
click at [155, 175] on div "Carla Cadona Ferreira Hoje 08:10 Lead #4325708 Sem Tarefas" at bounding box center [206, 184] width 247 height 48
click at [160, 182] on link "Lead #4325708" at bounding box center [206, 183] width 247 height 14
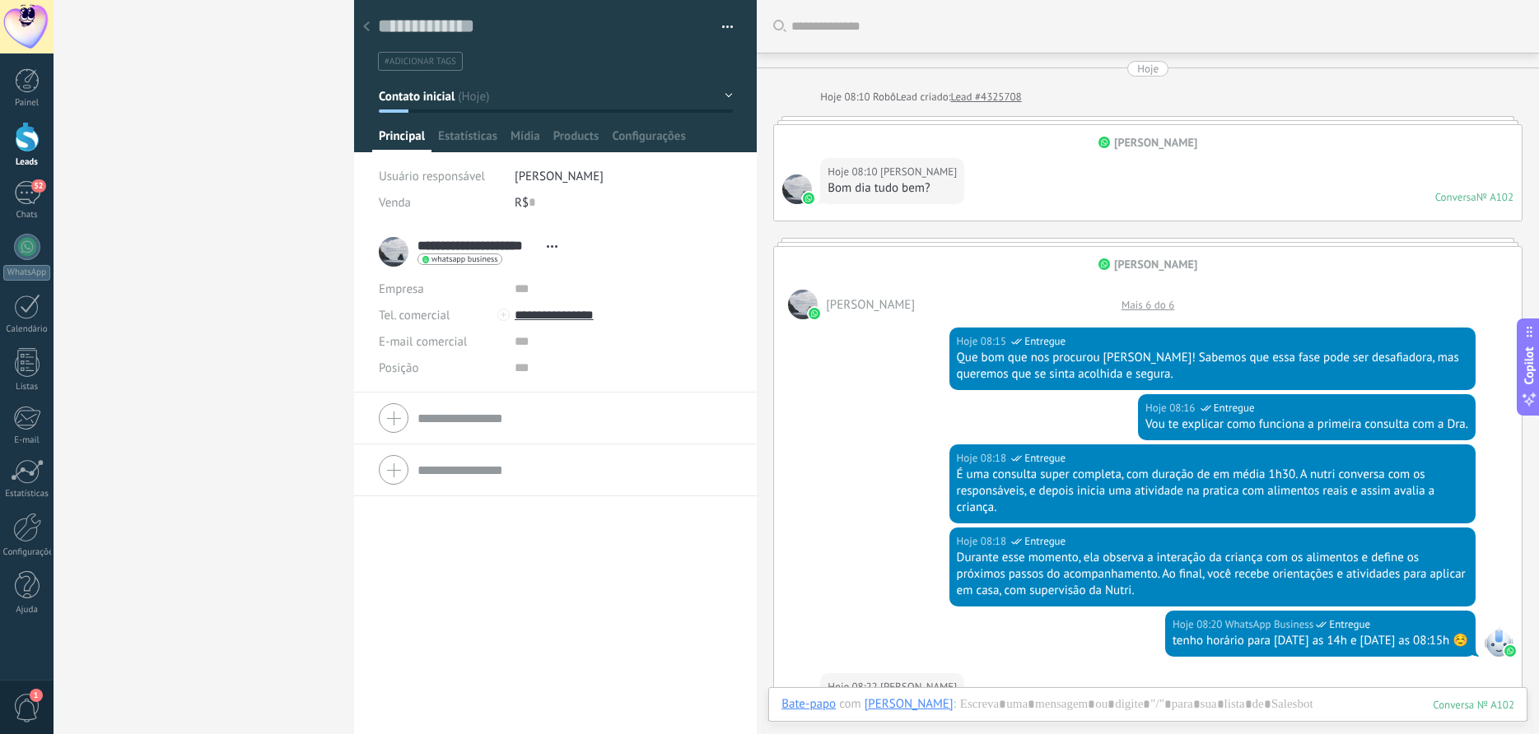
click at [1030, 183] on div "Hoje 08:10 Carla Cadona Ferreira Bom dia tudo bem? Conversa № A102 Conversa № A…" at bounding box center [1147, 185] width 747 height 71
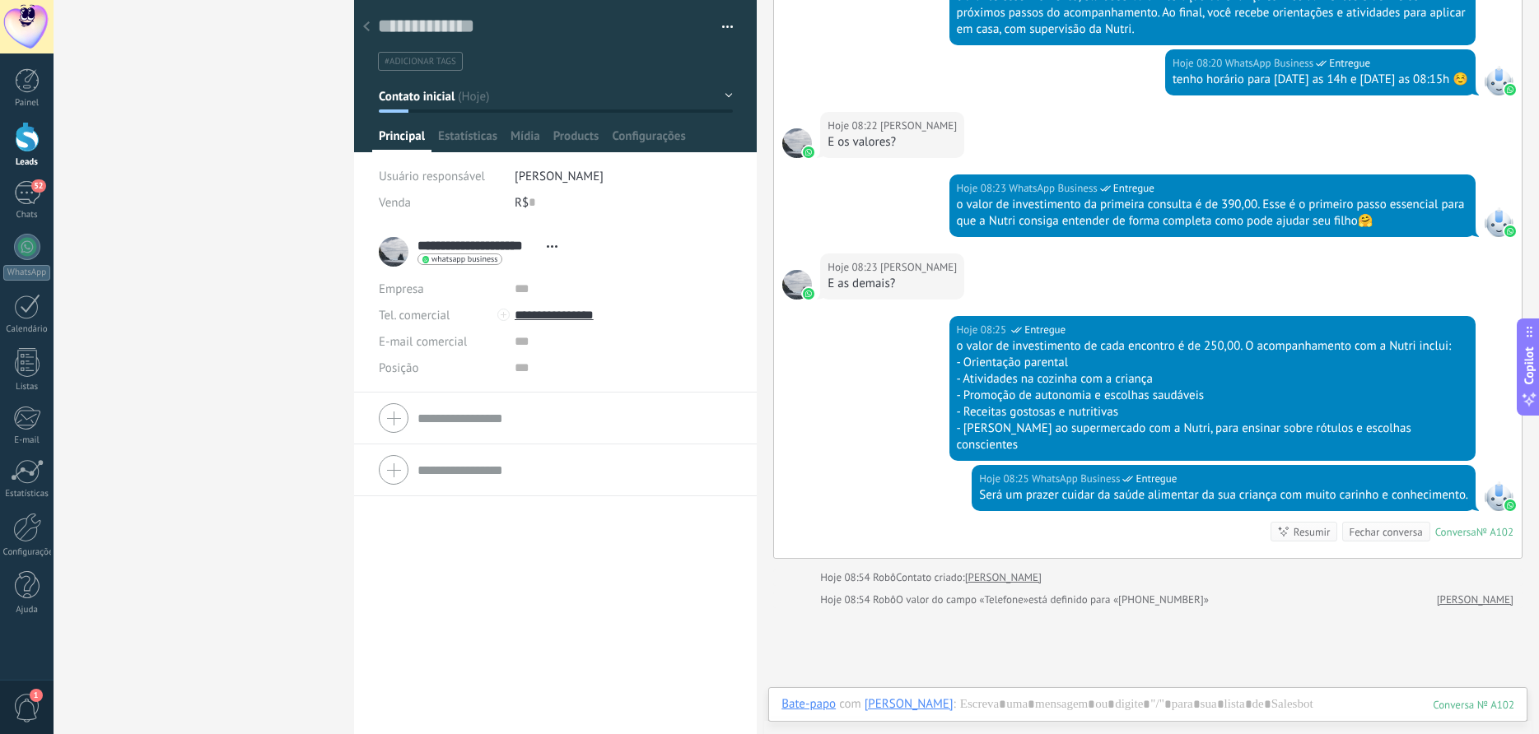
scroll to position [563, 0]
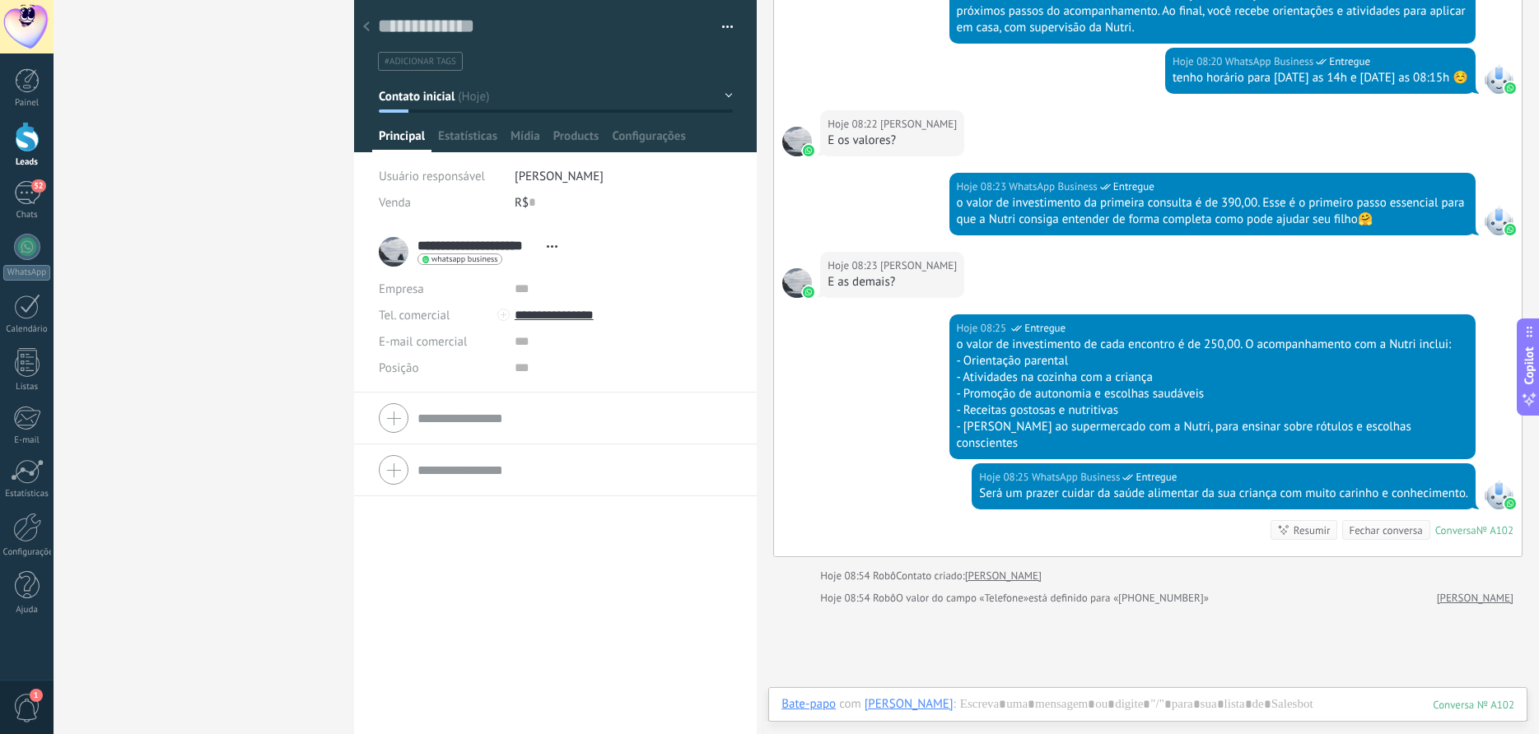
click at [32, 149] on div at bounding box center [27, 137] width 25 height 30
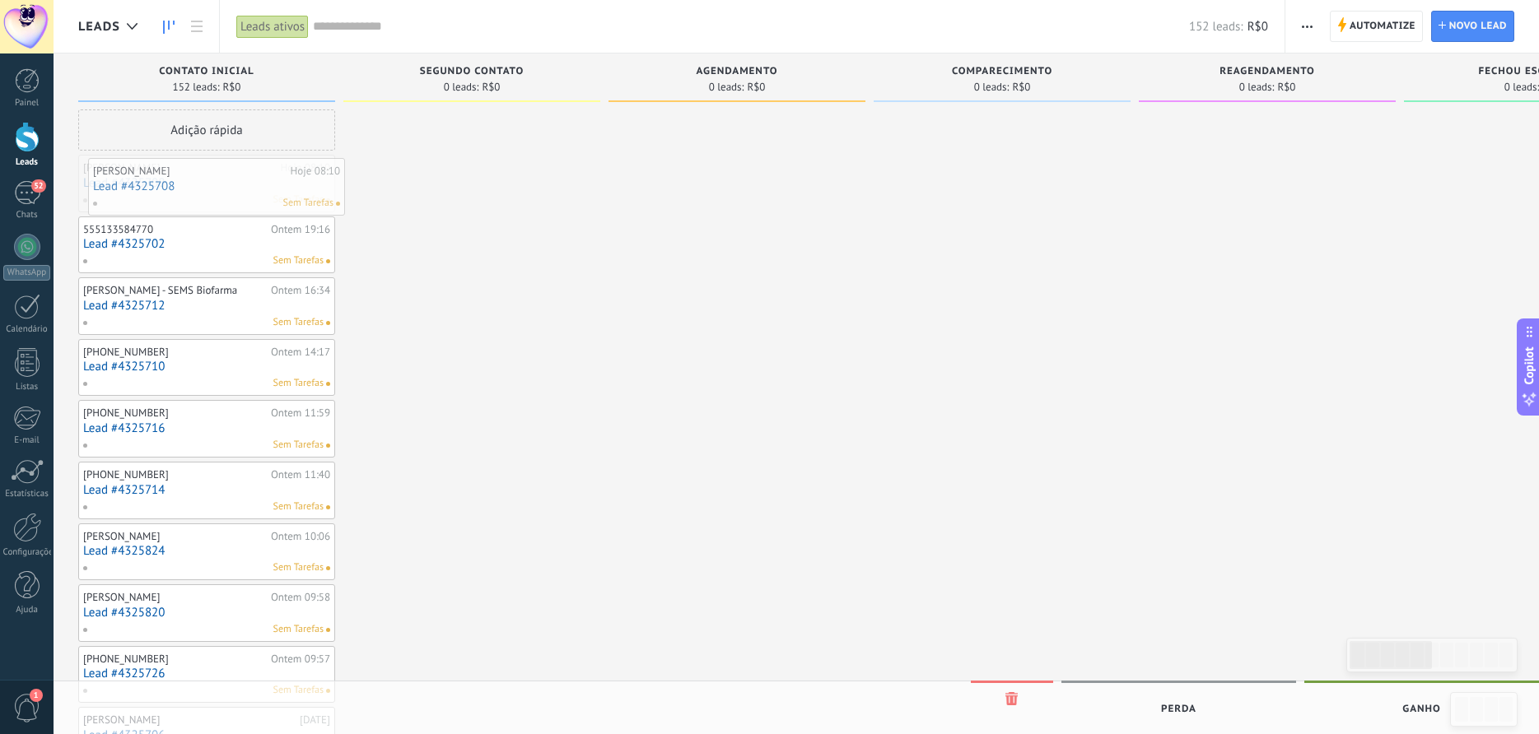
click at [155, 183] on div "Leads Leads ativos Aplicar 152 leads: R$0 Leads ativos Meus leads Leads ganhos …" at bounding box center [796, 718] width 1485 height 1436
drag, startPoint x: 217, startPoint y: 176, endPoint x: 521, endPoint y: 139, distance: 306.0
click at [521, 139] on div "Leads Leads ativos Aplicar 152 leads: R$0 Leads ativos Meus leads Leads ganhos …" at bounding box center [796, 716] width 1485 height 1432
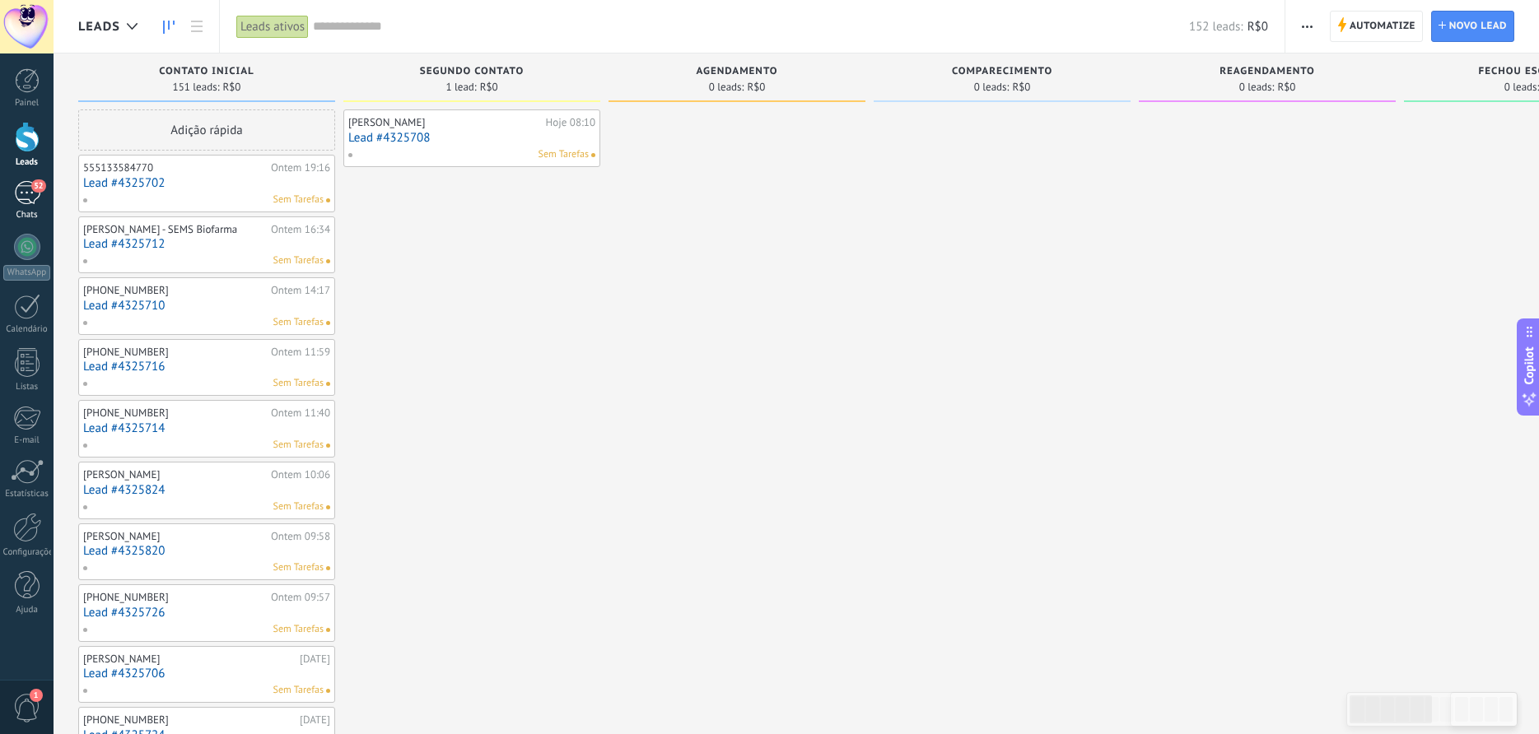
click at [12, 198] on link "52 Chats" at bounding box center [27, 201] width 54 height 40
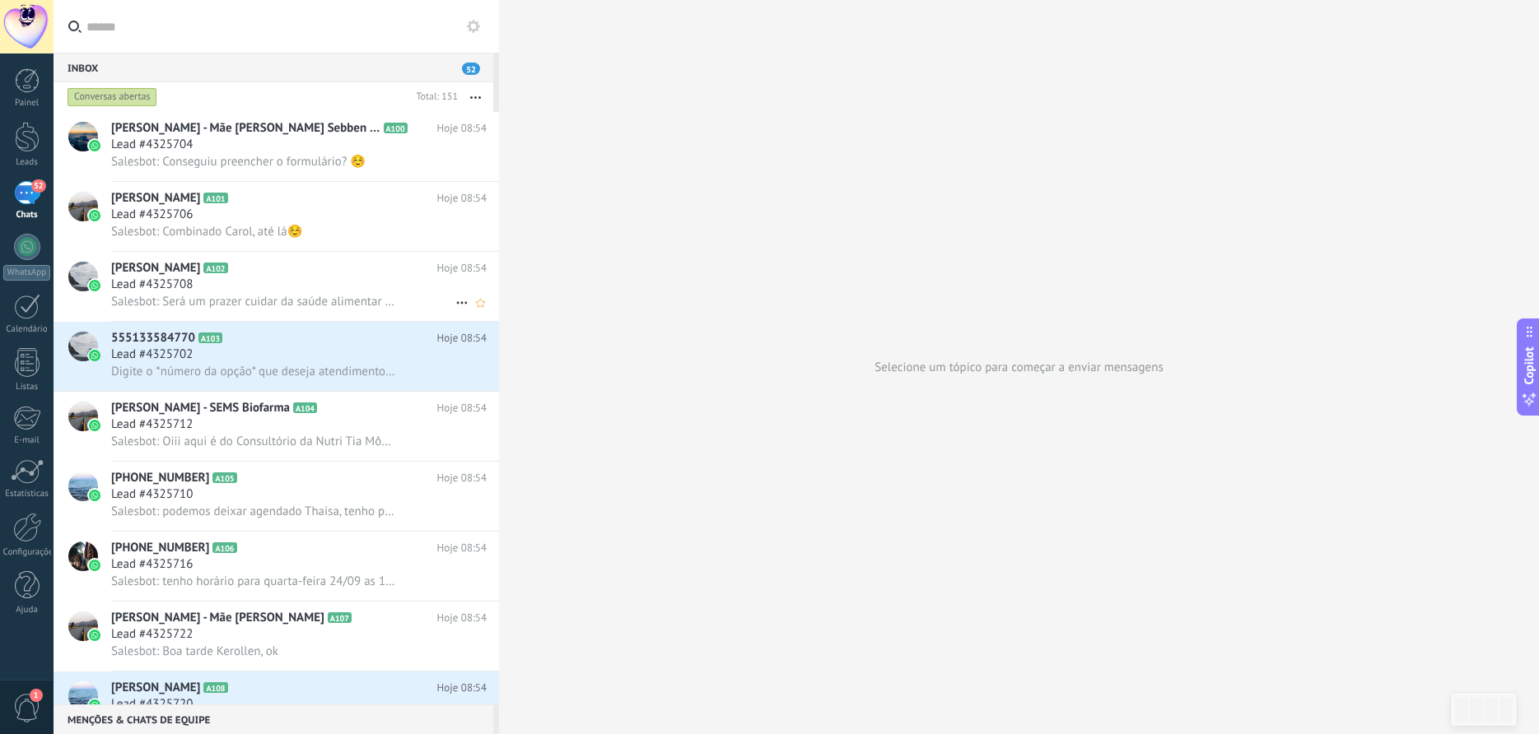
click at [191, 288] on span "Lead #4325708" at bounding box center [151, 285] width 81 height 16
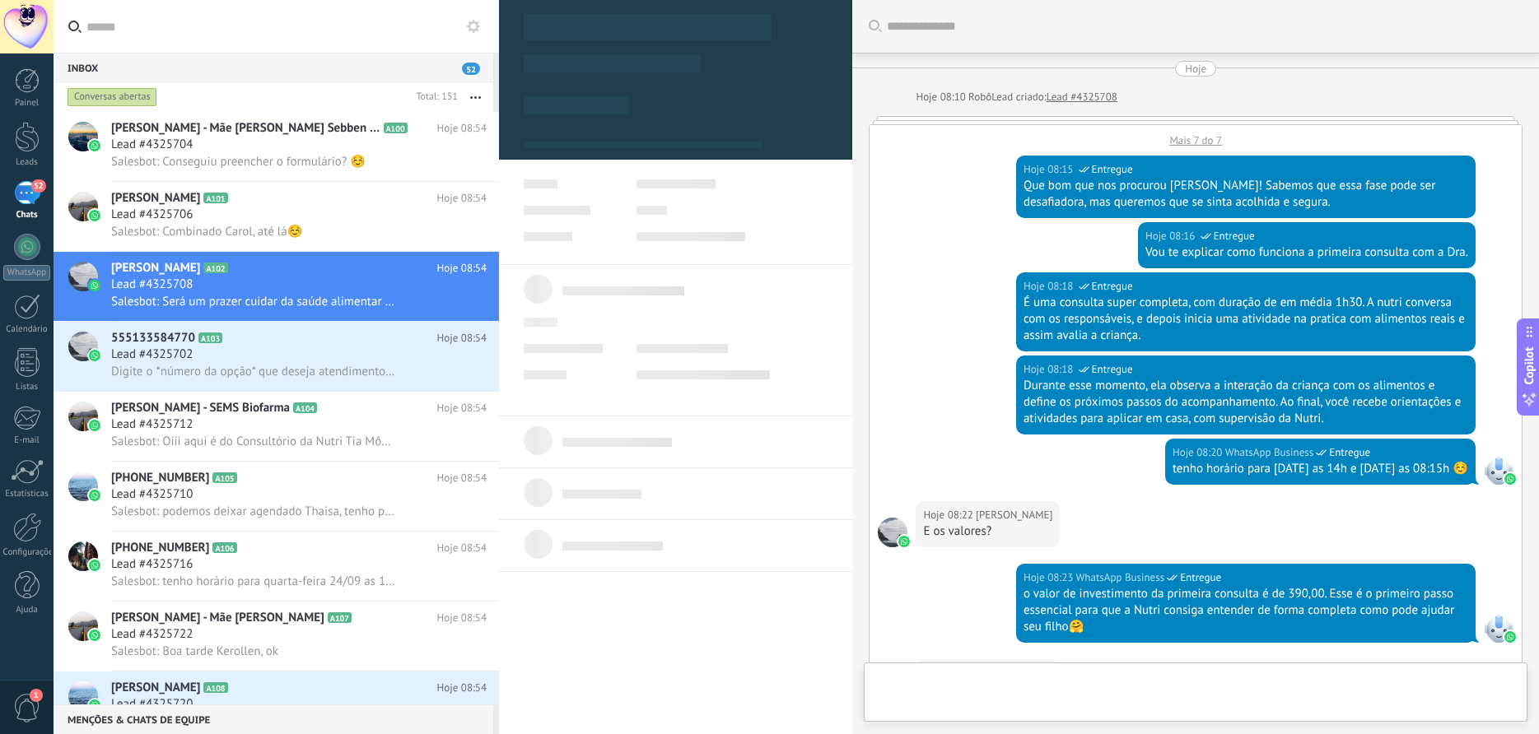
type textarea "**********"
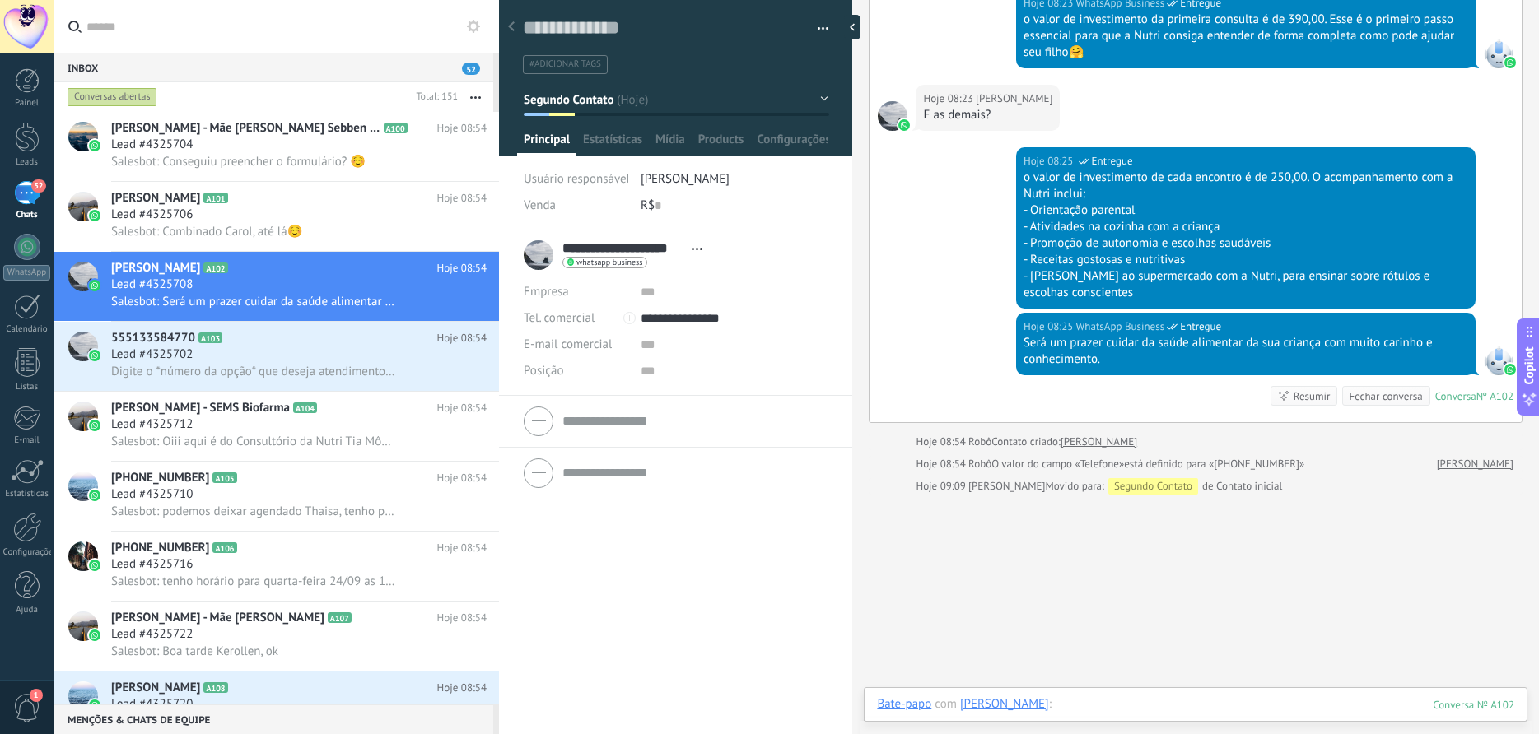
click at [1192, 709] on div at bounding box center [1195, 720] width 637 height 49
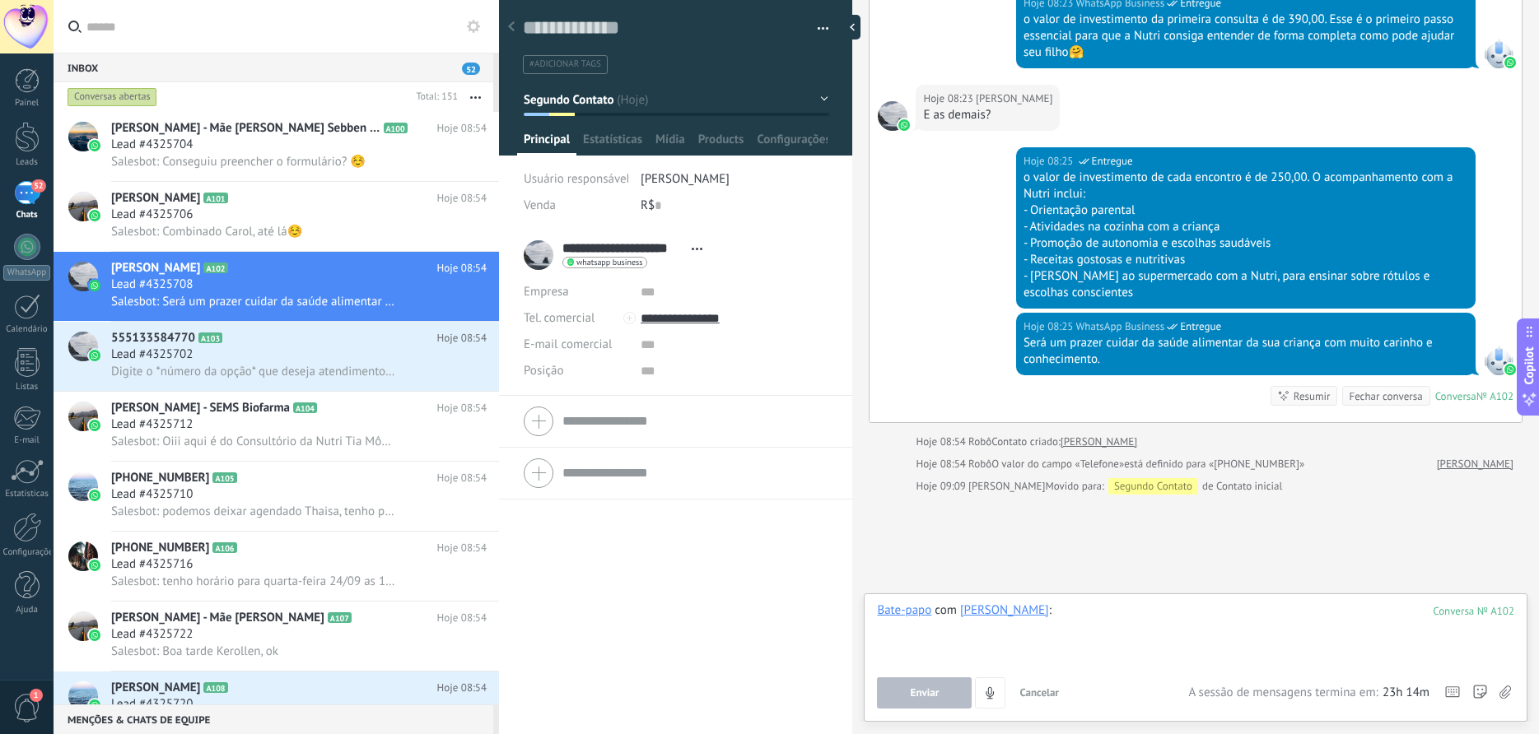
click at [1120, 615] on div at bounding box center [1195, 634] width 637 height 63
drag, startPoint x: 1384, startPoint y: 611, endPoint x: 1081, endPoint y: 610, distance: 302.9
click at [1081, 610] on div "**********" at bounding box center [1195, 634] width 637 height 63
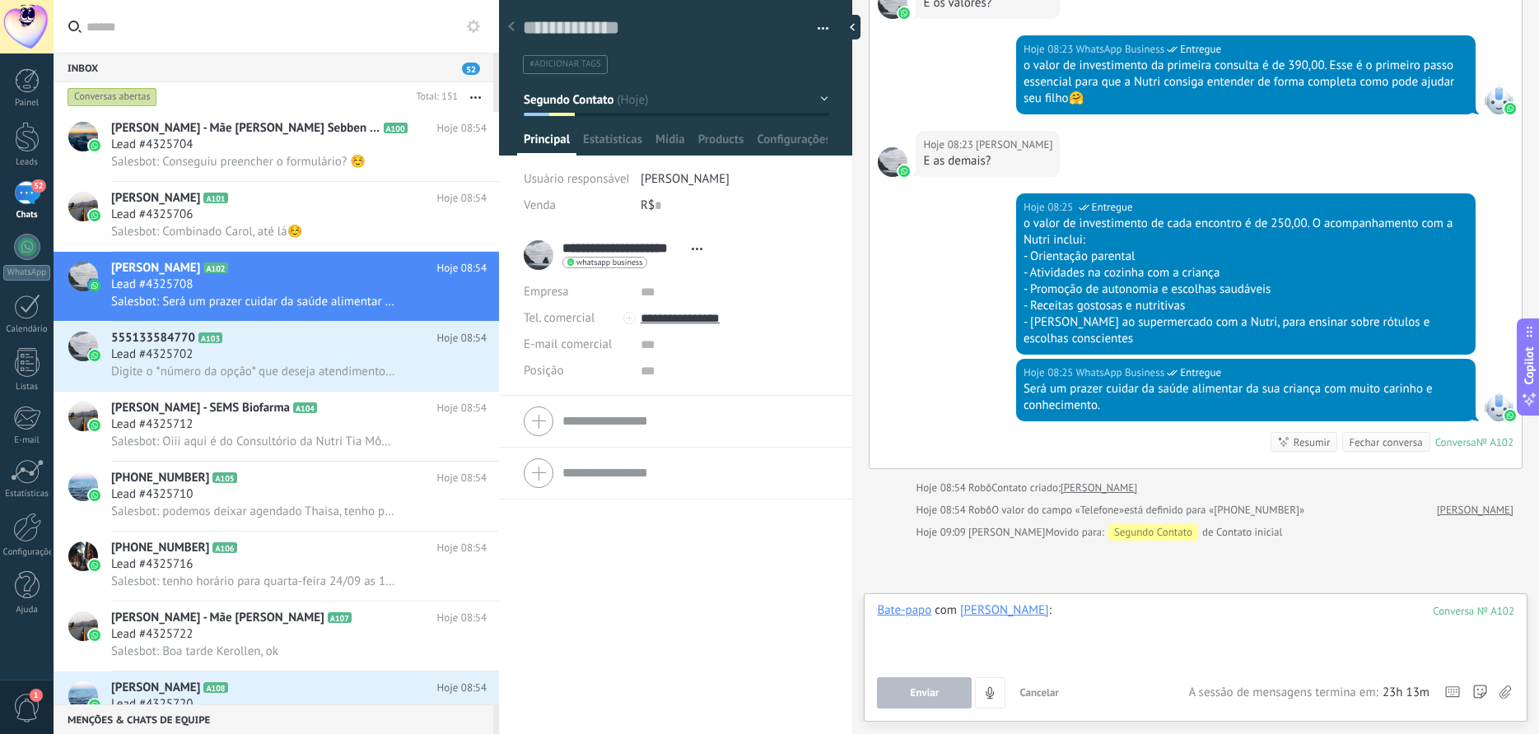
scroll to position [622, 0]
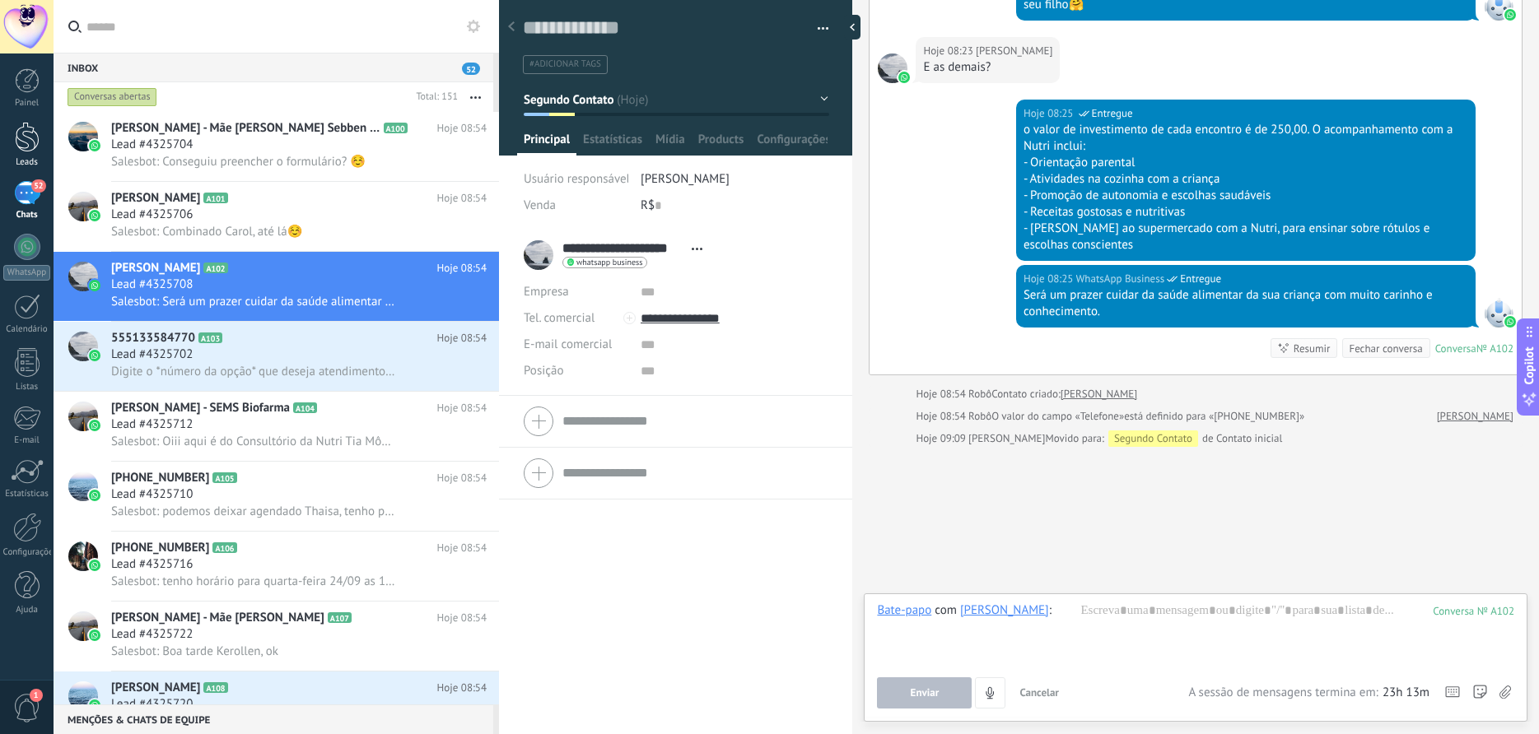
click at [25, 154] on div "Leads" at bounding box center [27, 145] width 54 height 46
